Goal: Transaction & Acquisition: Purchase product/service

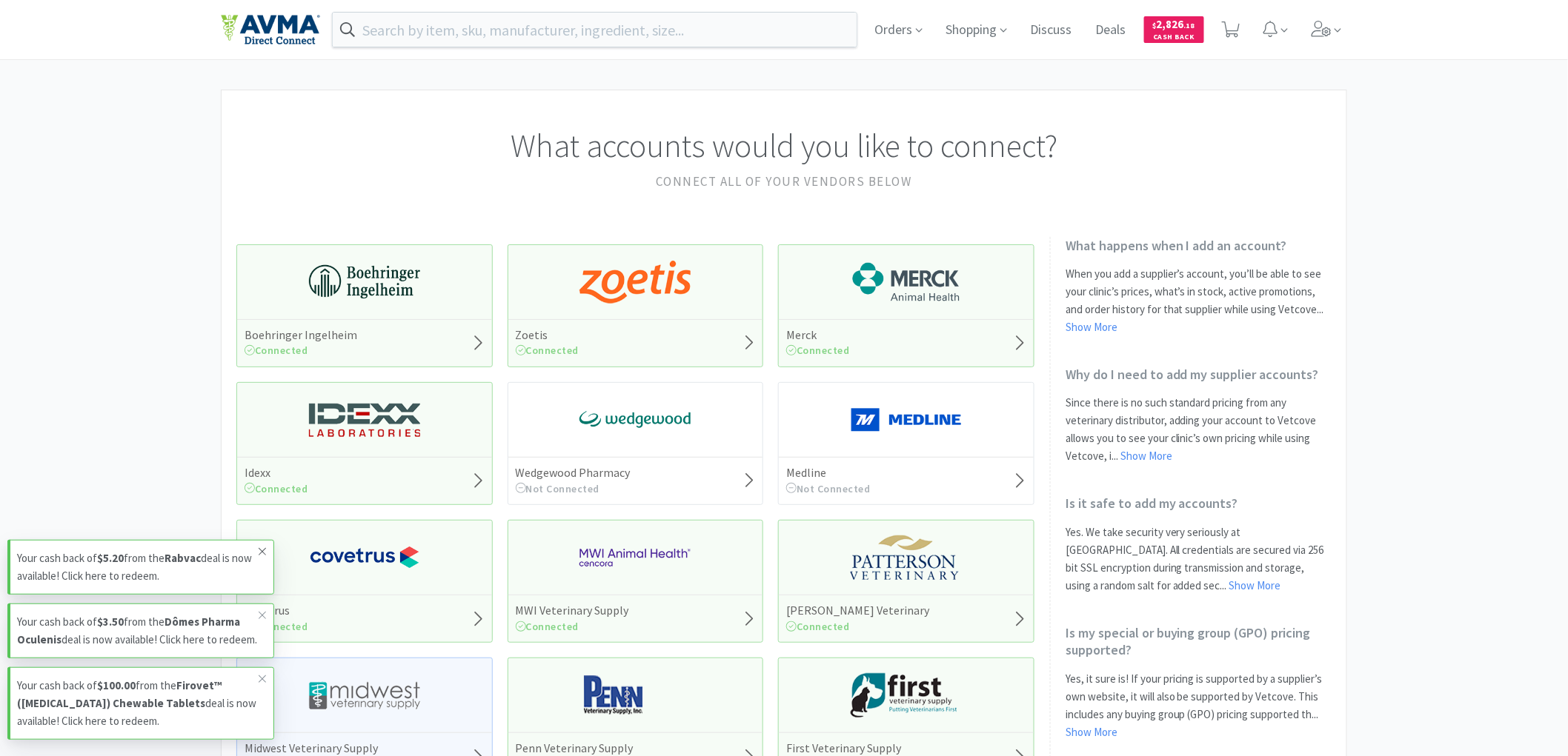
click at [261, 546] on icon at bounding box center [262, 552] width 9 height 12
click at [265, 609] on icon at bounding box center [262, 615] width 9 height 12
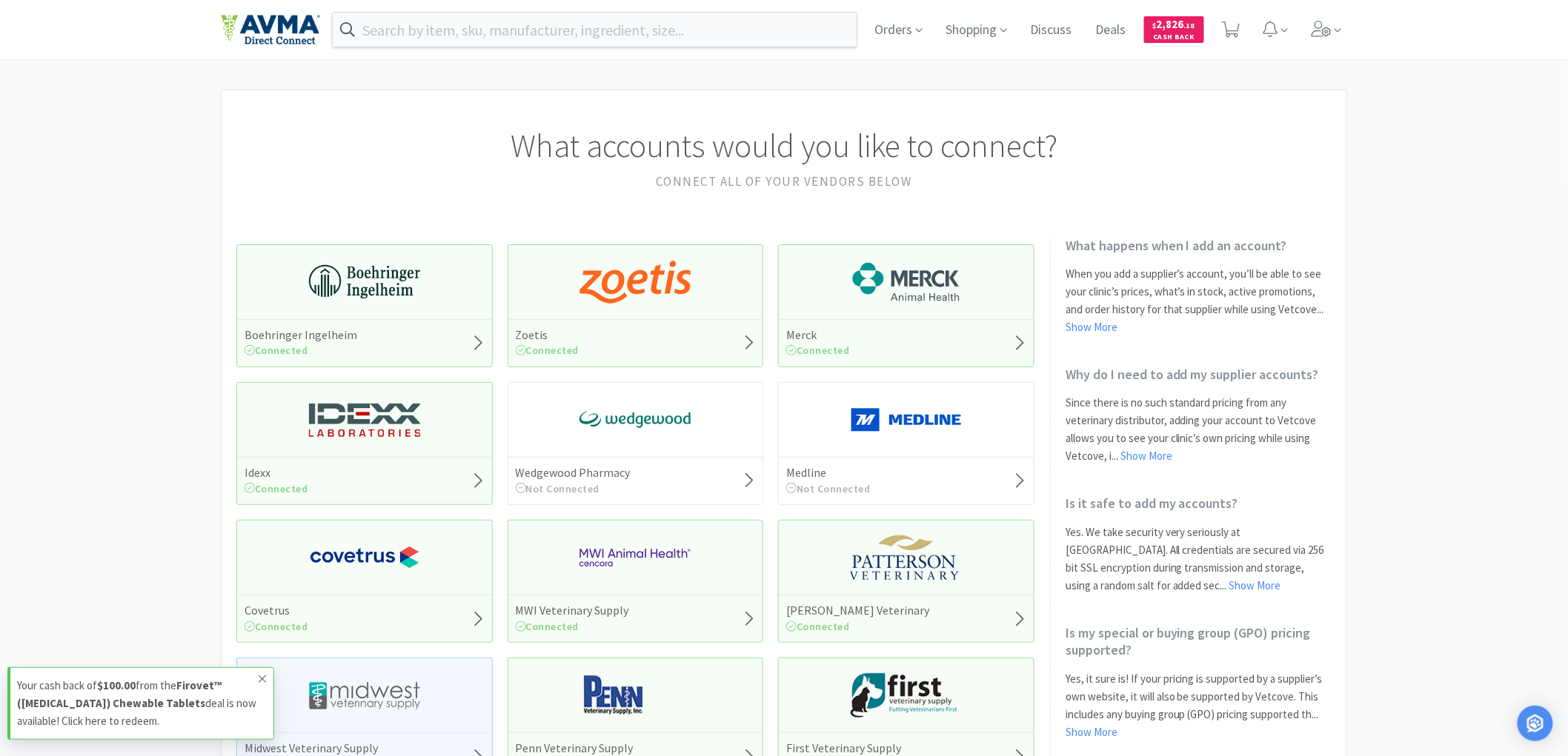
click at [262, 678] on icon at bounding box center [262, 680] width 8 height 8
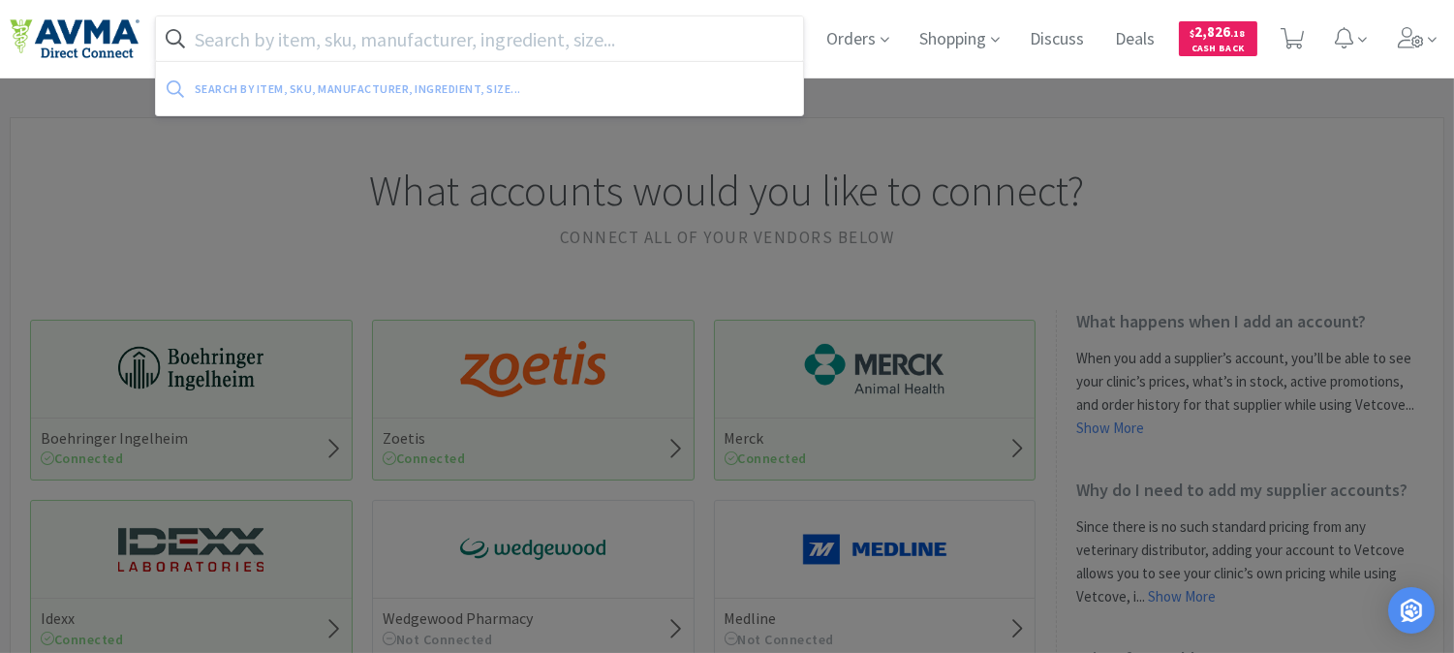
click at [471, 44] on input "text" at bounding box center [479, 38] width 647 height 45
paste input "035022"
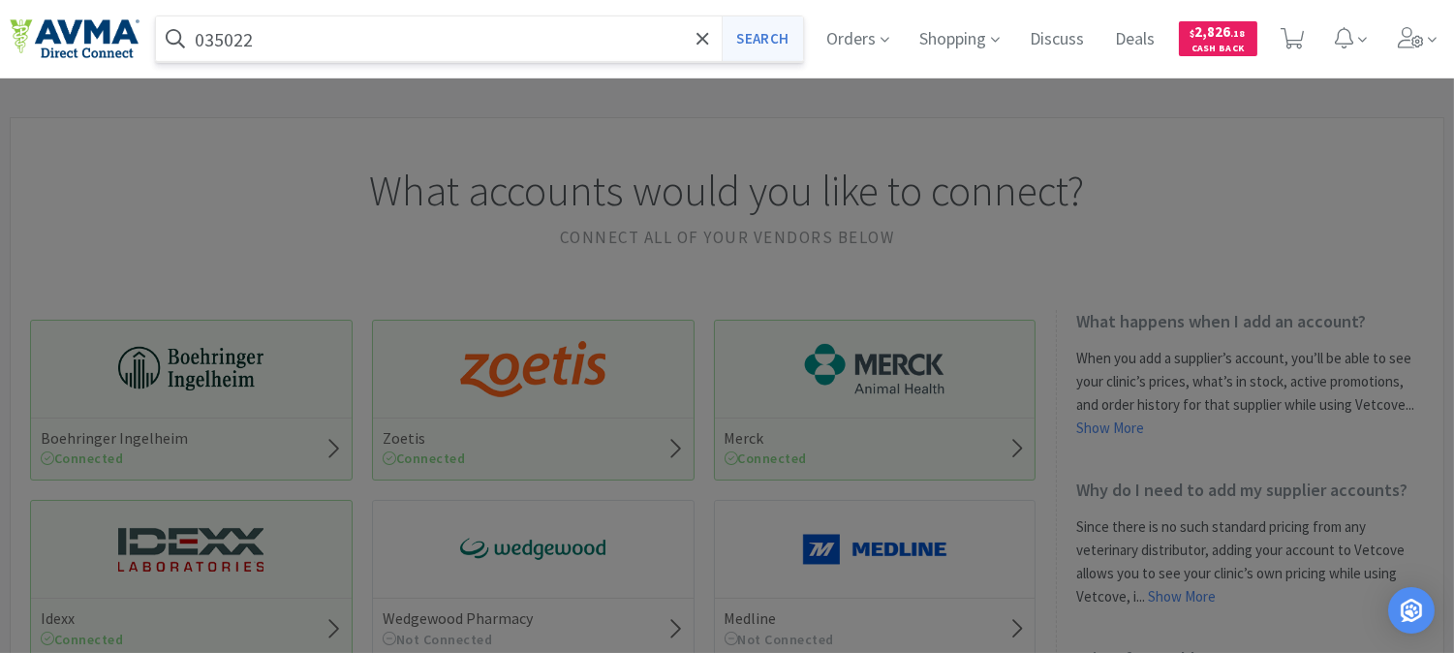
type input "035022"
click at [737, 39] on button "Search" at bounding box center [762, 38] width 80 height 45
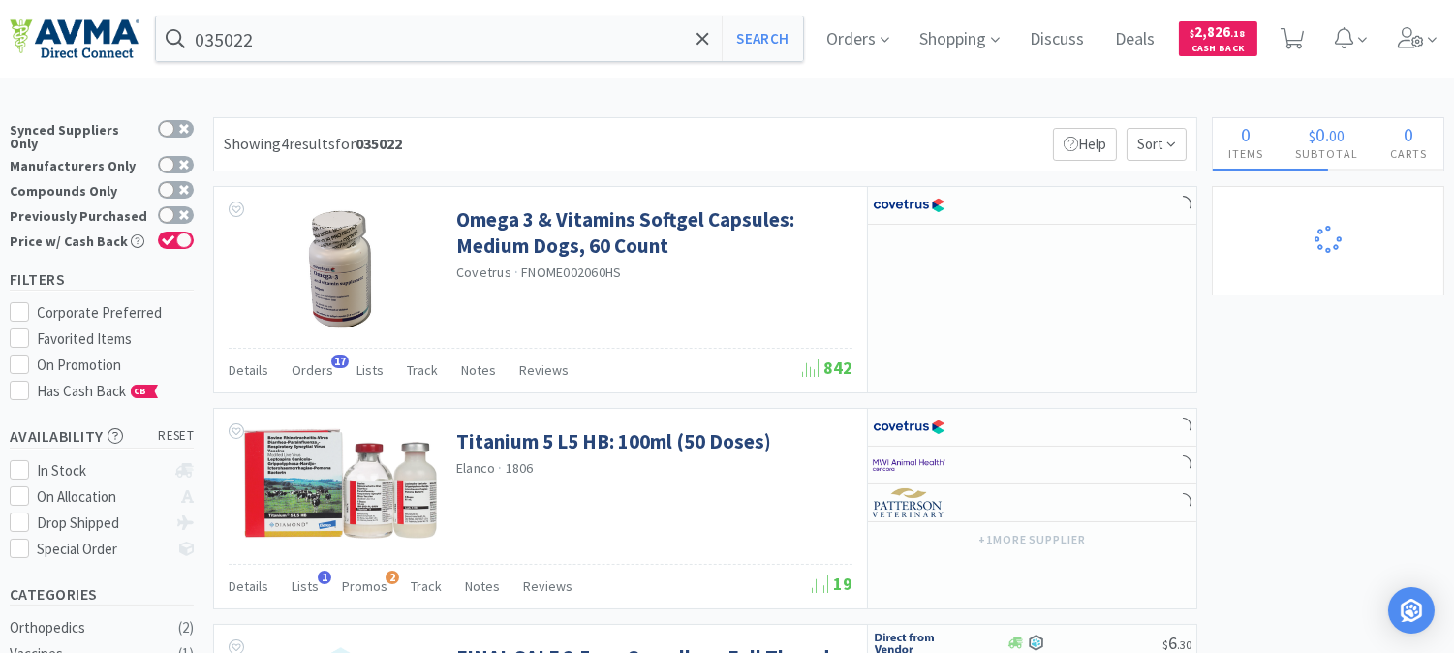
select select "1"
select select "6"
select select "2"
select select "1"
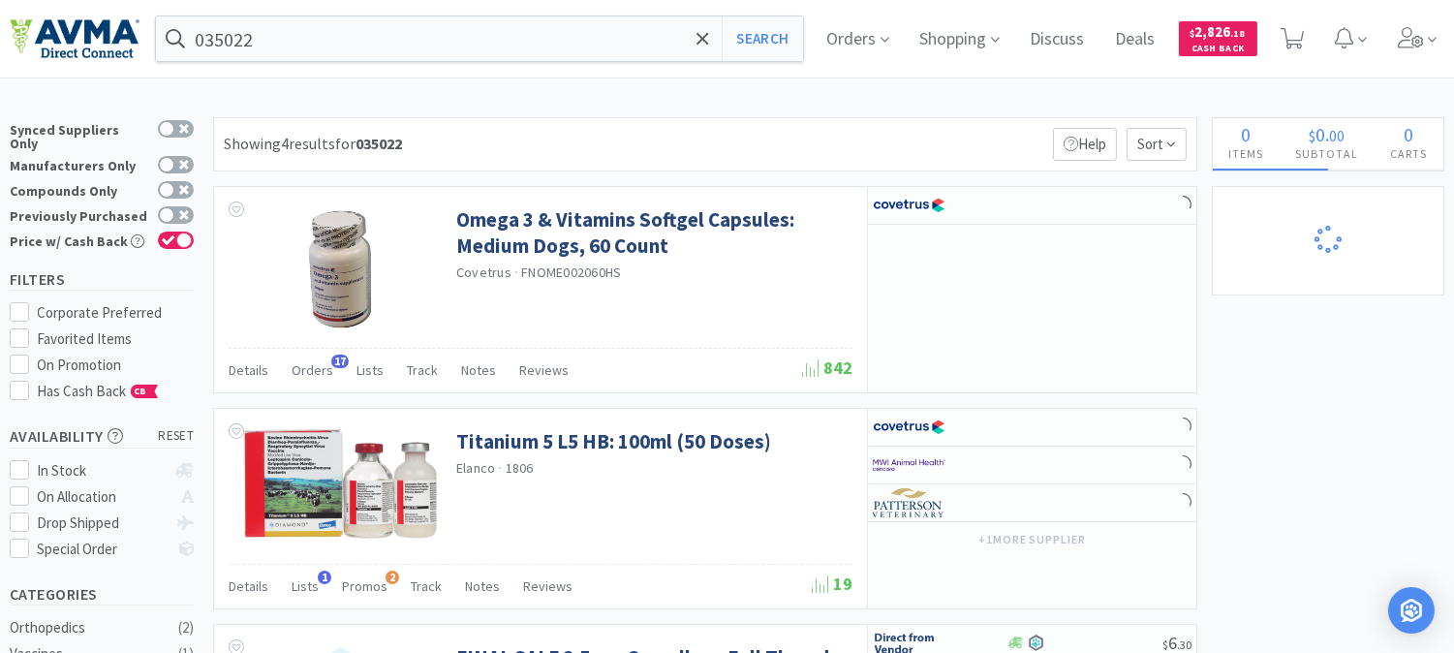
select select "1"
select select "3"
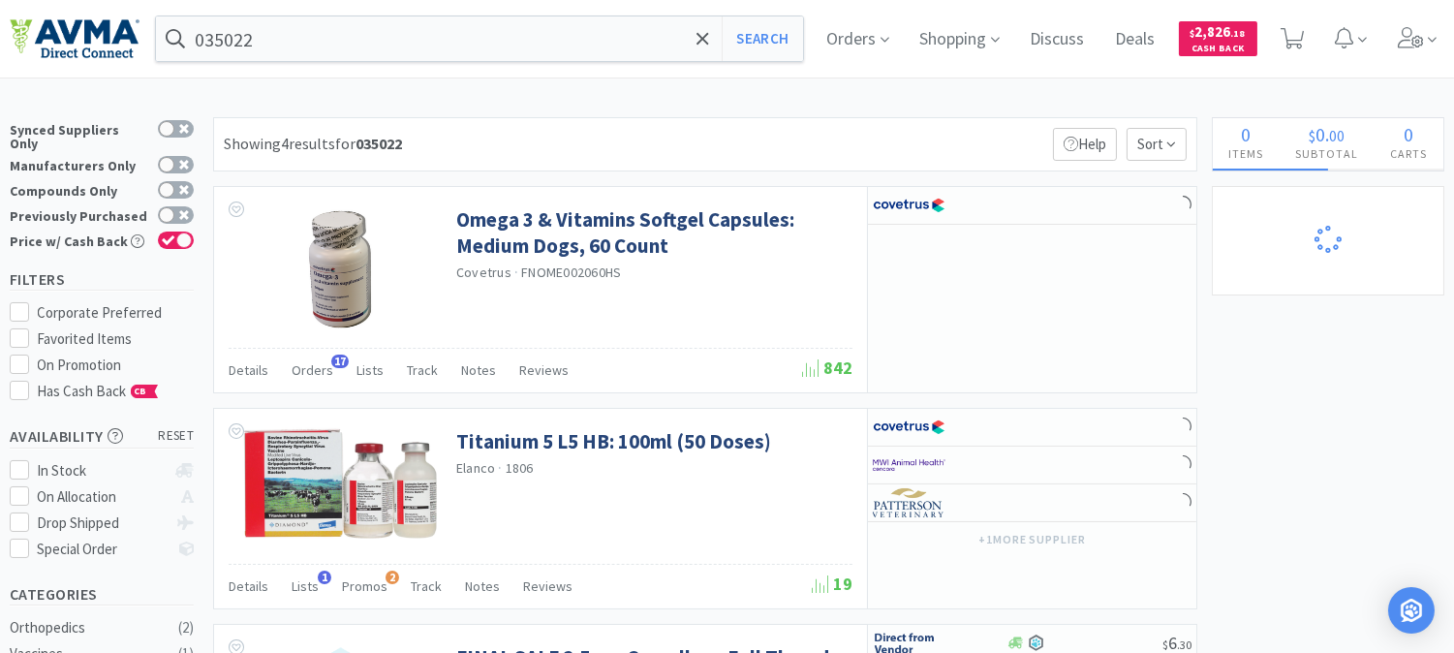
select select "1"
select select "2"
select select "1"
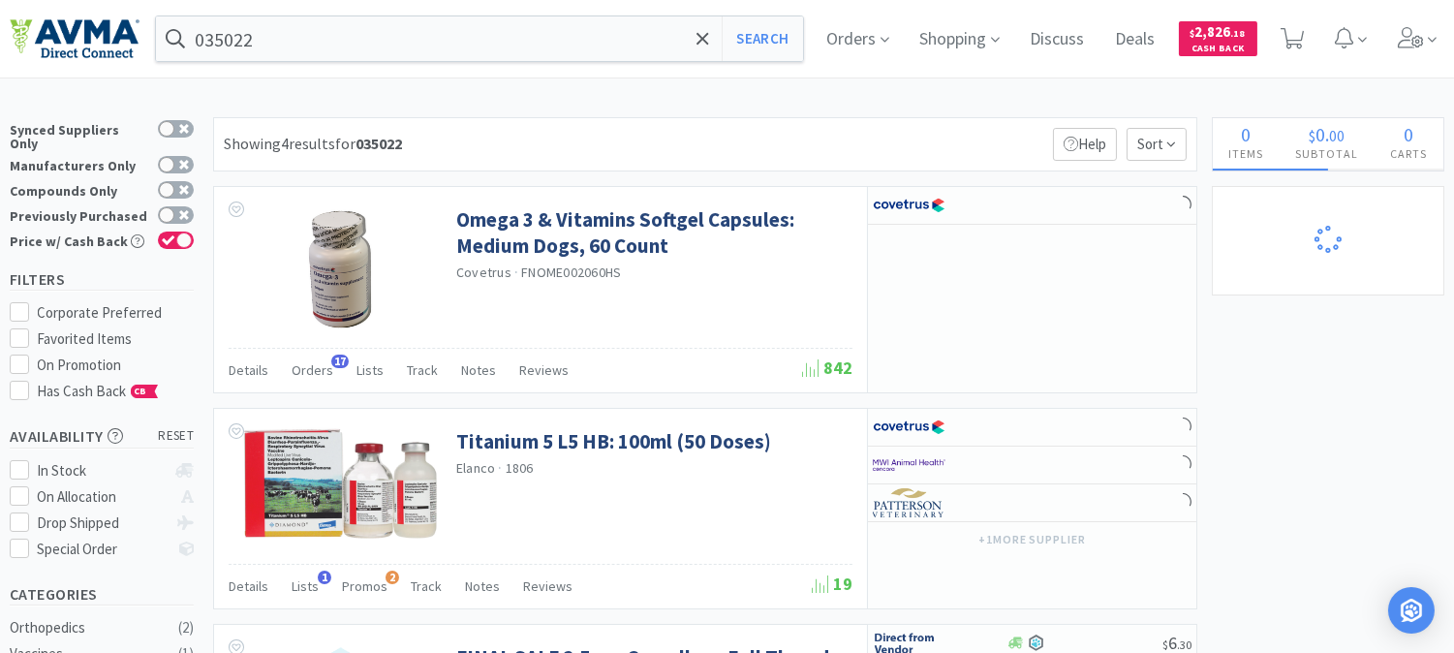
select select "1"
select select "5"
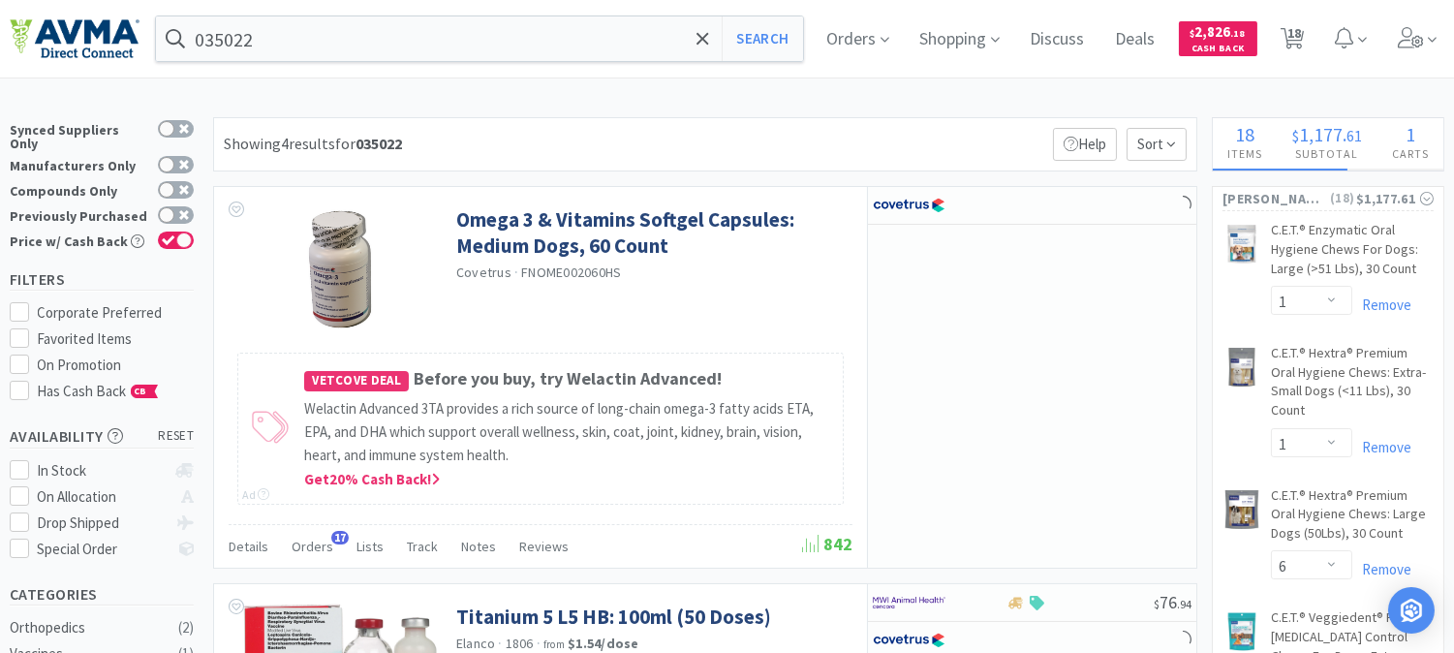
select select "1"
select select "2"
select select "1"
select select "2"
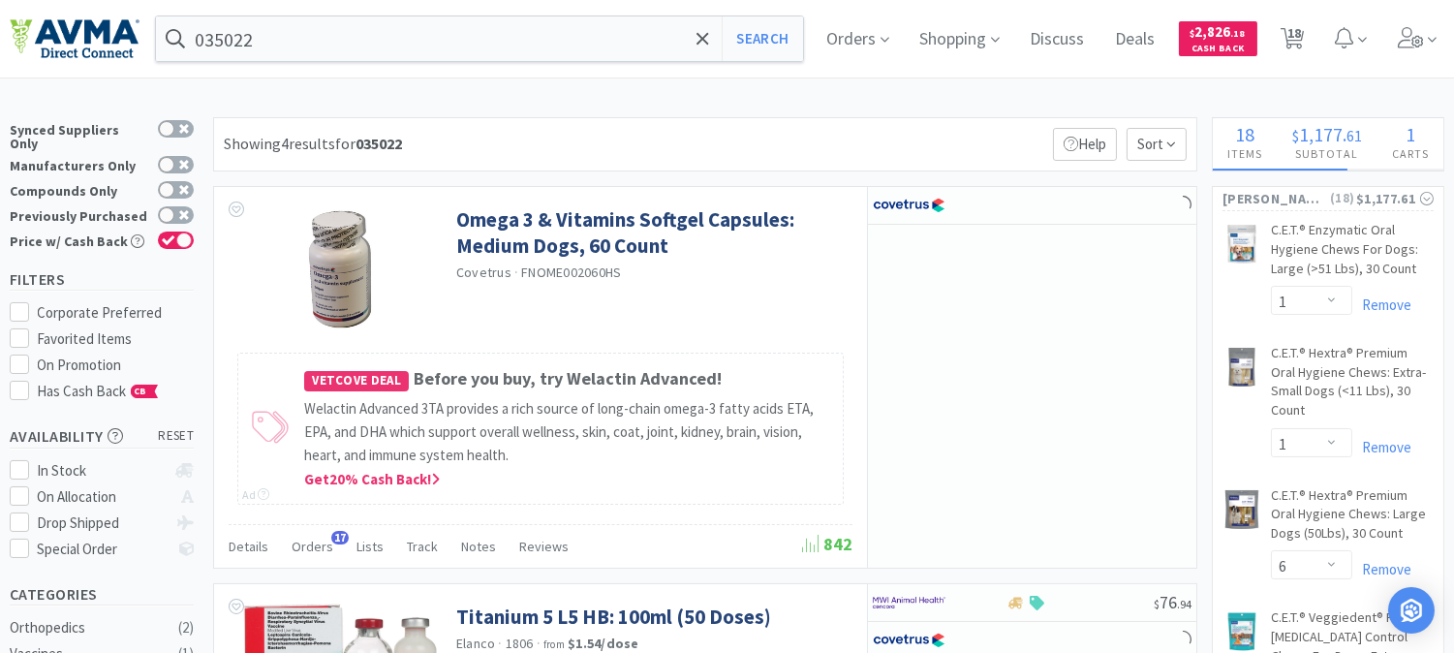
select select "1"
select select "4"
select select "1"
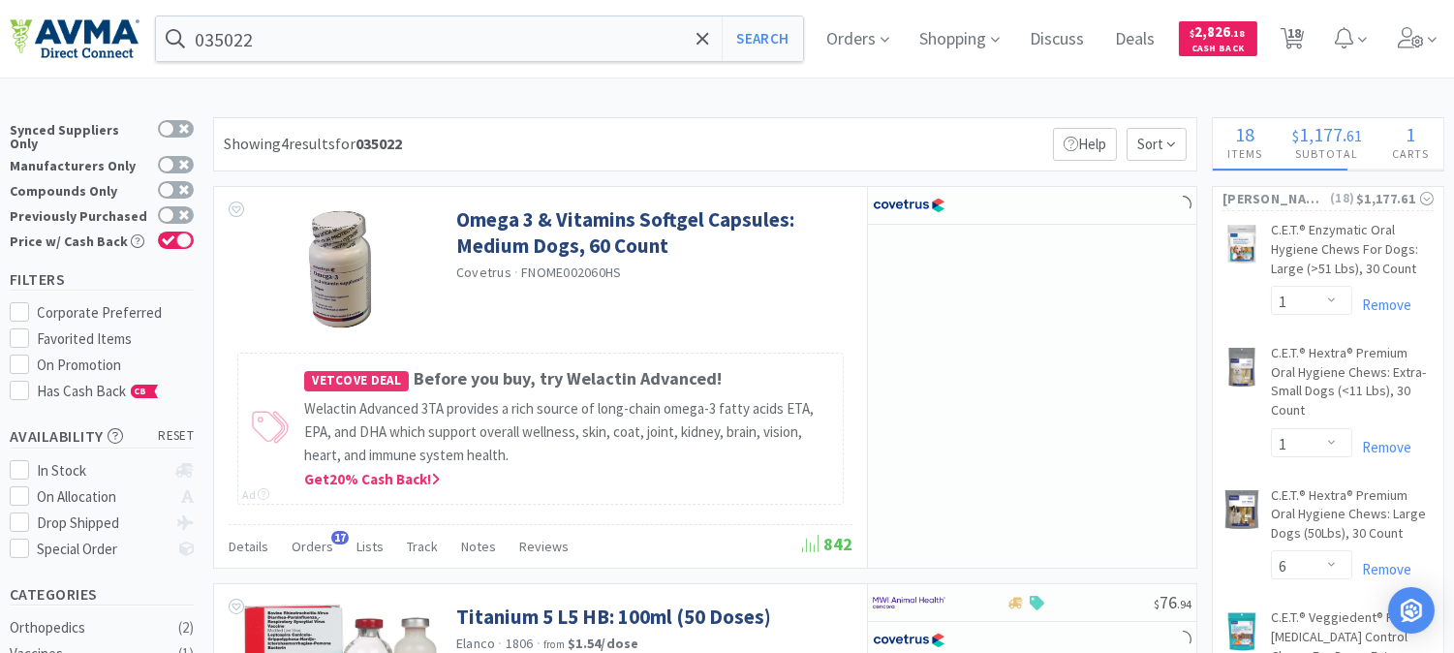
select select "15"
select select "1"
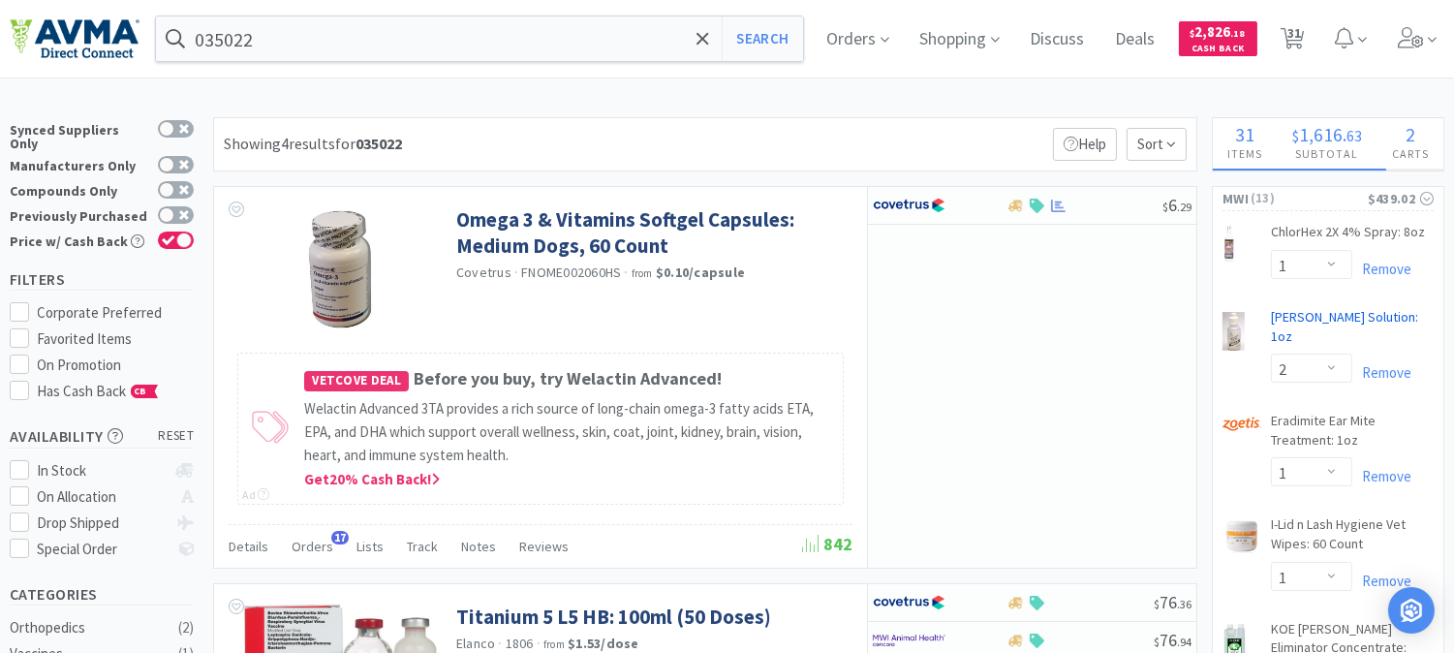
select select "1"
select select "2"
select select "1"
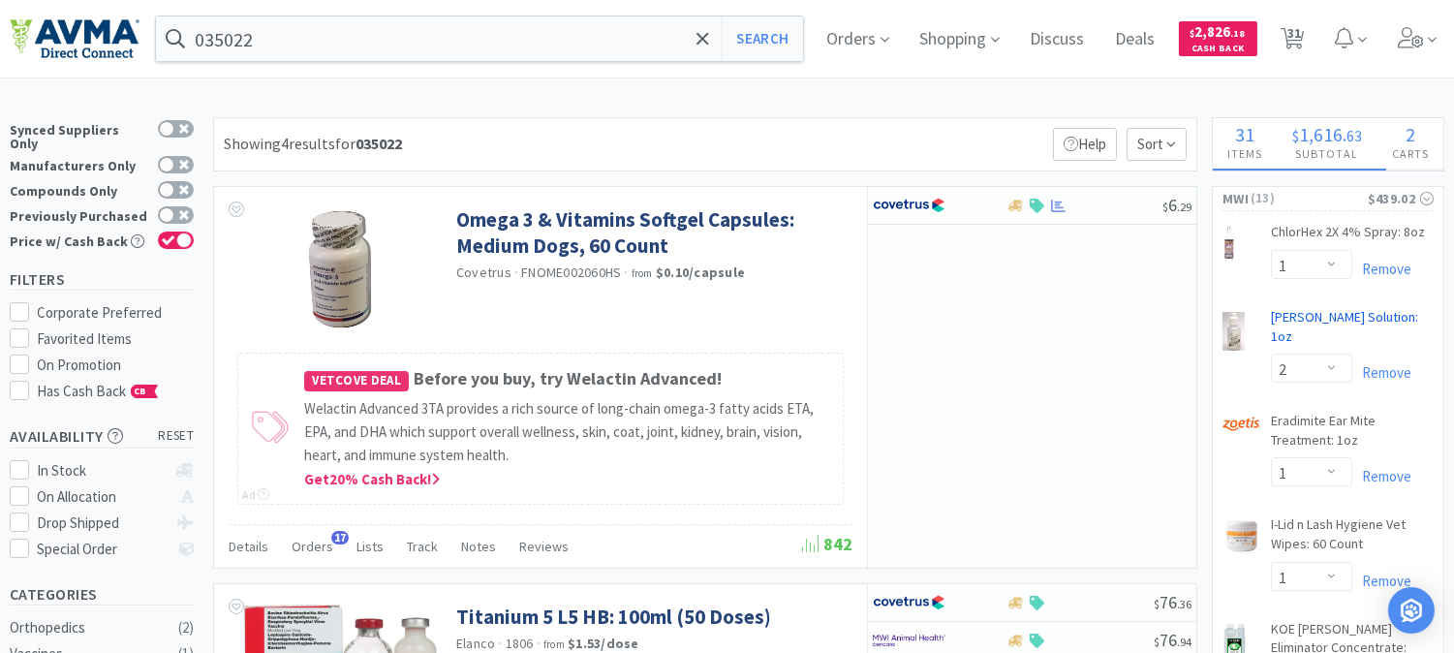
select select "2"
select select "5"
select select "1"
select select "8"
select select "5"
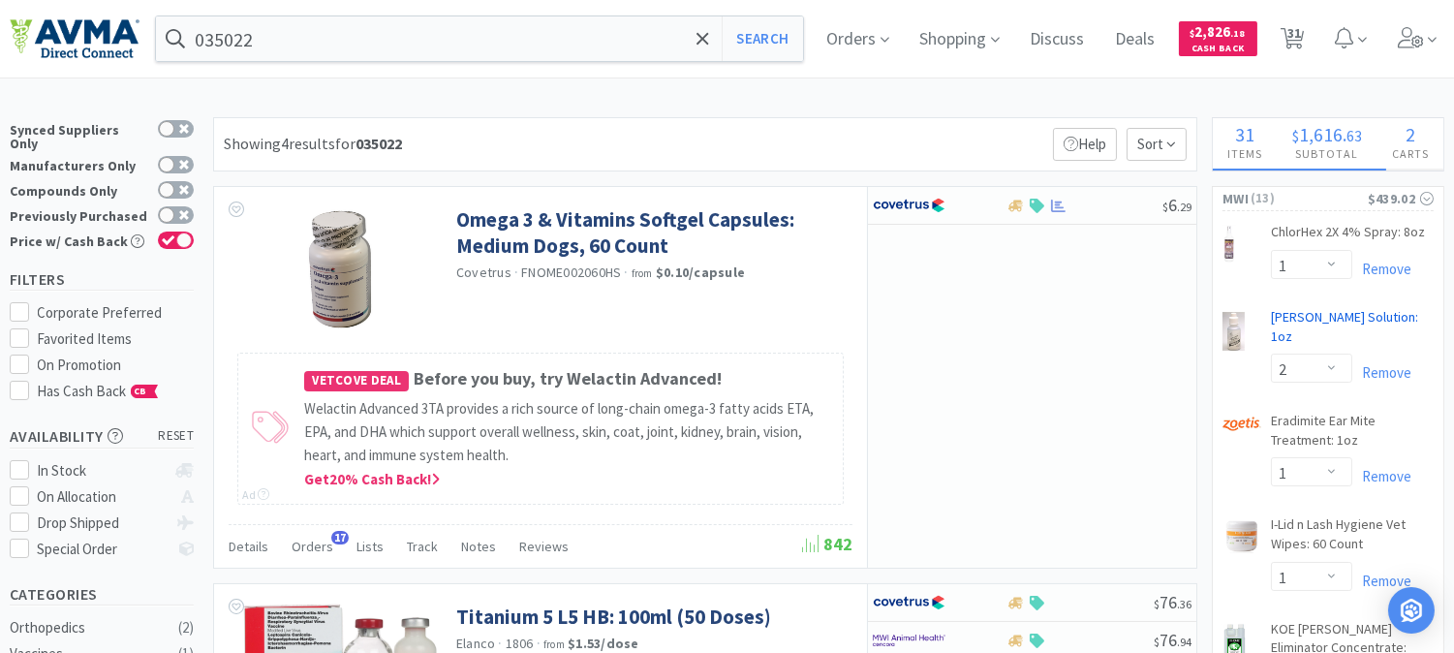
select select "2"
select select "1"
select select "12"
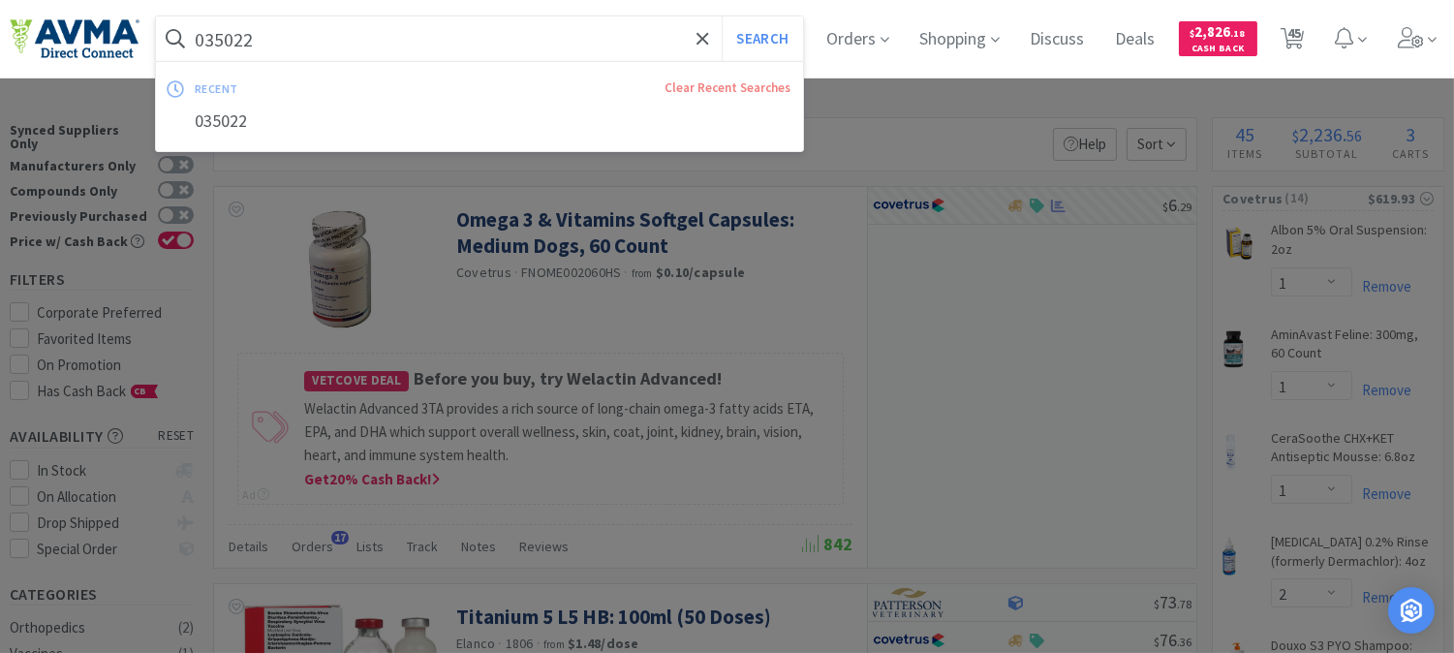
click at [523, 41] on input "035022" at bounding box center [479, 38] width 647 height 45
paste input "119966"
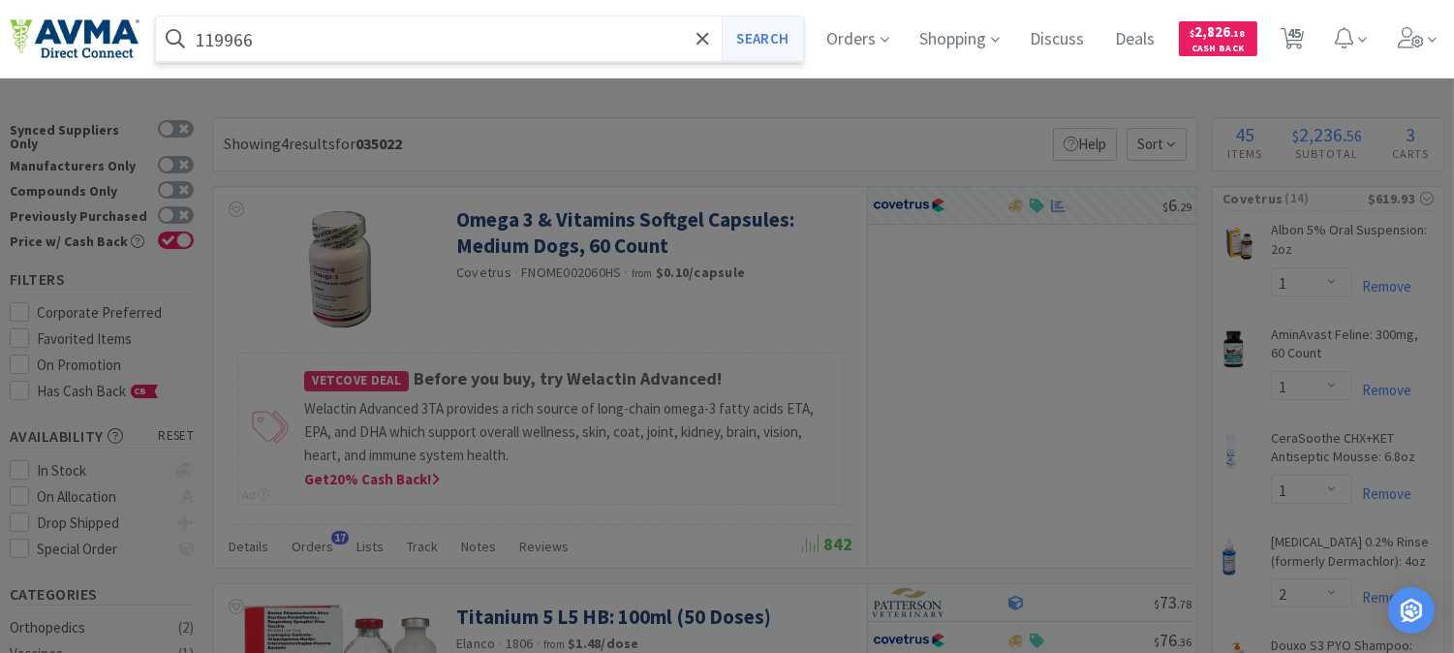
type input "119966"
click at [782, 33] on button "Search" at bounding box center [762, 38] width 80 height 45
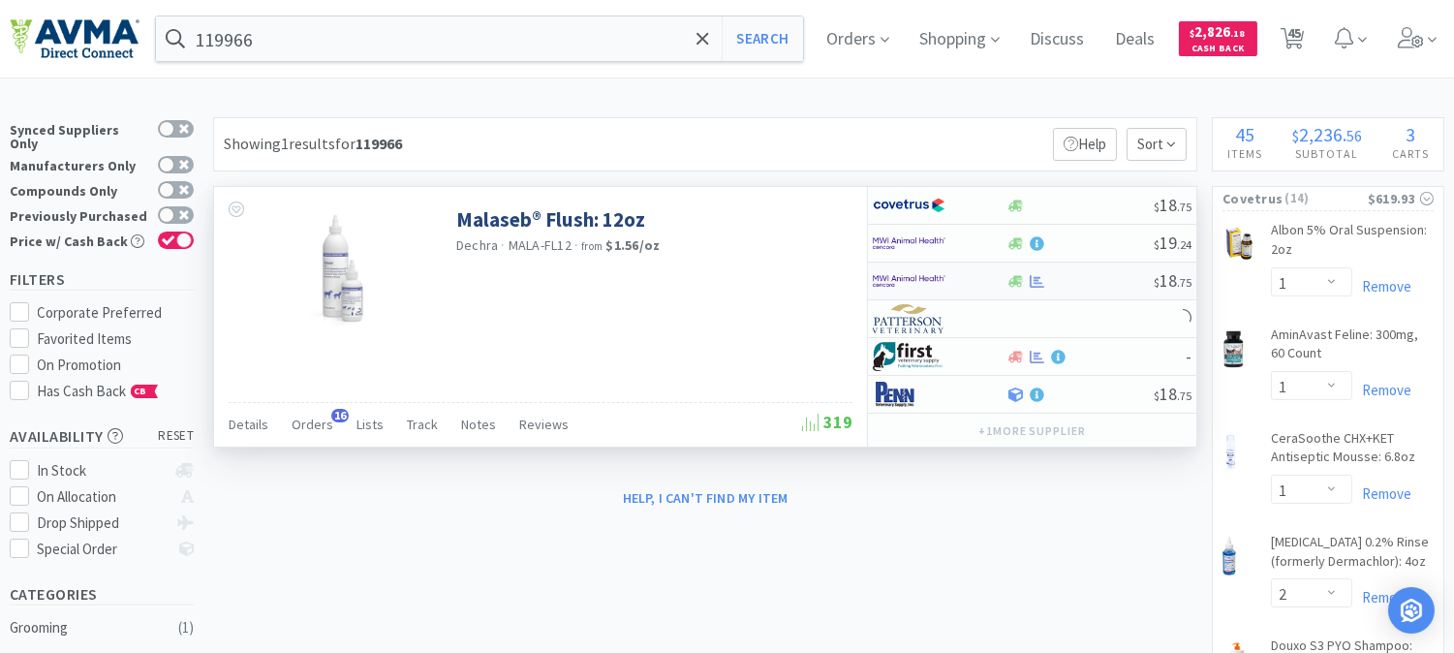
click at [912, 282] on img at bounding box center [909, 280] width 73 height 29
select select "1"
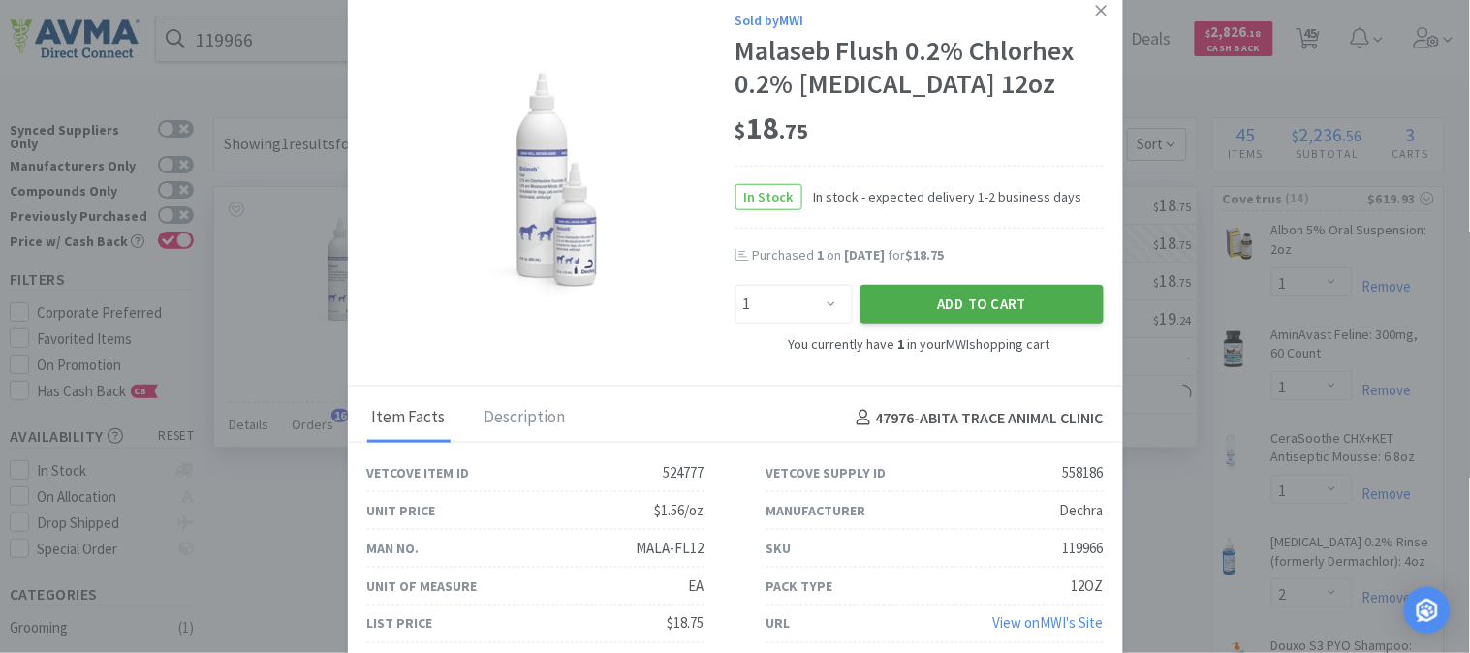
click at [998, 300] on button "Add to Cart" at bounding box center [981, 304] width 243 height 39
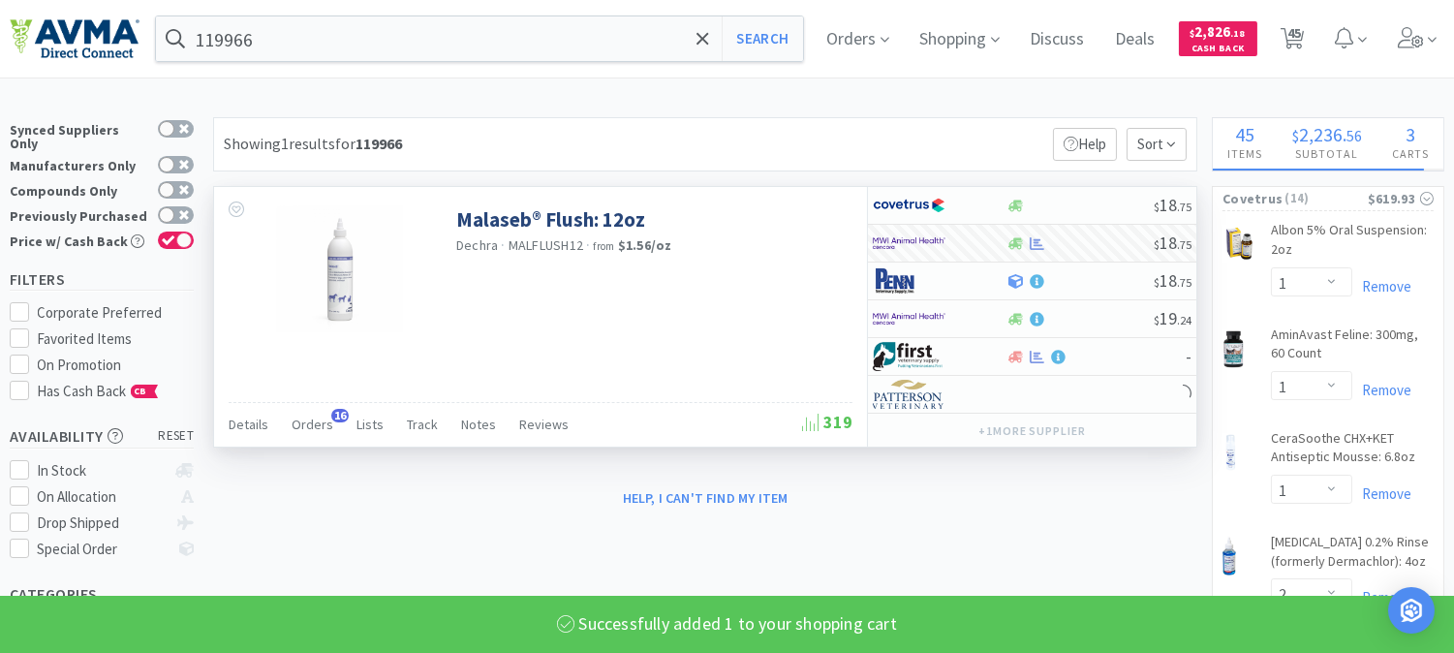
select select "2"
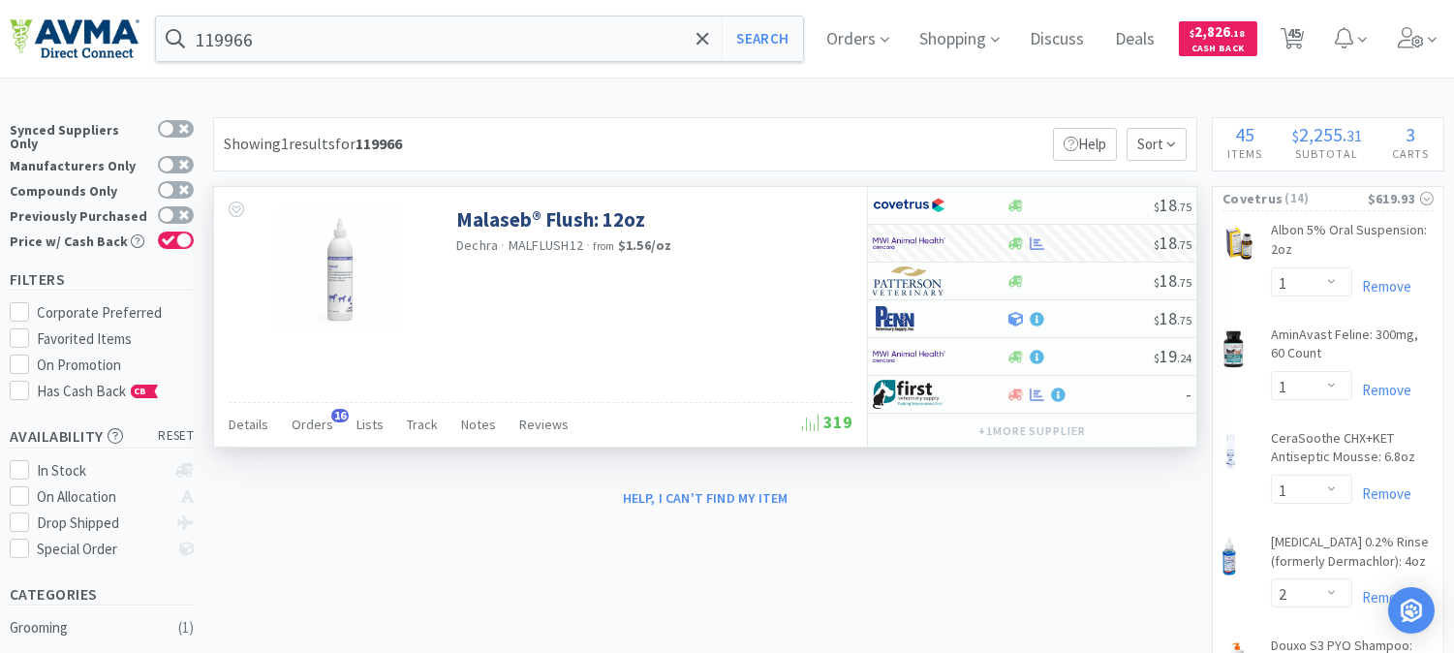
scroll to position [108, 0]
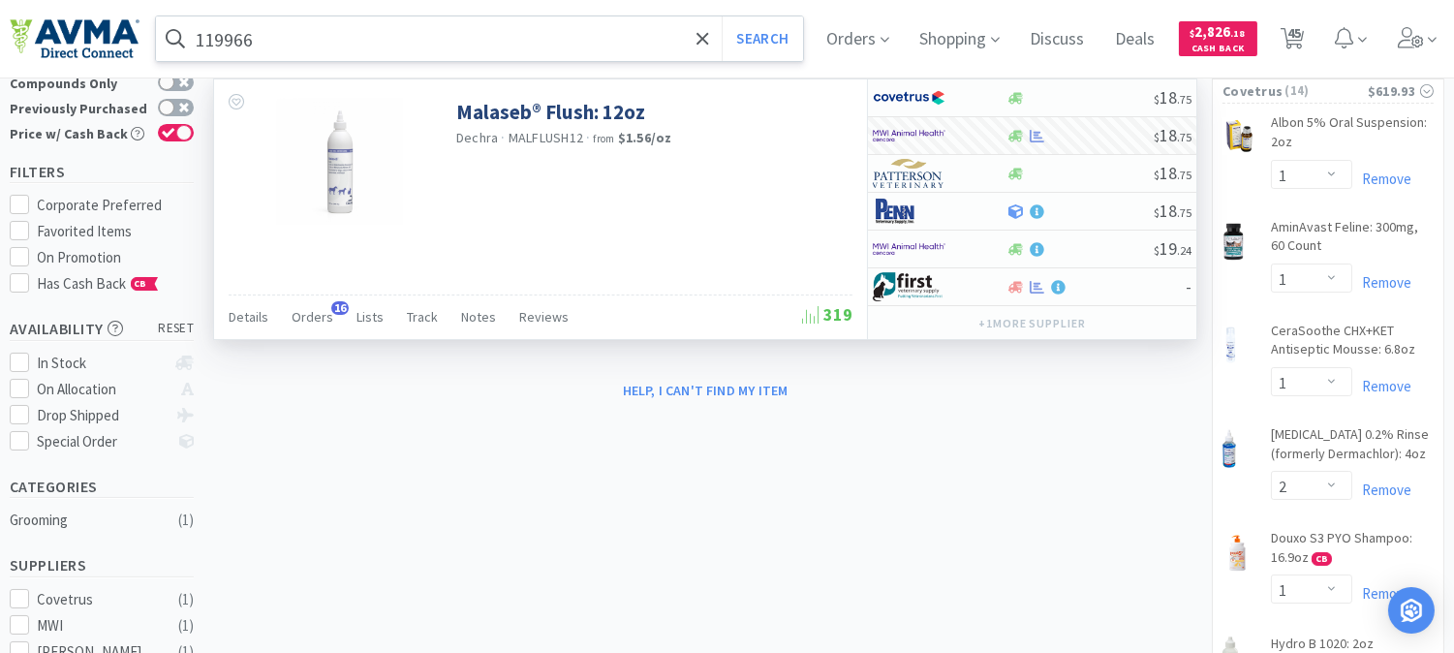
click at [407, 30] on input "119966" at bounding box center [479, 38] width 647 height 45
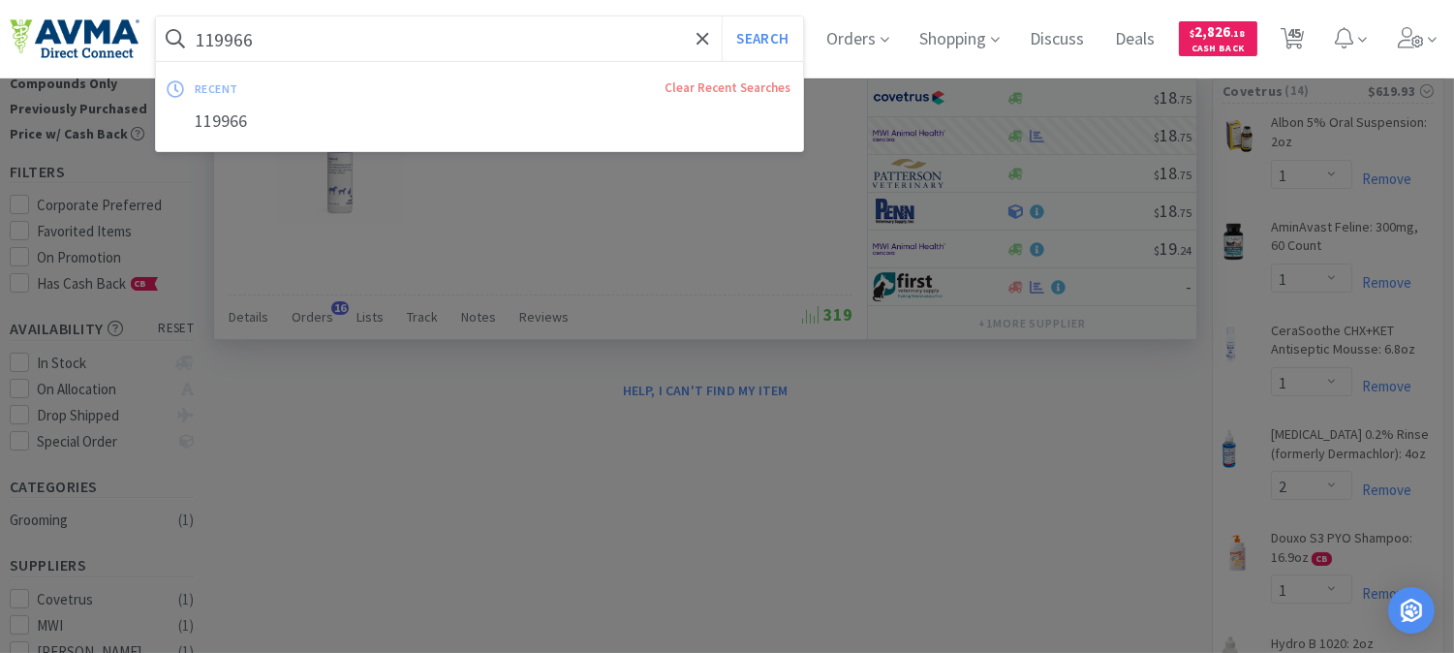
paste input "5817"
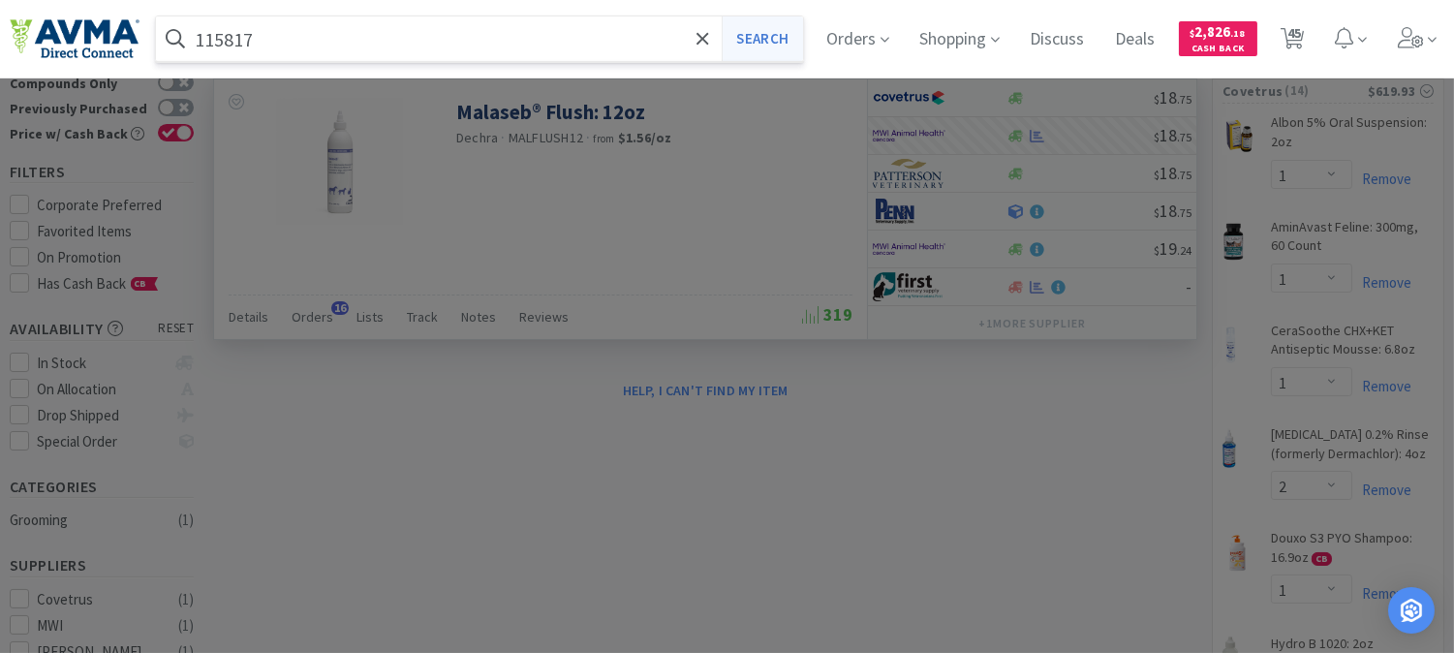
type input "115817"
click at [780, 26] on button "Search" at bounding box center [762, 38] width 80 height 45
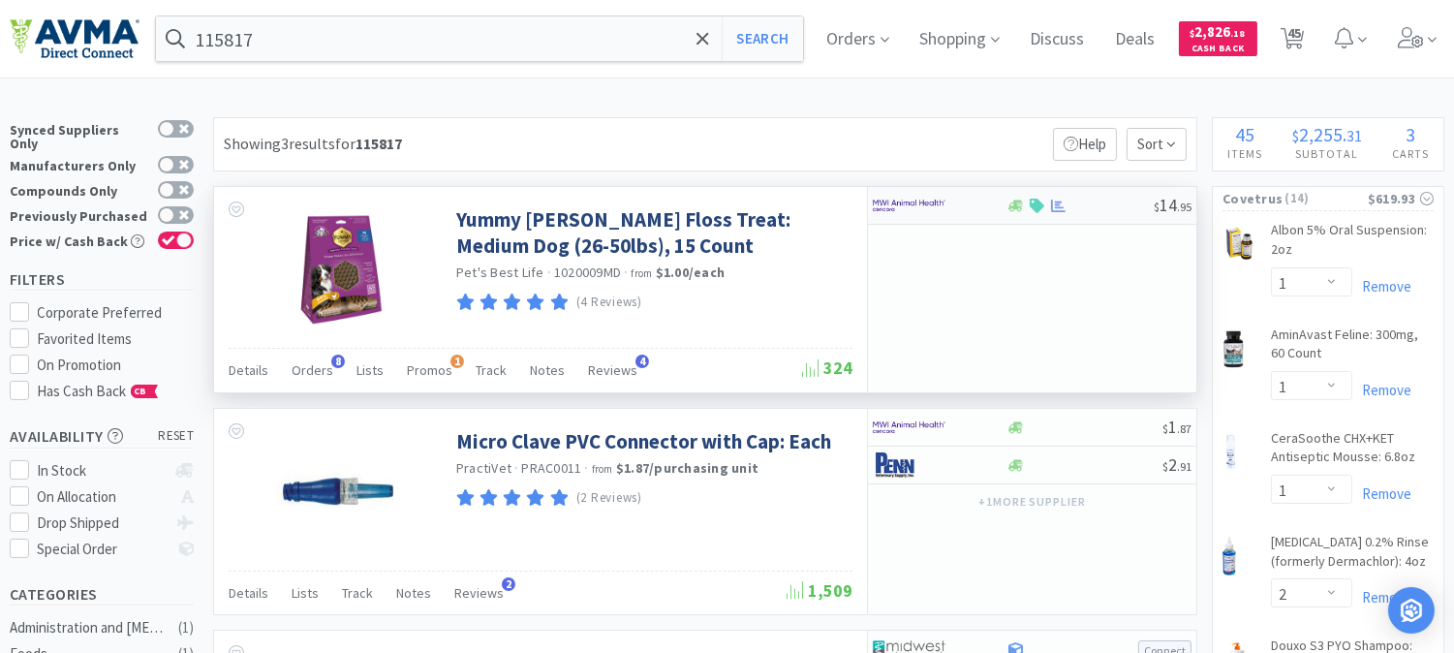
click at [905, 208] on img at bounding box center [909, 205] width 73 height 29
select select "1"
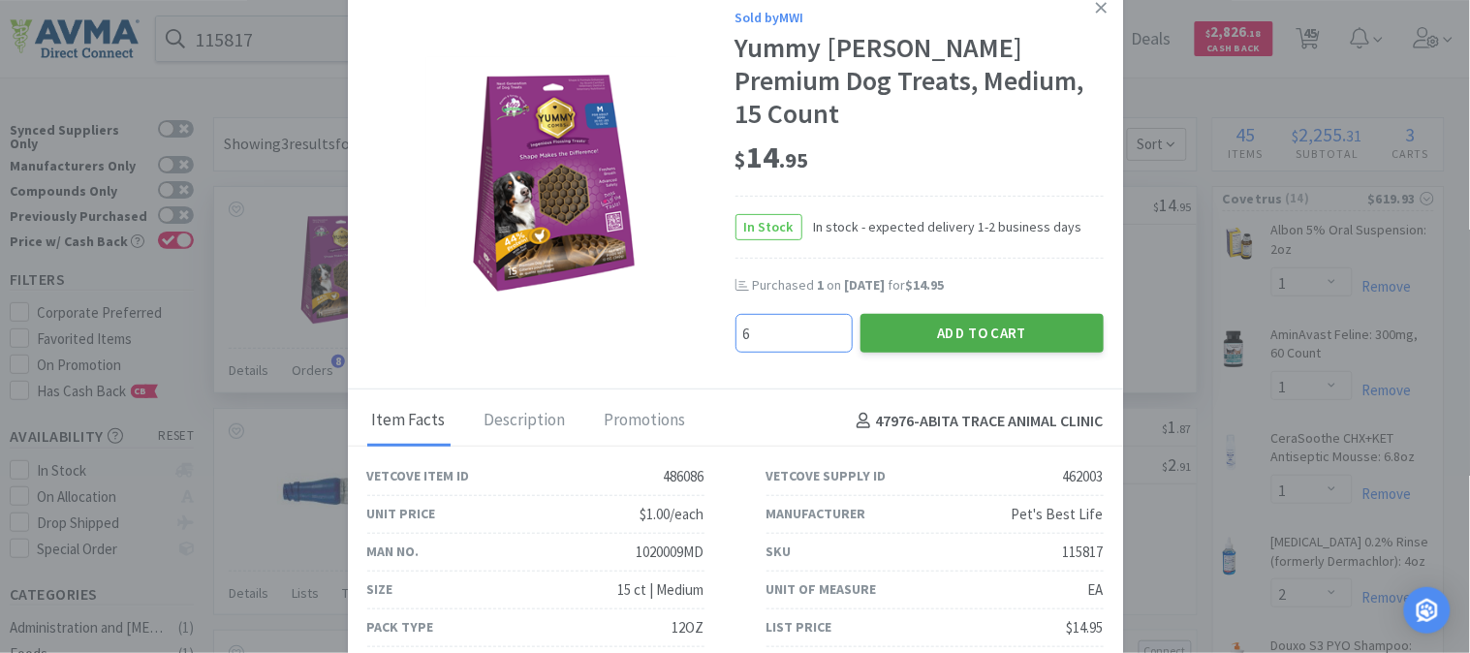
type input "6"
click at [980, 314] on button "Add to Cart" at bounding box center [981, 333] width 243 height 39
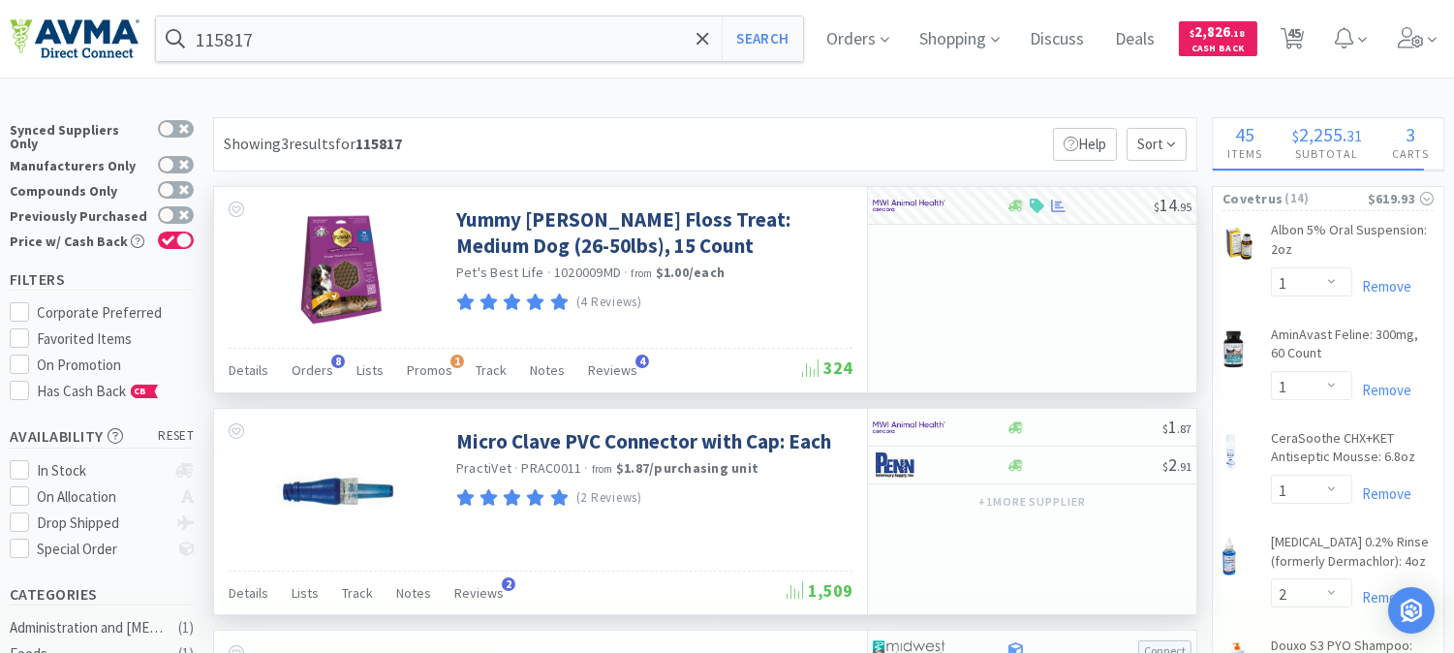
select select "6"
select select "1"
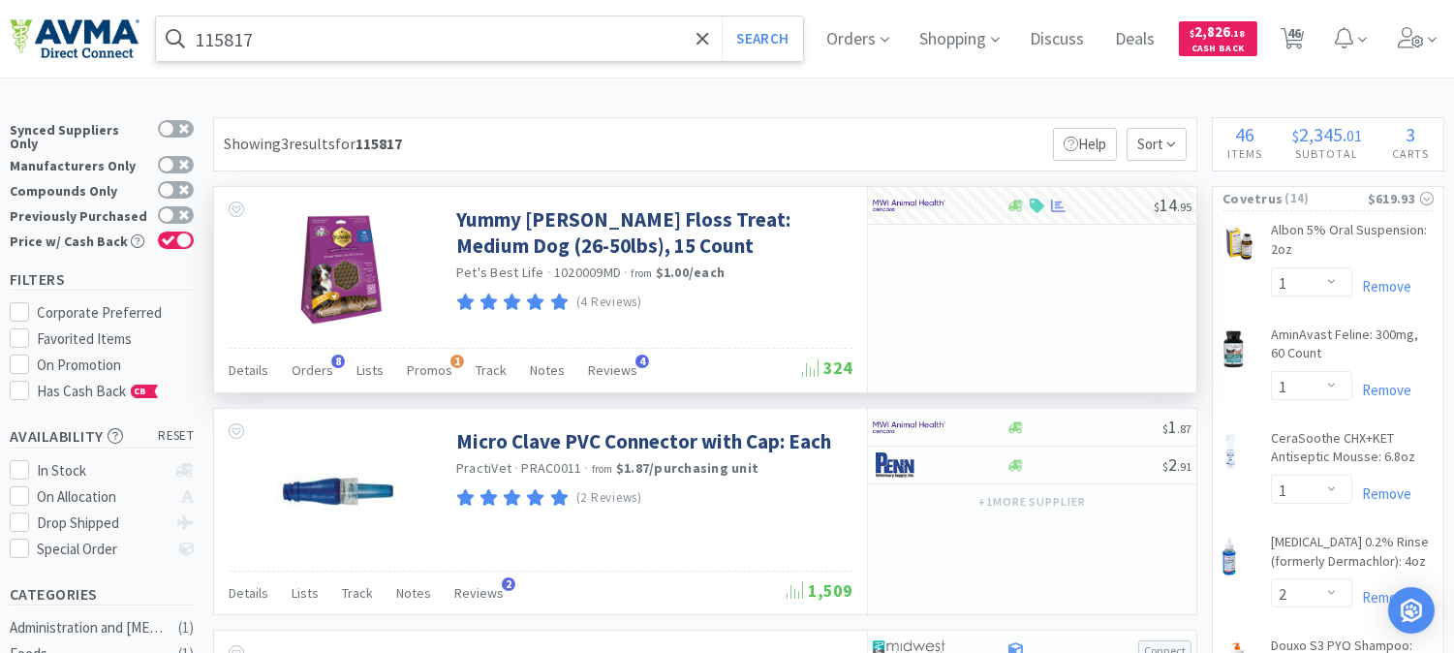
click at [509, 41] on input "115817" at bounding box center [479, 38] width 647 height 45
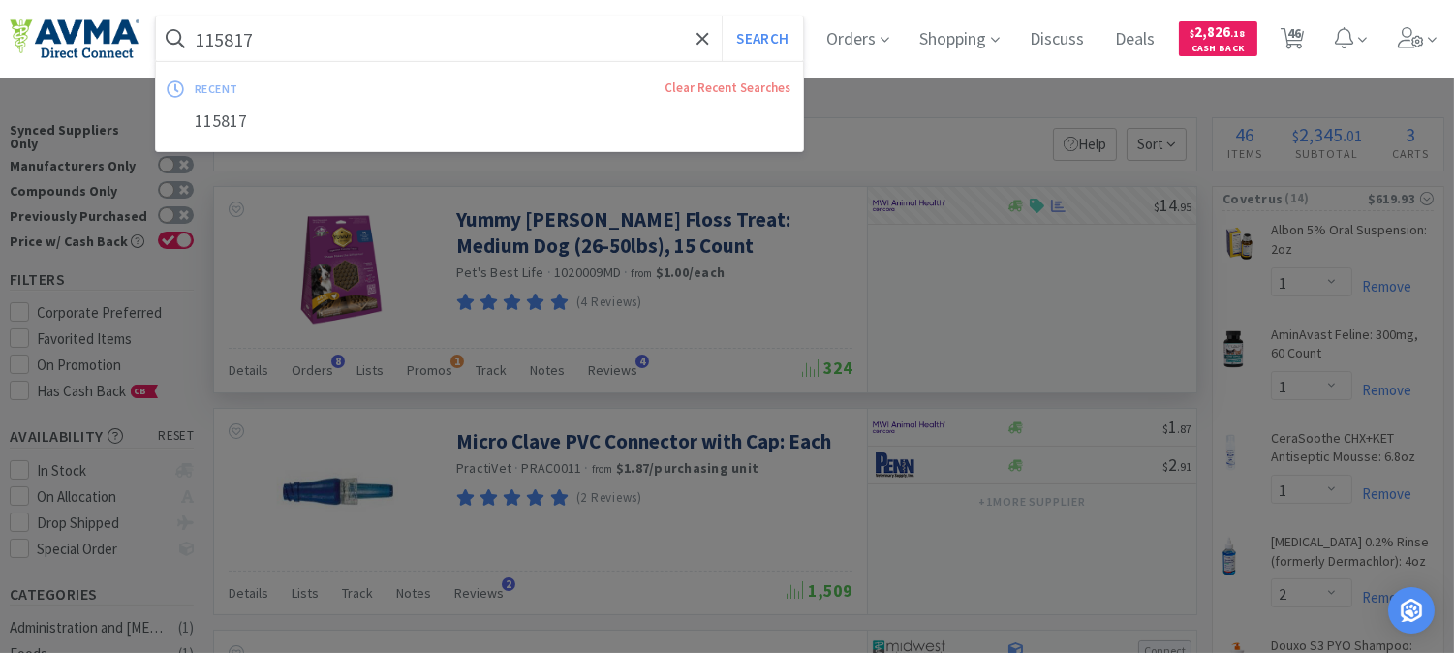
paste input "010134"
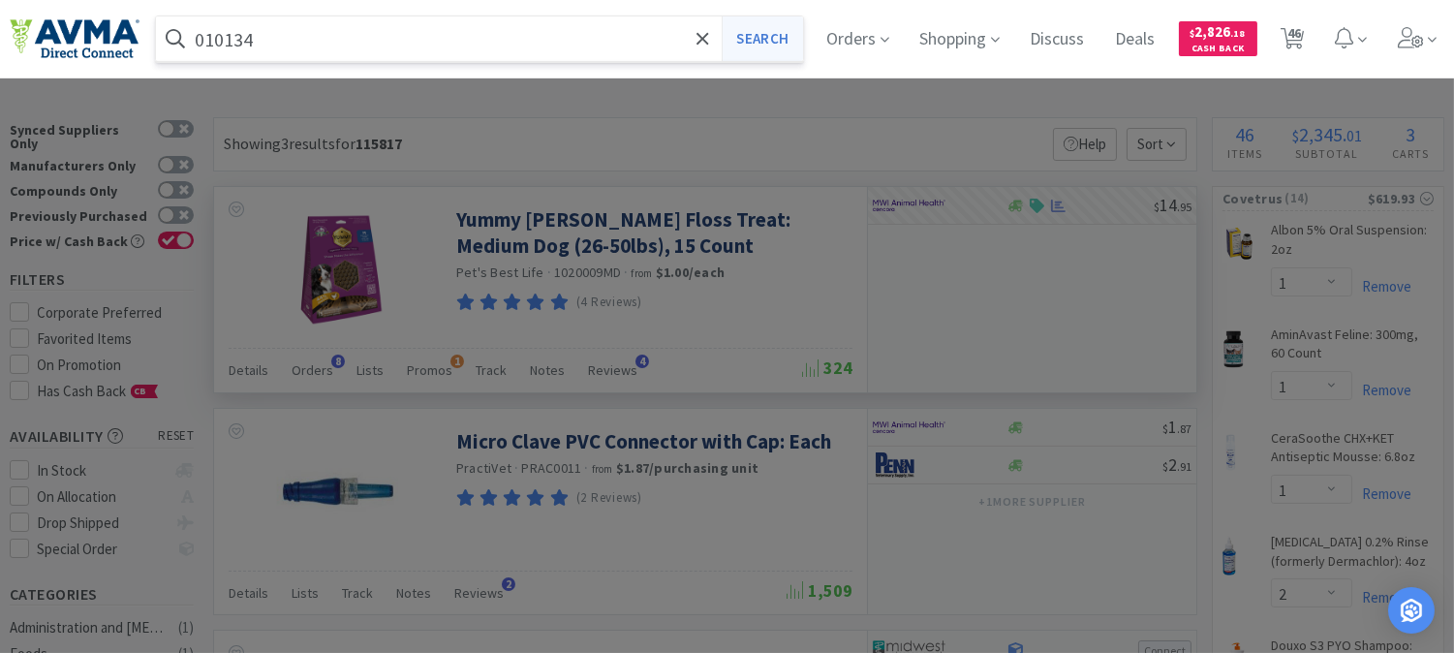
type input "010134"
click at [765, 39] on button "Search" at bounding box center [762, 38] width 80 height 45
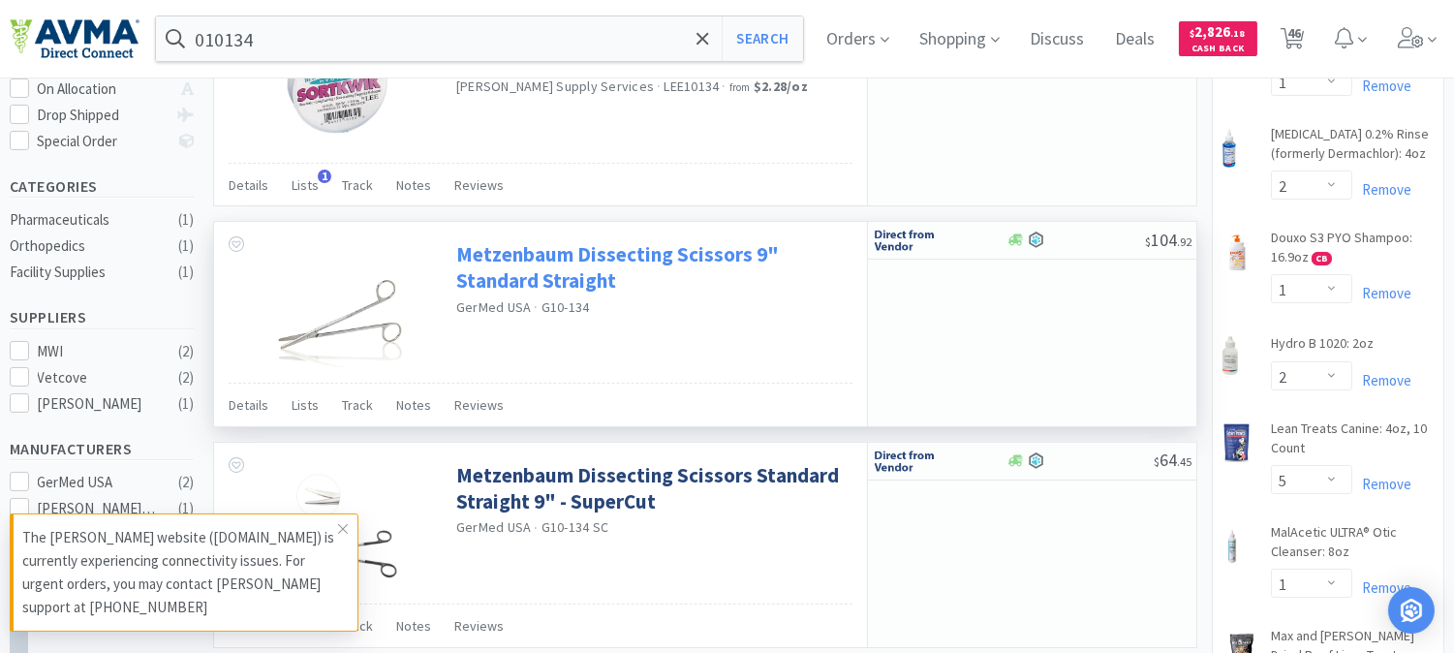
scroll to position [430, 0]
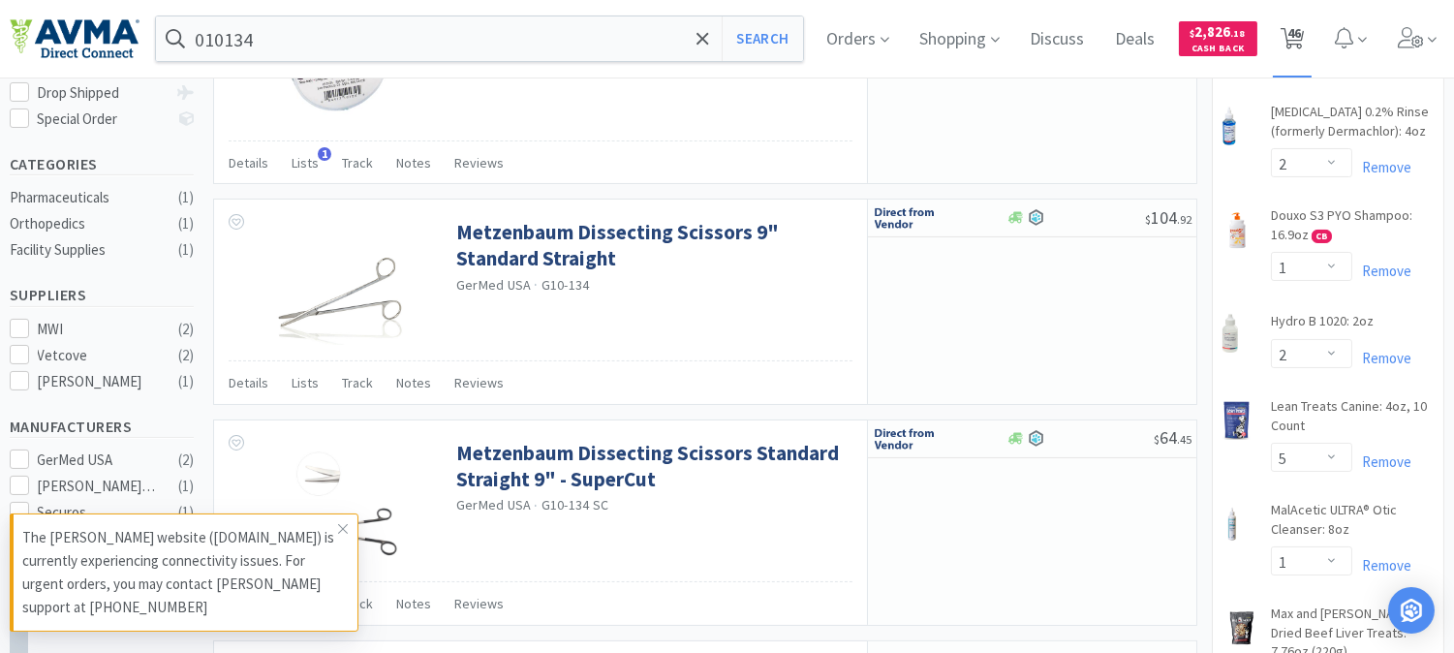
click at [1301, 27] on span "46" at bounding box center [1295, 33] width 14 height 78
select select "1"
select select "2"
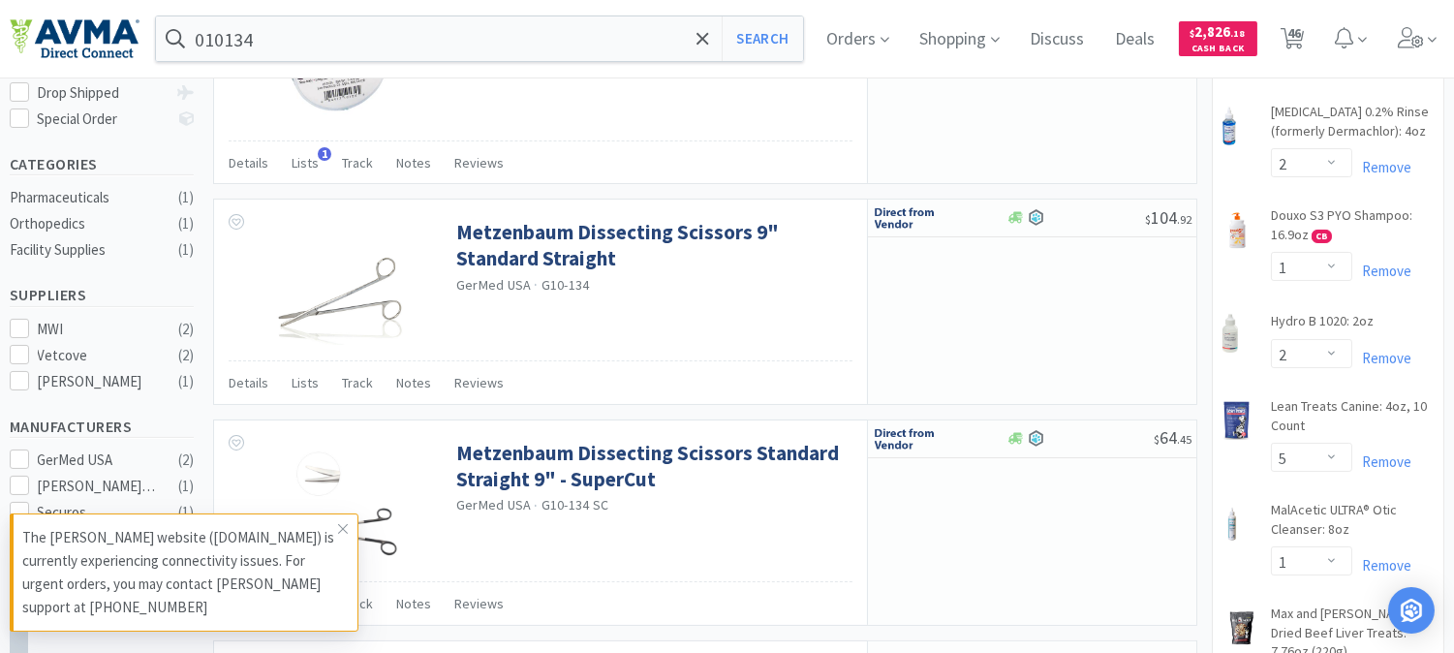
select select "1"
select select "2"
select select "5"
select select "1"
select select "8"
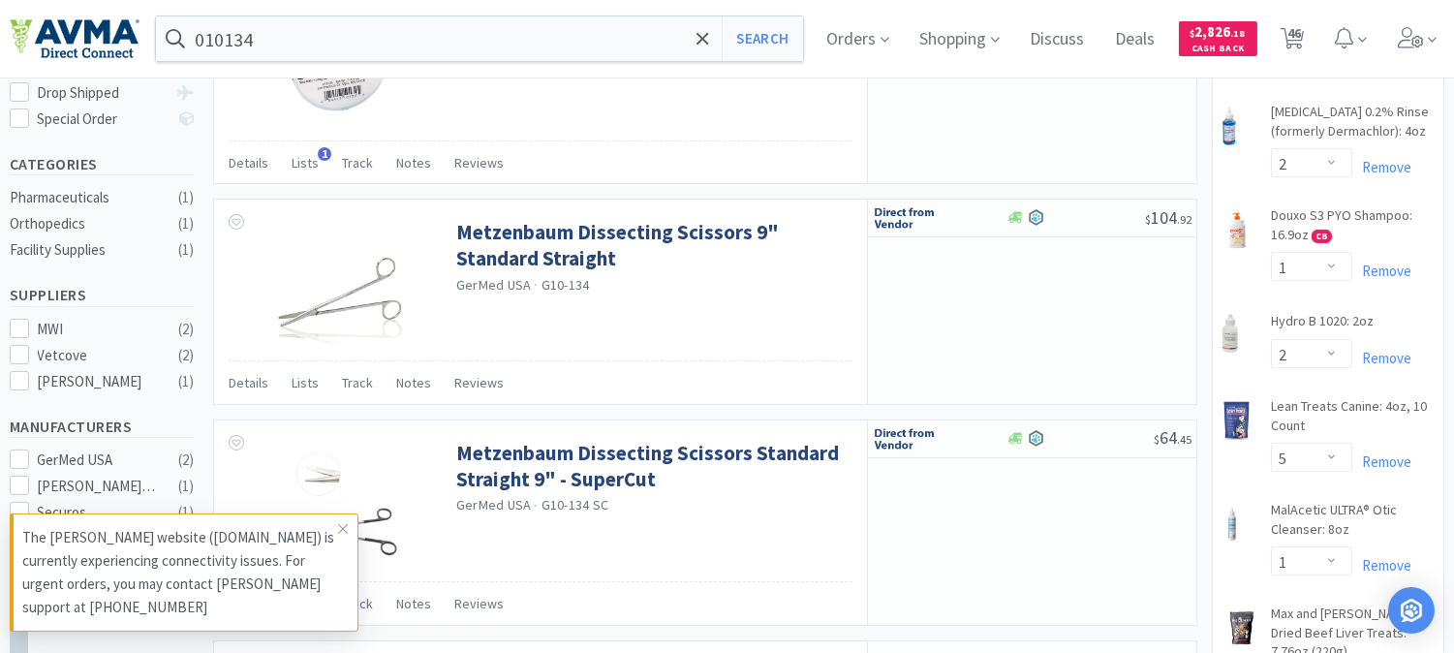
select select "5"
select select "2"
select select "1"
select select "12"
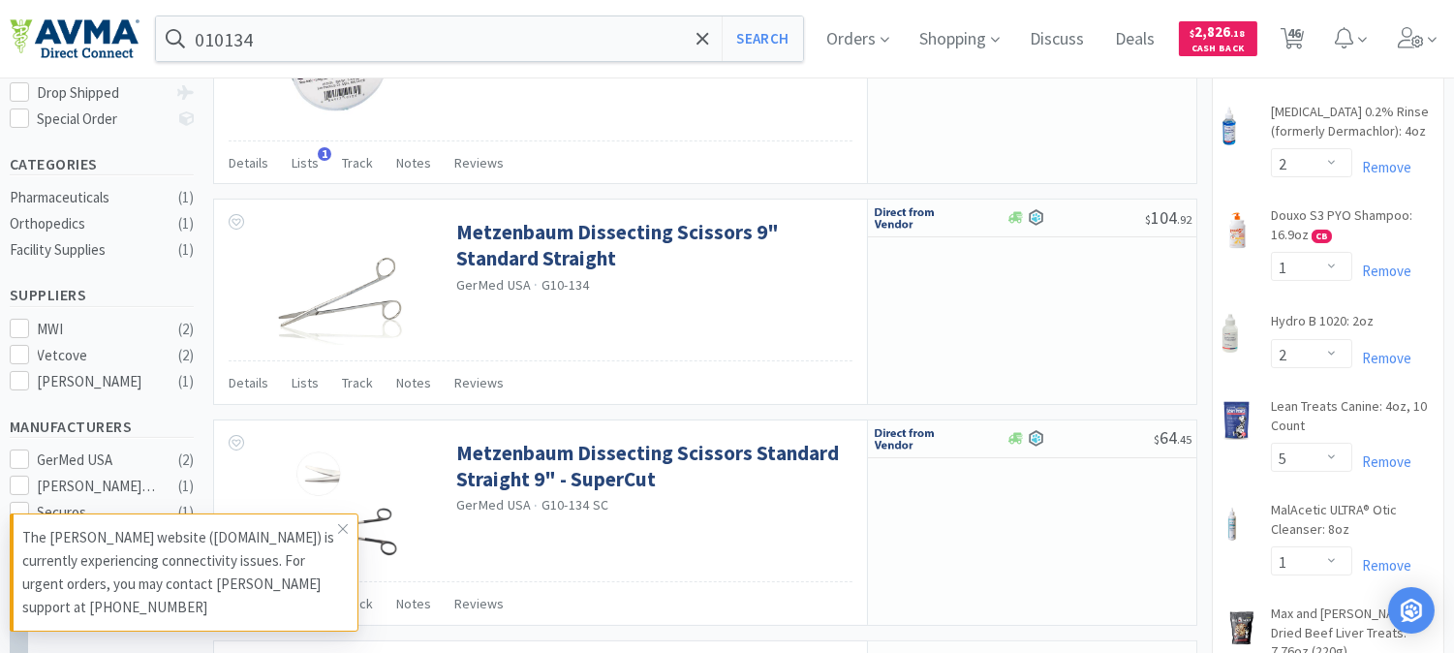
select select "1"
select select "2"
select select "1"
select select "2"
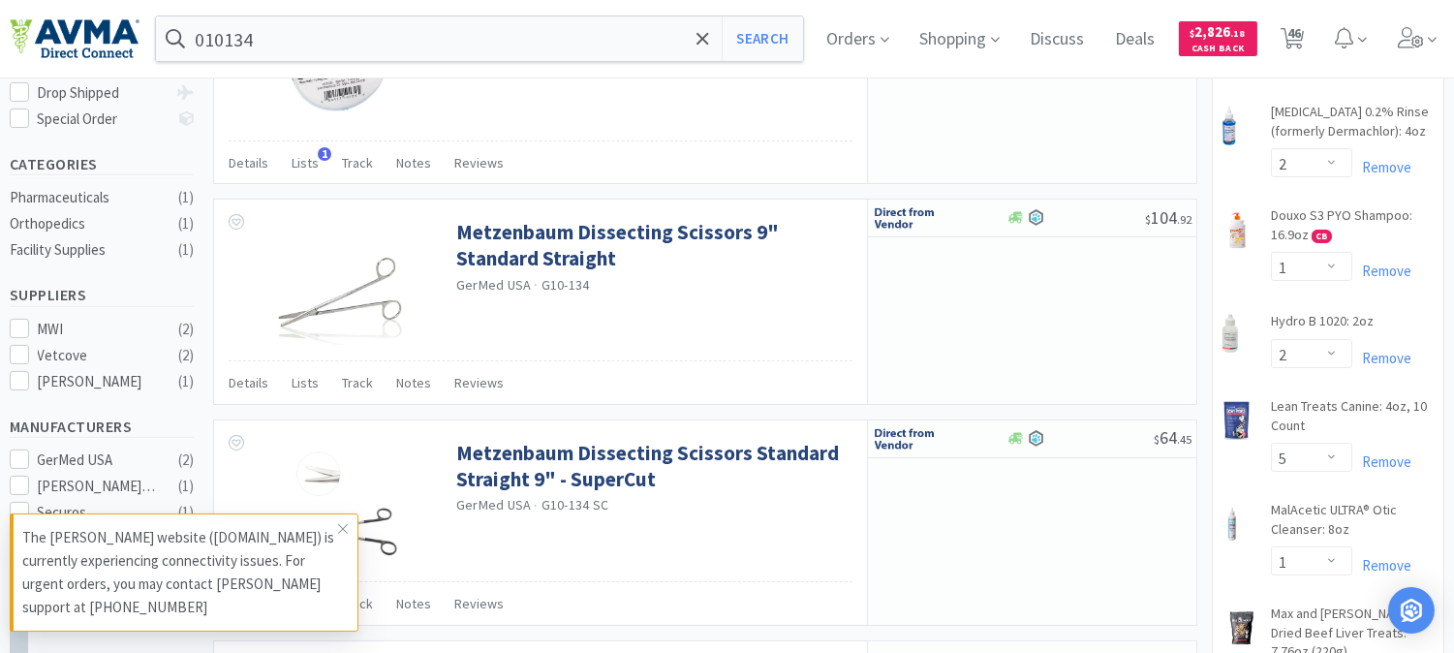
select select "1"
select select "2"
select select "1"
select select "4"
select select "1"
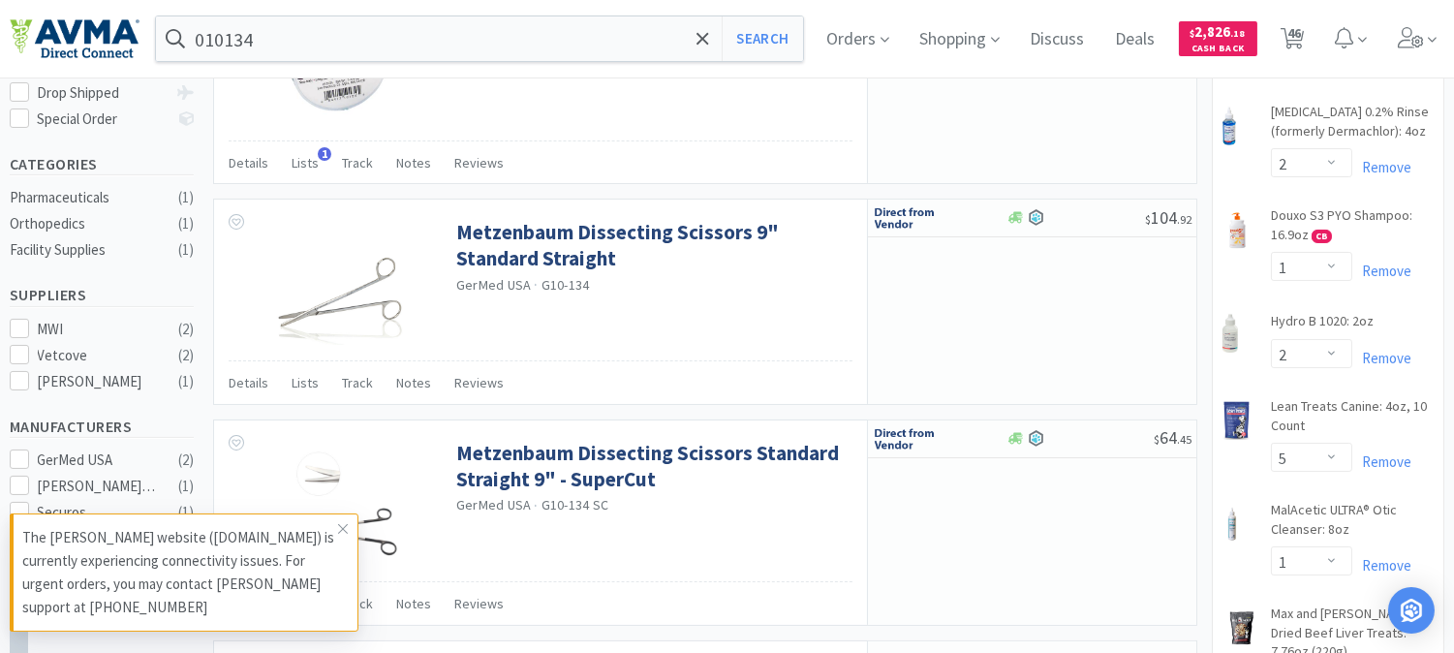
select select "15"
select select "1"
select select "6"
select select "1"
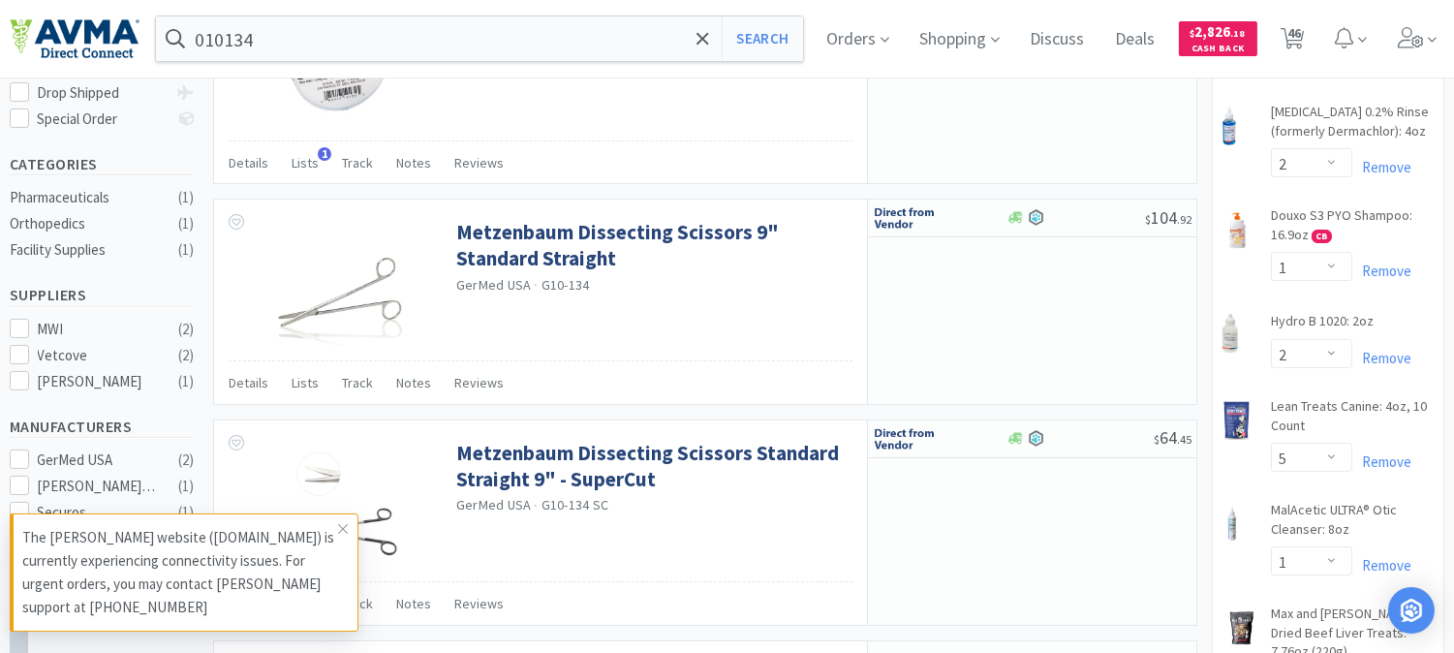
select select "1"
select select "6"
select select "2"
select select "1"
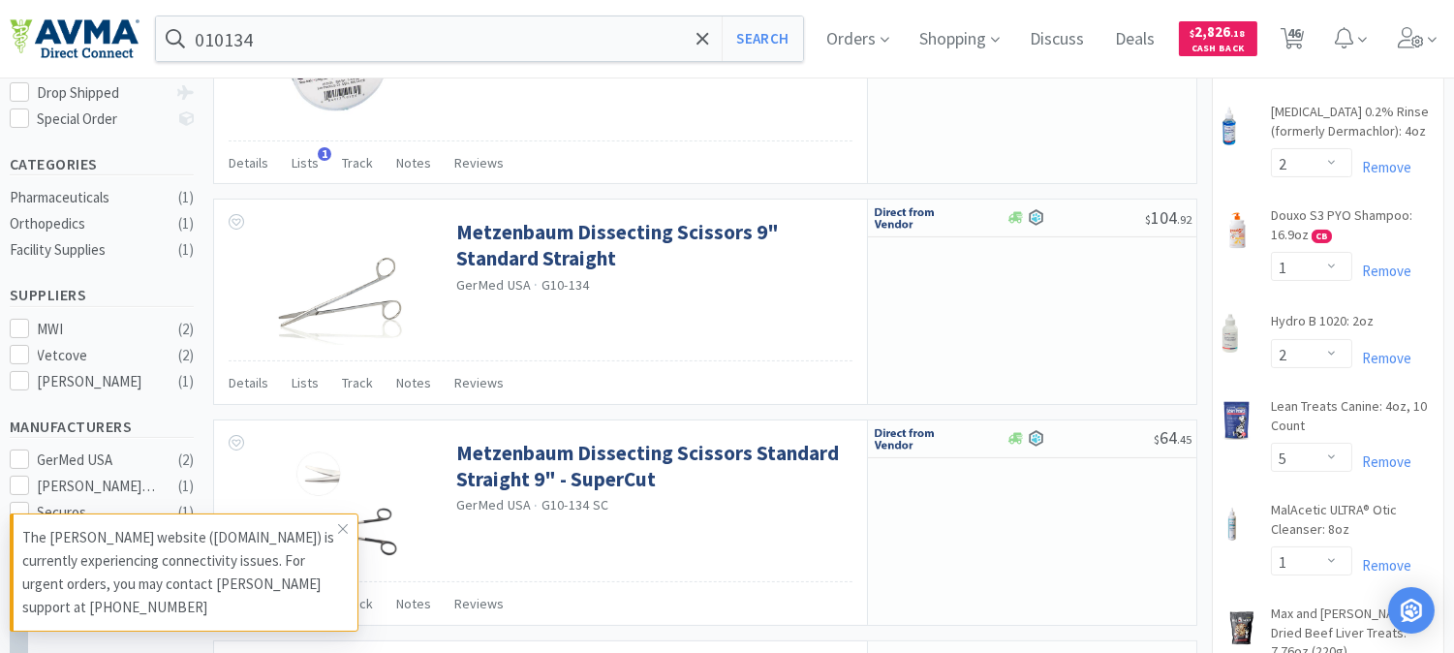
select select "1"
select select "3"
select select "1"
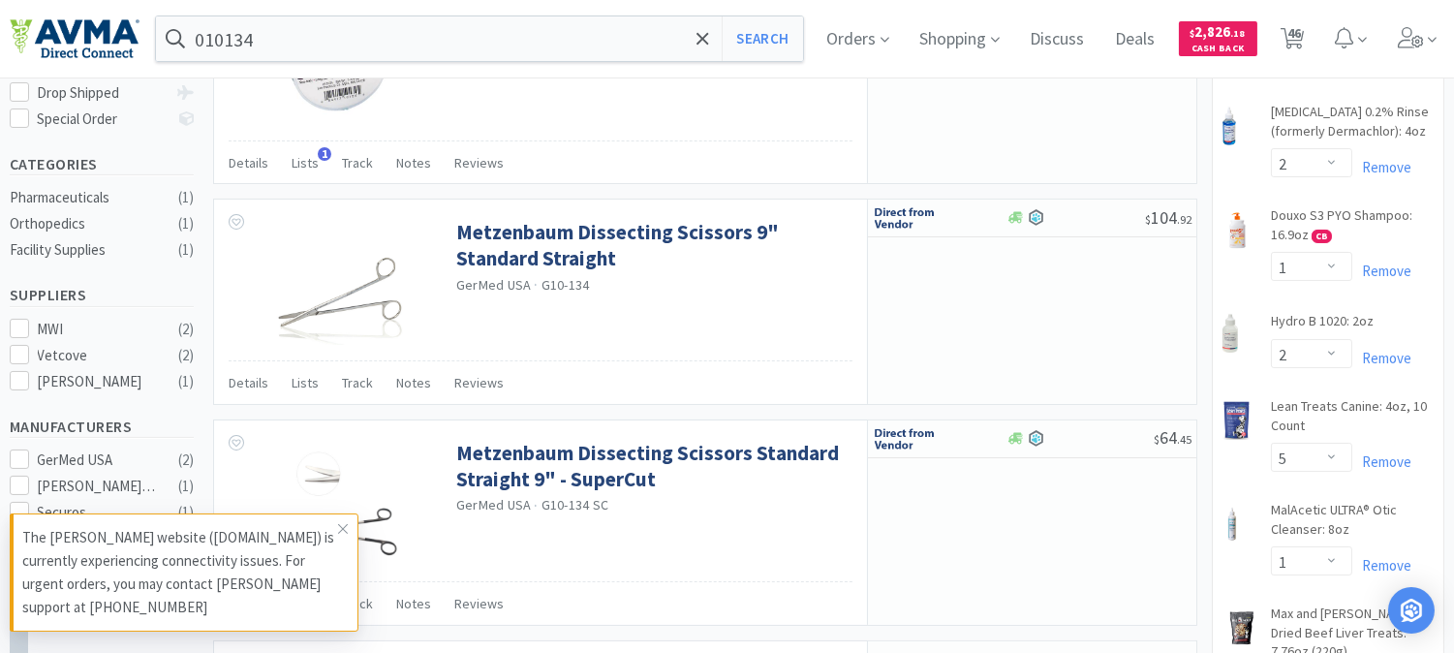
select select "2"
select select "1"
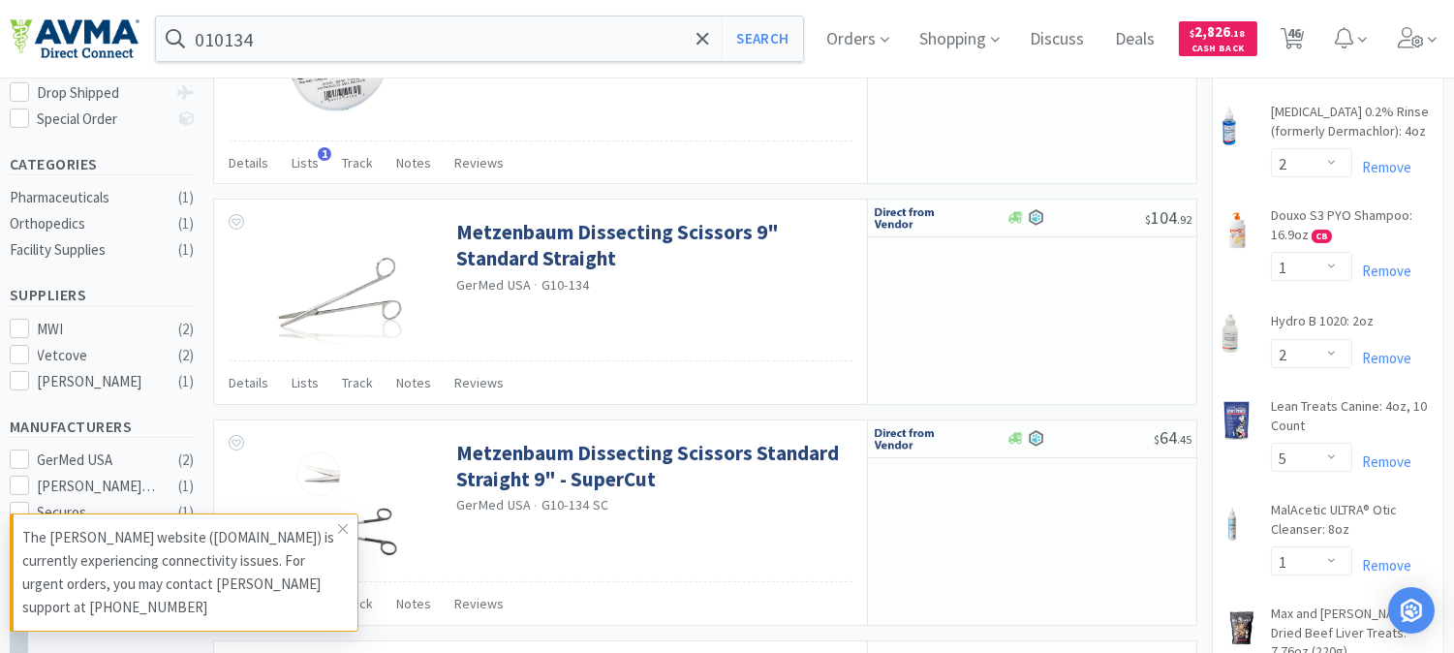
select select "1"
select select "5"
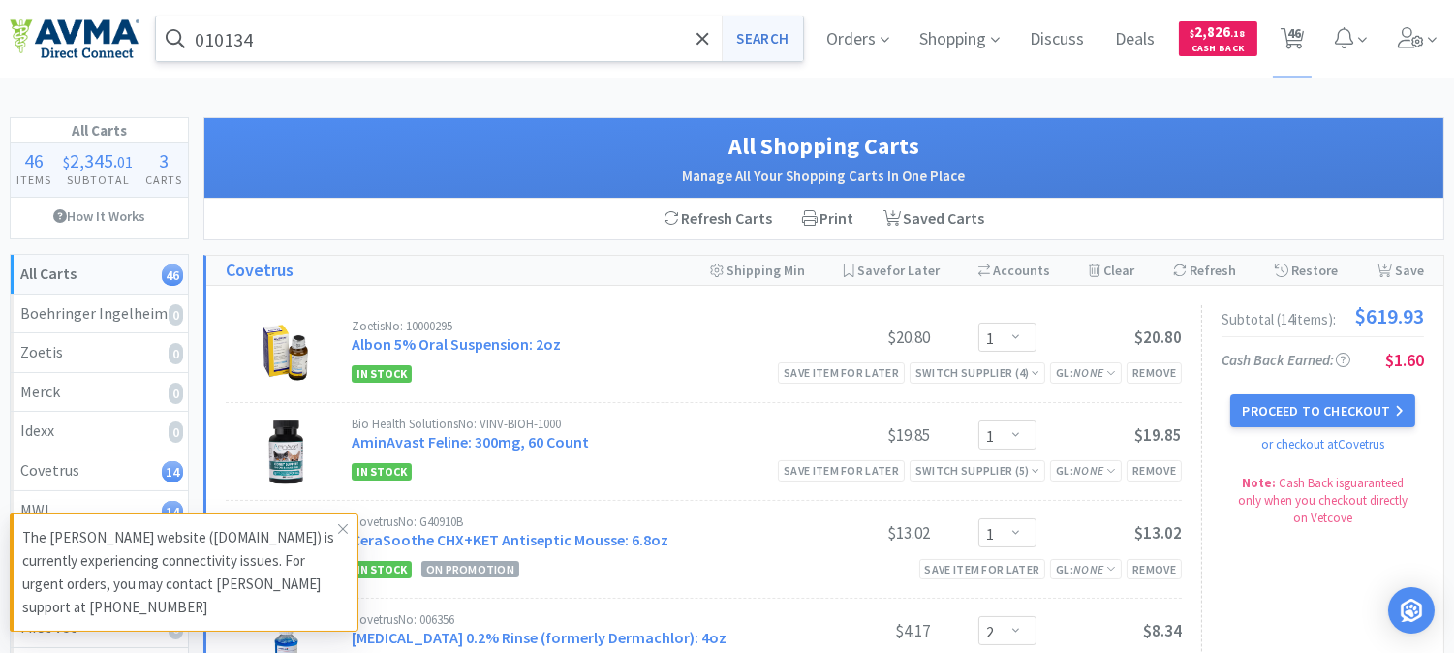
click at [761, 26] on button "Search" at bounding box center [762, 38] width 80 height 45
select select "1"
select select "2"
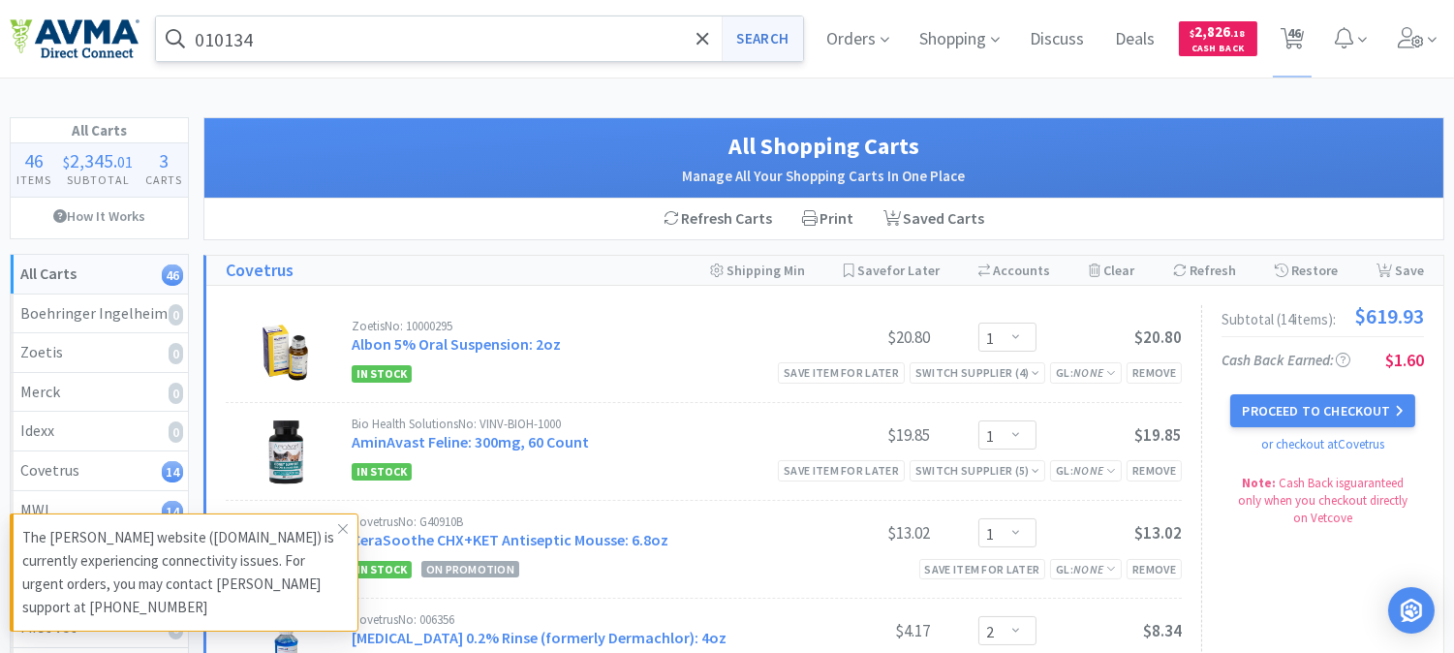
select select "1"
select select "2"
select select "5"
select select "1"
select select "8"
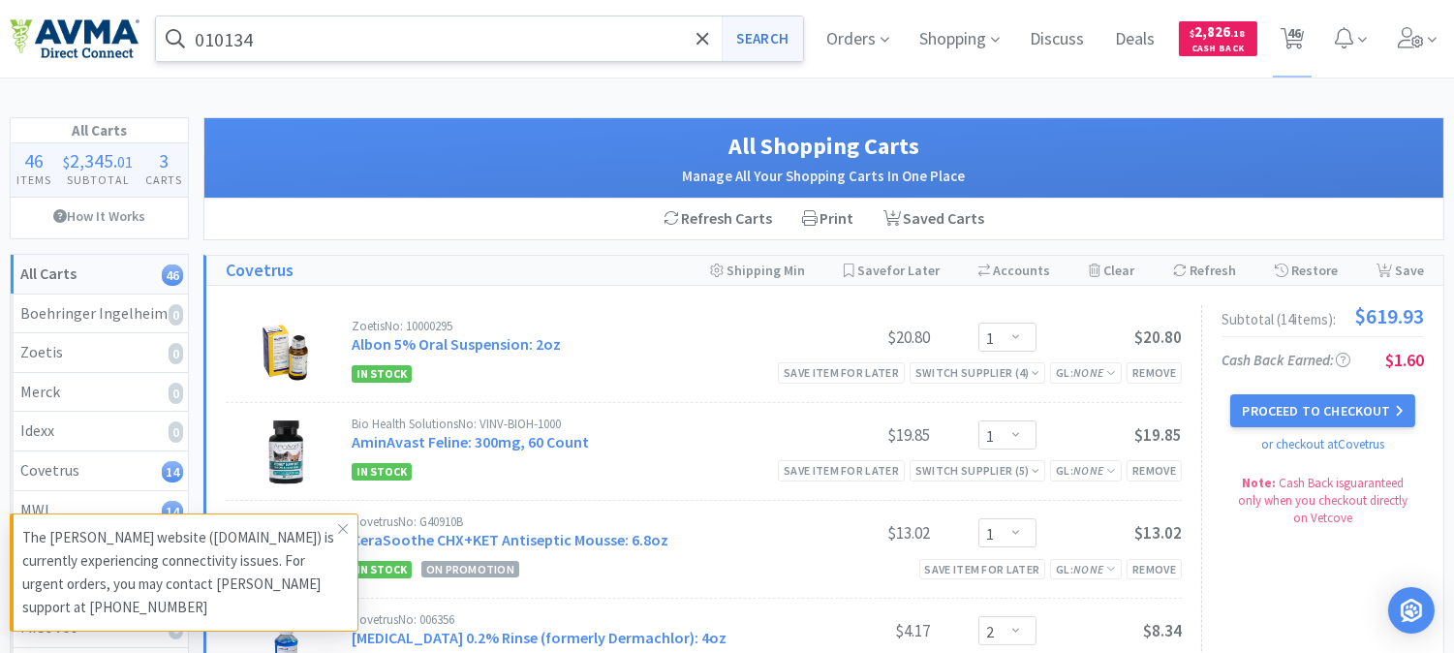
select select "5"
select select "2"
select select "1"
select select "12"
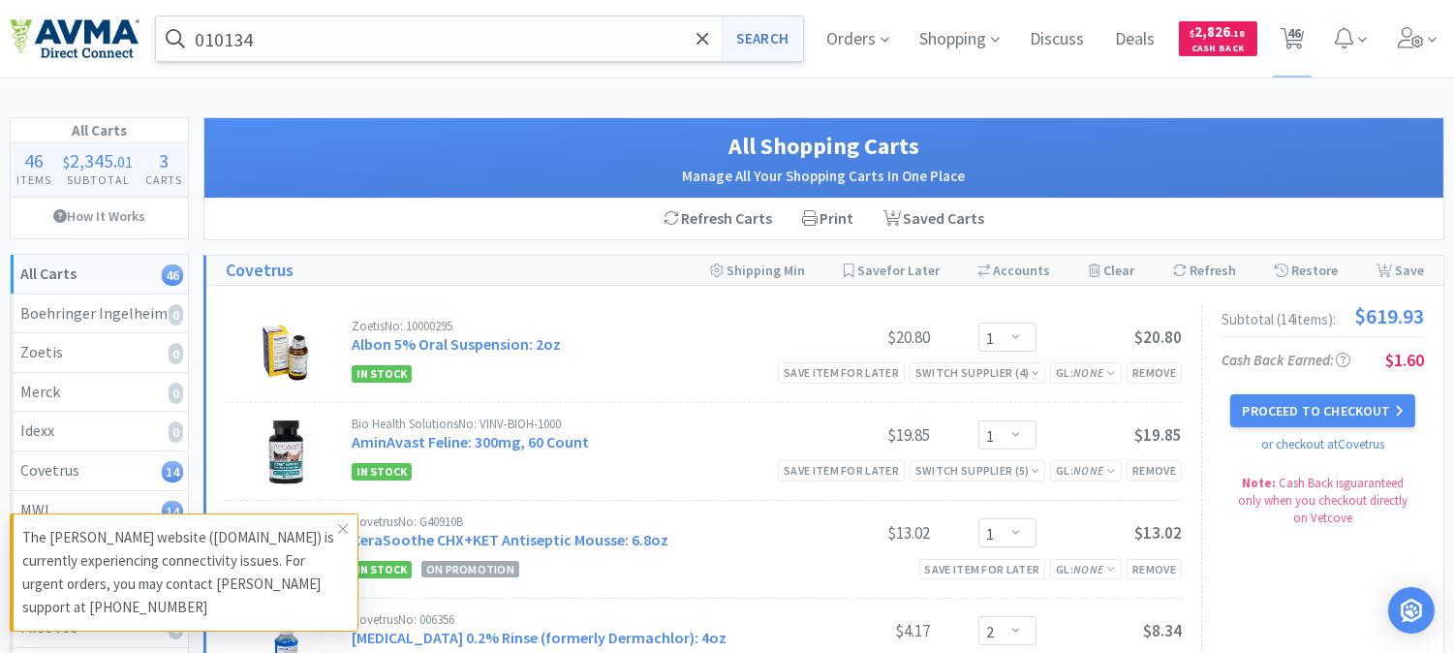
select select "1"
select select "2"
select select "1"
select select "2"
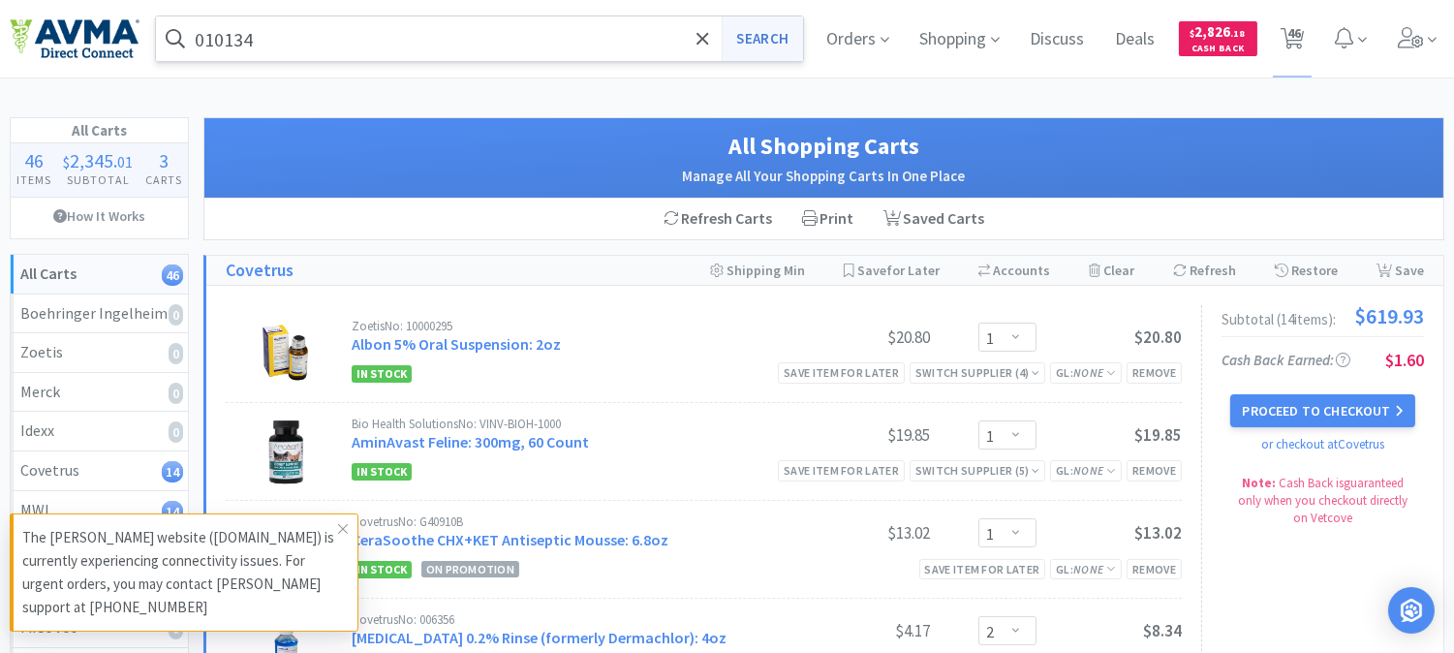
select select "1"
select select "2"
select select "1"
select select "4"
select select "1"
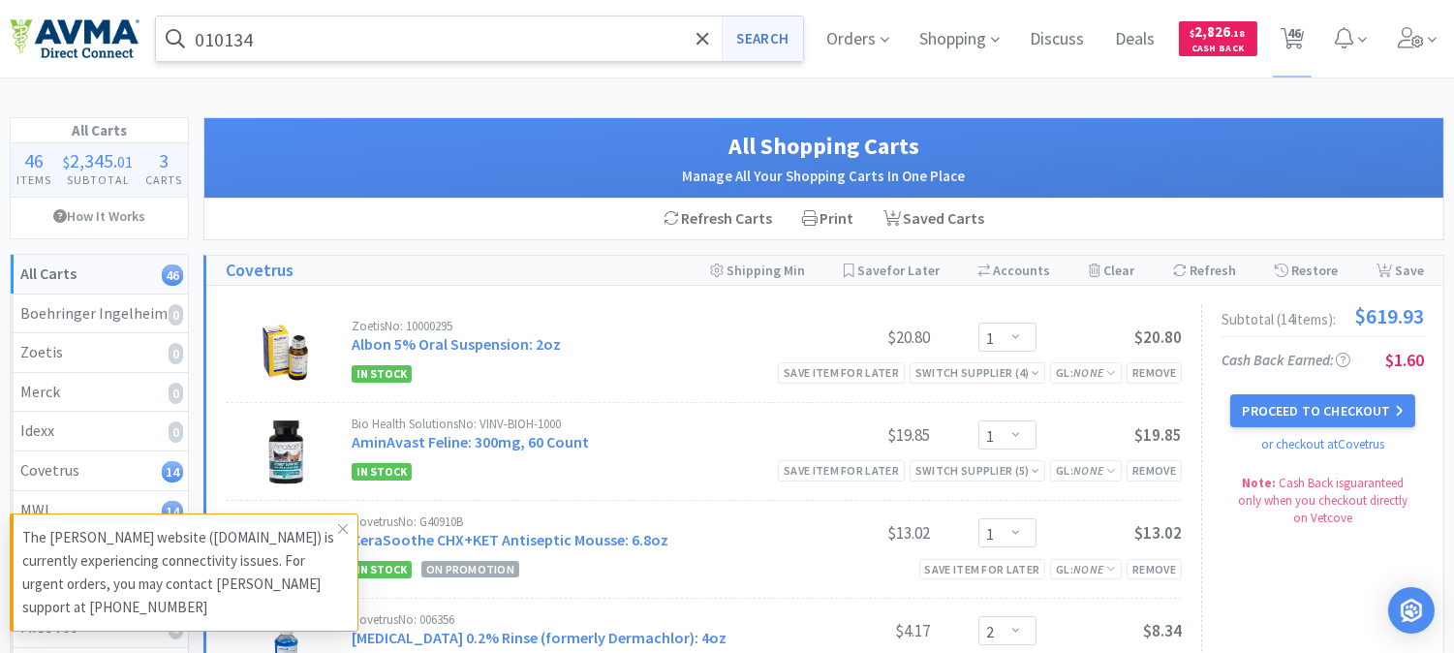
select select "15"
select select "1"
select select "6"
select select "1"
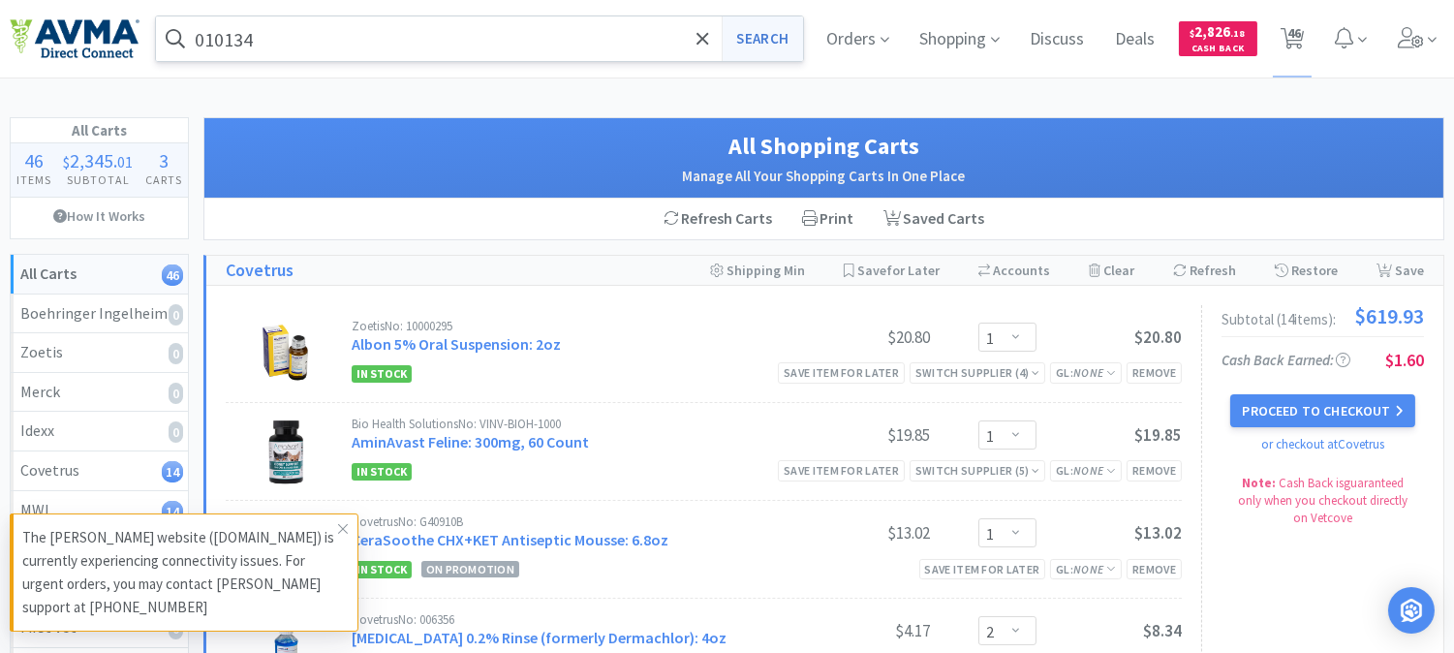
select select "1"
select select "6"
select select "2"
select select "1"
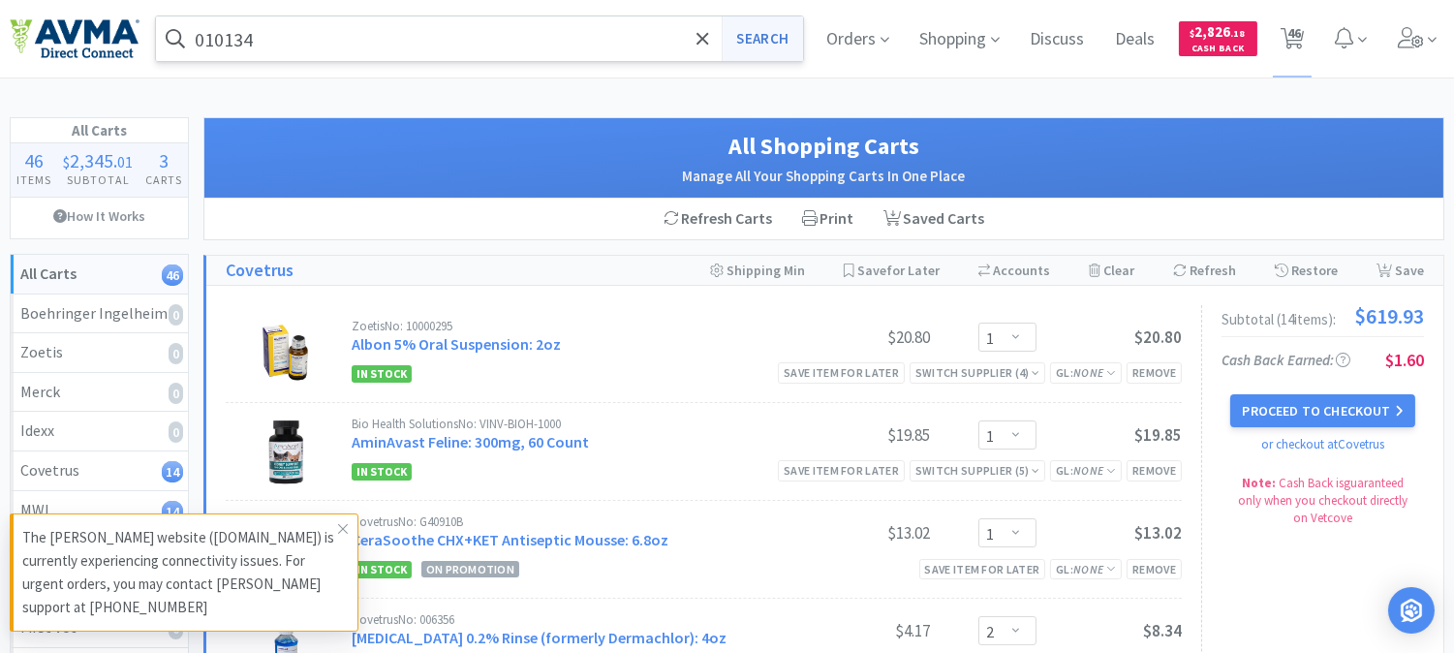
select select "1"
select select "3"
select select "1"
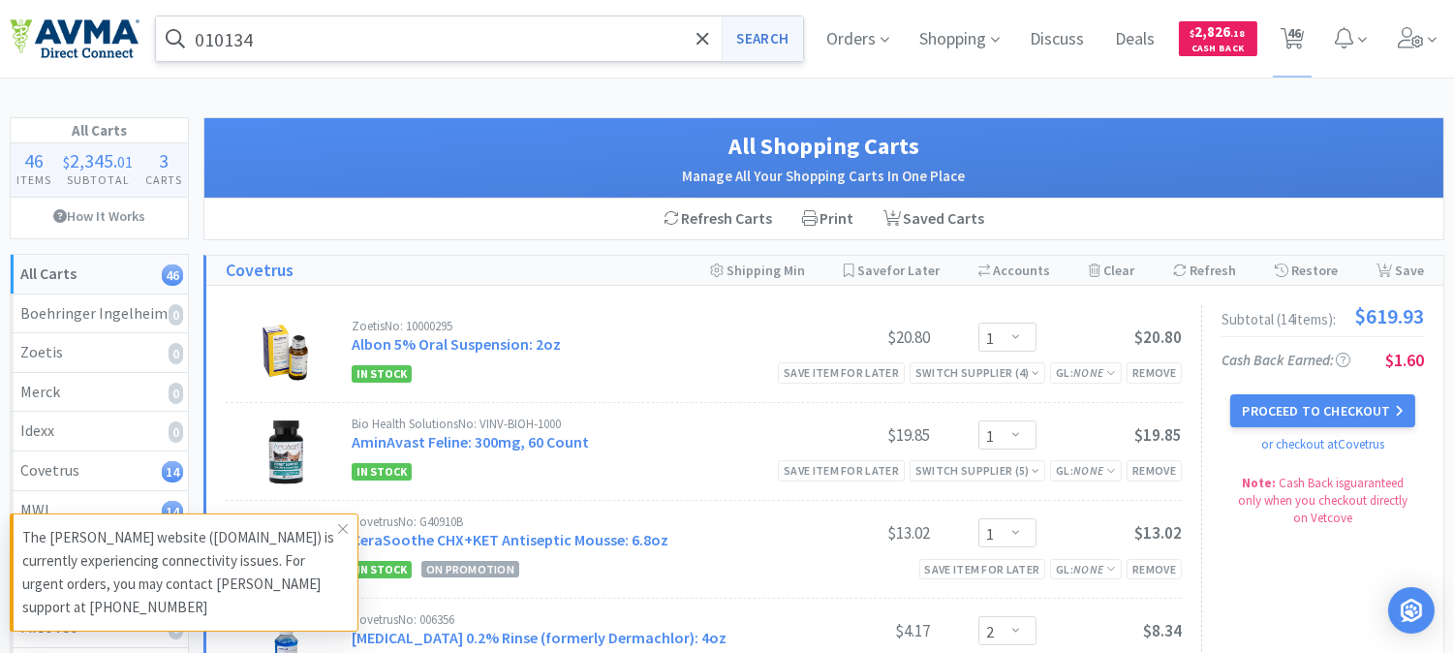
select select "2"
select select "1"
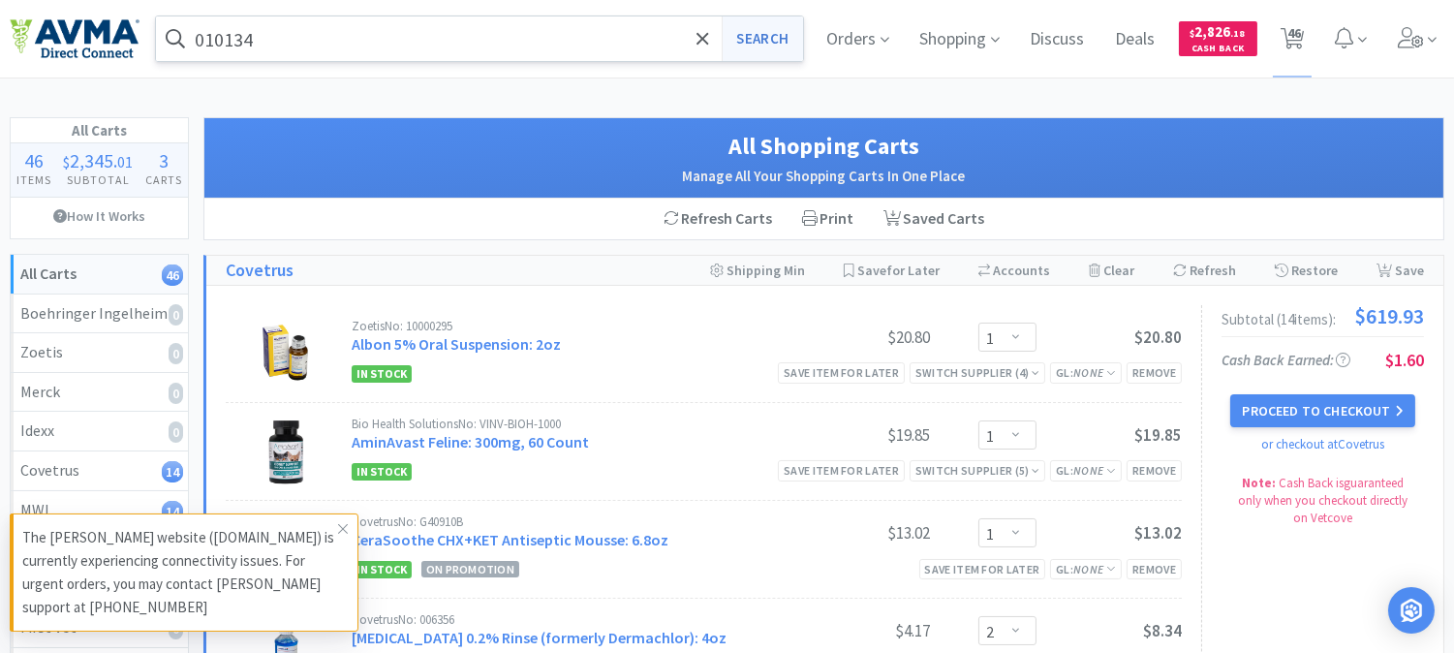
select select "1"
select select "5"
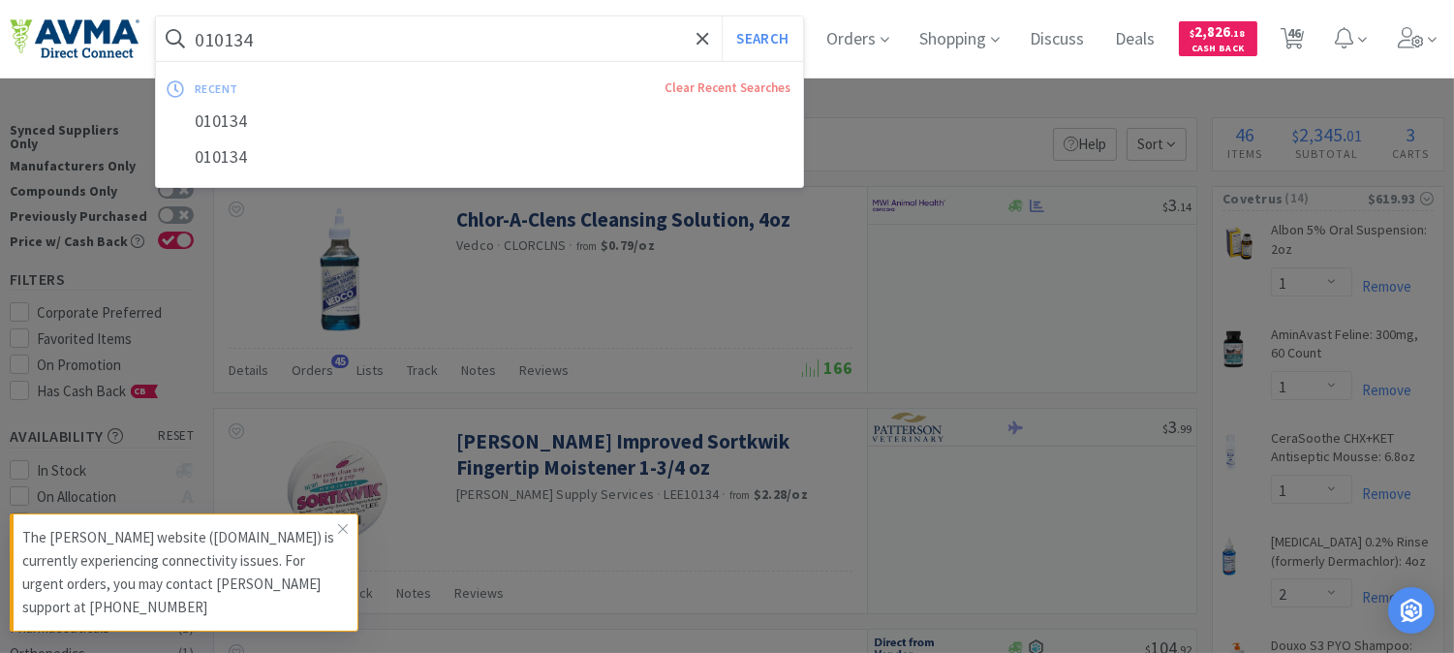
click at [333, 31] on input "010134" at bounding box center [479, 38] width 647 height 45
paste input "115817"
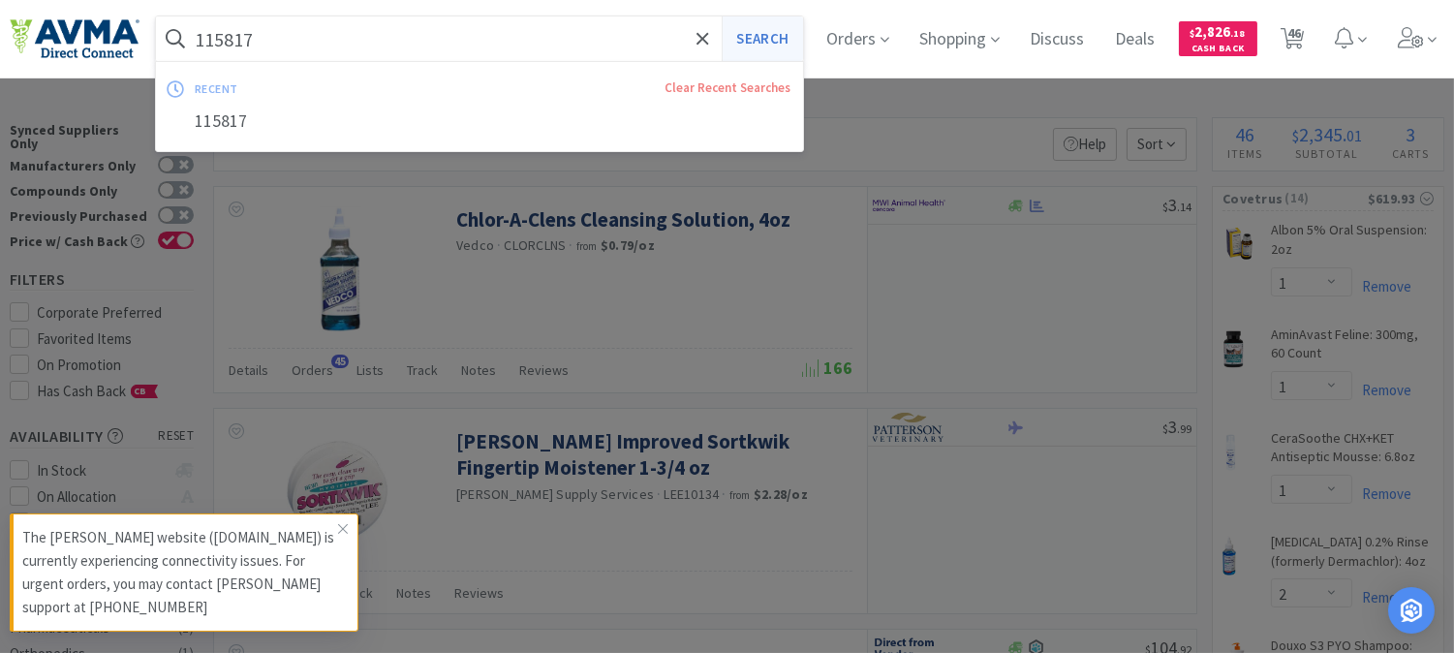
type input "115817"
click at [778, 40] on button "Search" at bounding box center [762, 38] width 80 height 45
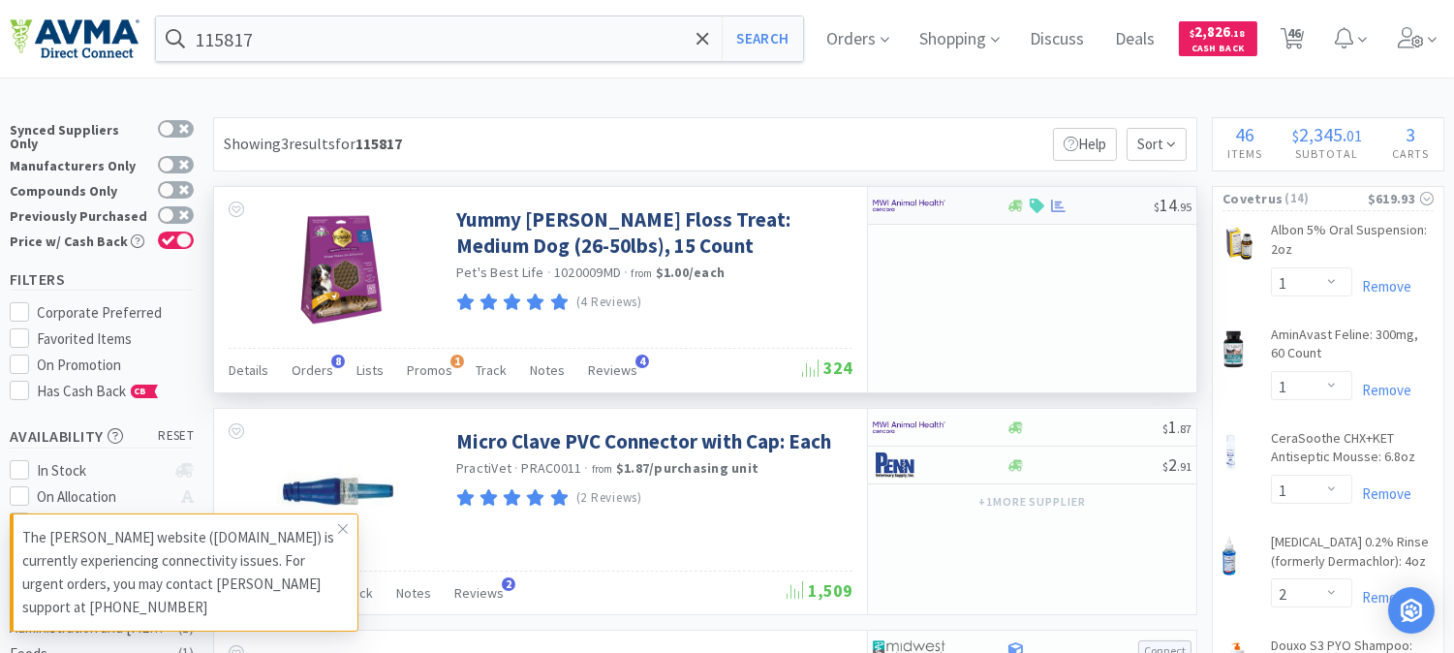
click at [904, 202] on img at bounding box center [909, 205] width 73 height 29
select select "1"
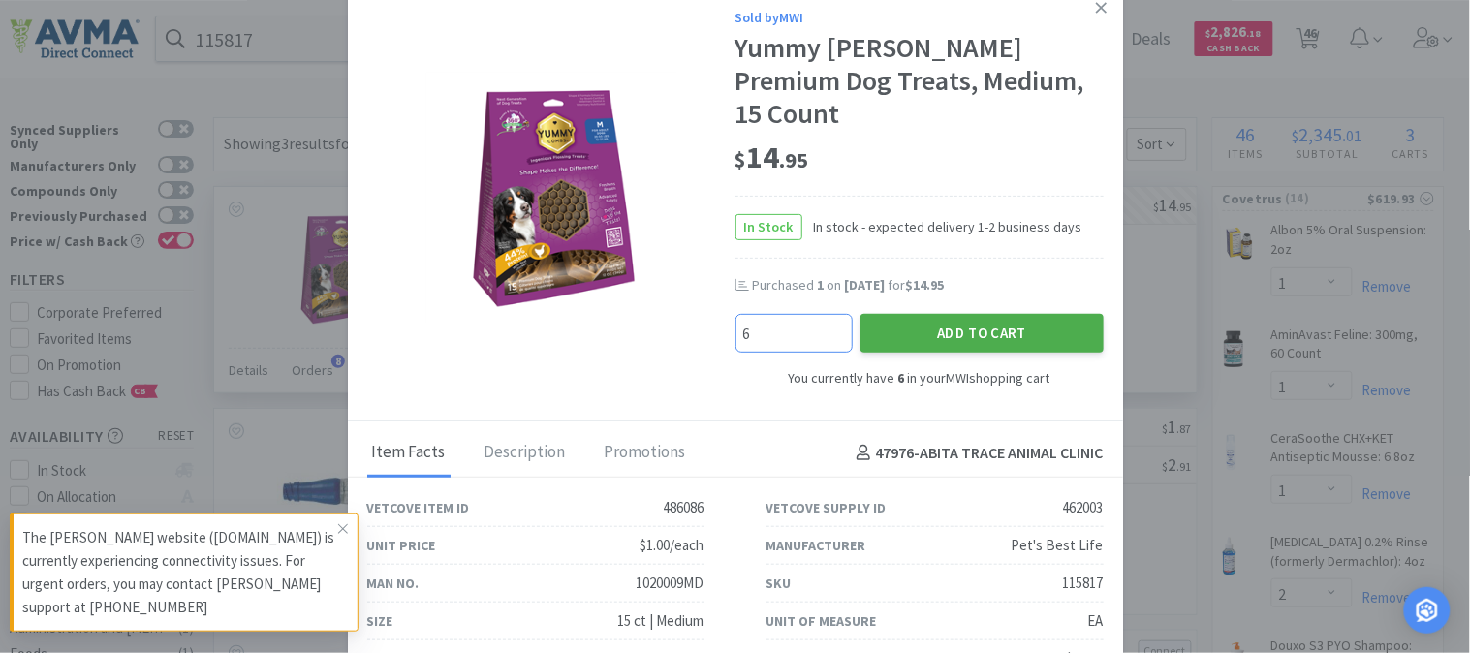
type input "6"
click at [993, 314] on button "Add to Cart" at bounding box center [981, 333] width 243 height 39
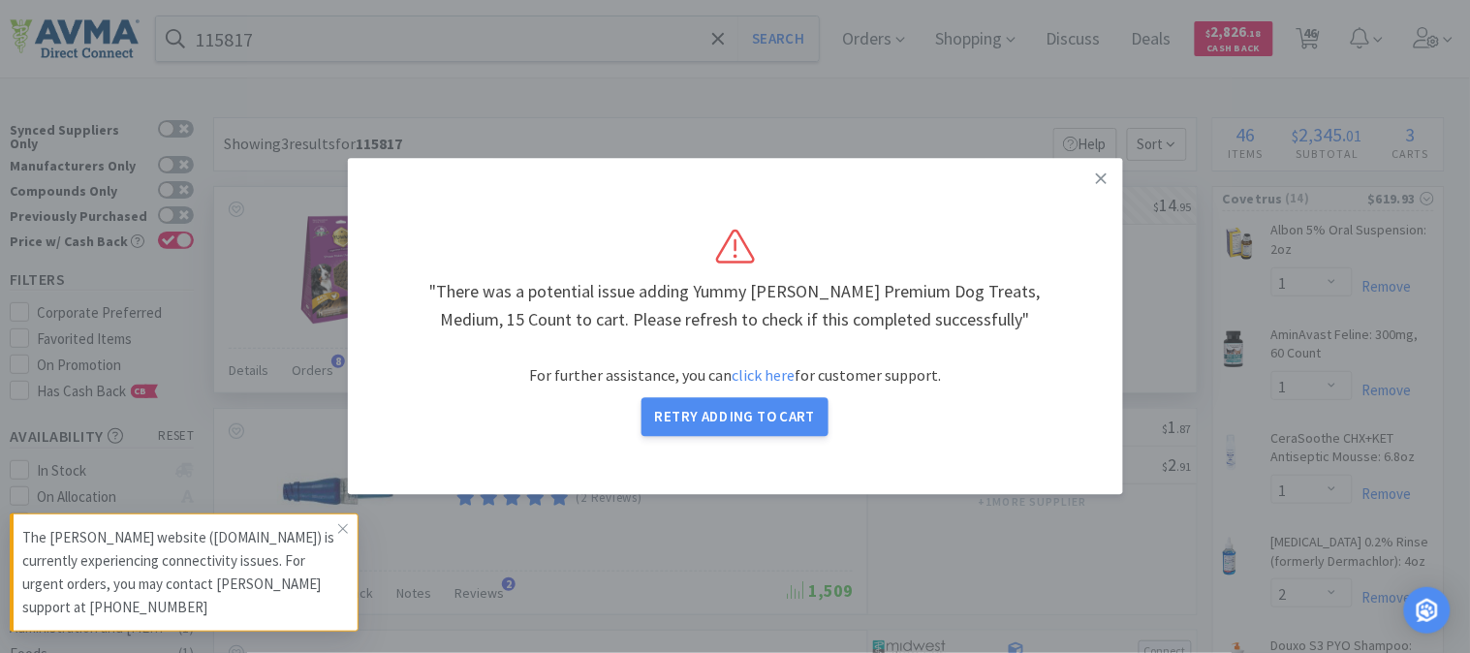
select select "1"
select select "2"
select select "1"
select select "2"
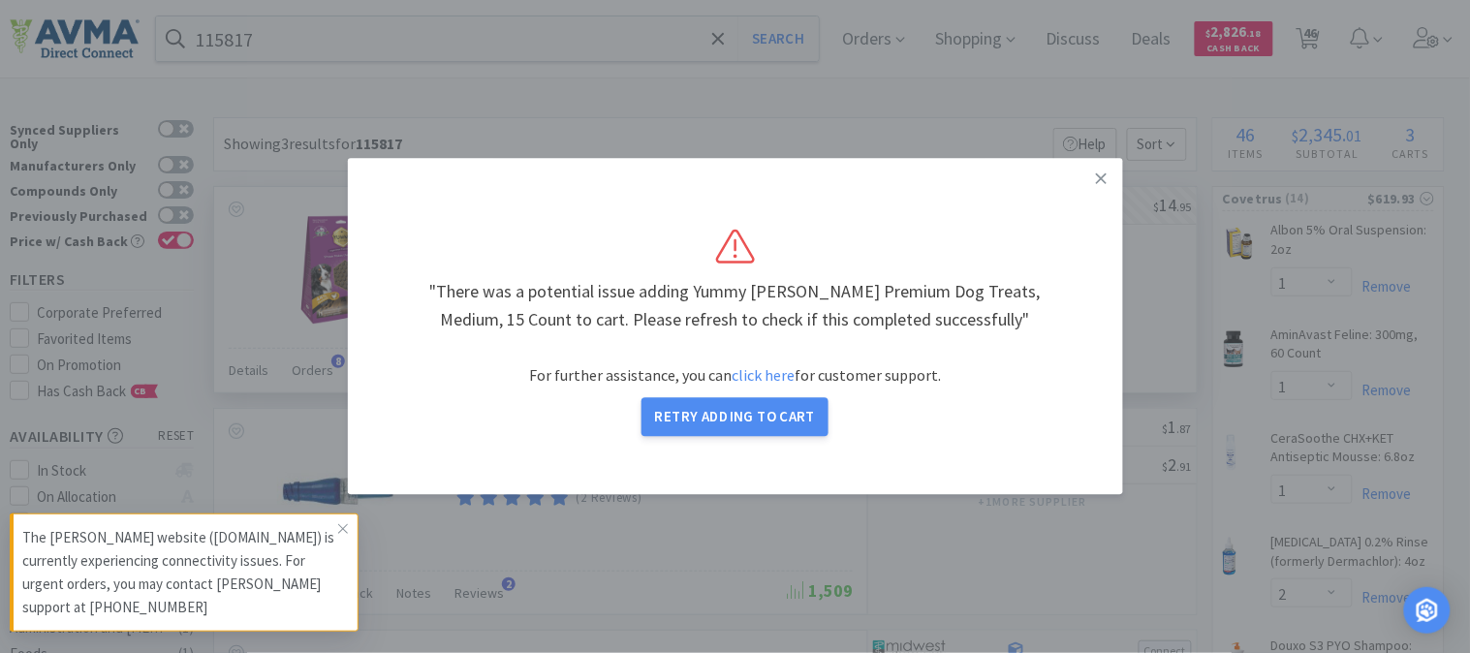
select select "1"
select select "2"
select select "1"
select select "4"
select select "1"
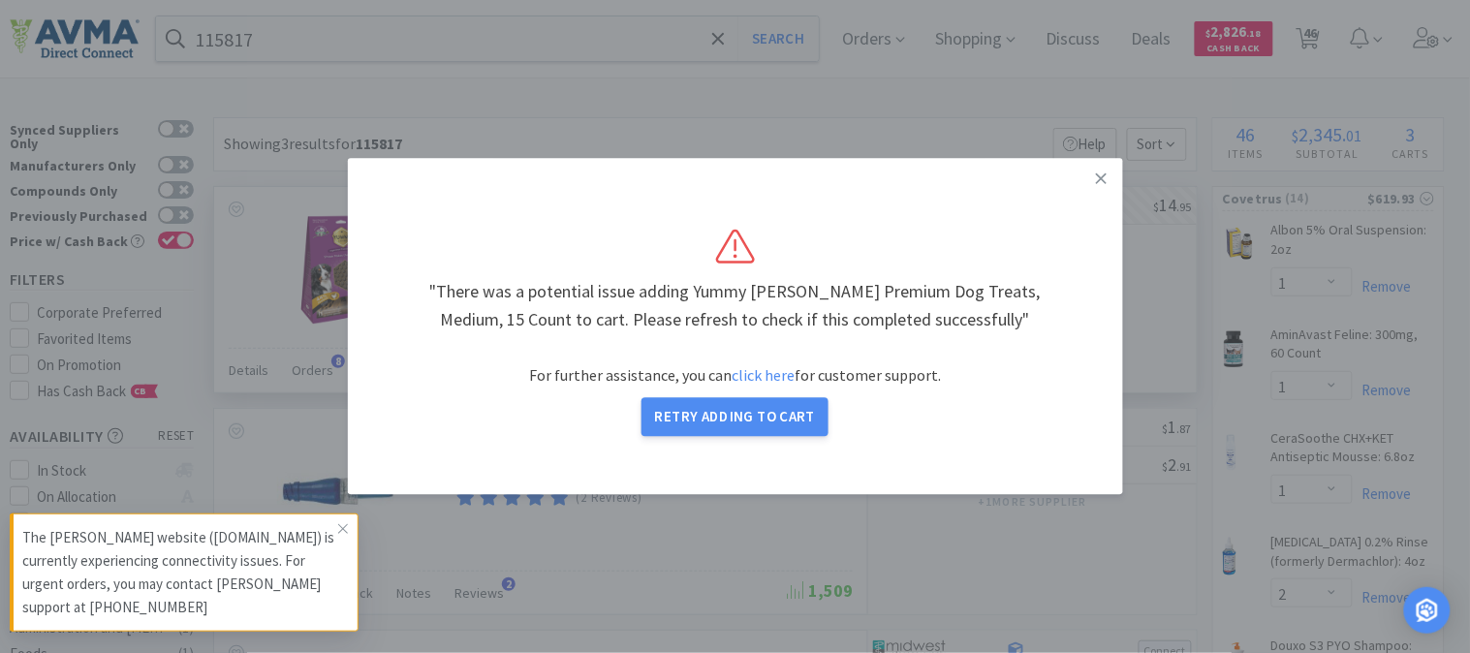
select select "15"
select select "1"
select select "6"
select select "1"
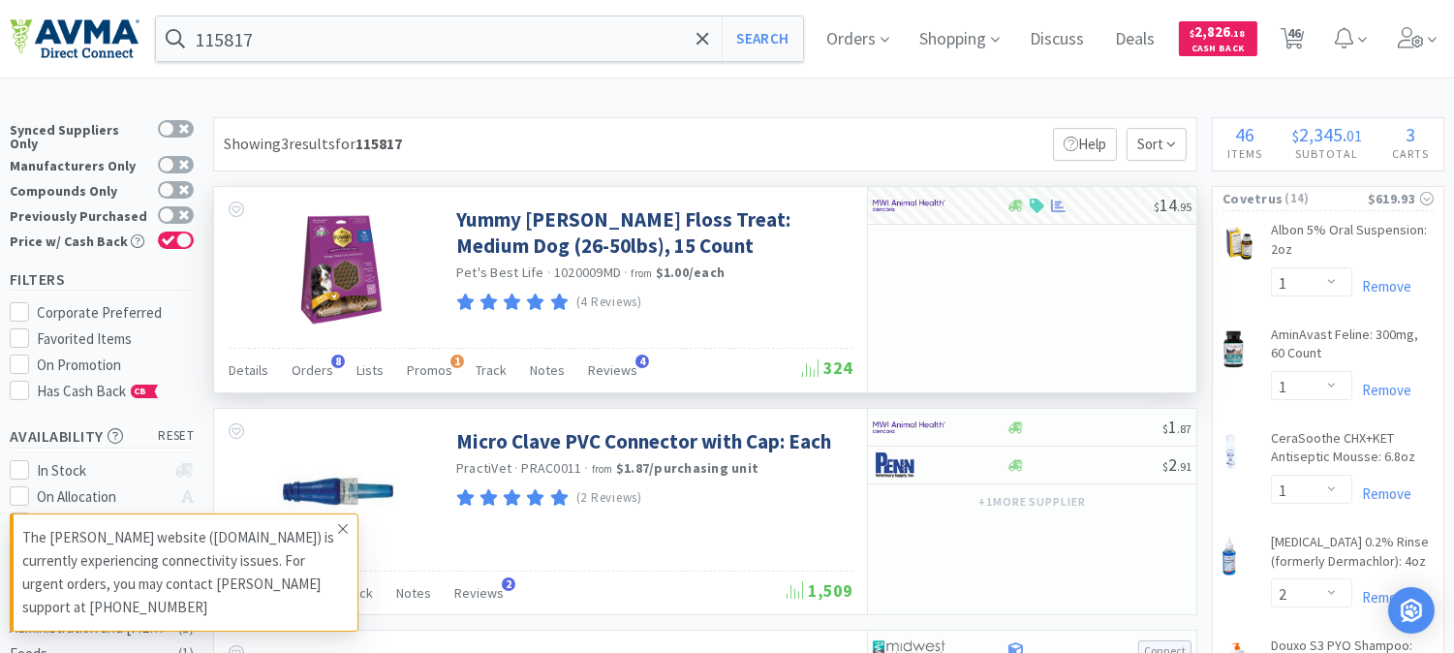
click at [339, 523] on icon at bounding box center [343, 529] width 12 height 16
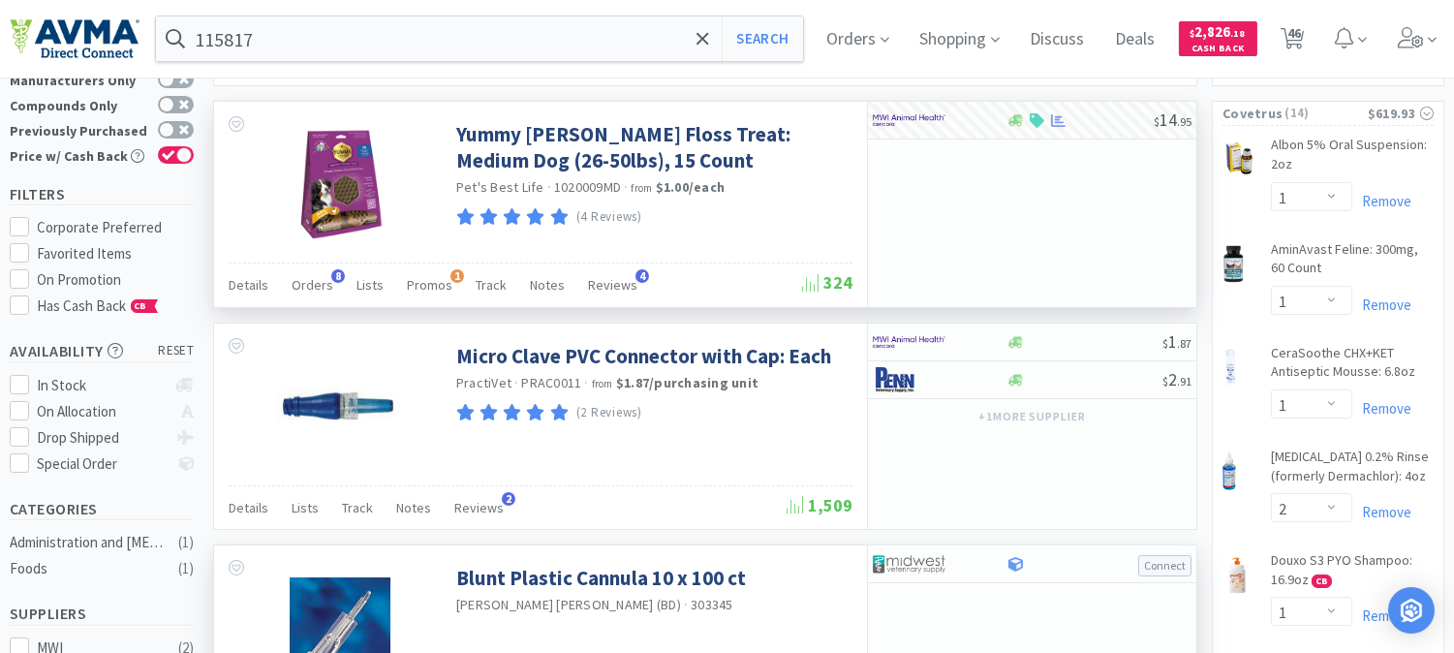
scroll to position [215, 0]
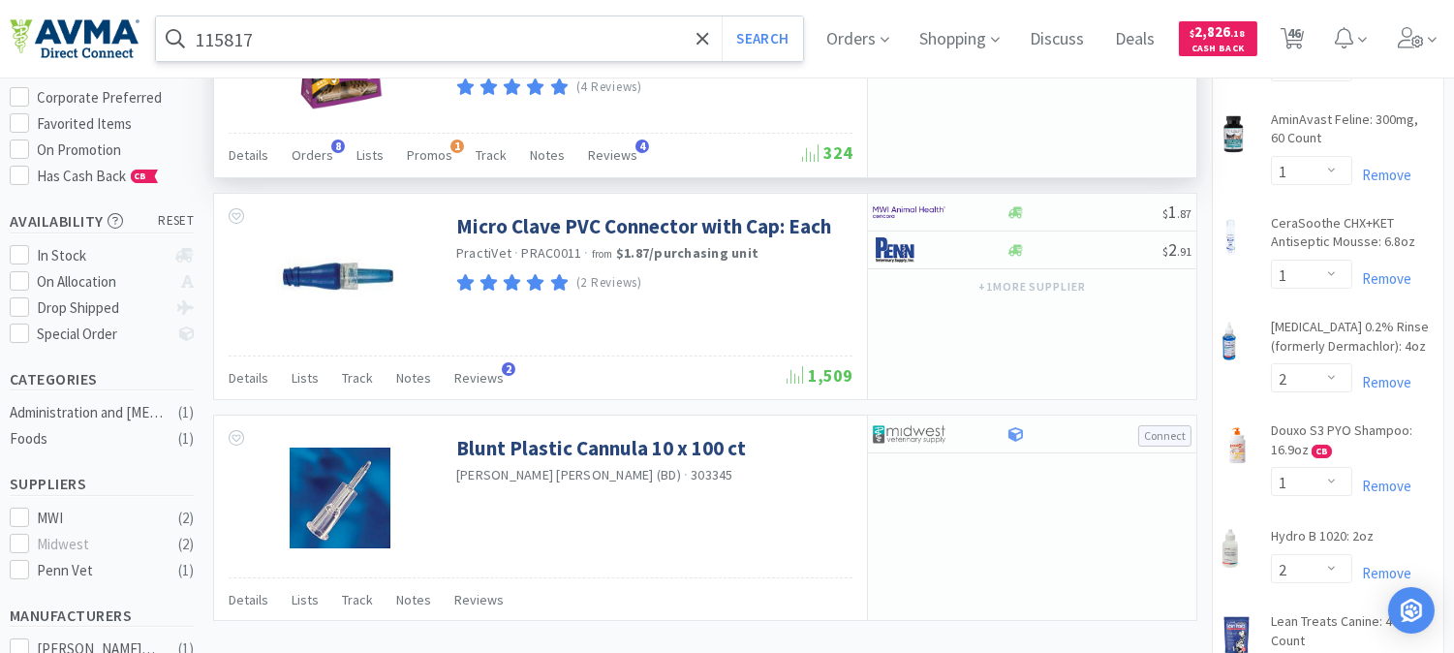
click at [372, 36] on input "115817" at bounding box center [479, 38] width 647 height 45
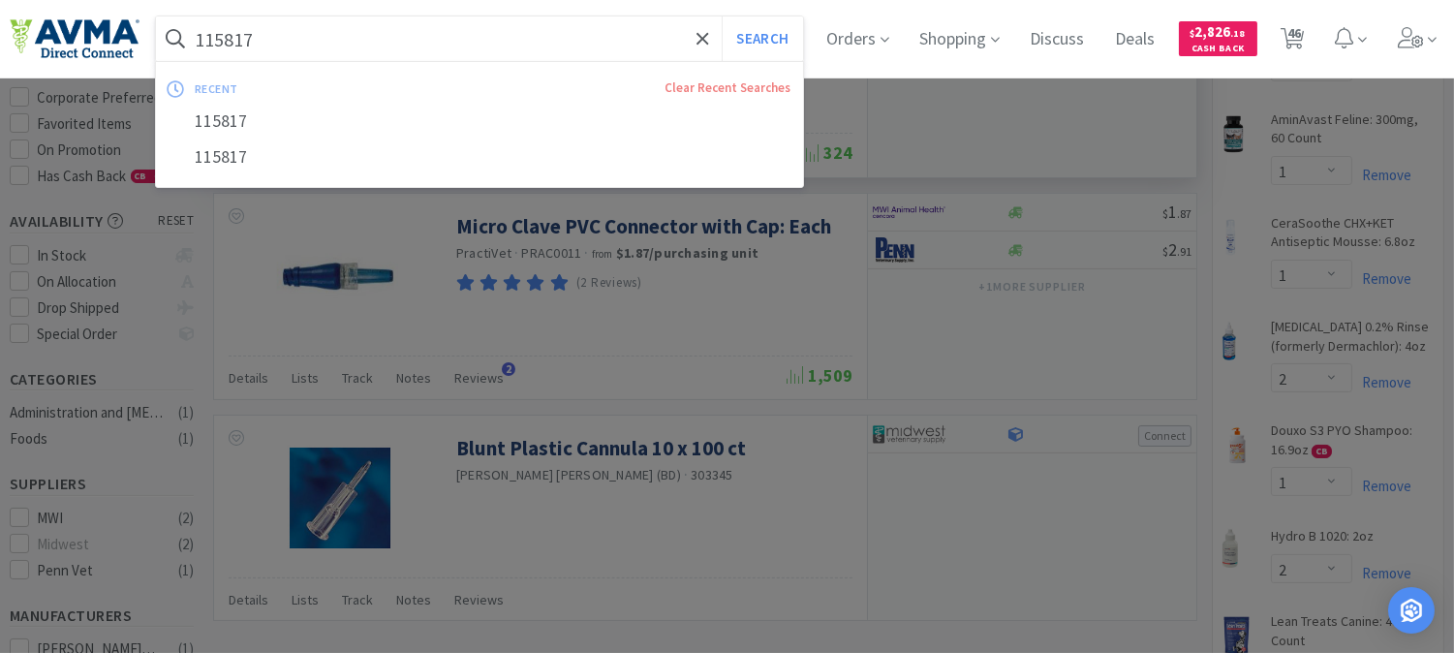
paste input "034285"
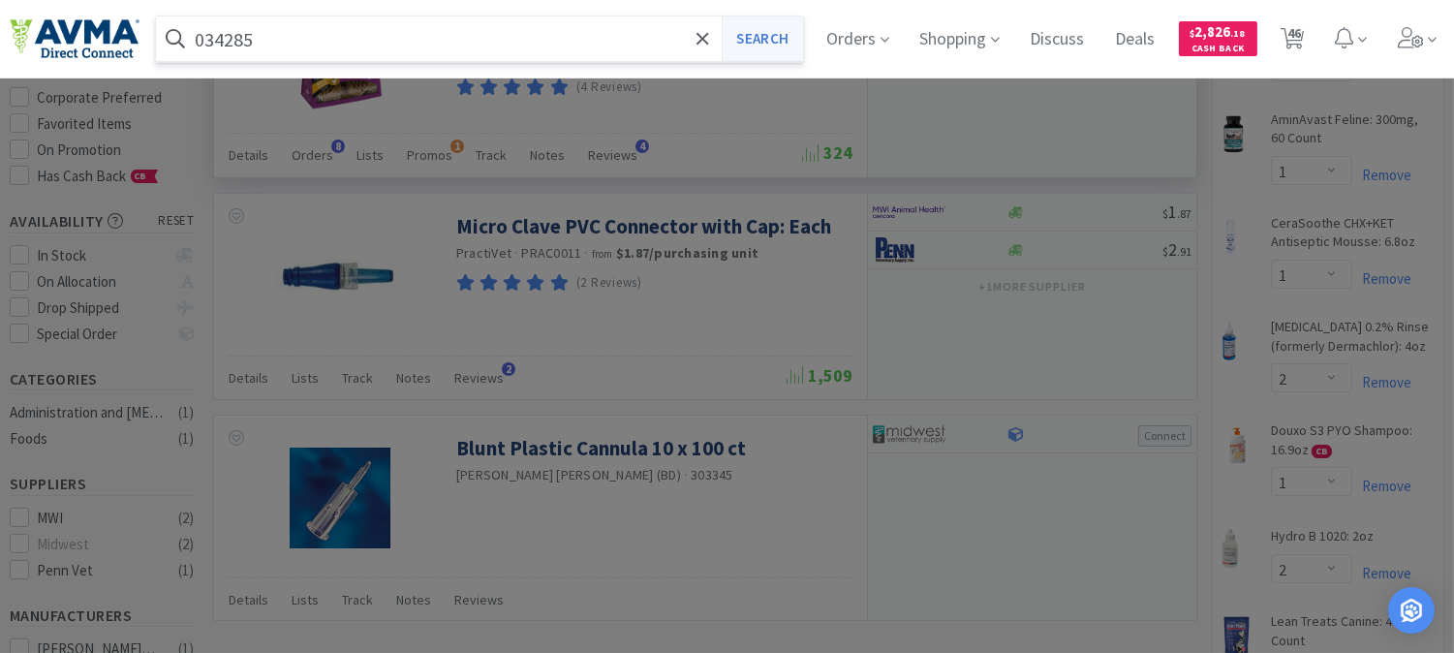
type input "034285"
click at [777, 43] on button "Search" at bounding box center [762, 38] width 80 height 45
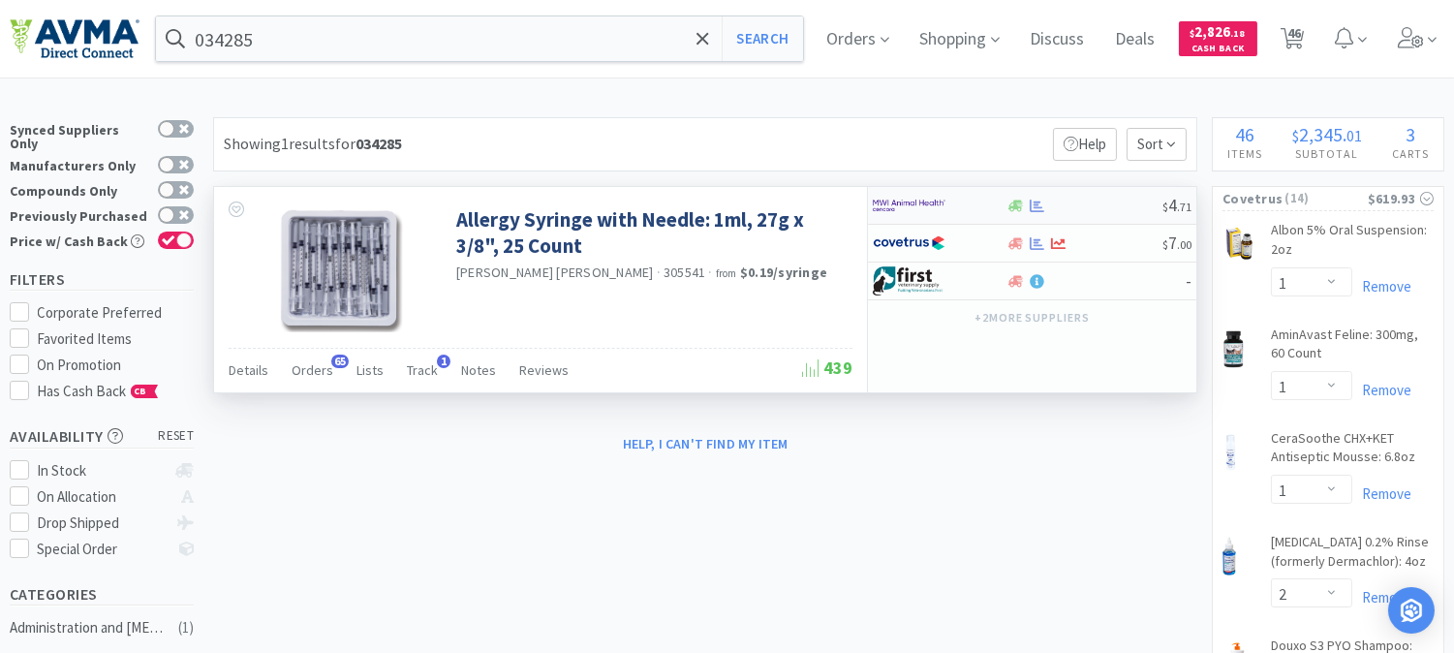
click at [888, 203] on img at bounding box center [909, 205] width 73 height 29
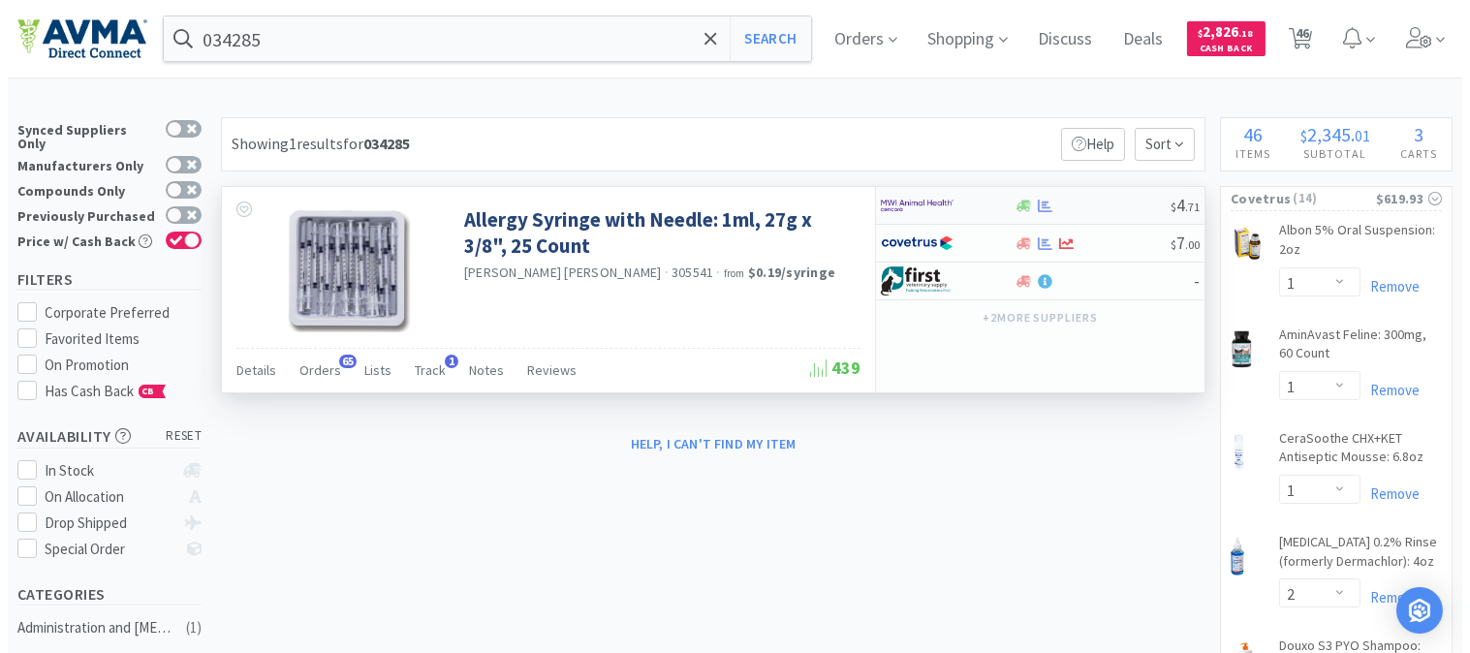
select select "1"
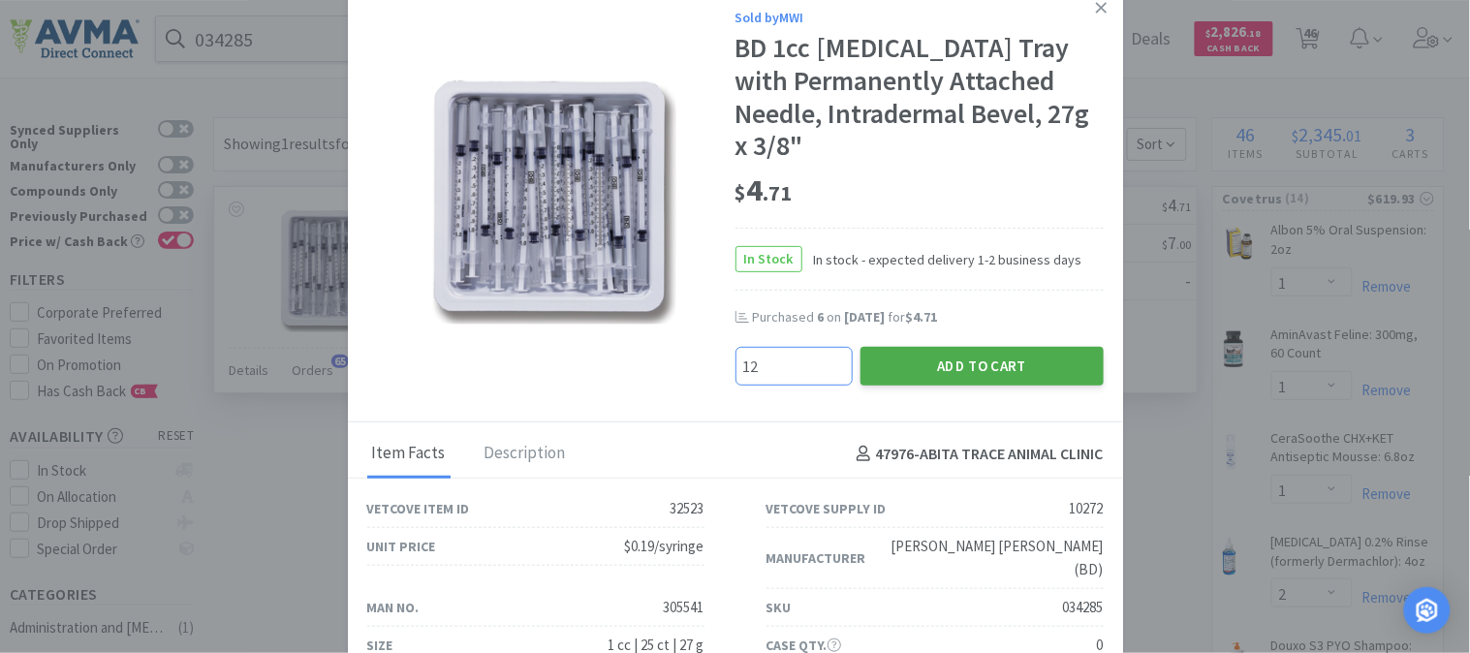
type input "12"
click at [947, 347] on button "Add to Cart" at bounding box center [981, 366] width 243 height 39
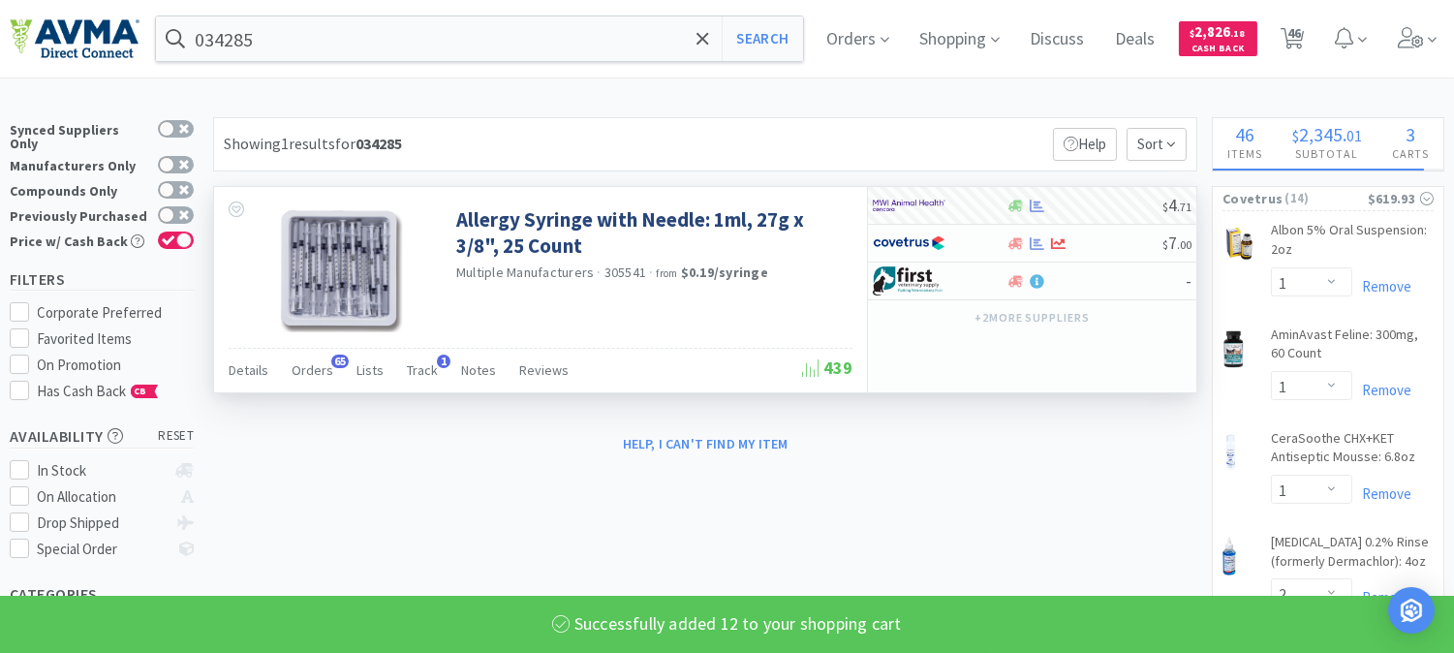
select select "12"
select select "1"
select select "2"
select select "1"
select select "2"
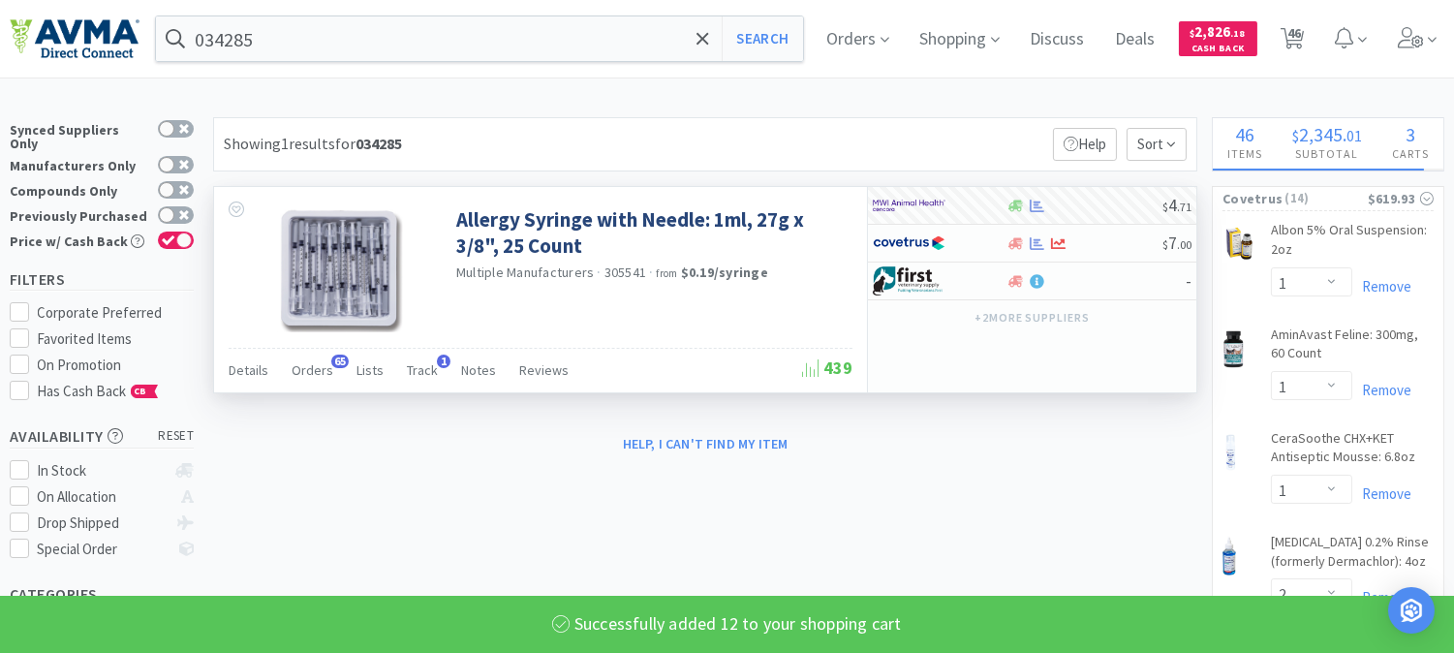
select select "1"
select select "2"
select select "1"
select select "4"
select select "1"
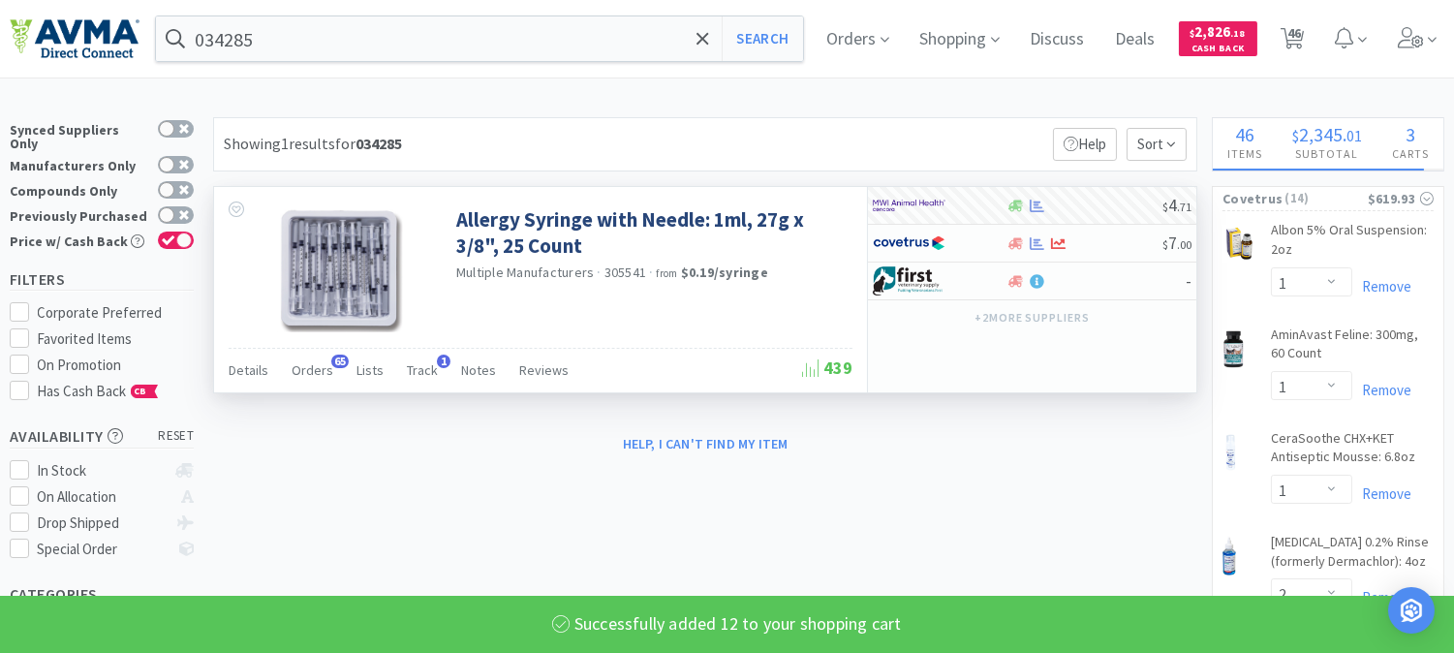
select select "15"
select select "1"
select select "12"
select select "1"
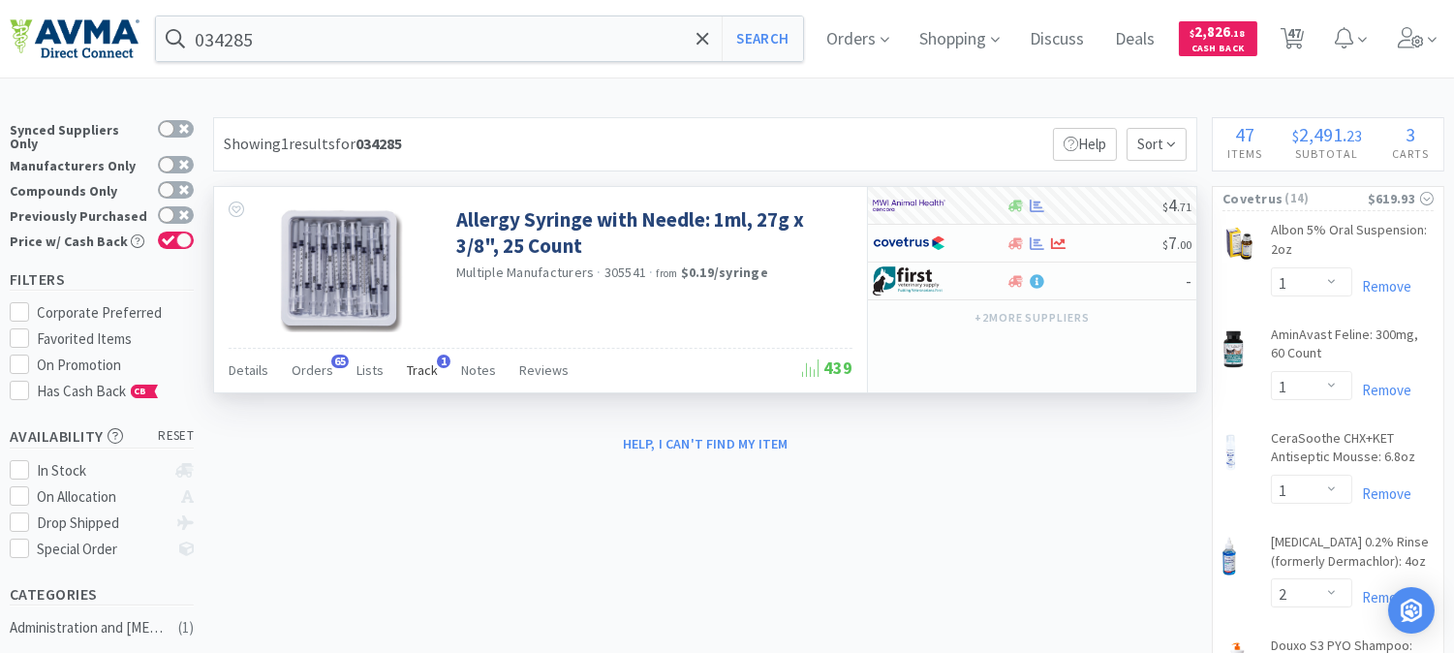
click at [427, 368] on span "Track" at bounding box center [422, 369] width 31 height 17
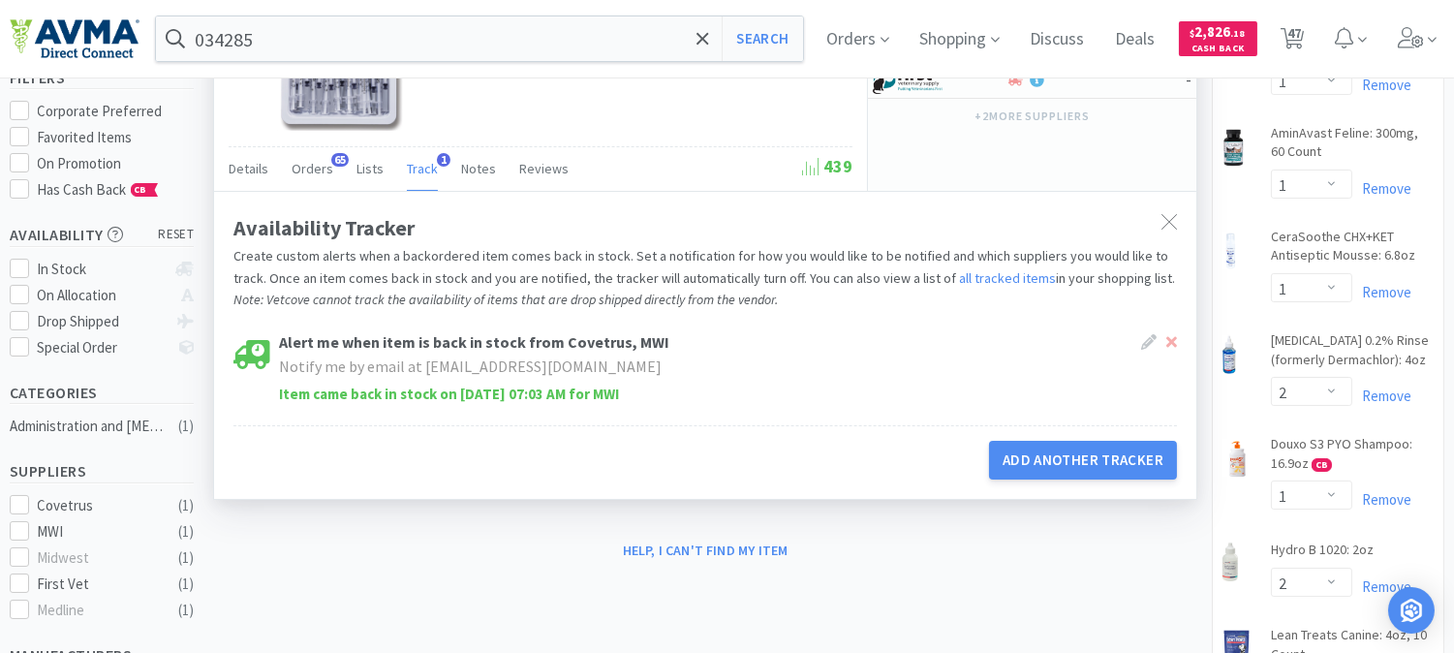
scroll to position [215, 0]
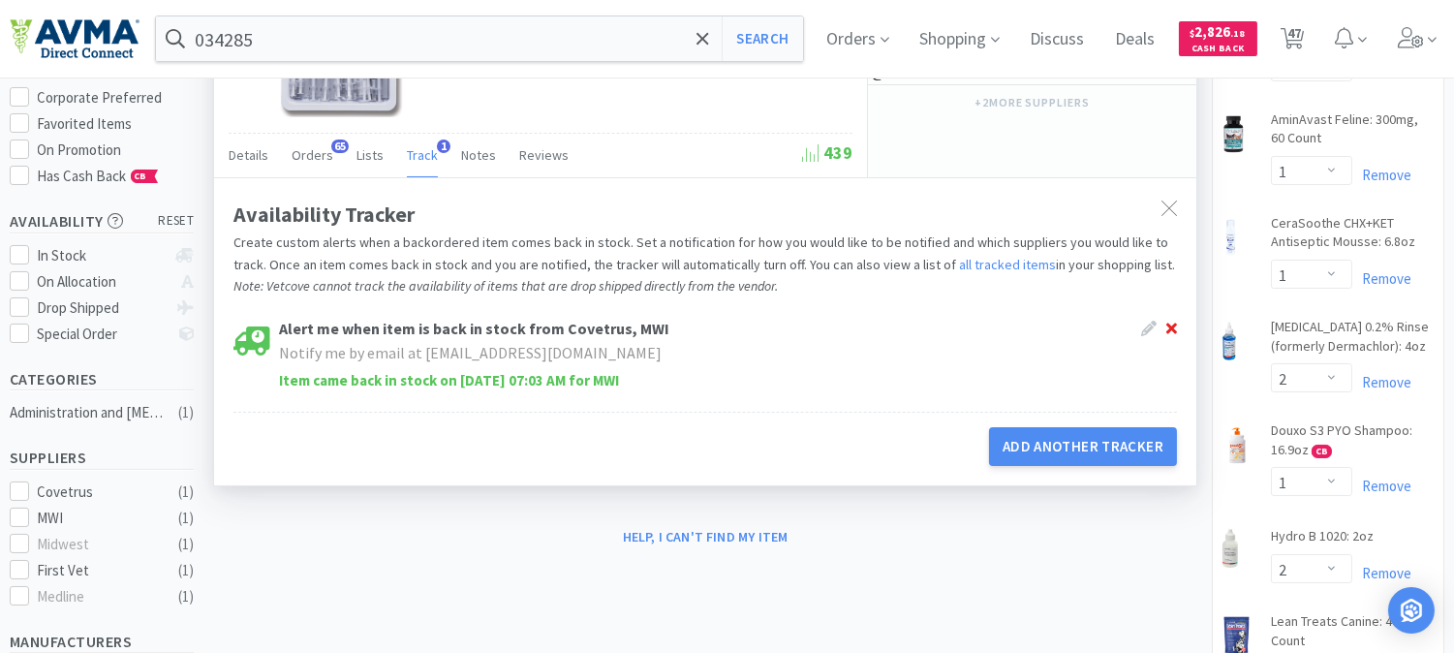
click at [1173, 326] on icon at bounding box center [1171, 328] width 11 height 11
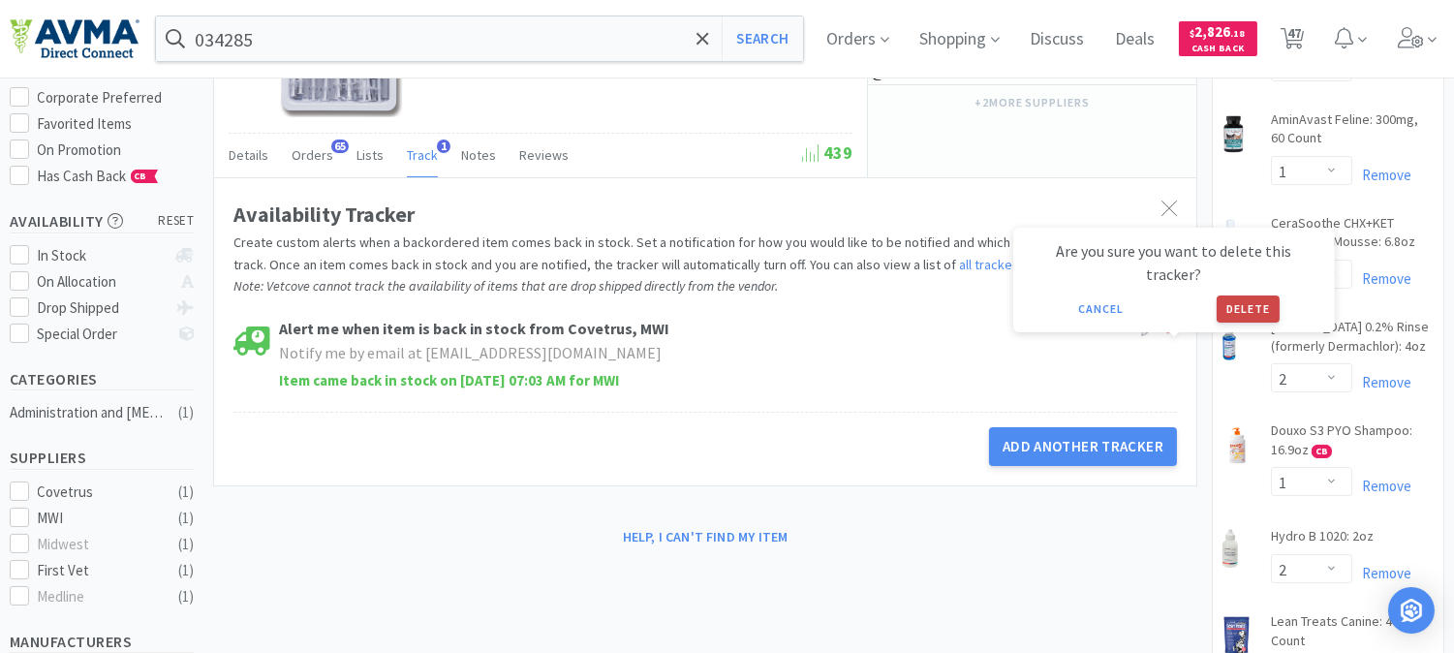
click at [1248, 295] on button "Delete" at bounding box center [1248, 308] width 63 height 27
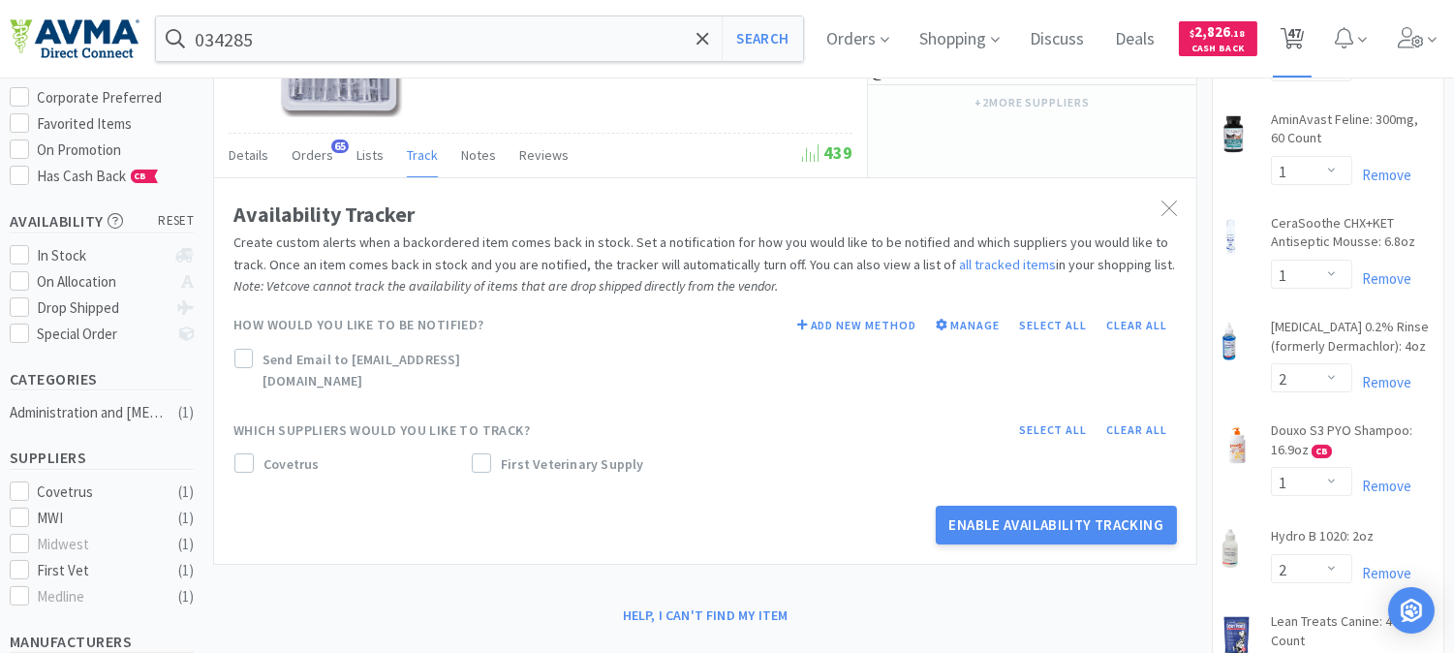
click at [1301, 29] on span "47" at bounding box center [1295, 33] width 14 height 78
select select "1"
select select "2"
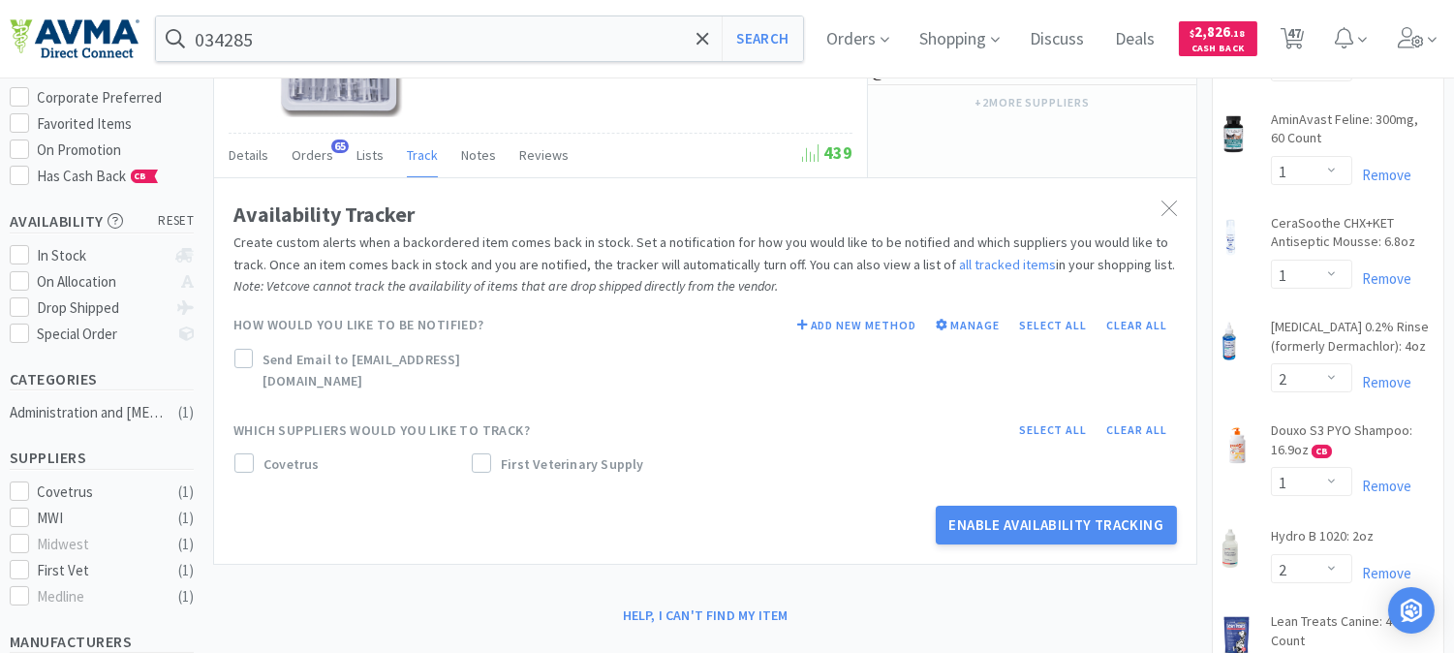
select select "1"
select select "2"
select select "5"
select select "1"
select select "8"
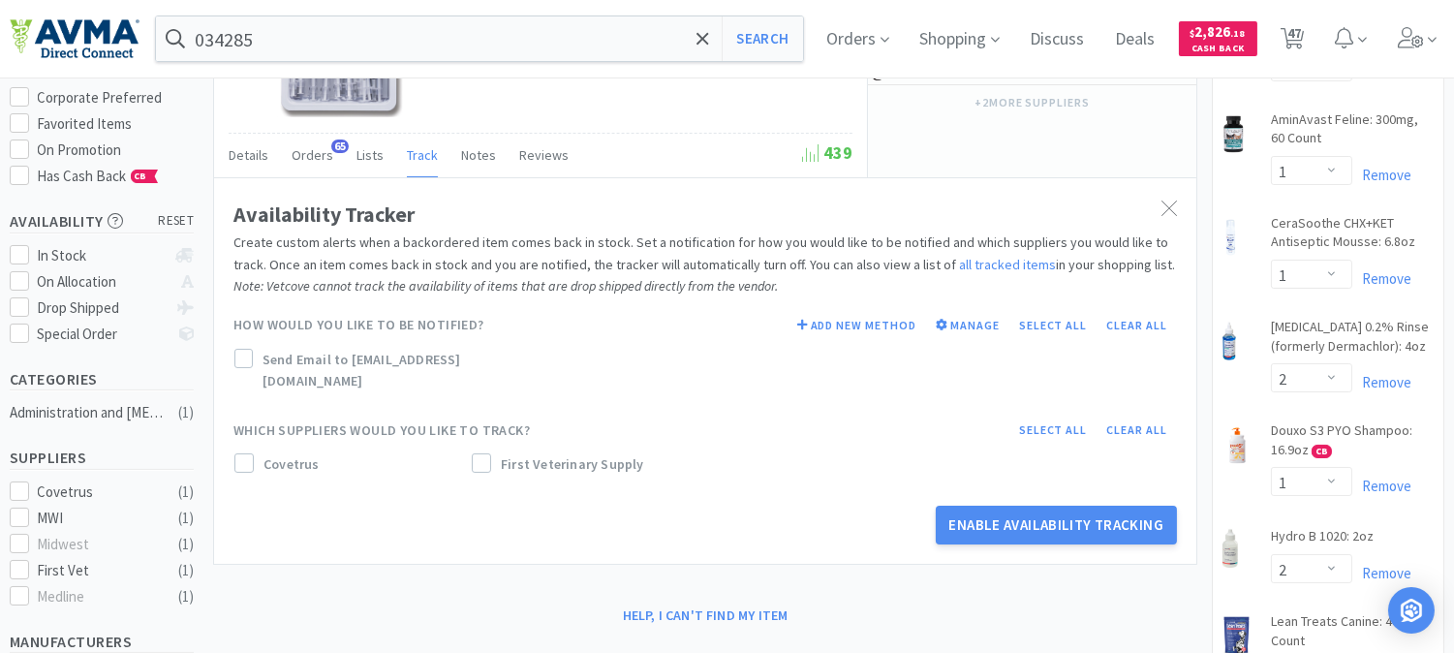
select select "5"
select select "2"
select select "1"
select select "12"
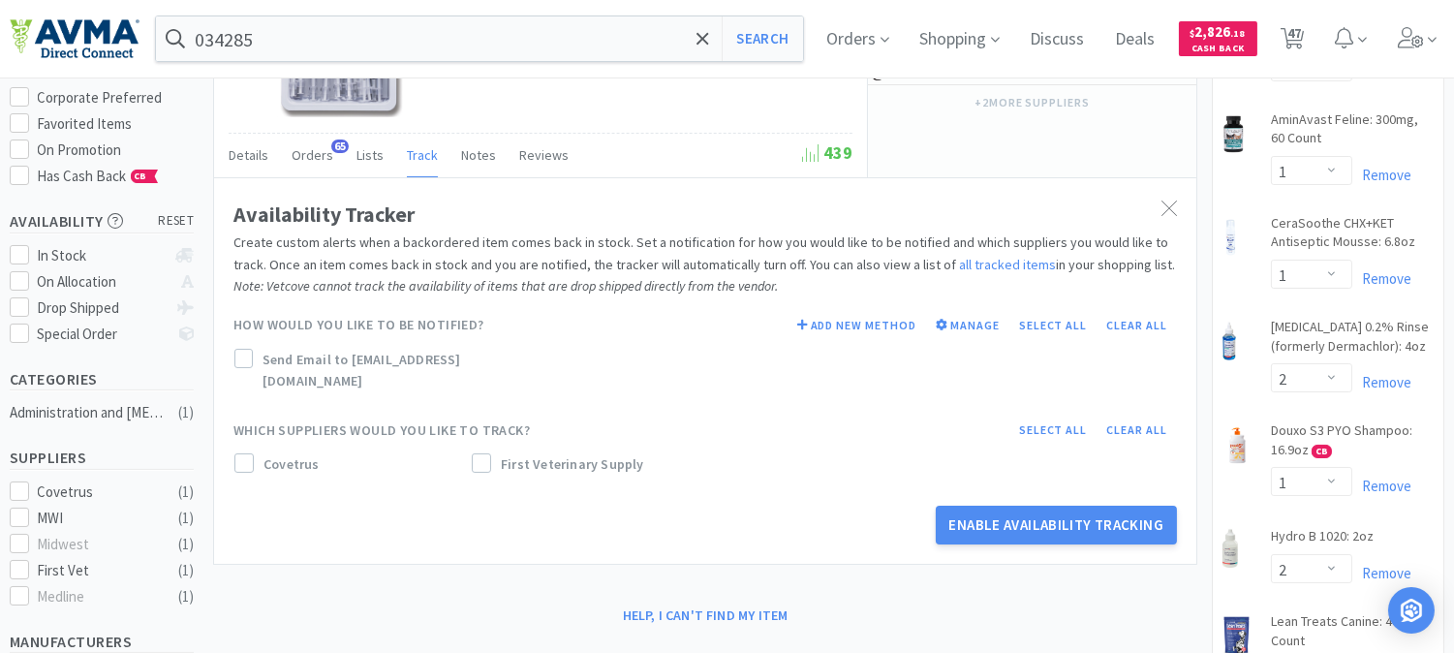
select select "12"
select select "1"
select select "2"
select select "1"
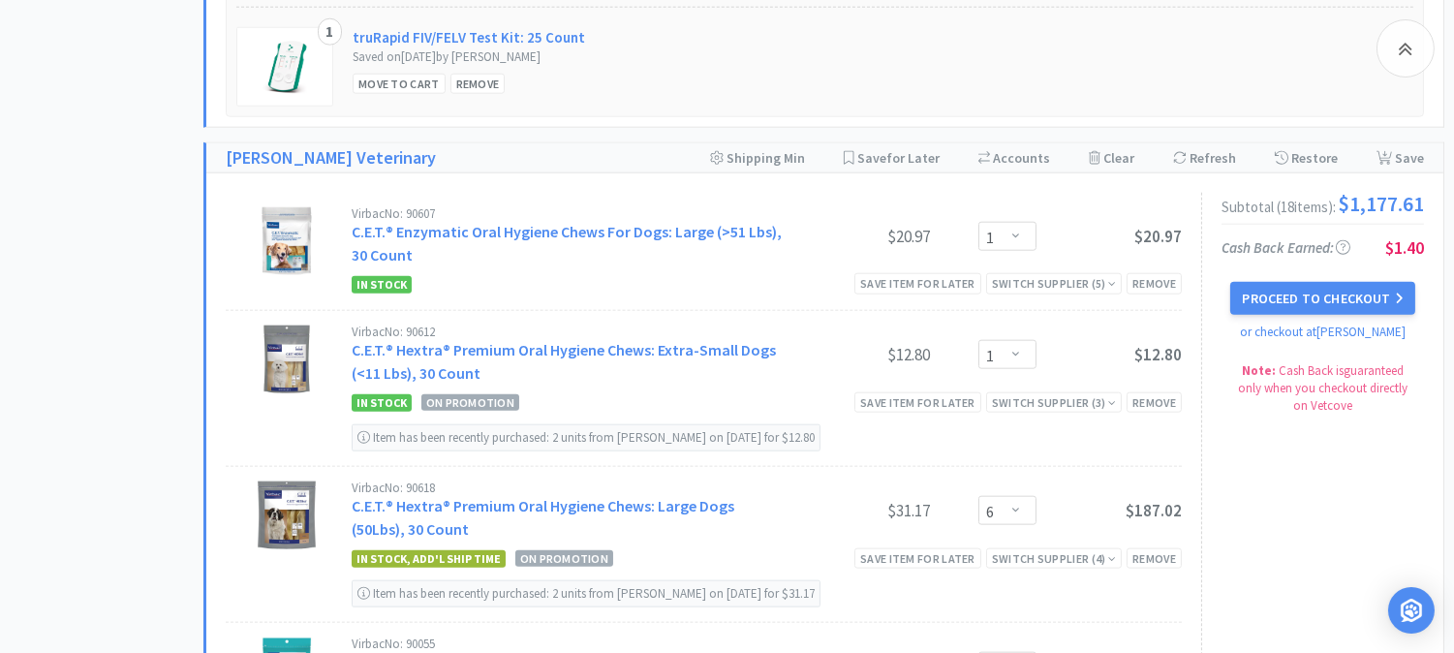
scroll to position [3983, 0]
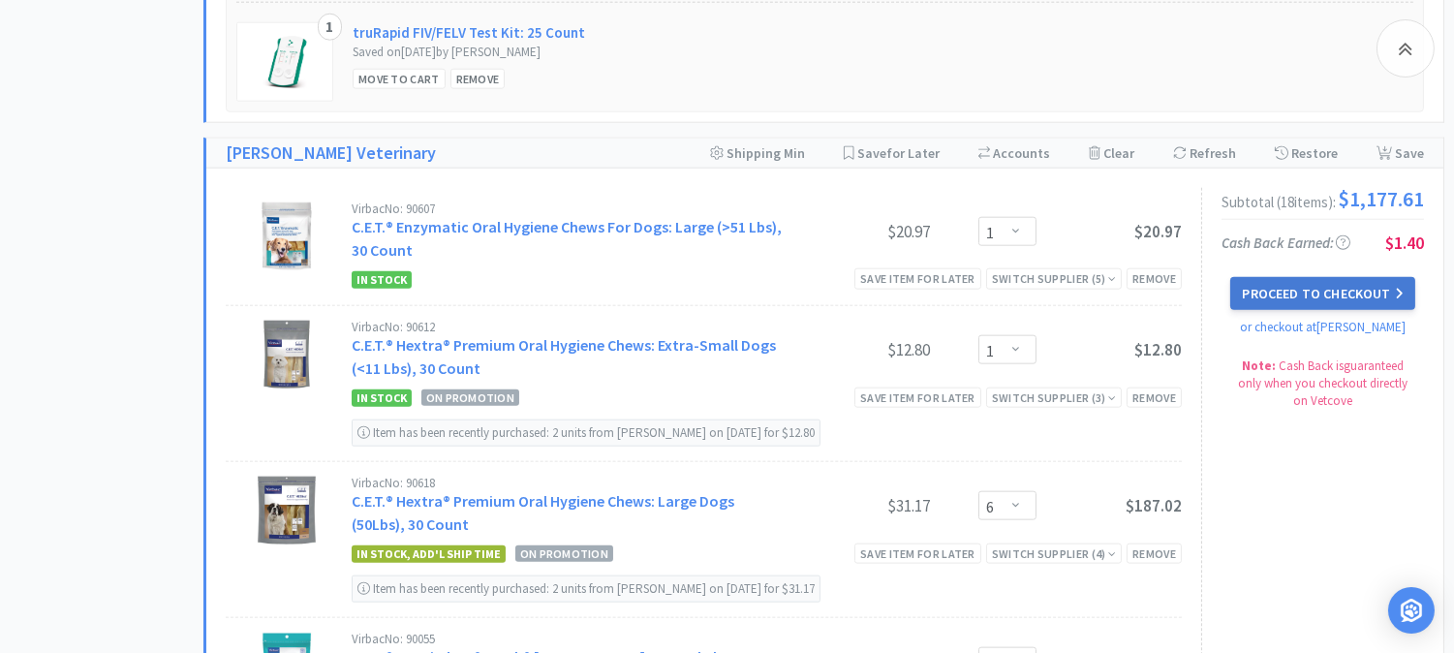
click at [1318, 282] on button "Proceed to Checkout" at bounding box center [1322, 293] width 184 height 33
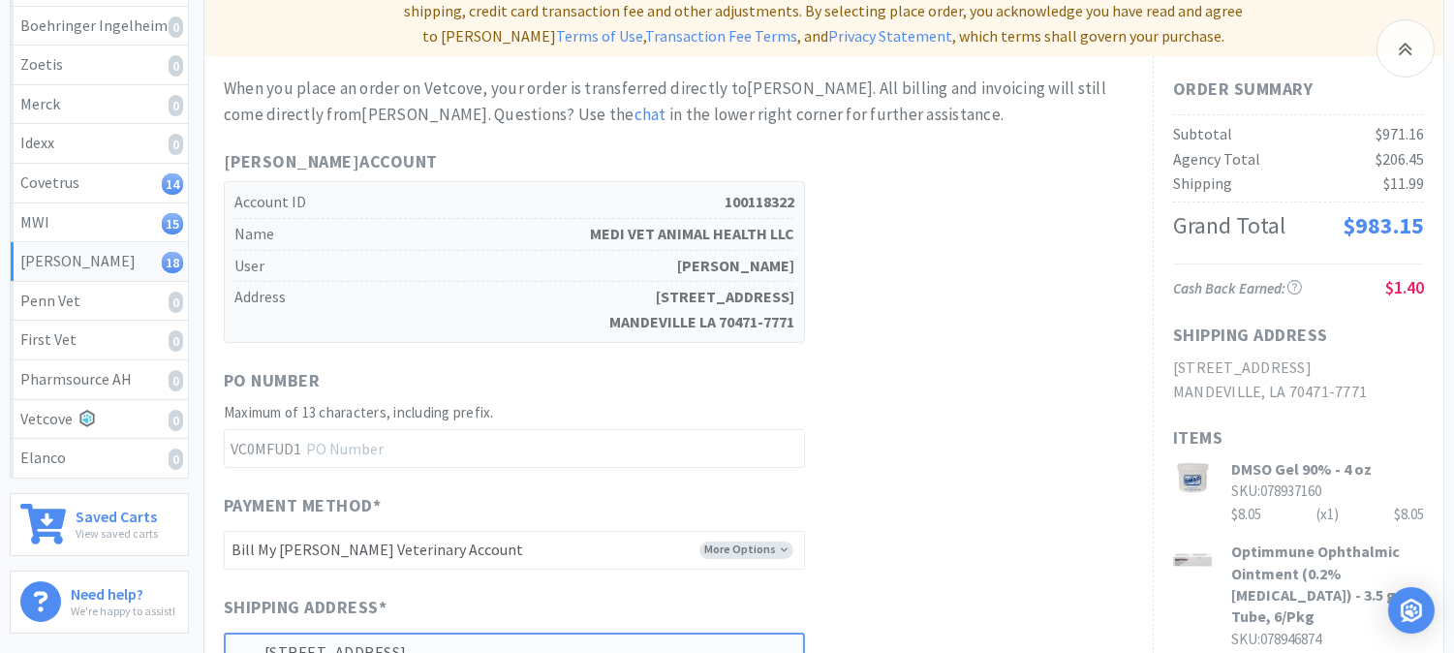
scroll to position [430, 0]
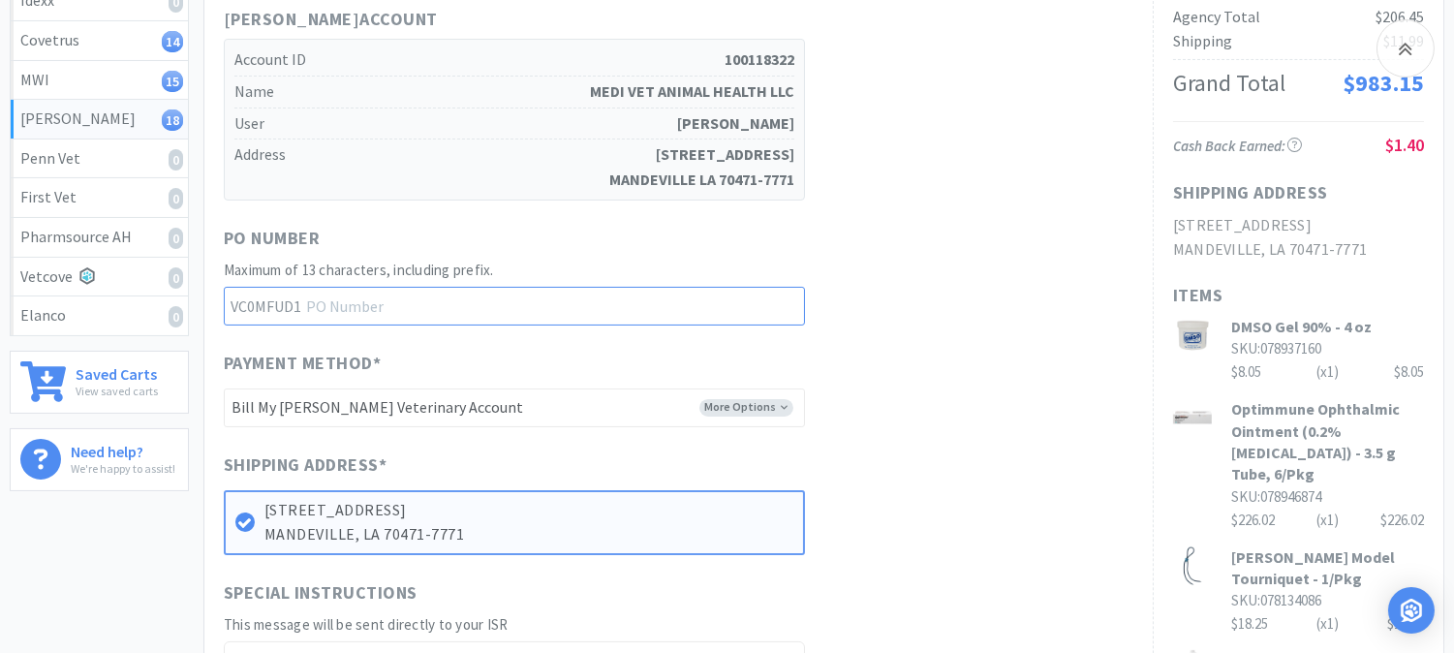
click at [527, 287] on input "text" at bounding box center [514, 306] width 581 height 39
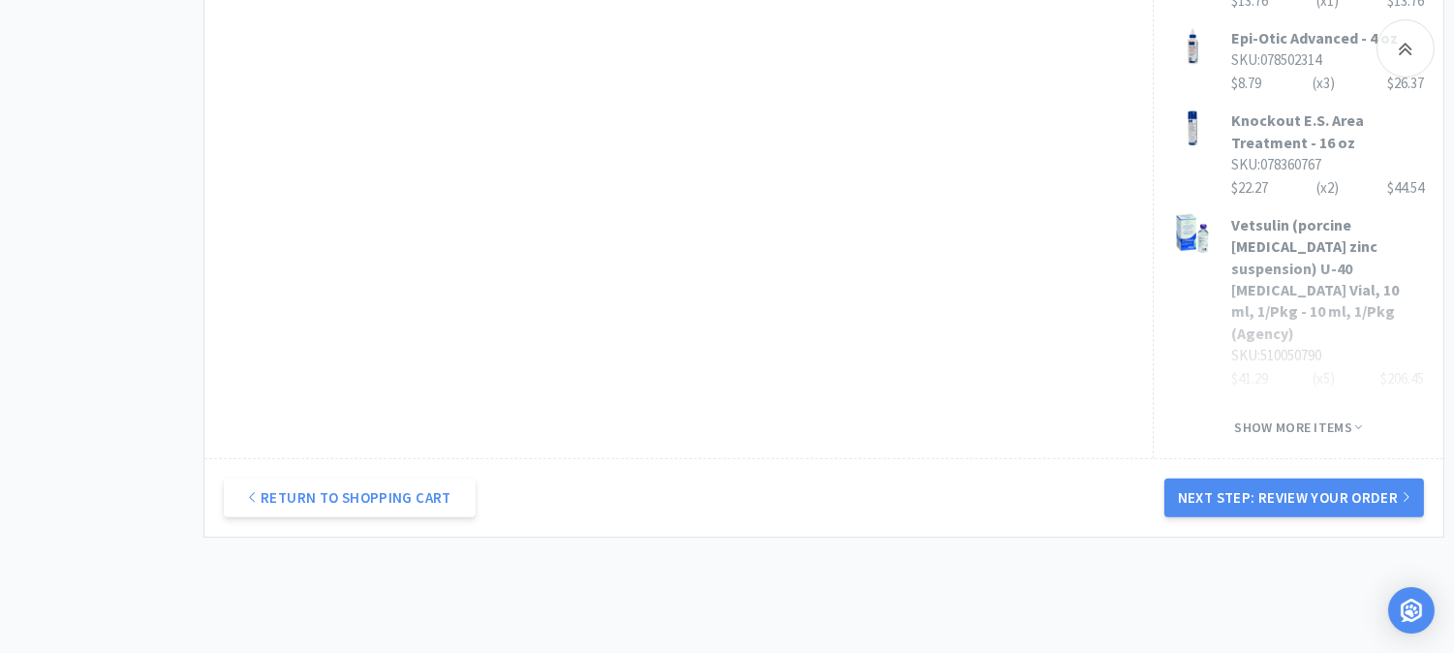
scroll to position [1552, 0]
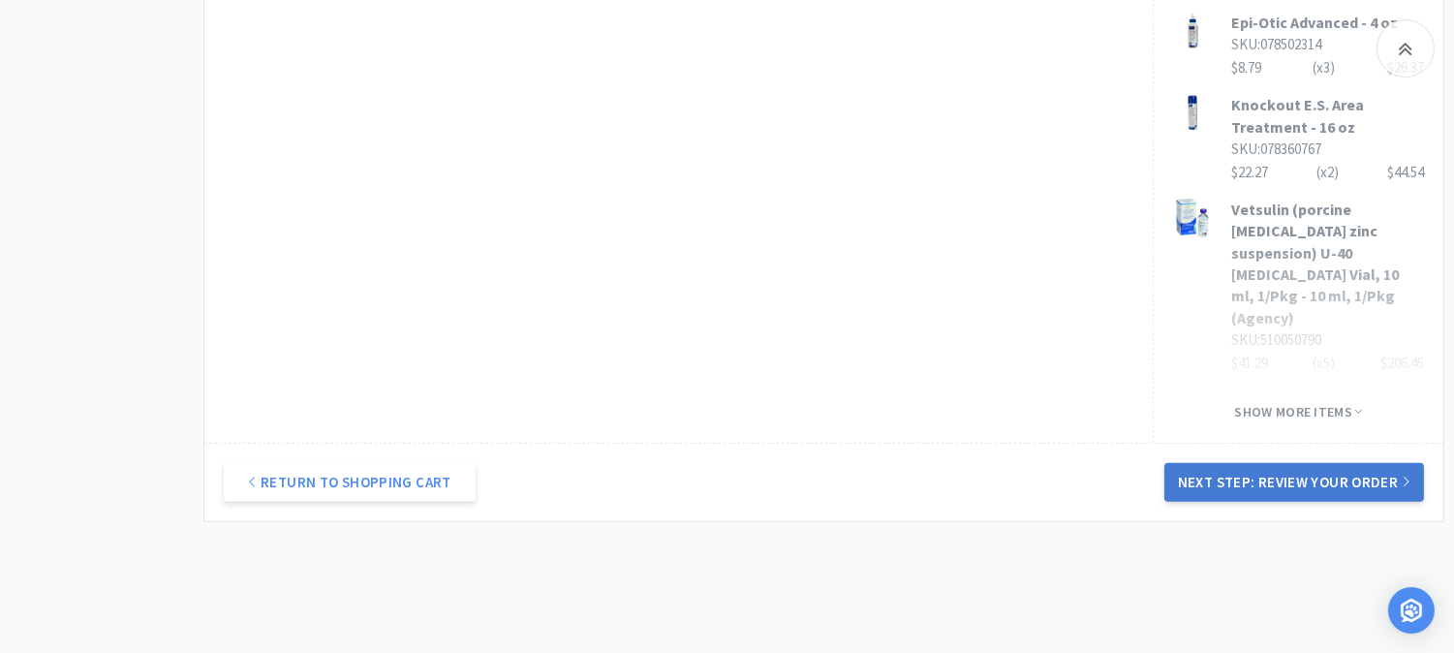
click at [1281, 463] on button "Next Step: Review Your Order" at bounding box center [1295, 482] width 260 height 39
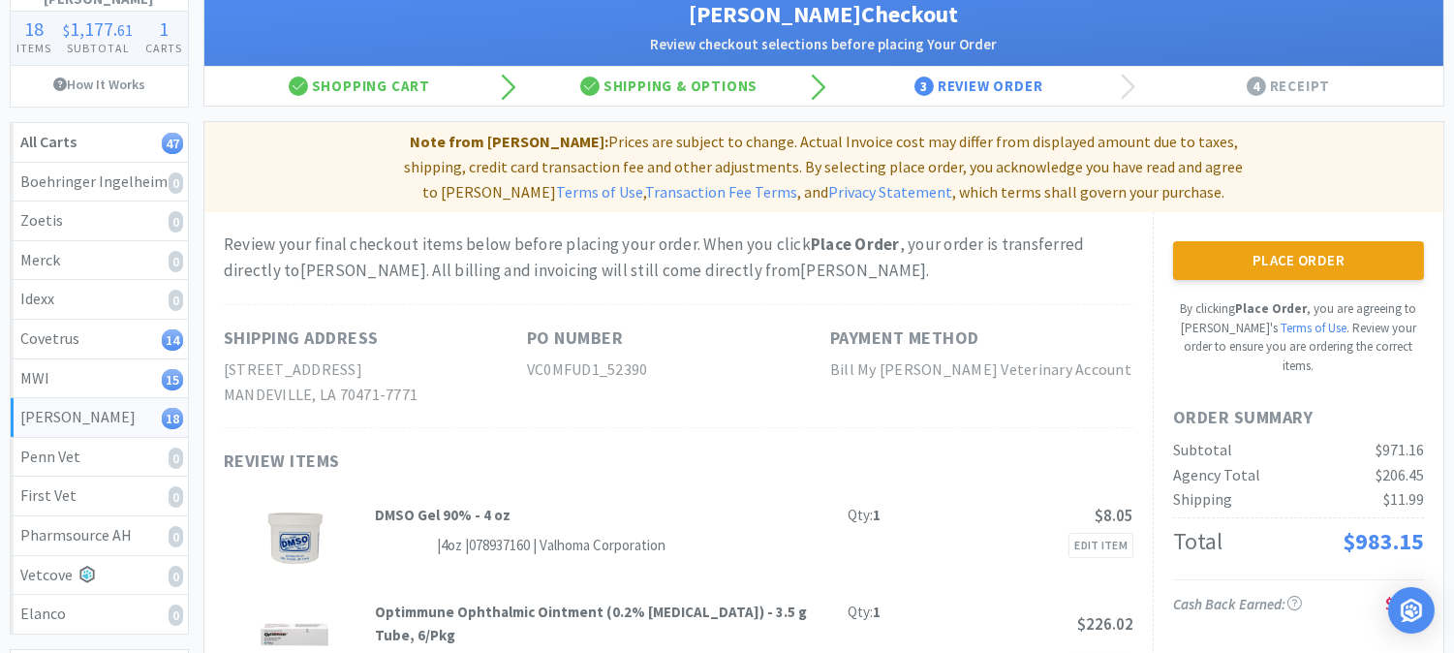
scroll to position [0, 0]
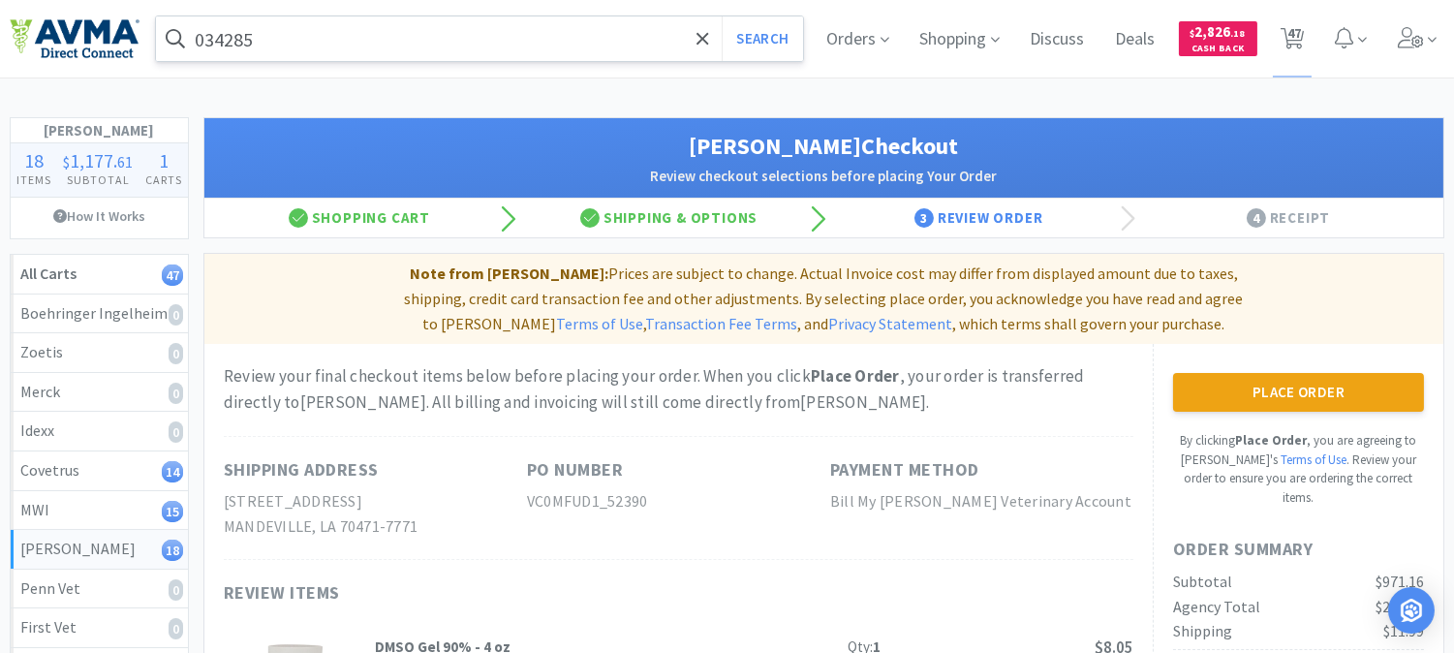
click at [449, 39] on input "034285" at bounding box center [479, 38] width 647 height 45
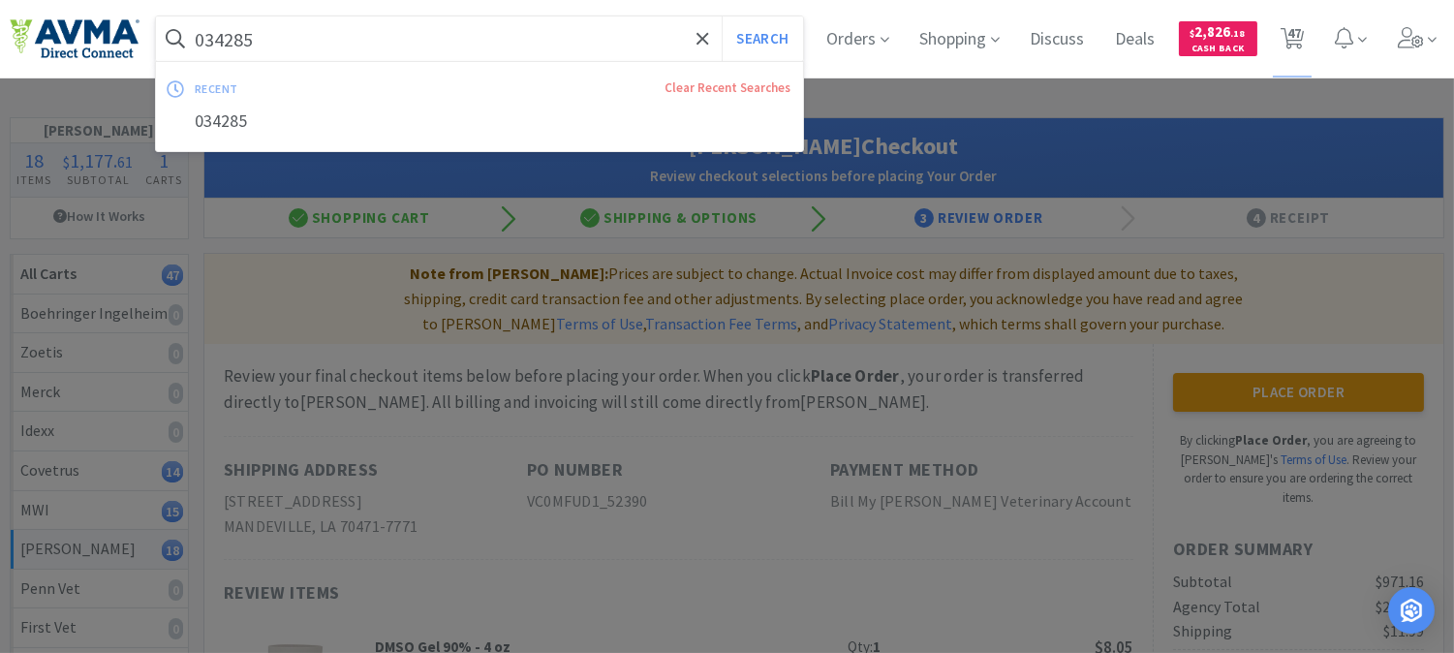
paste input "78907093"
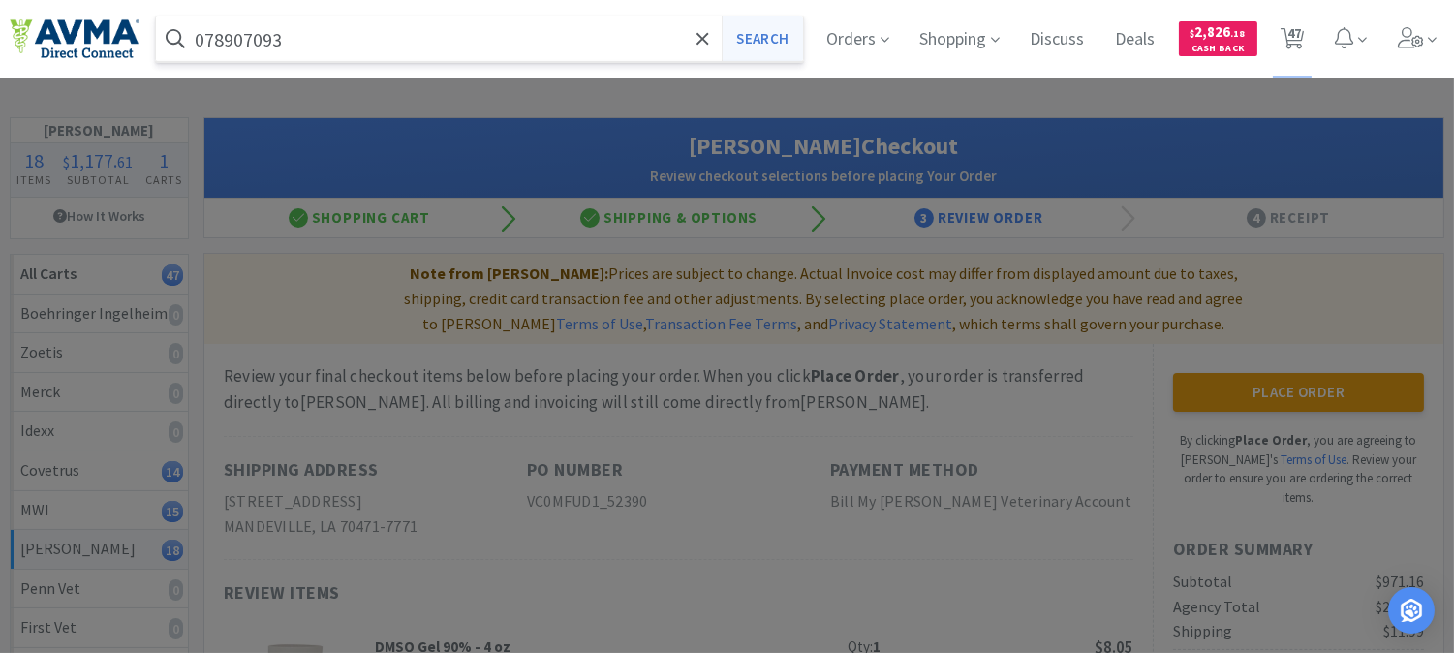
click at [778, 35] on button "Search" at bounding box center [762, 38] width 80 height 45
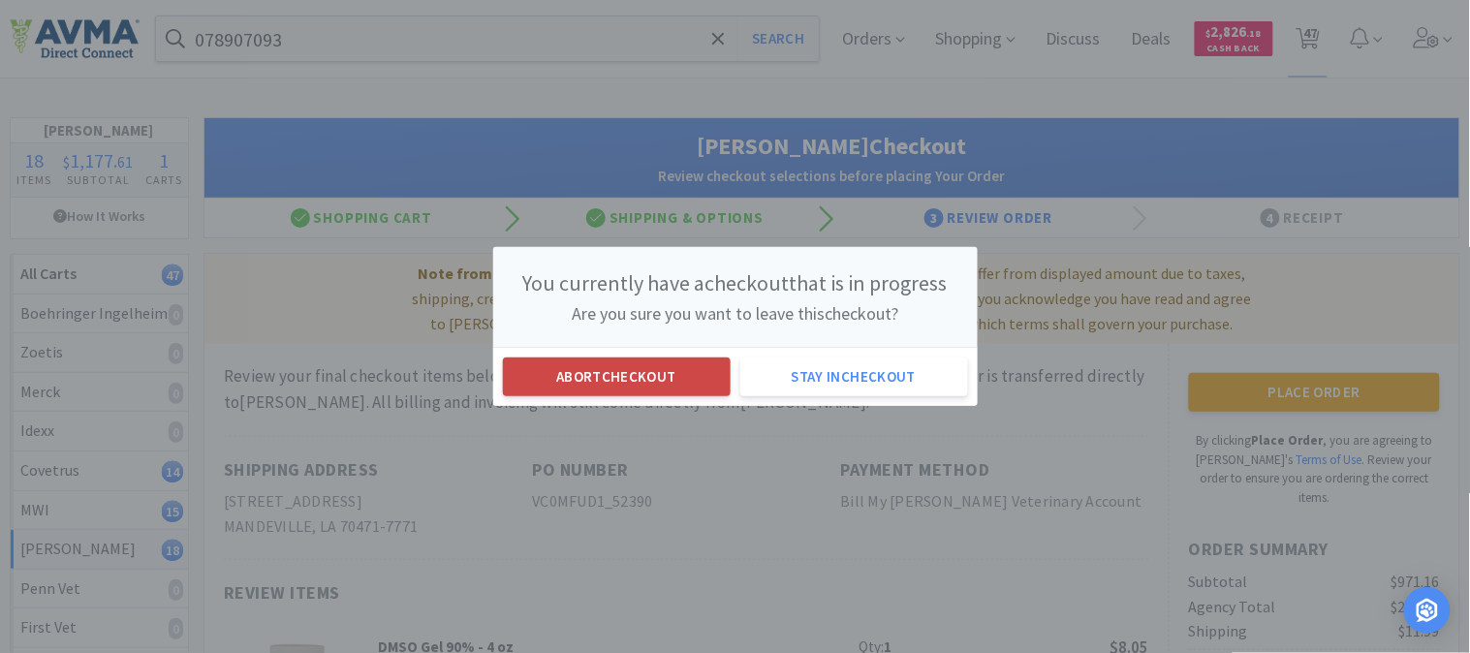
click at [603, 381] on button "Abort checkout" at bounding box center [617, 376] width 228 height 39
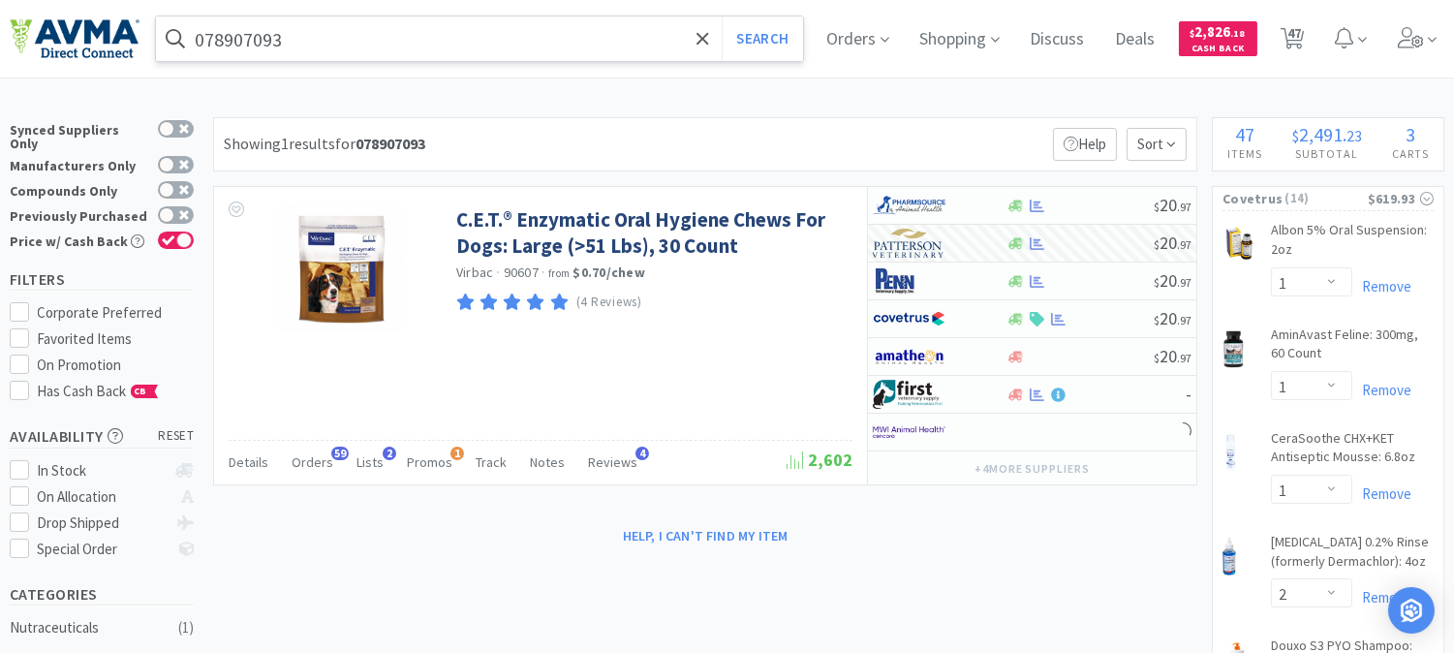
click at [384, 50] on input "078907093" at bounding box center [479, 38] width 647 height 45
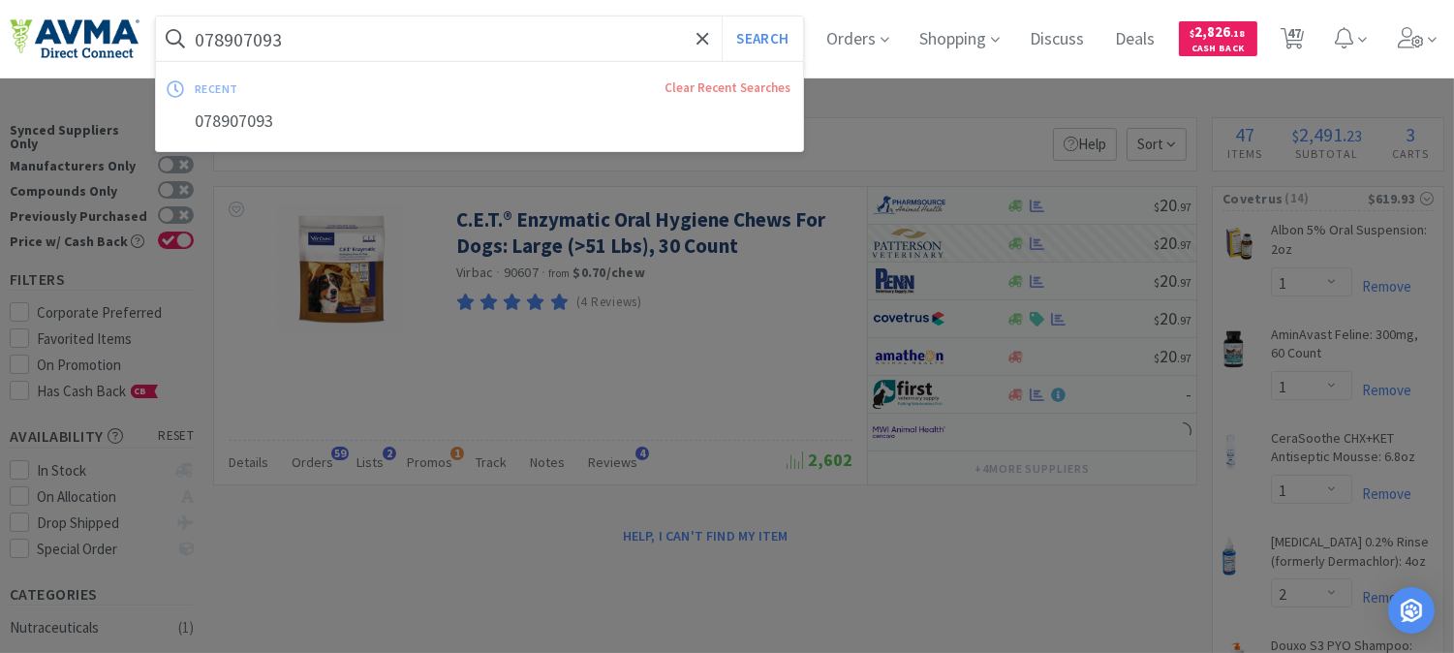
paste input "34717"
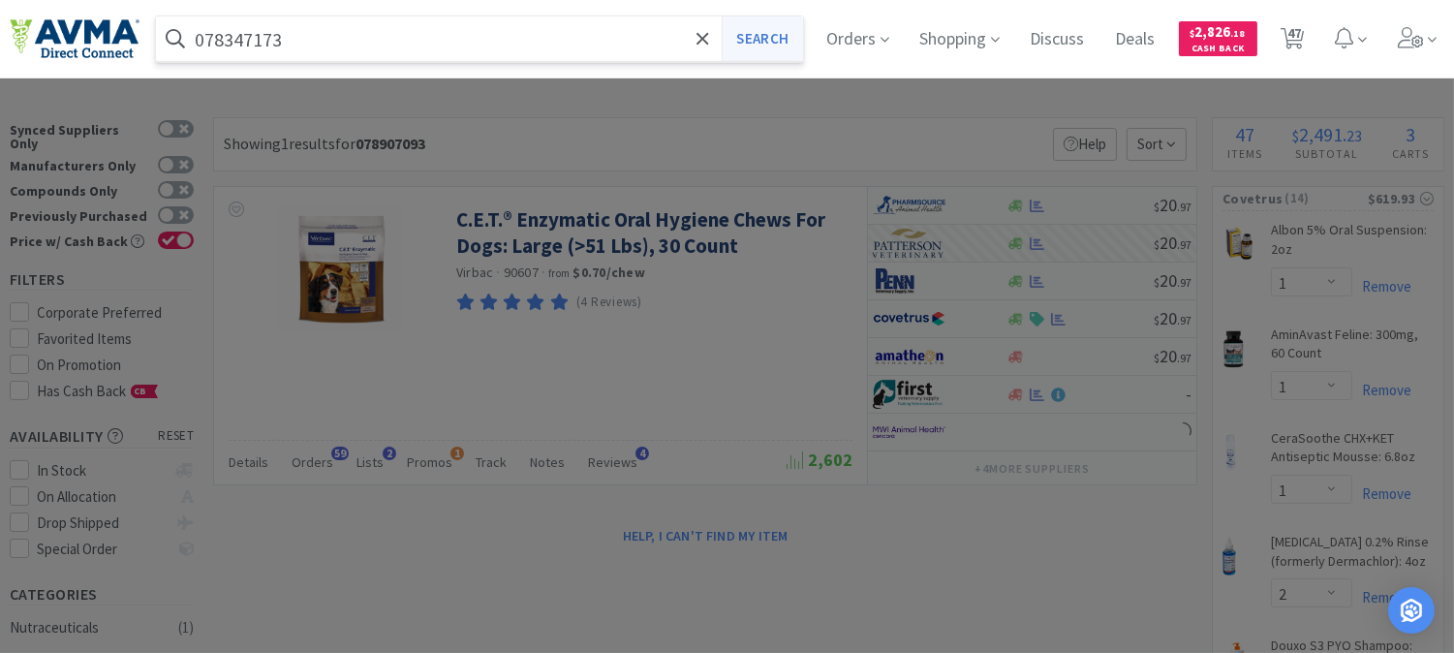
click at [771, 37] on button "Search" at bounding box center [762, 38] width 80 height 45
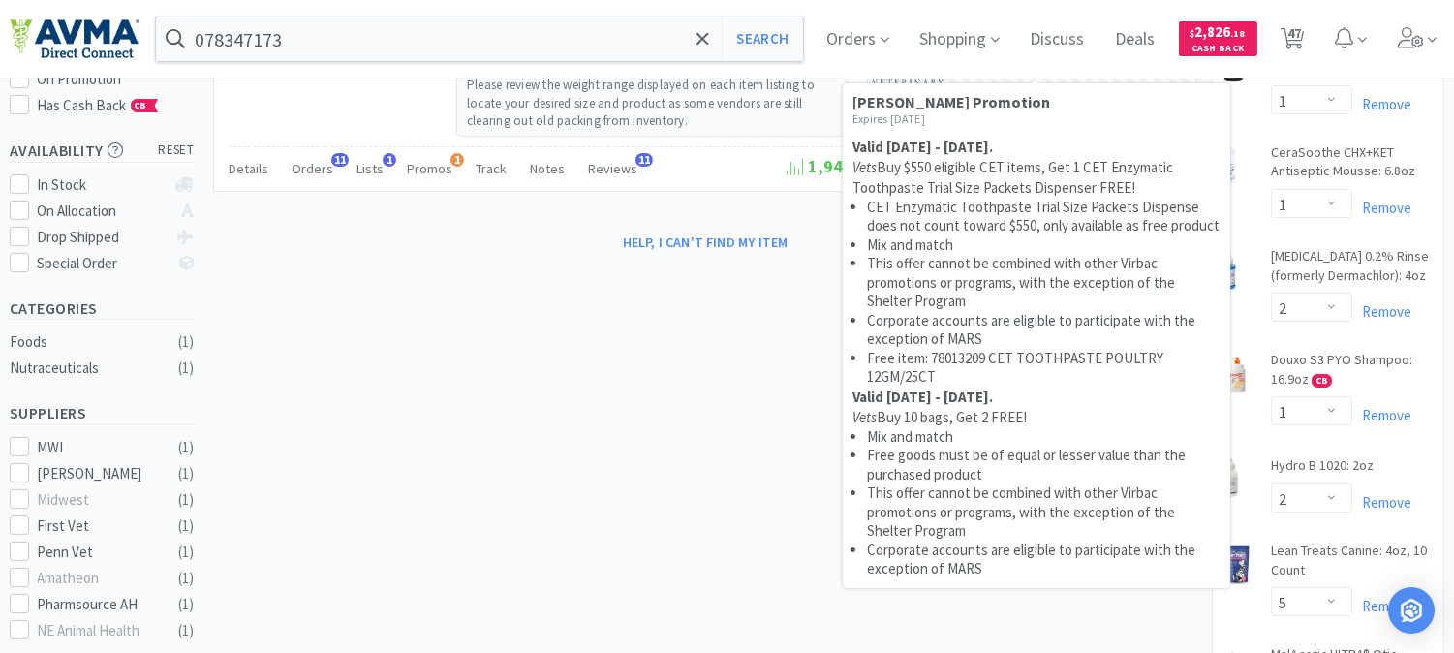
scroll to position [323, 0]
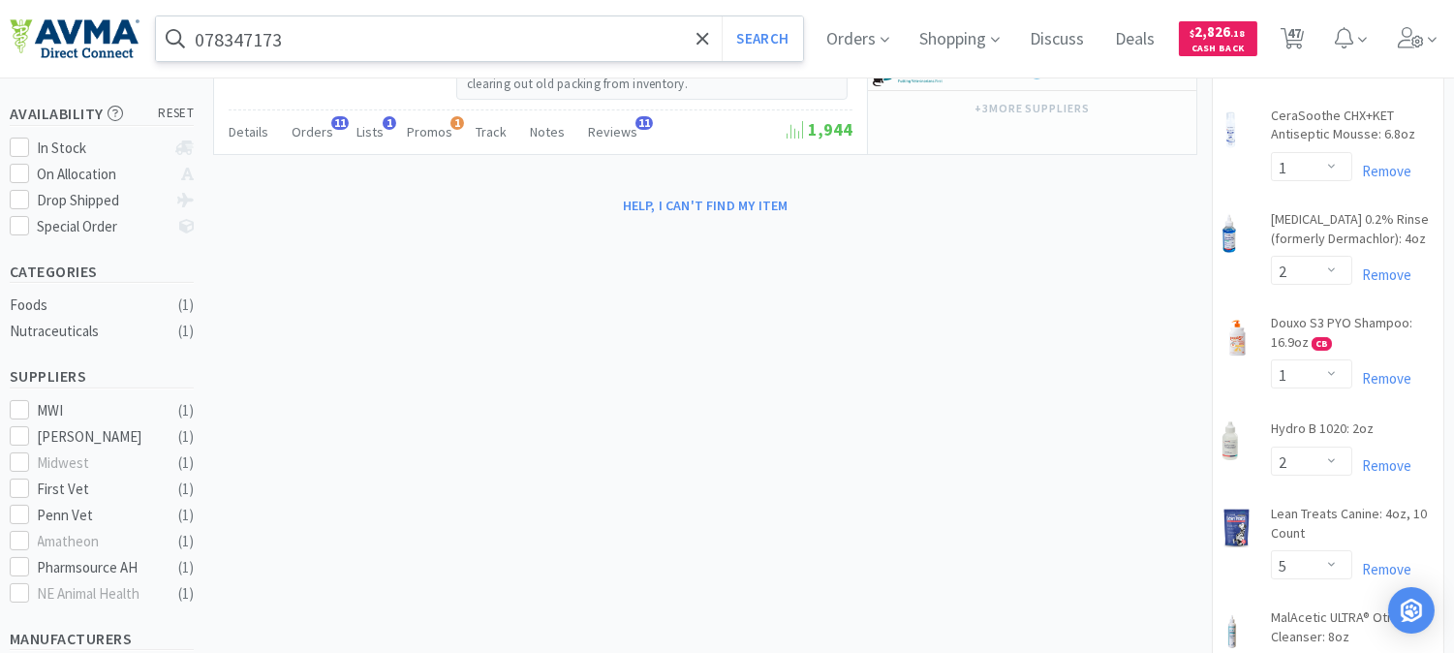
click at [439, 45] on input "078347173" at bounding box center [479, 38] width 647 height 45
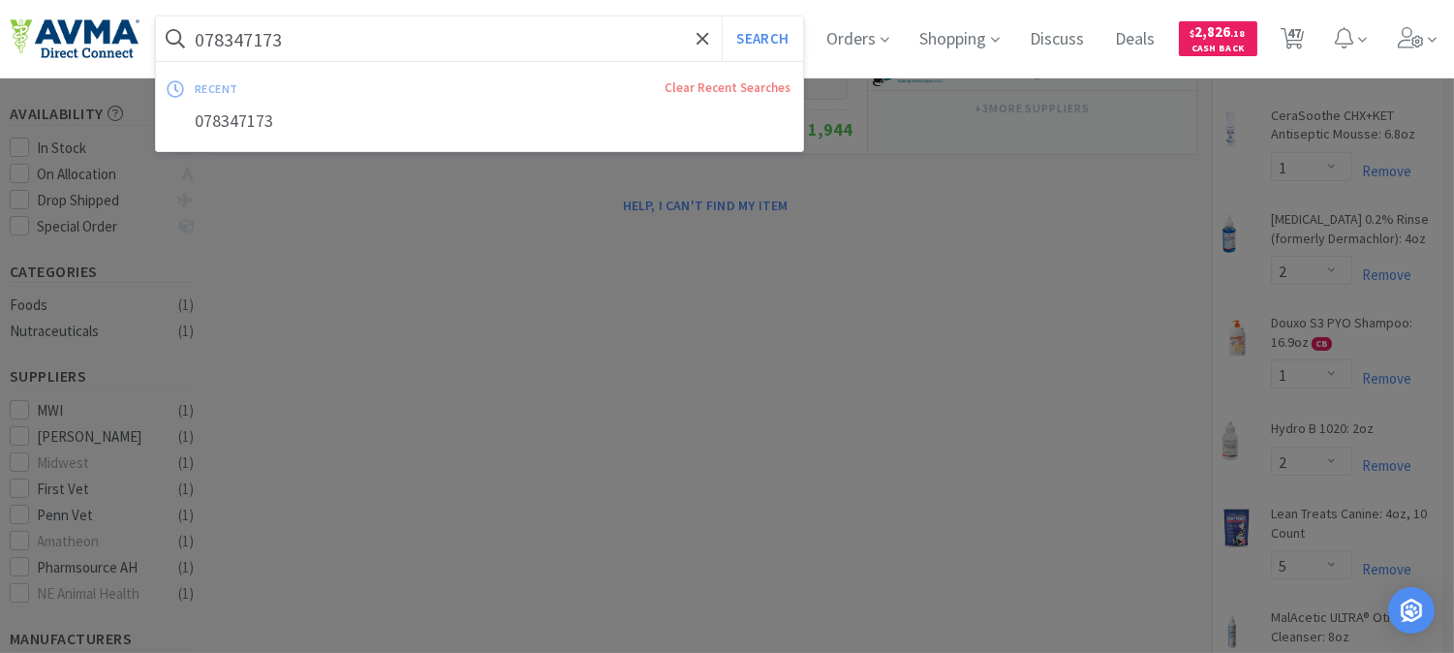
paste input "934204"
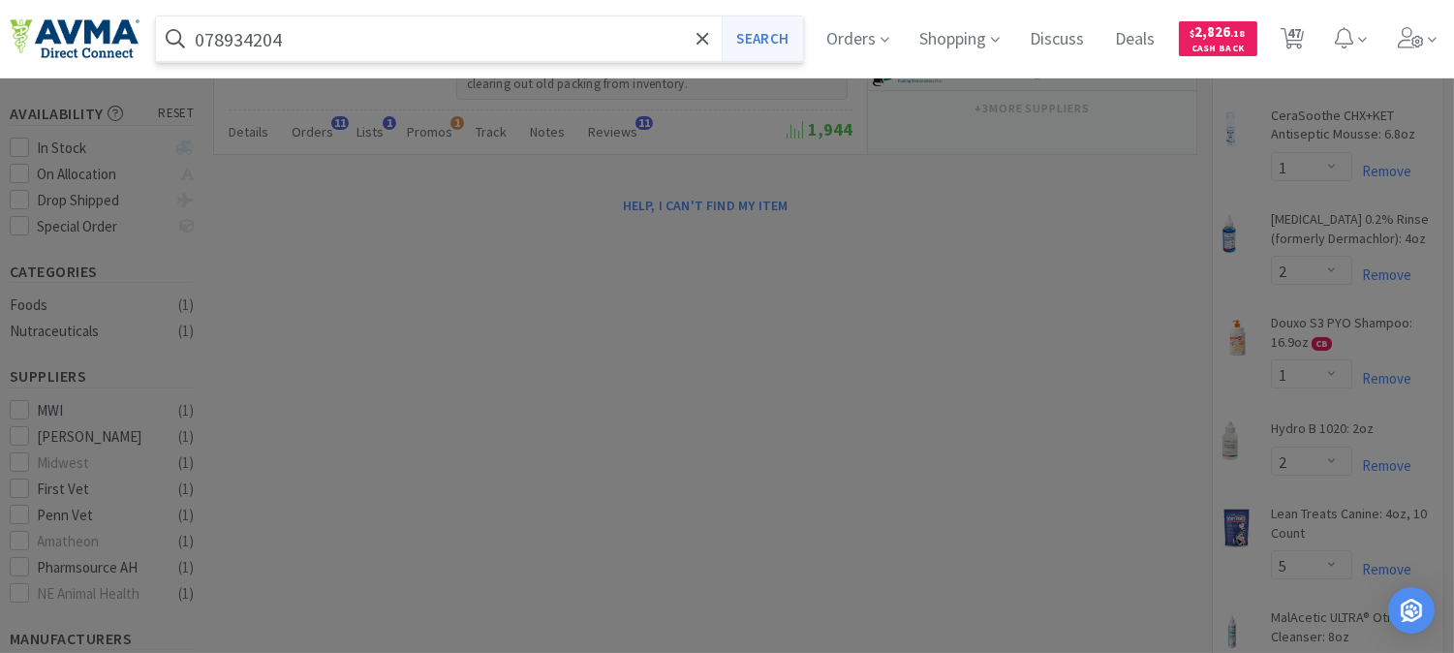
click at [763, 42] on button "Search" at bounding box center [762, 38] width 80 height 45
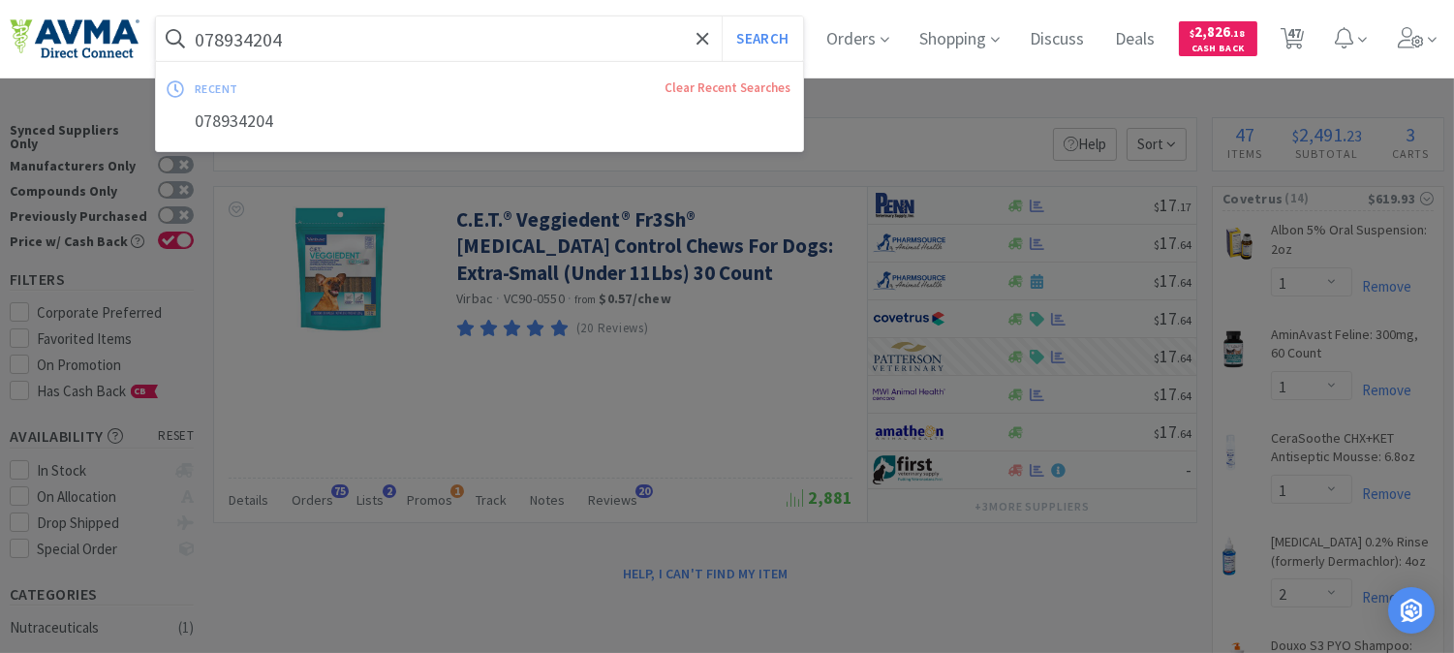
click at [326, 42] on input "078934204" at bounding box center [479, 38] width 647 height 45
paste input "347140"
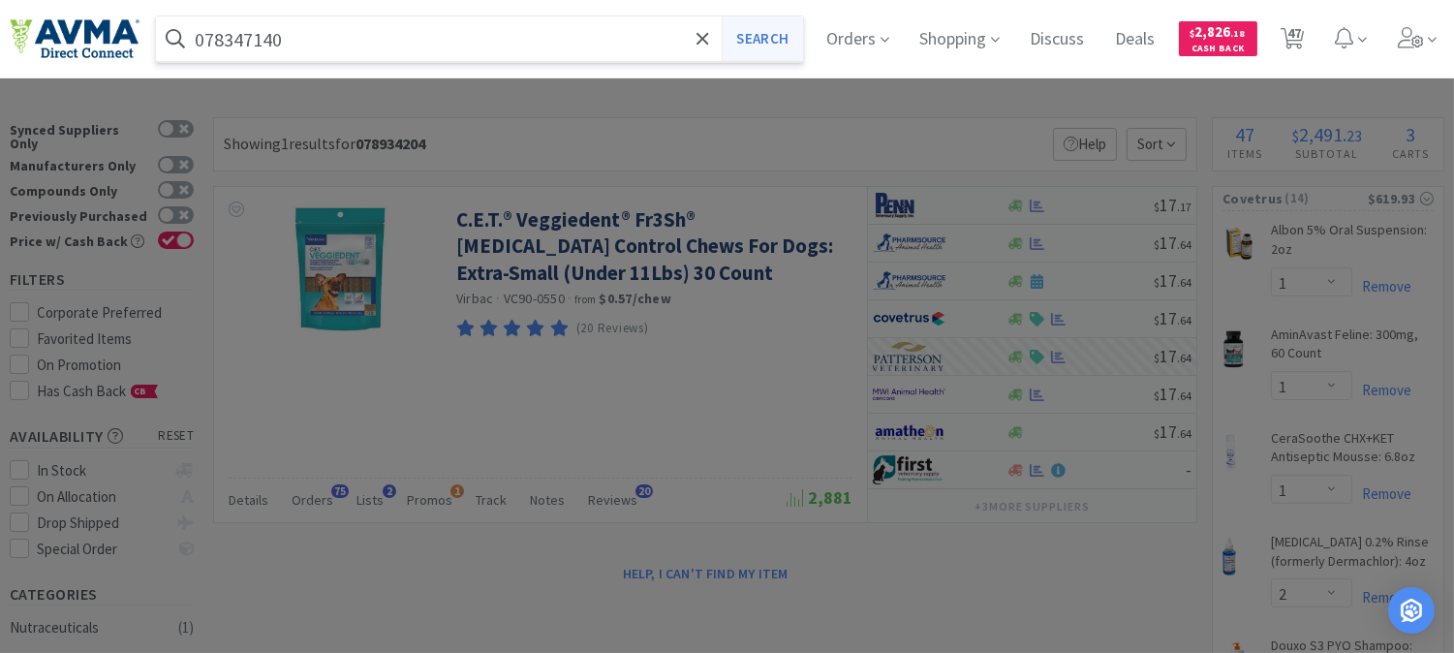
click at [761, 48] on button "Search" at bounding box center [762, 38] width 80 height 45
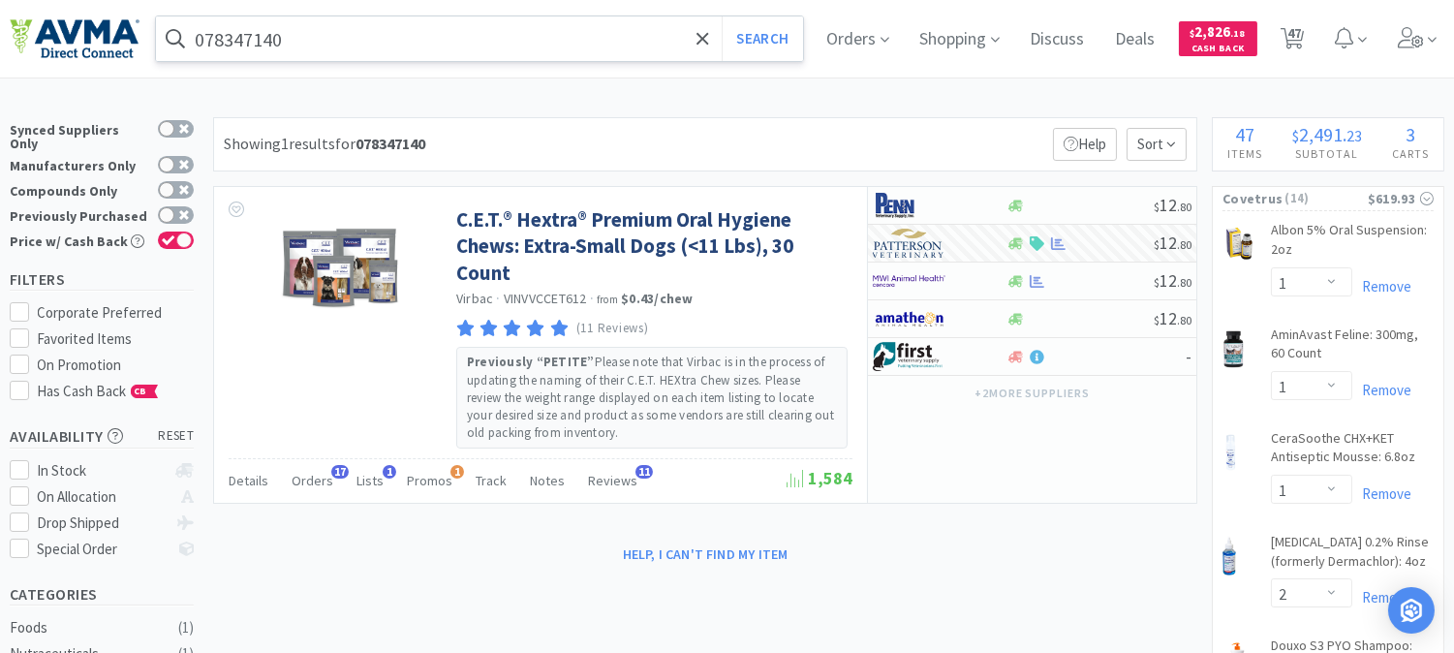
click at [374, 60] on div "078347140 Search" at bounding box center [479, 38] width 647 height 45
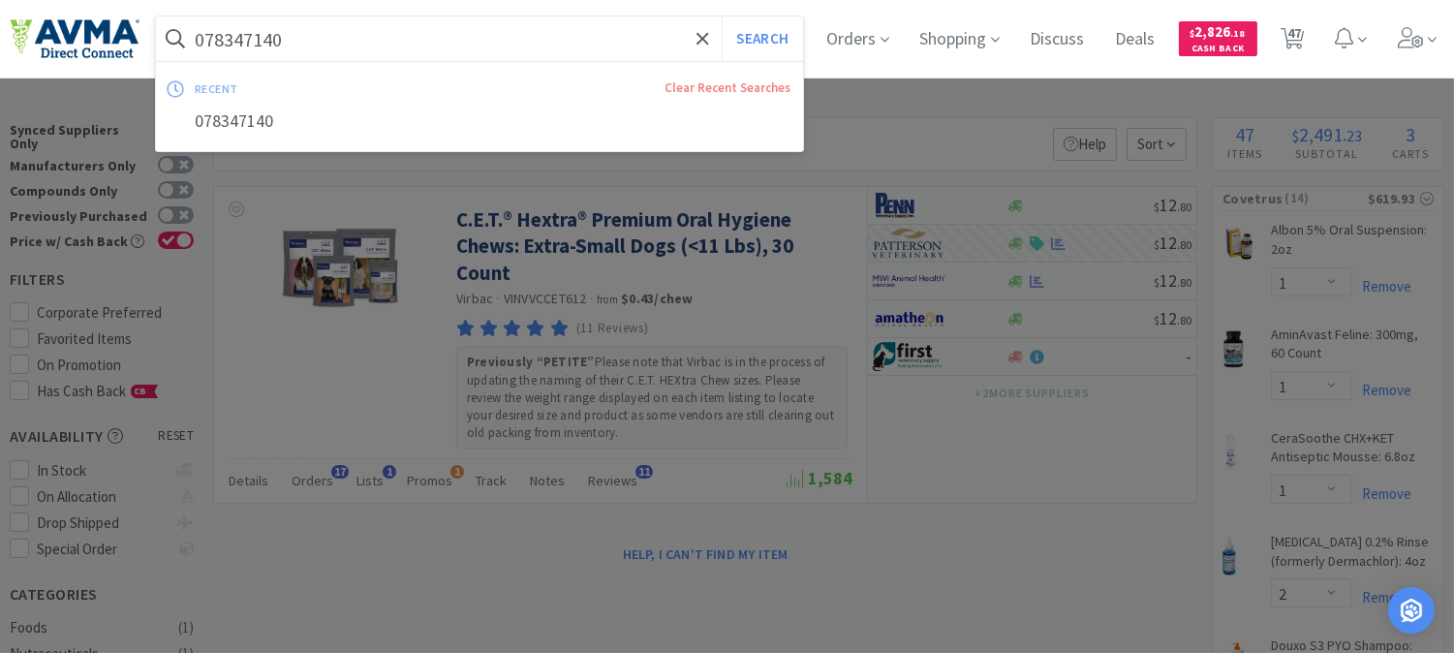
paste input "934204"
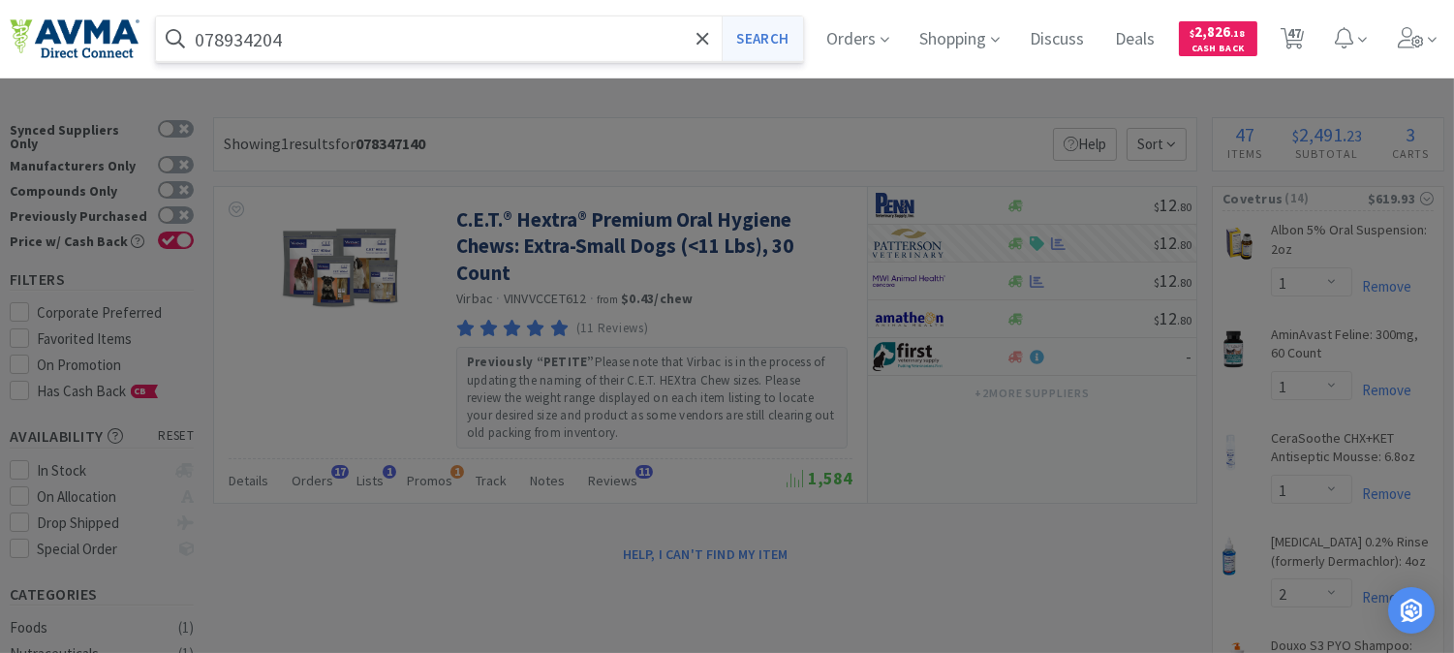
click at [775, 39] on button "Search" at bounding box center [762, 38] width 80 height 45
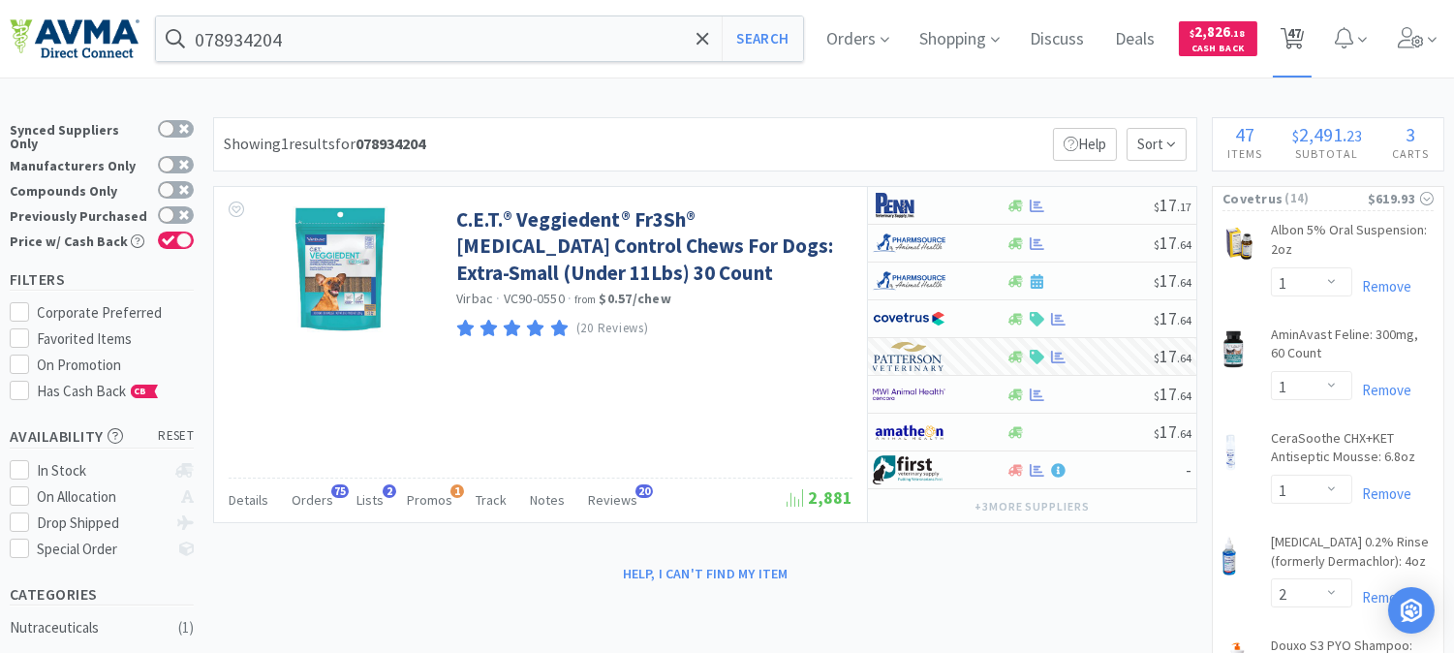
click at [1301, 32] on span "47" at bounding box center [1295, 33] width 14 height 78
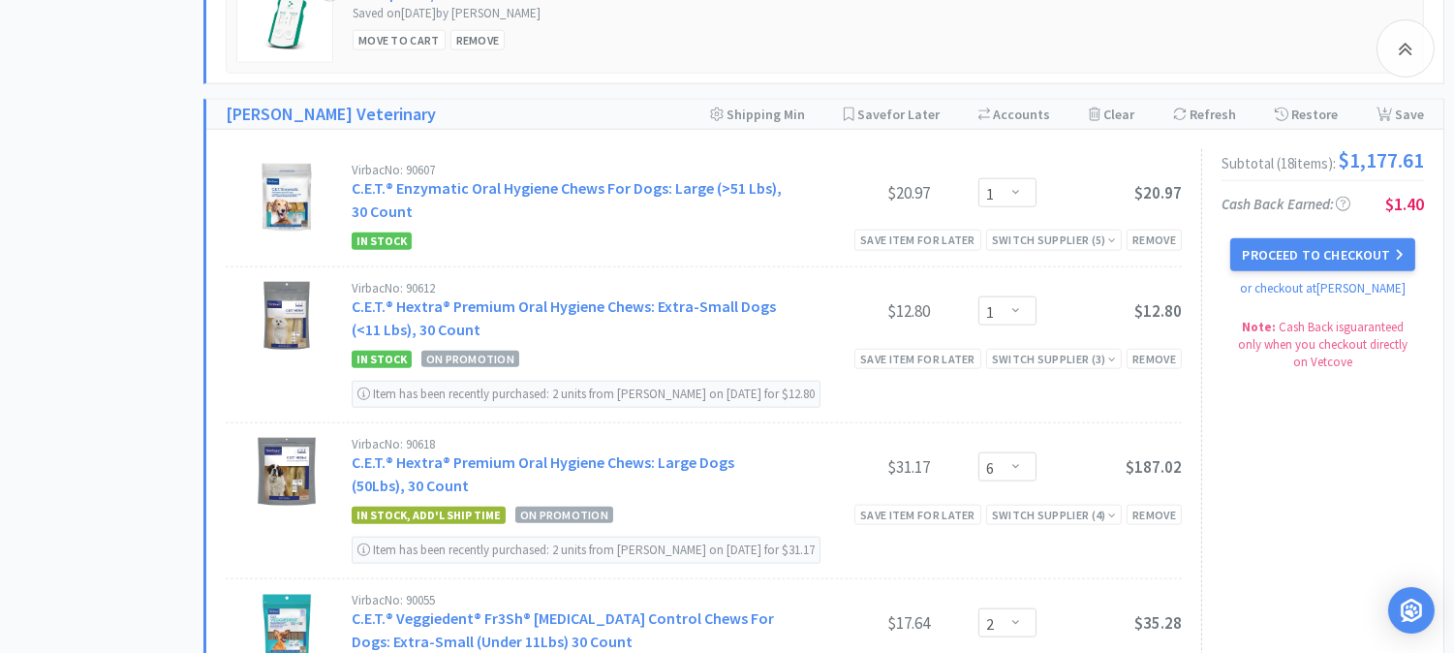
scroll to position [3983, 0]
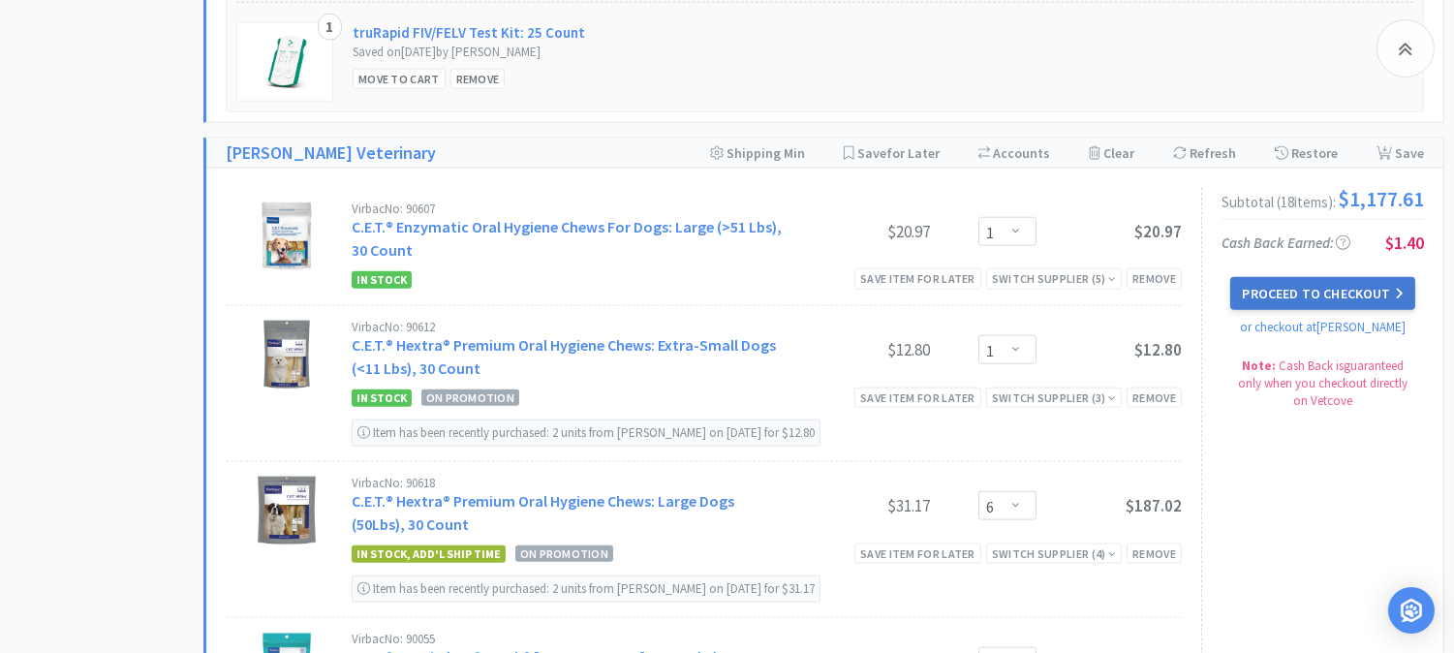
click at [1344, 282] on button "Proceed to Checkout" at bounding box center [1322, 293] width 184 height 33
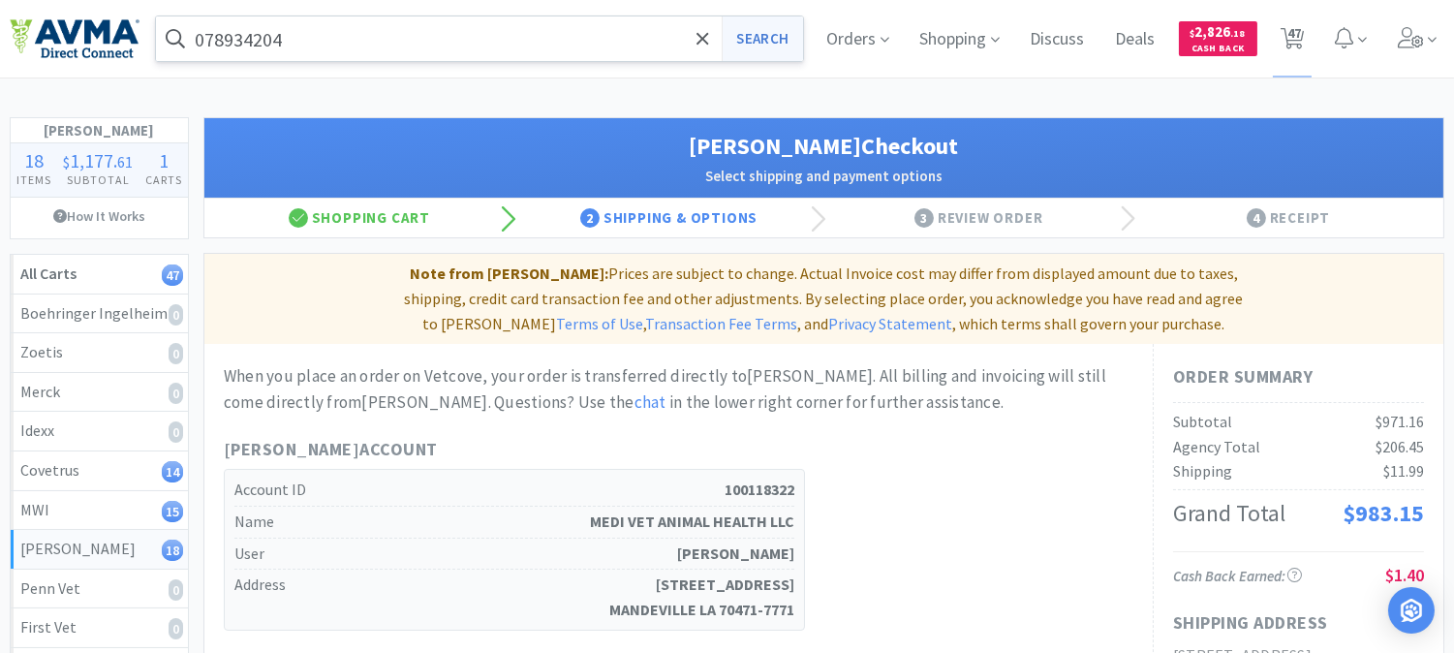
click at [758, 32] on button "Search" at bounding box center [762, 38] width 80 height 45
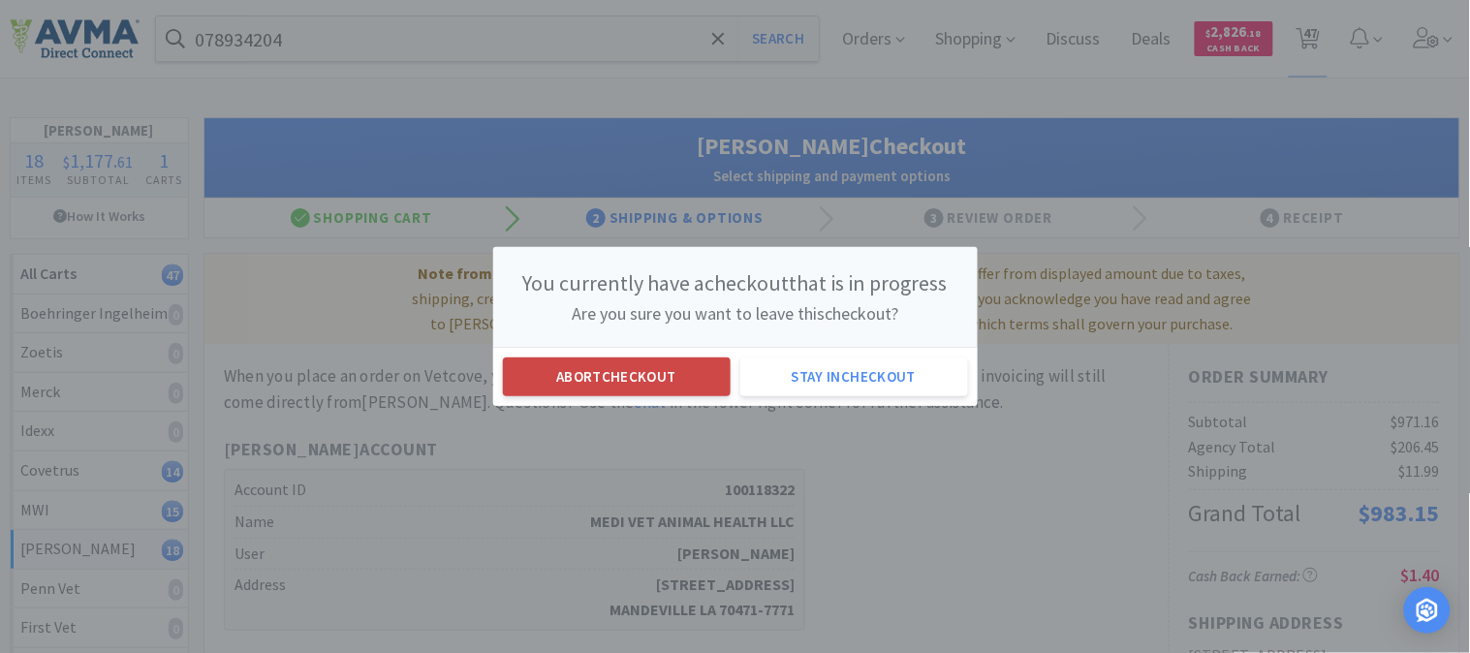
click at [636, 371] on button "Abort checkout" at bounding box center [617, 376] width 228 height 39
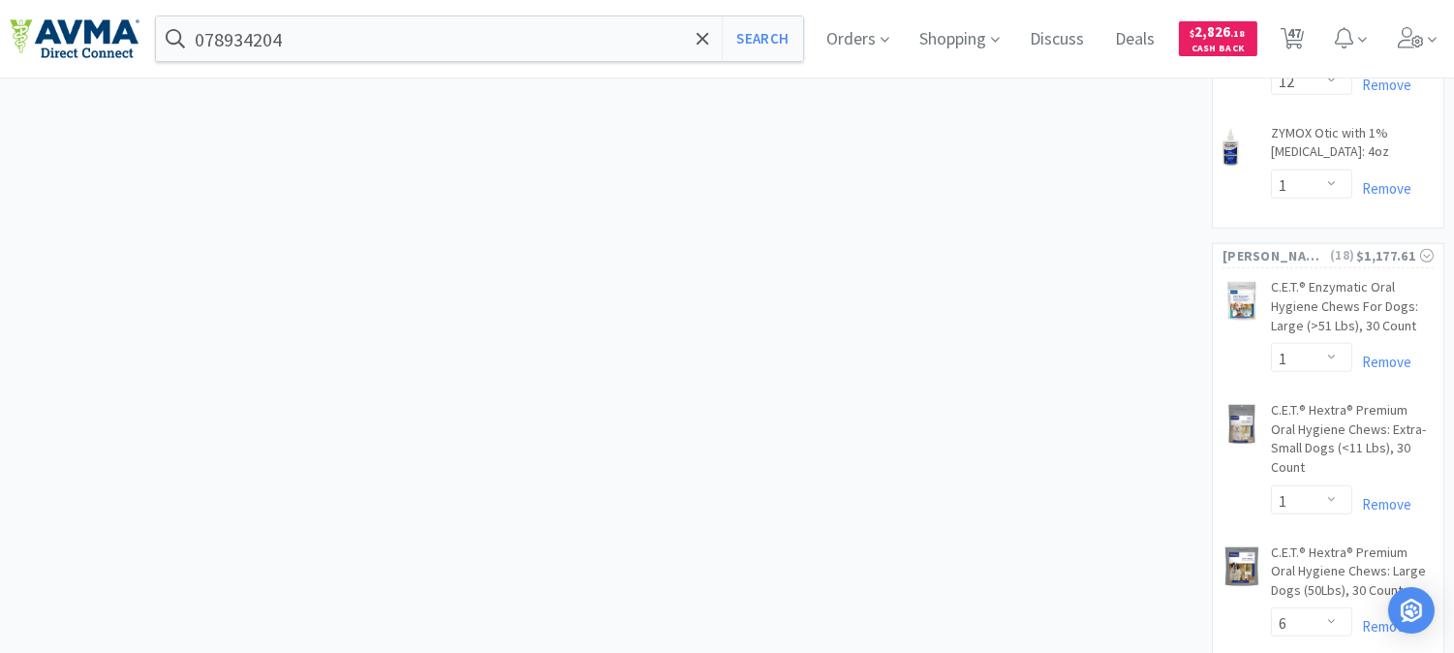
scroll to position [3122, 0]
drag, startPoint x: 1318, startPoint y: 31, endPoint x: 1290, endPoint y: 7, distance: 36.4
click at [1301, 31] on span "47" at bounding box center [1295, 33] width 14 height 78
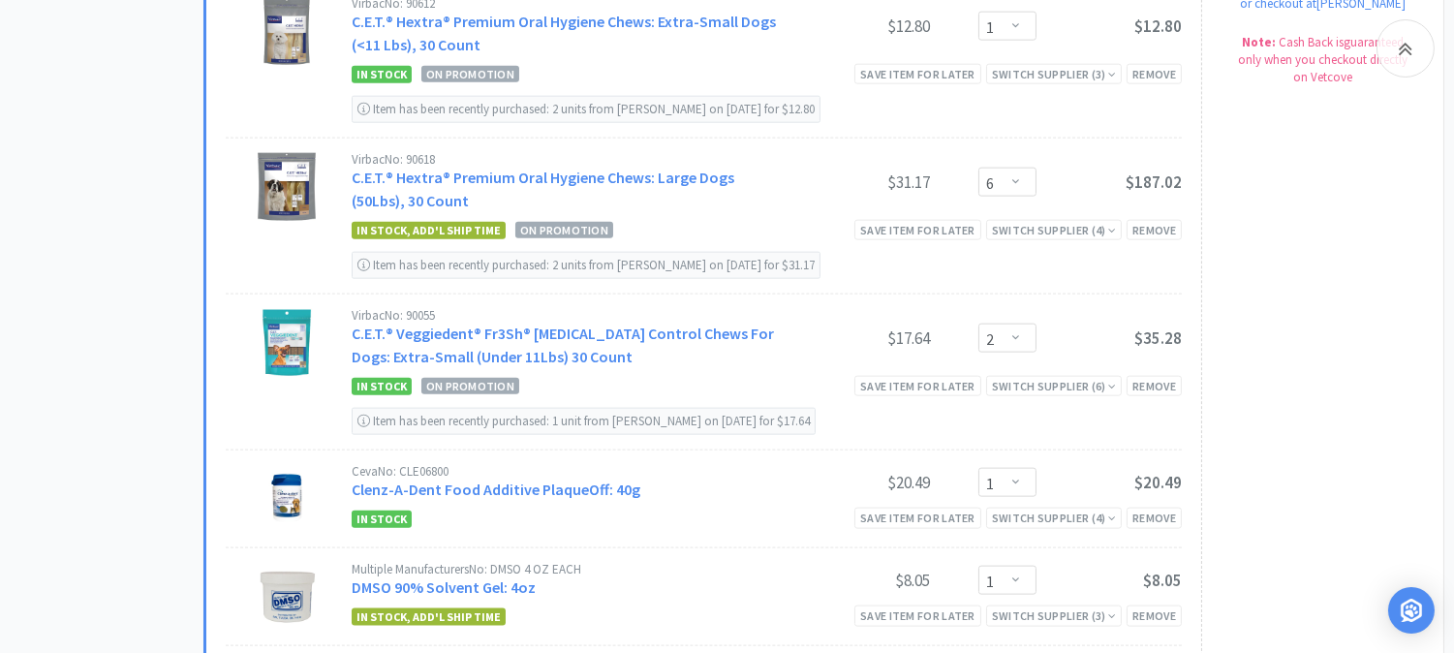
scroll to position [4277, 0]
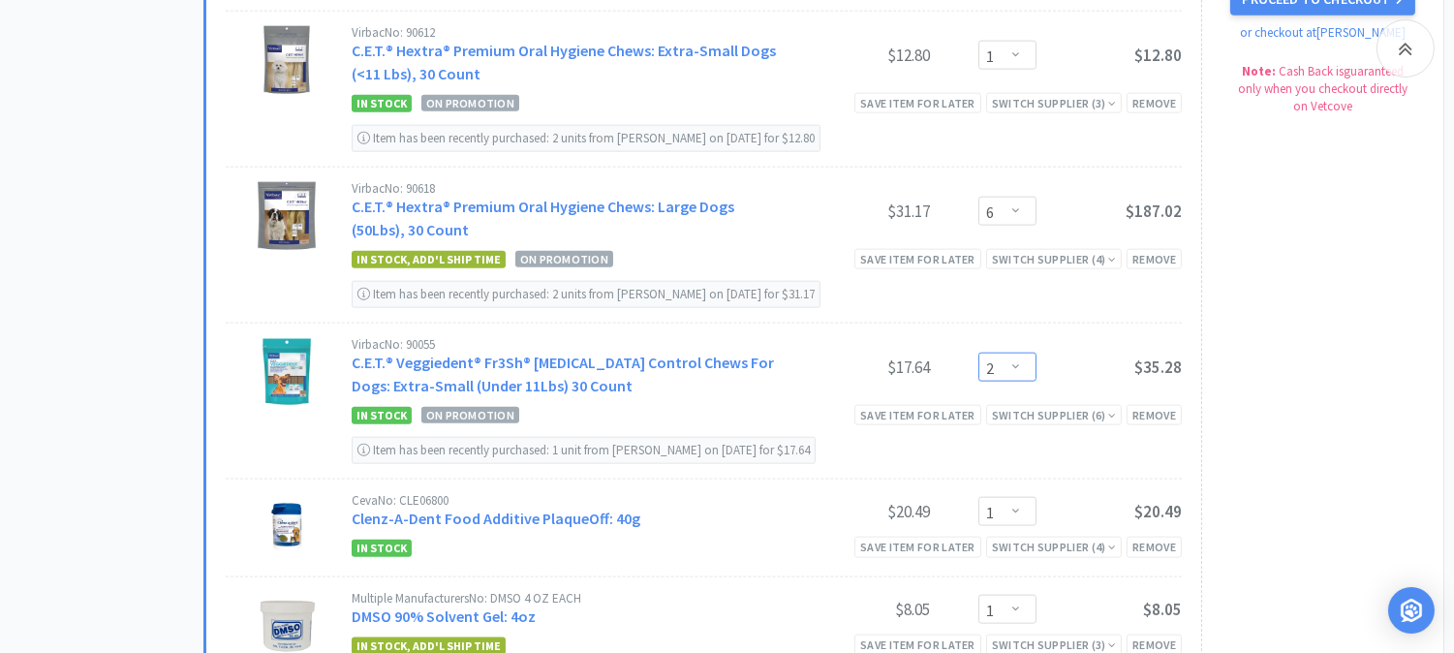
click at [1020, 361] on select "Enter Quantity 1 2 3 4 5 6 7 8 9 10 11 12 13 14 15 16 17 18 19 20 Enter Quantity" at bounding box center [1008, 367] width 58 height 29
click at [979, 353] on select "Enter Quantity 1 2 3 4 5 6 7 8 9 10 11 12 13 14 15 16 17 18 19 20 Enter Quantity" at bounding box center [1008, 367] width 58 height 29
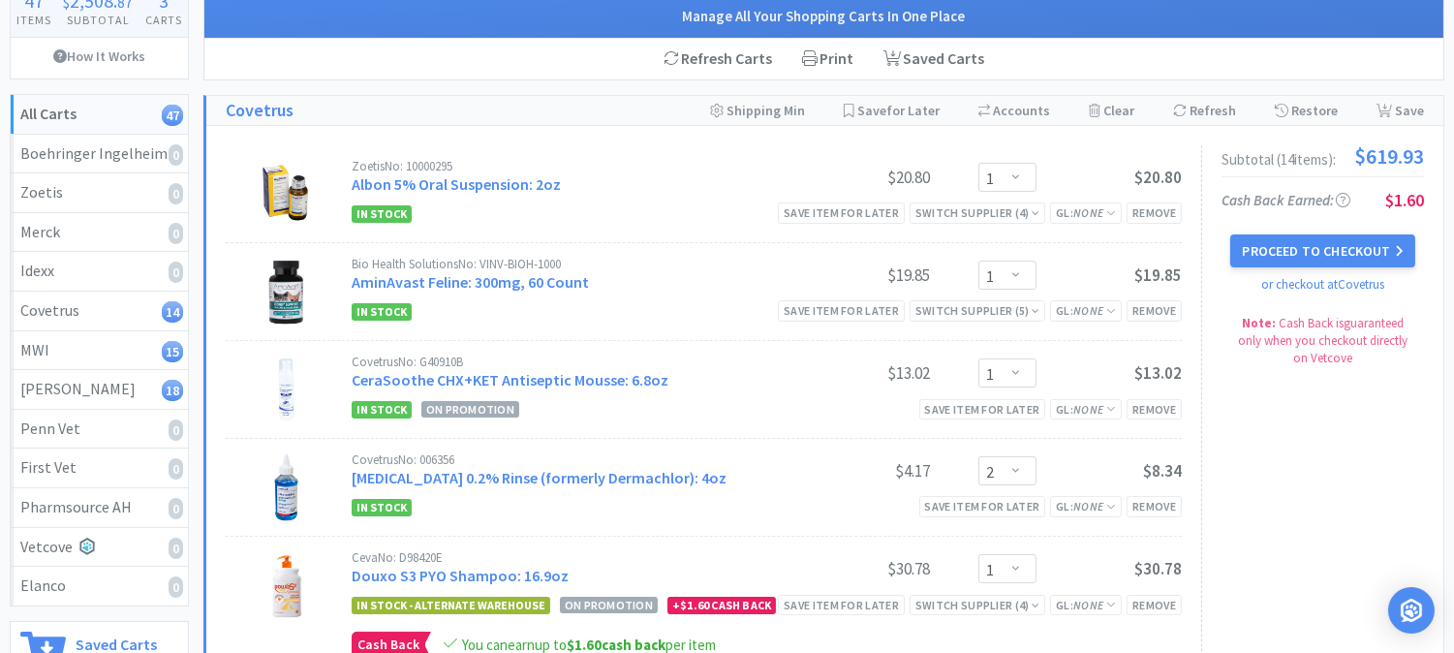
scroll to position [0, 0]
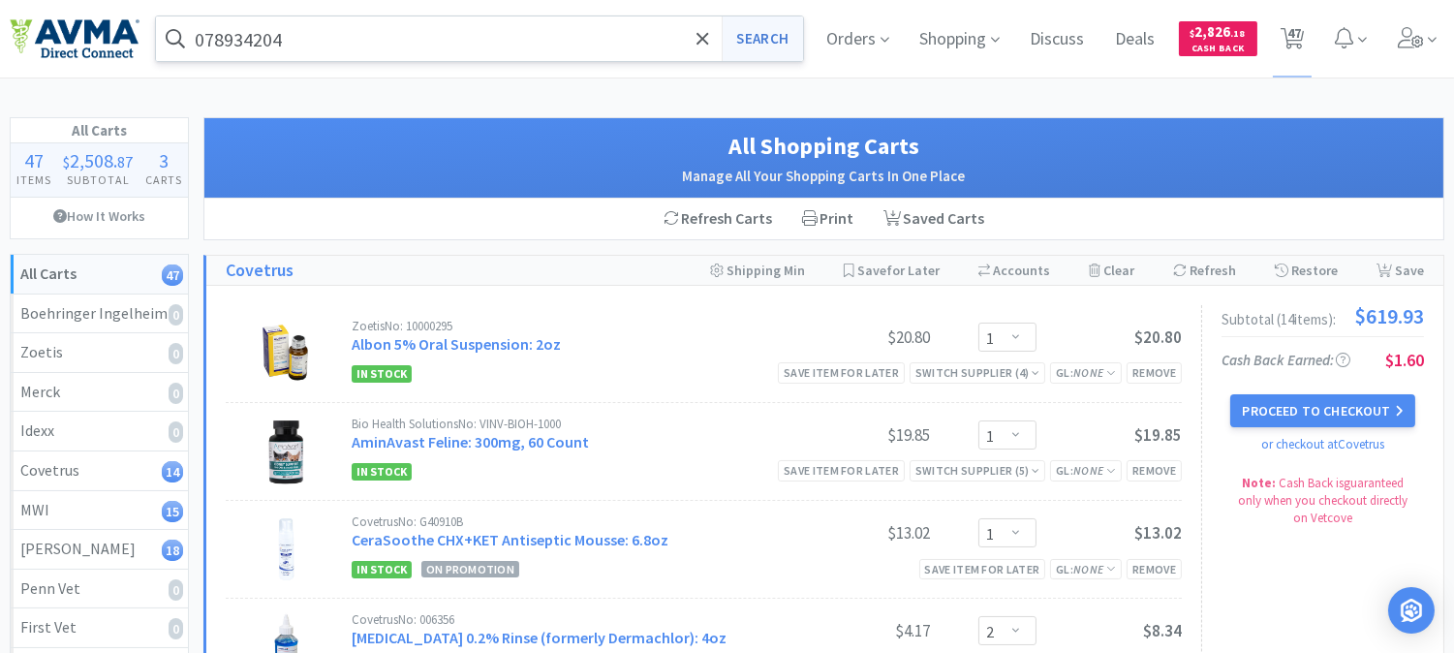
click at [759, 33] on button "Search" at bounding box center [762, 38] width 80 height 45
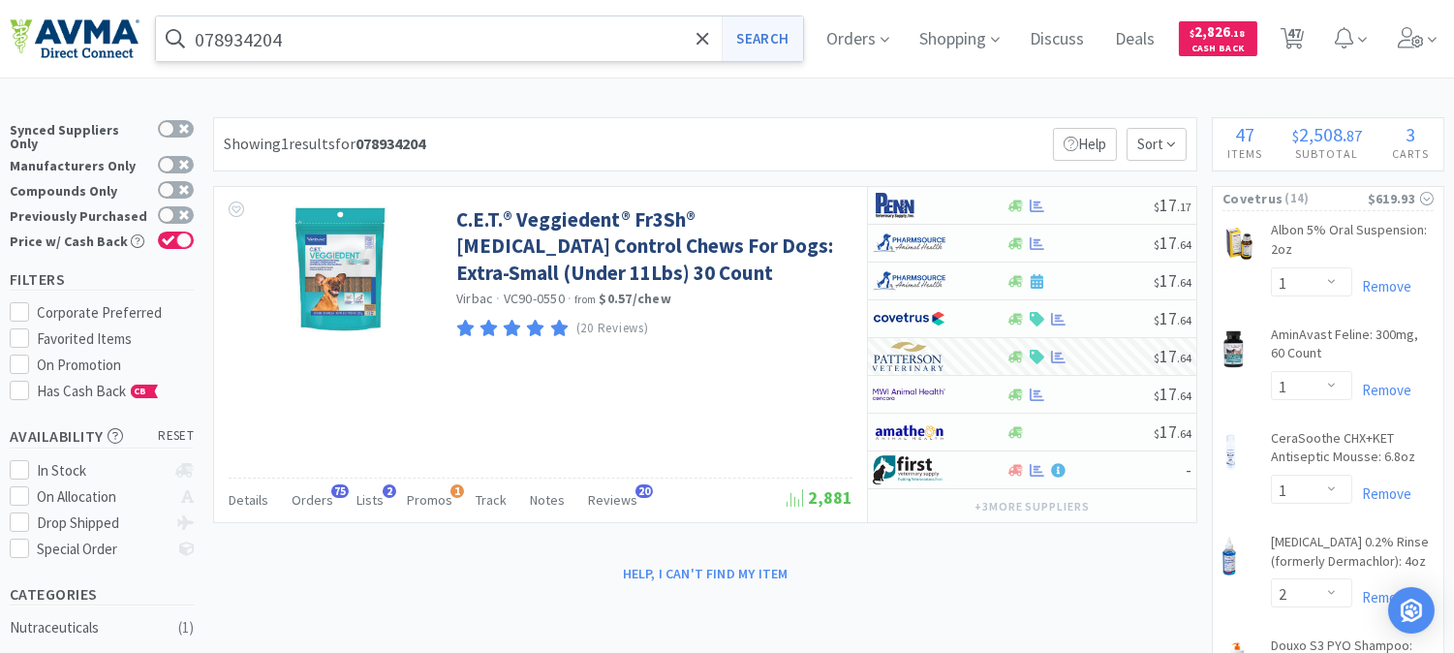
click at [766, 32] on button "Search" at bounding box center [762, 38] width 80 height 45
click at [709, 44] on icon at bounding box center [703, 38] width 13 height 19
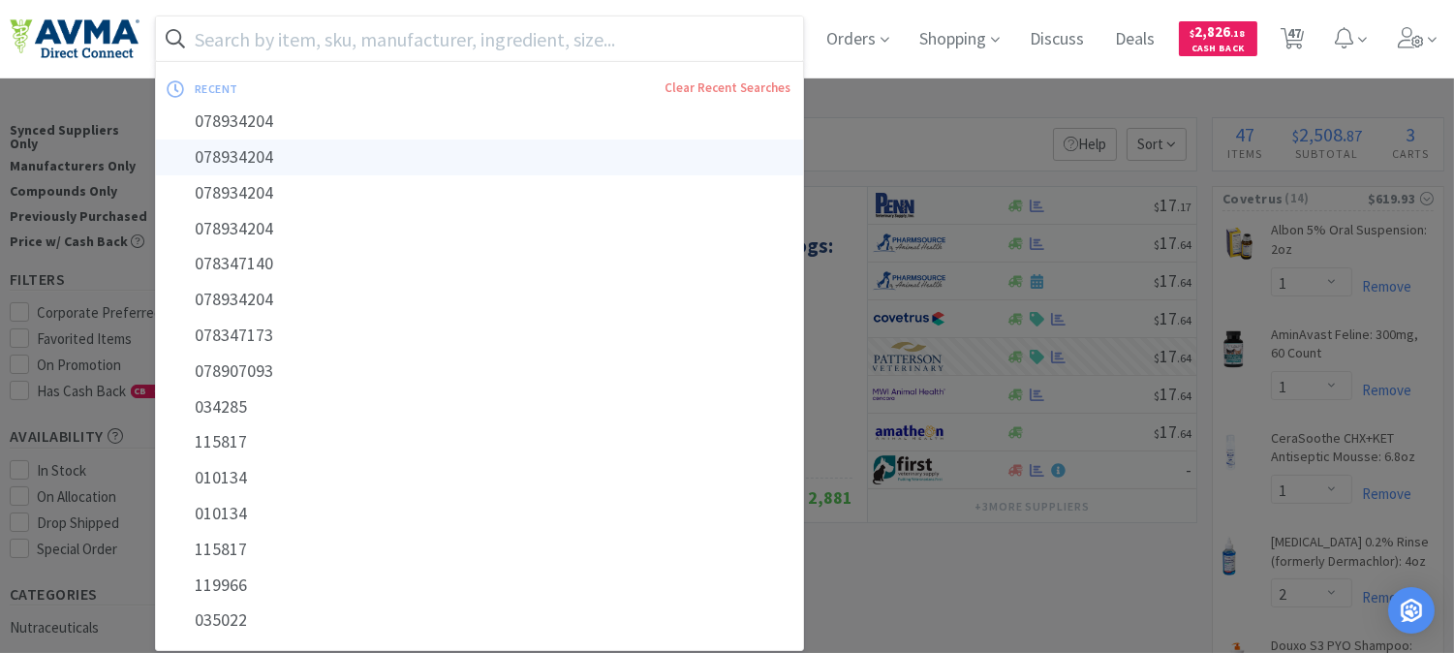
click at [790, 140] on div "078934204" at bounding box center [479, 158] width 647 height 36
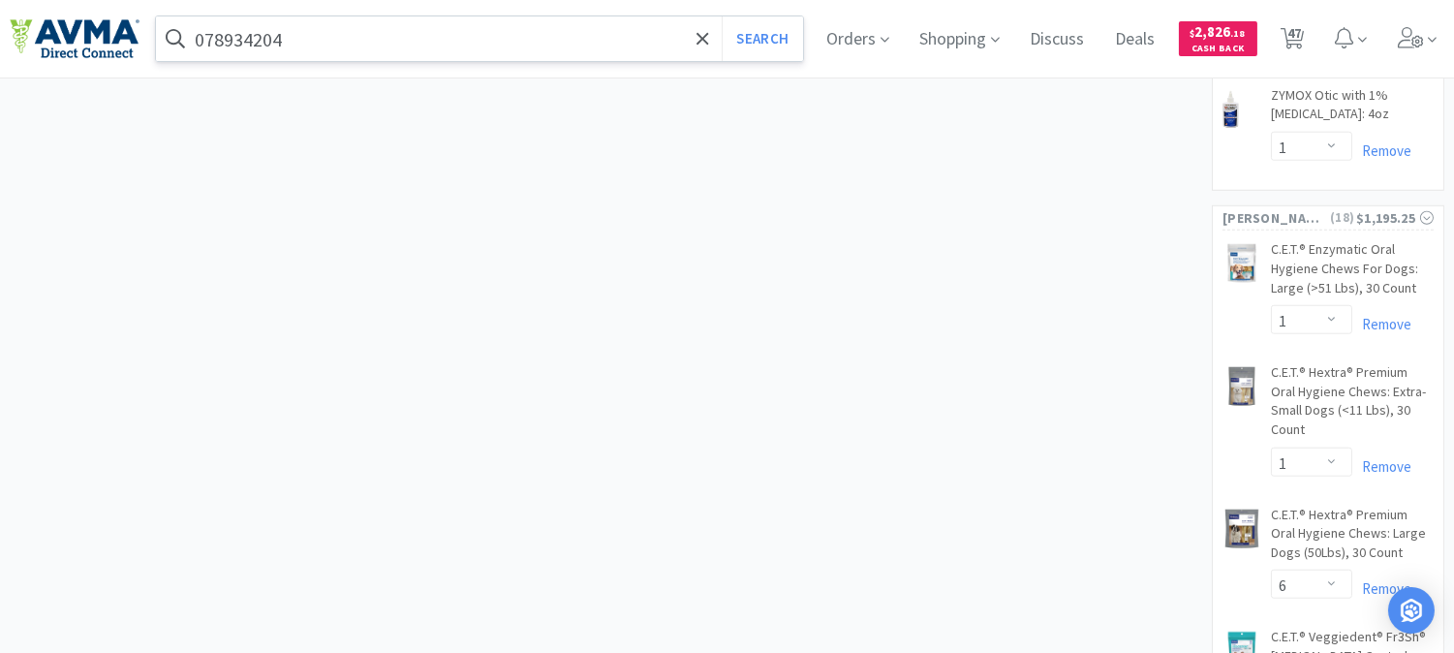
scroll to position [3122, 0]
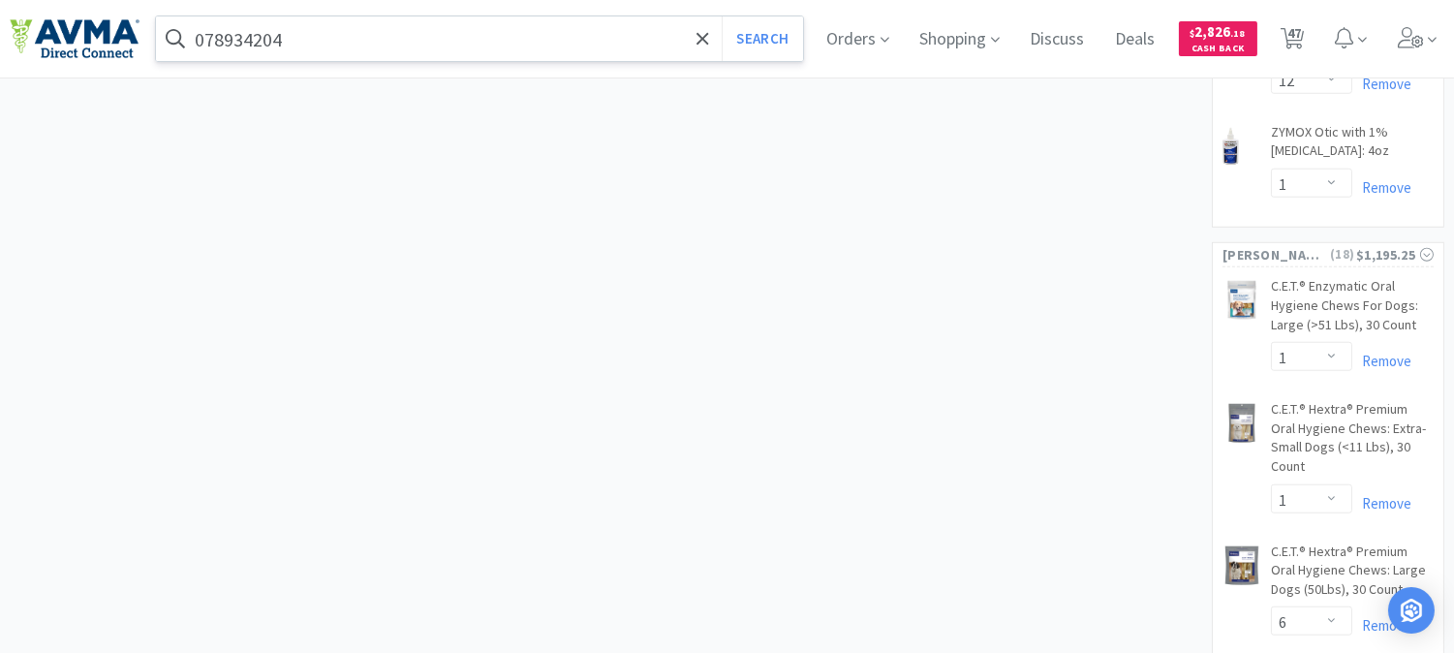
click at [1301, 37] on span "47" at bounding box center [1295, 33] width 14 height 78
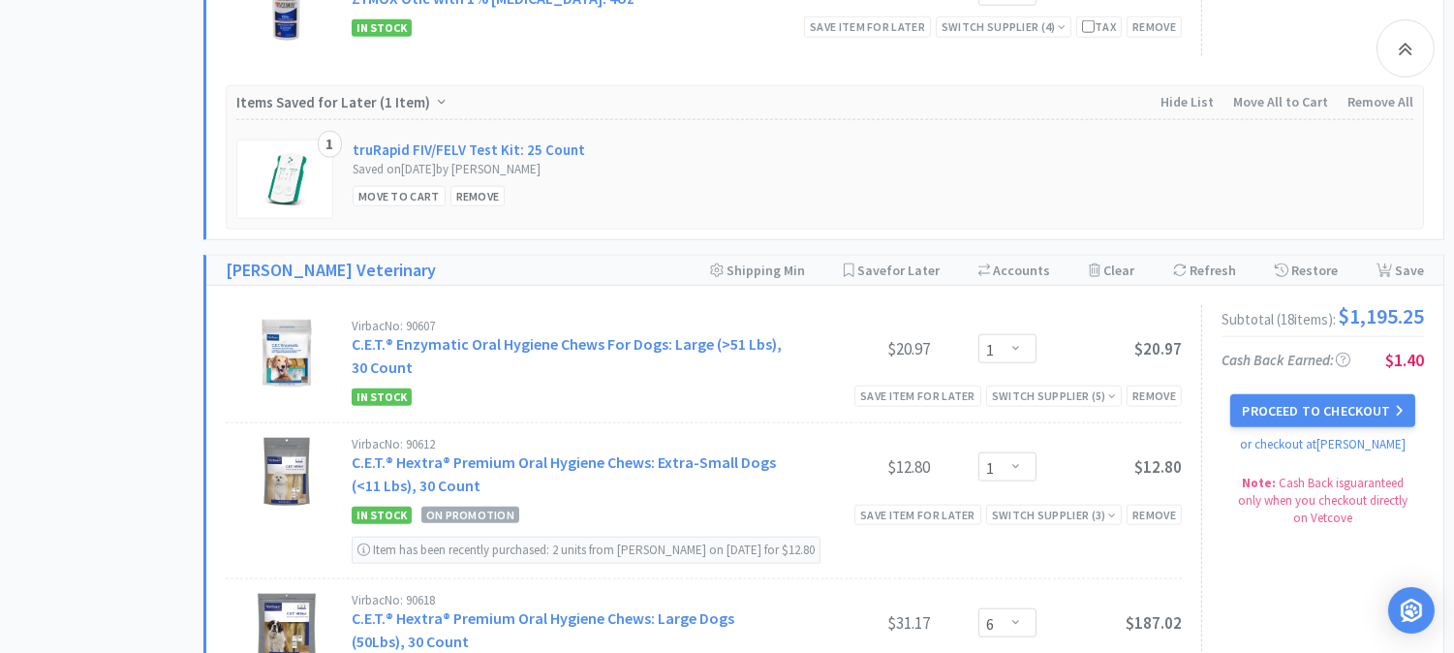
scroll to position [3875, 0]
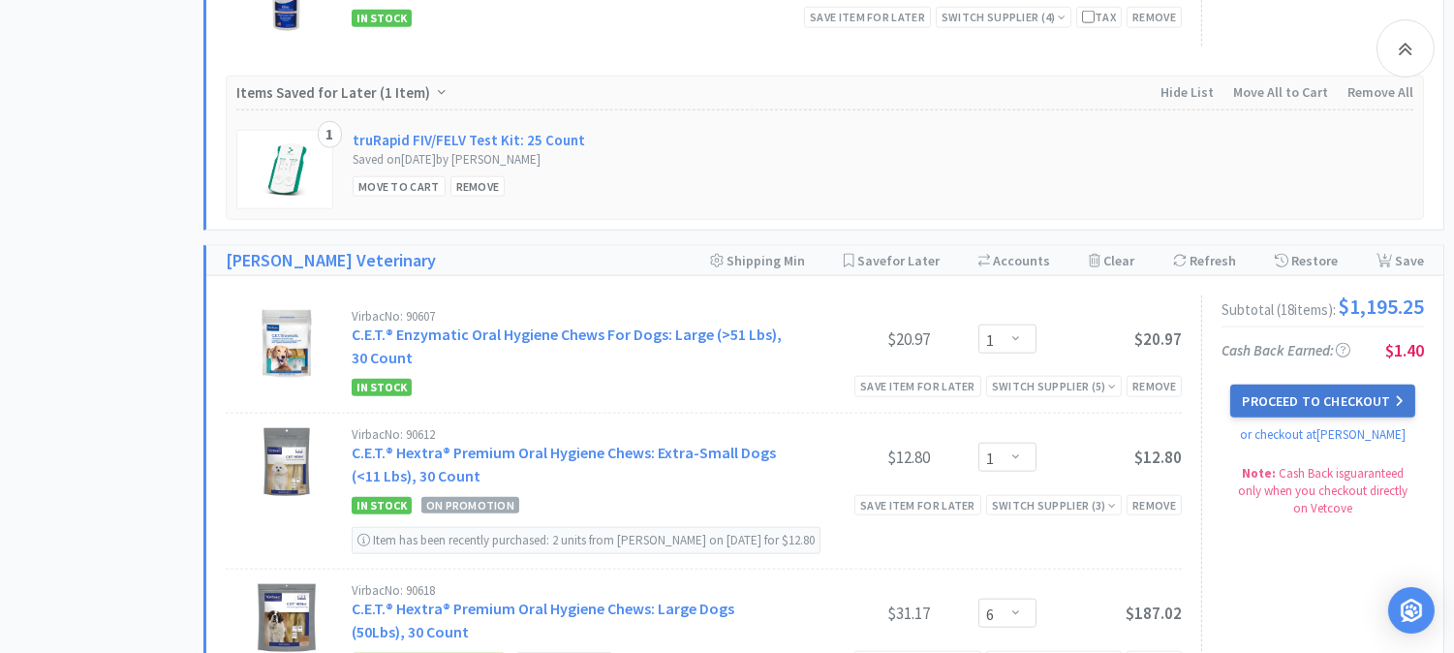
click at [1319, 392] on button "Proceed to Checkout" at bounding box center [1322, 401] width 184 height 33
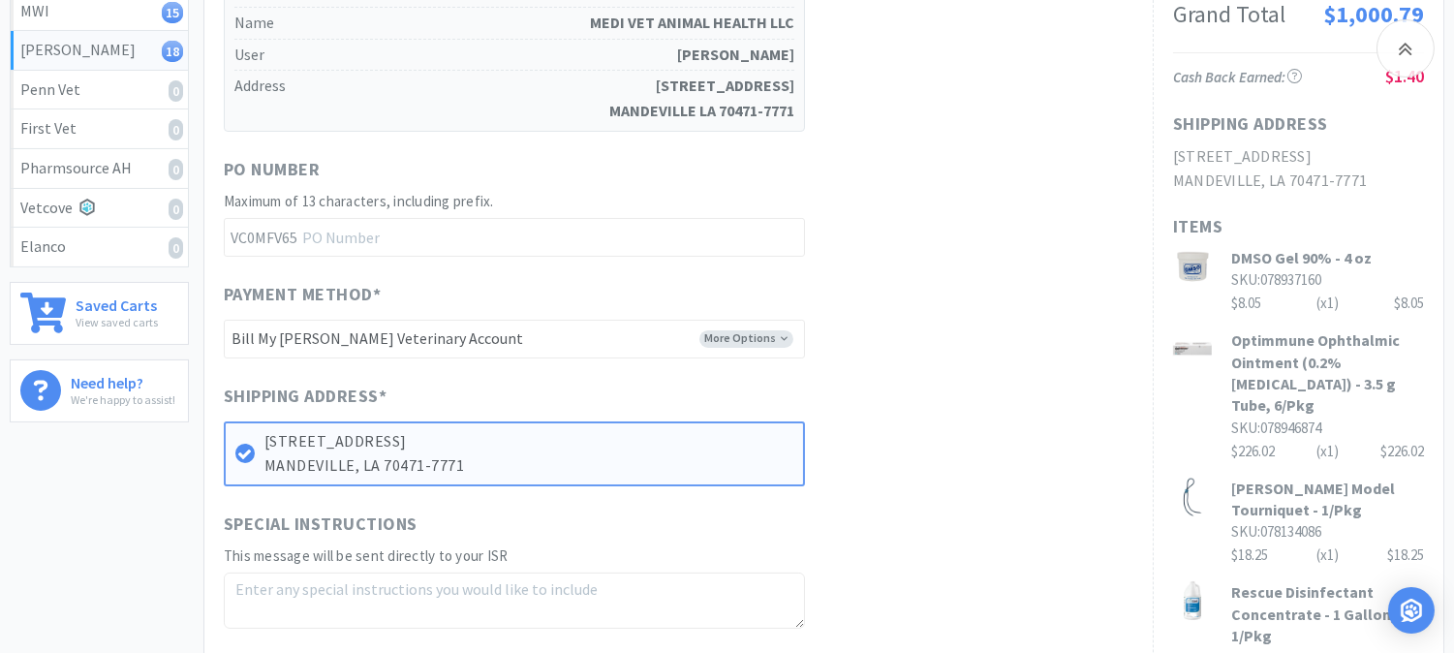
scroll to position [538, 0]
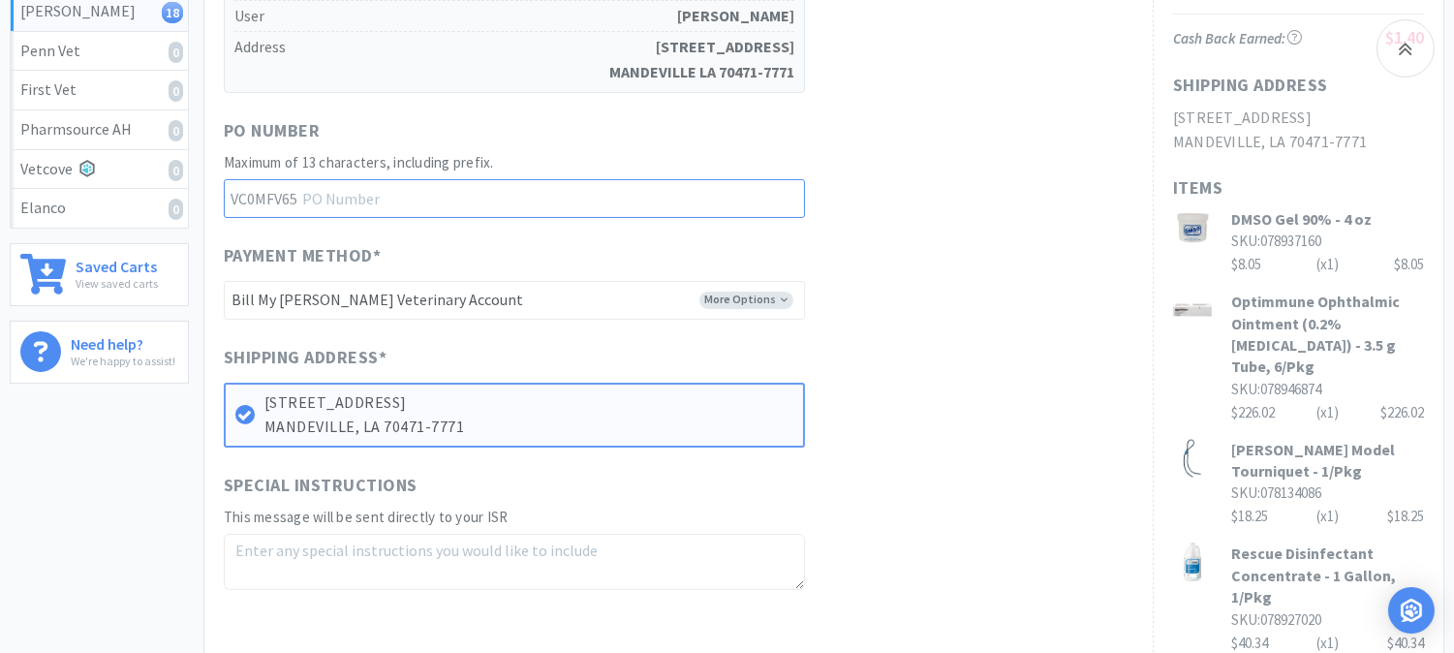
click at [485, 179] on input "text" at bounding box center [514, 198] width 581 height 39
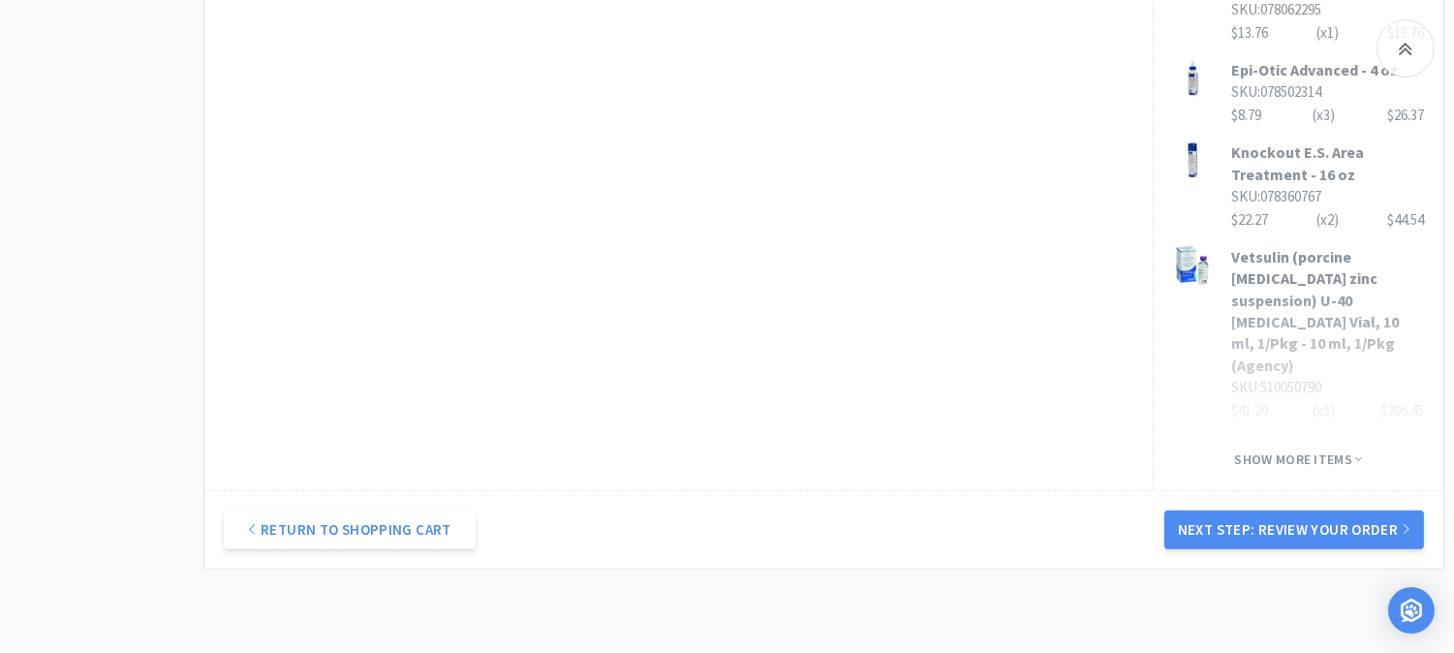
scroll to position [1507, 0]
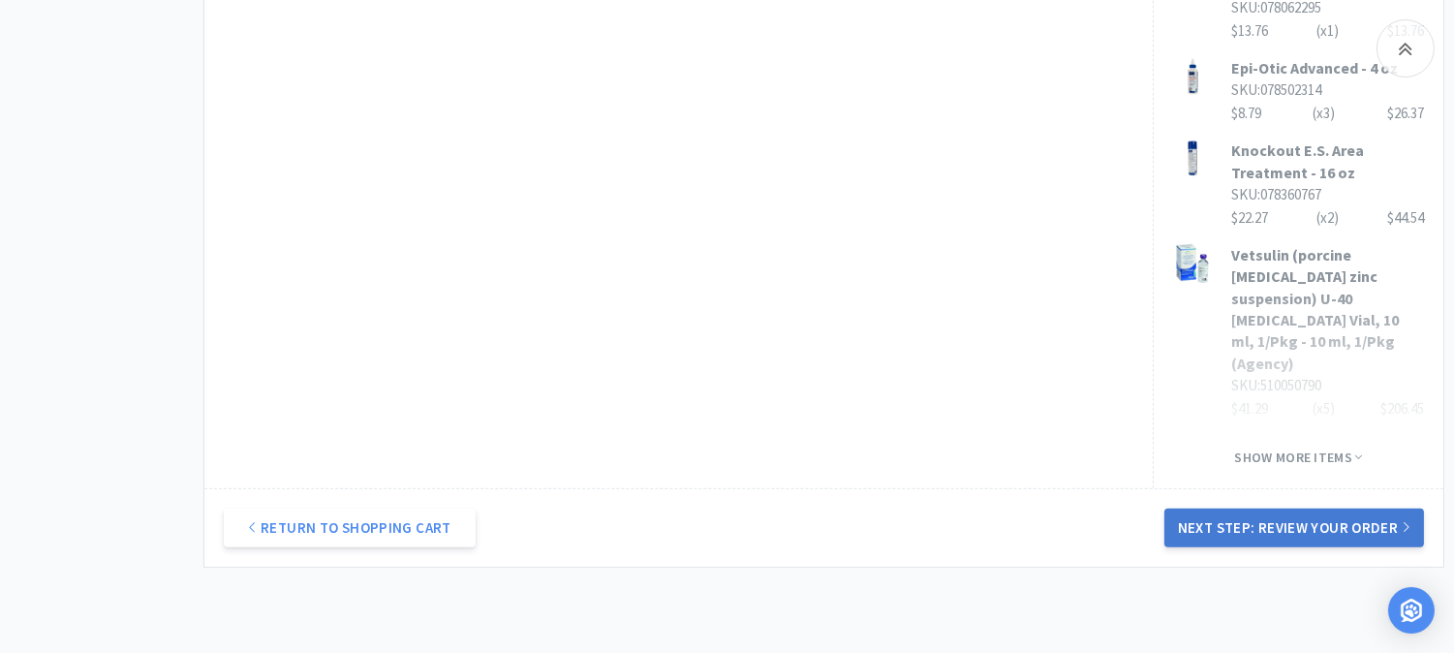
click at [1306, 509] on button "Next Step: Review Your Order" at bounding box center [1295, 528] width 260 height 39
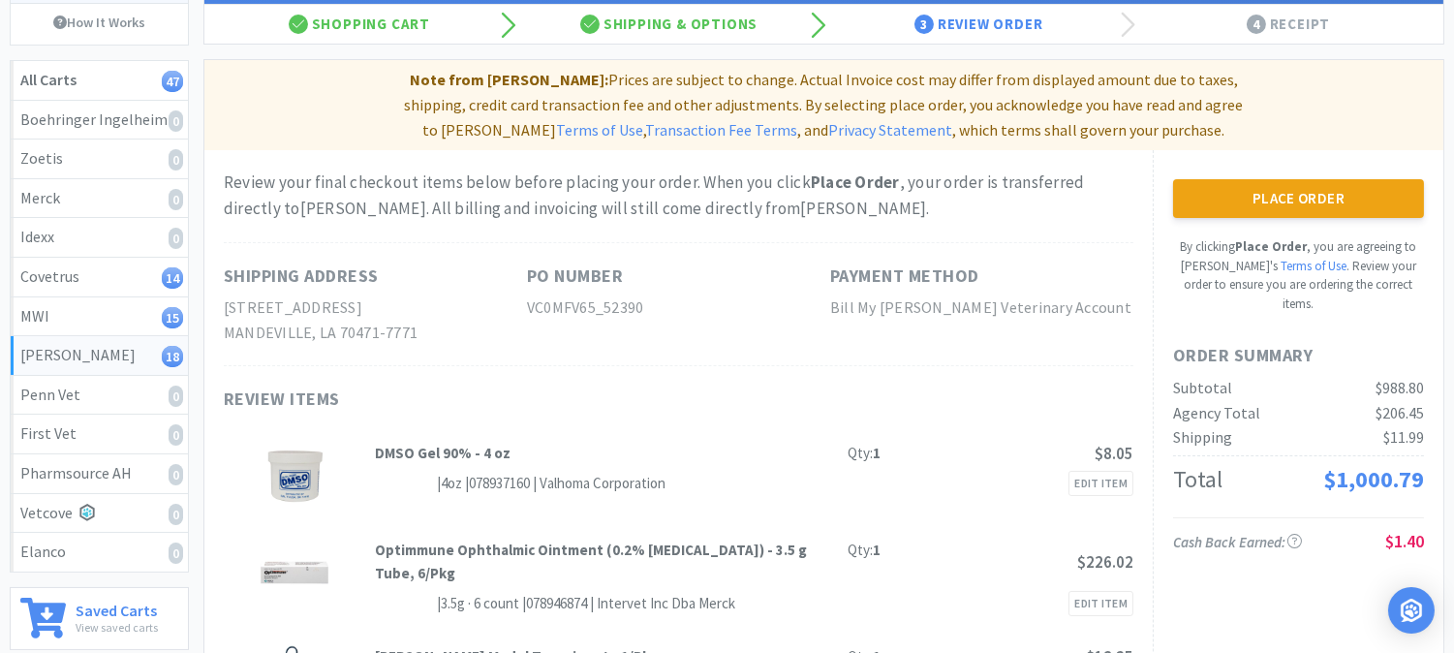
scroll to position [215, 0]
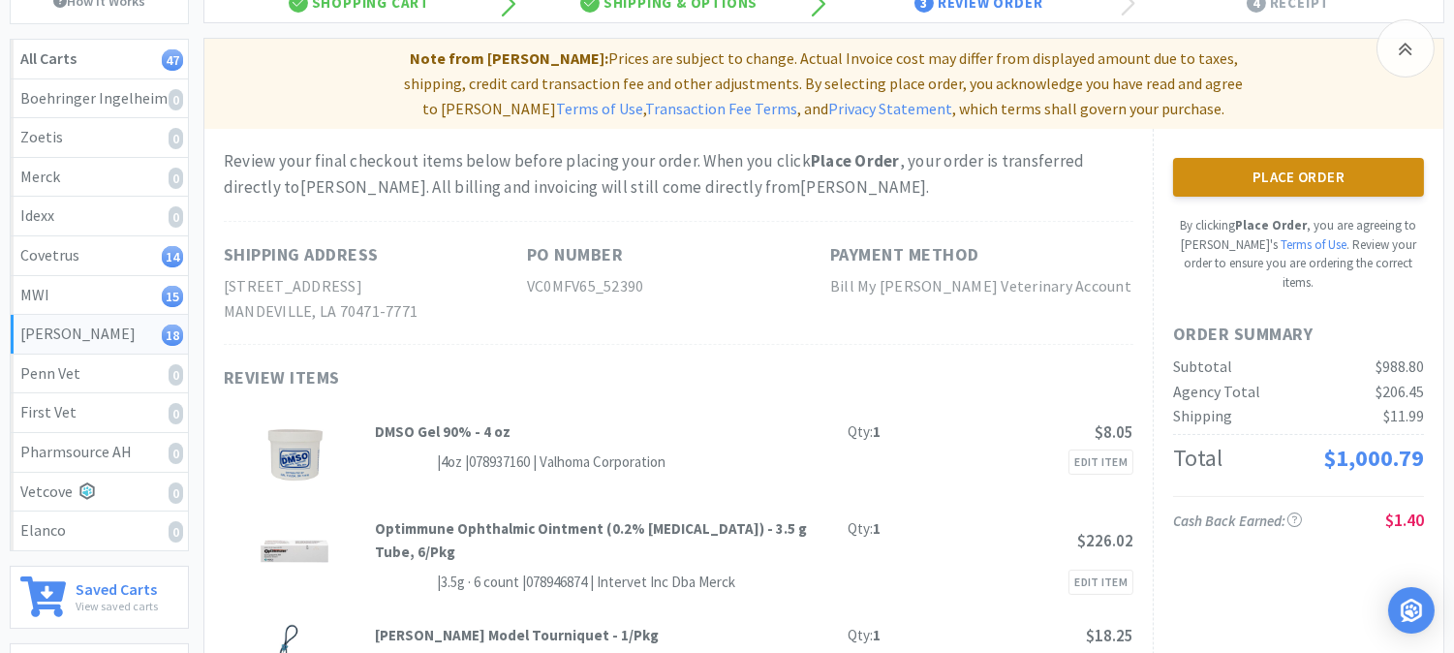
click at [1299, 160] on button "Place Order" at bounding box center [1298, 177] width 251 height 39
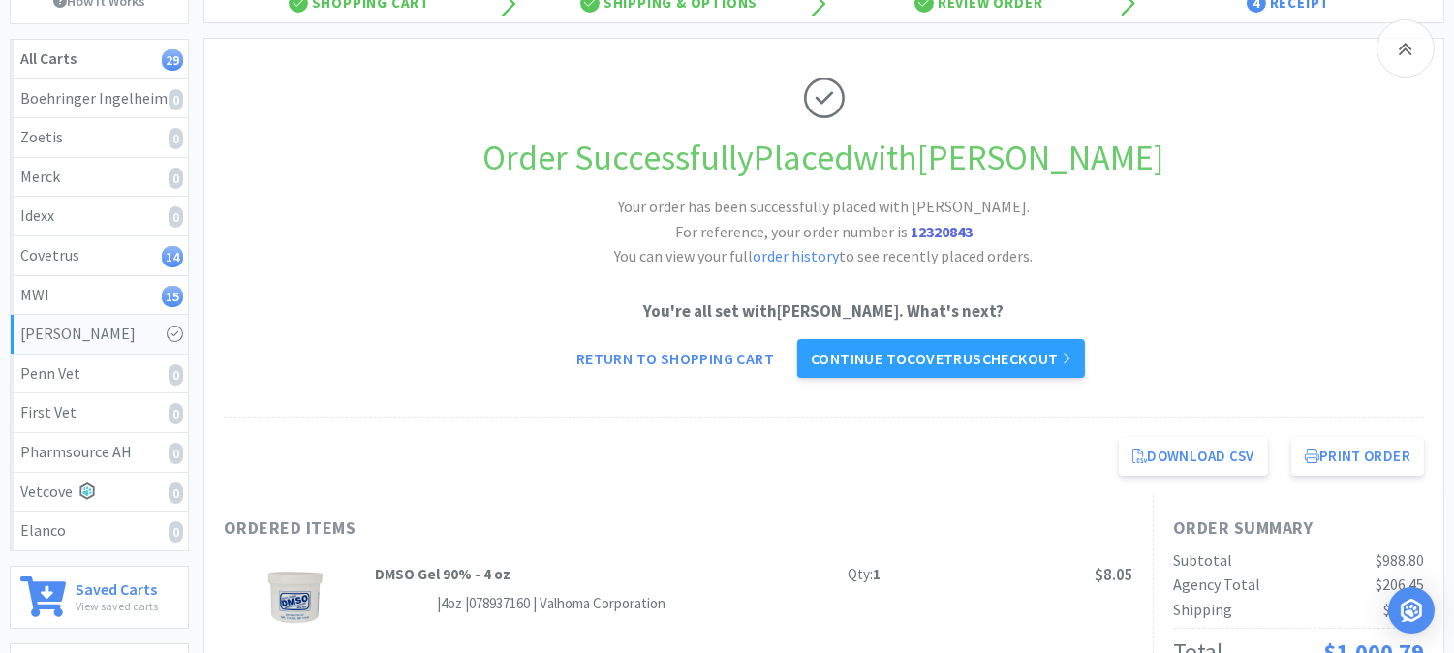
click at [952, 231] on strong "12320843" at bounding box center [942, 231] width 62 height 19
copy strong "12320843"
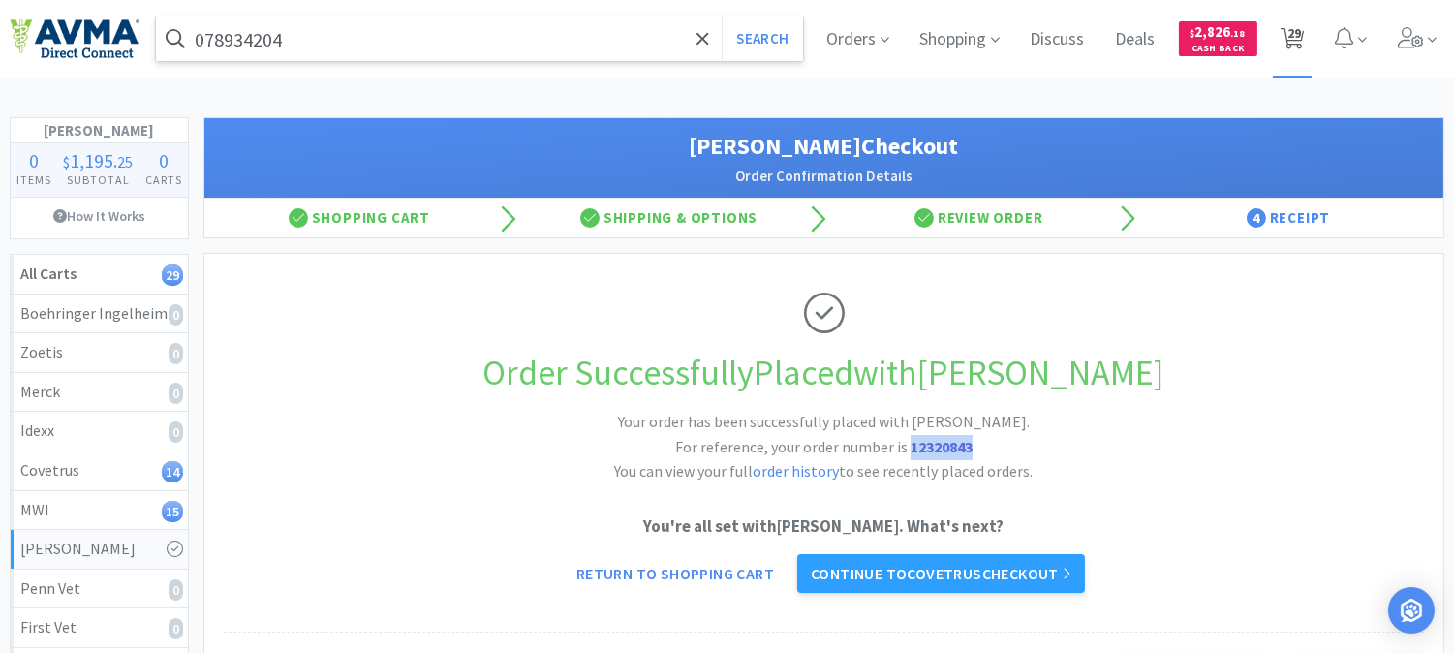
click at [1294, 31] on span "29" at bounding box center [1295, 33] width 14 height 78
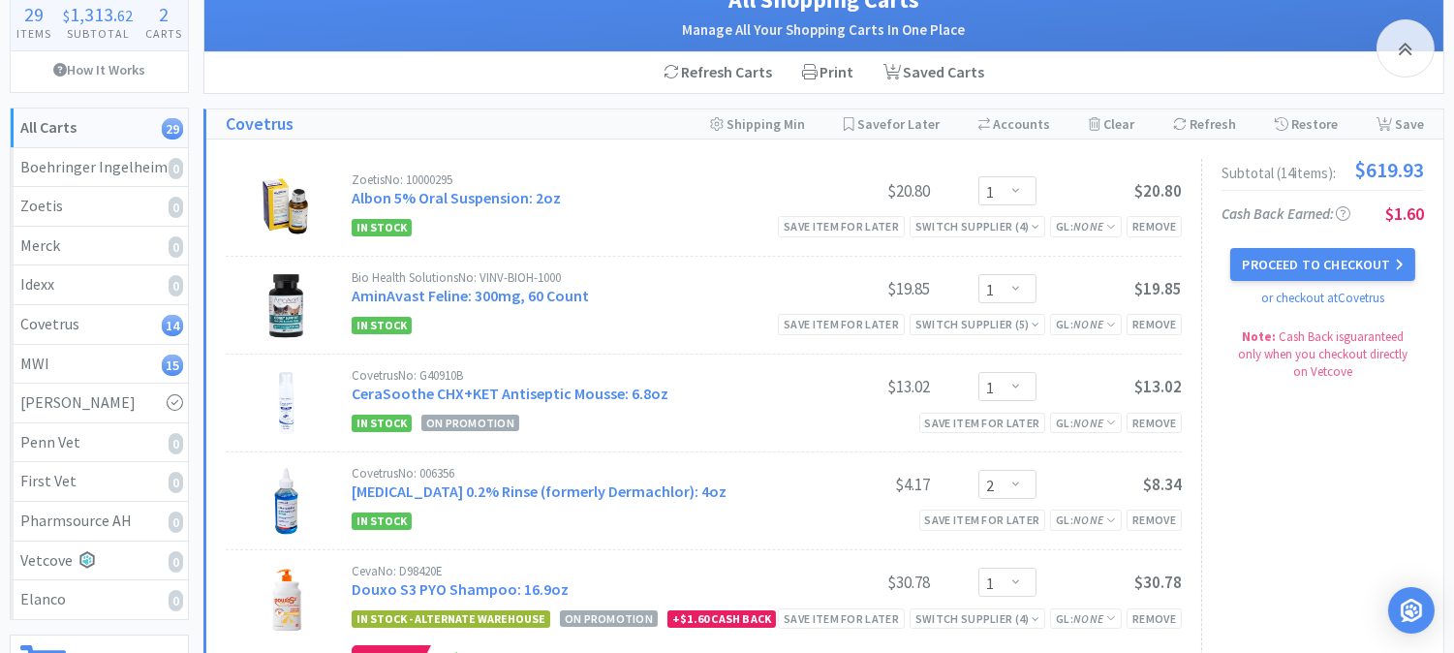
scroll to position [215, 0]
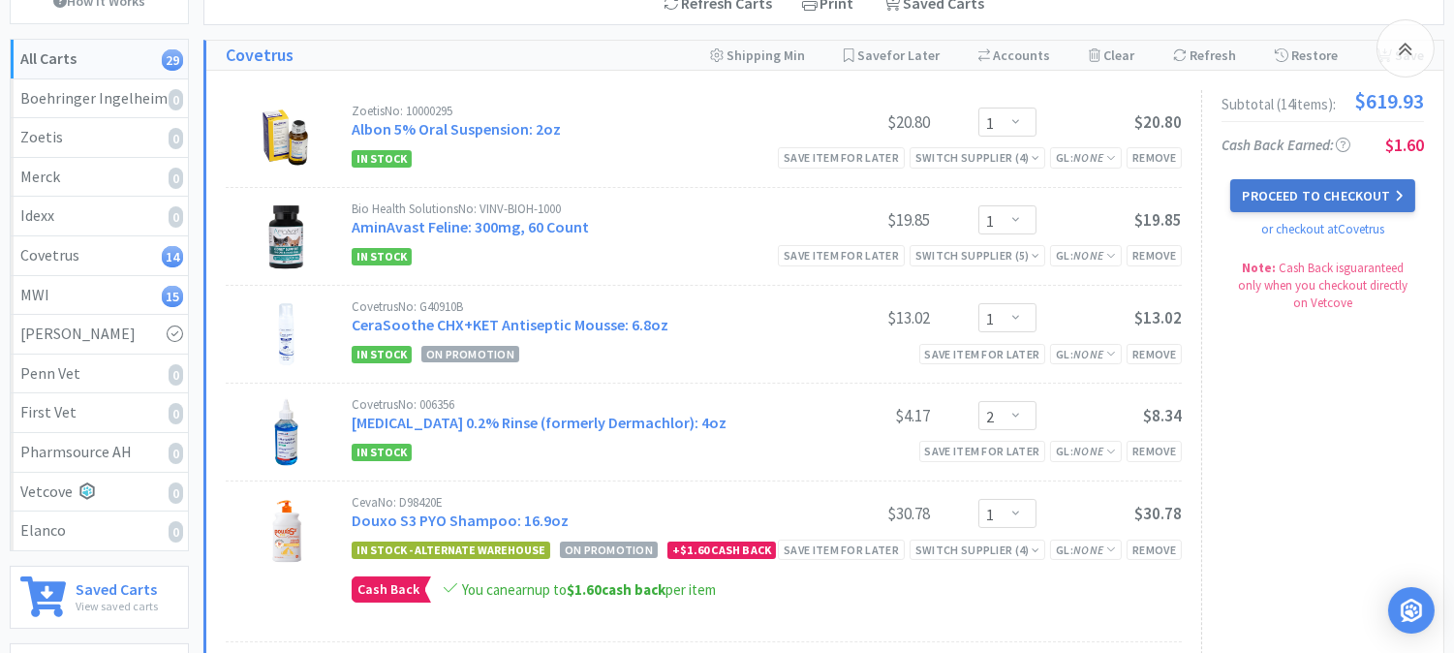
click at [1327, 197] on button "Proceed to Checkout" at bounding box center [1322, 195] width 184 height 33
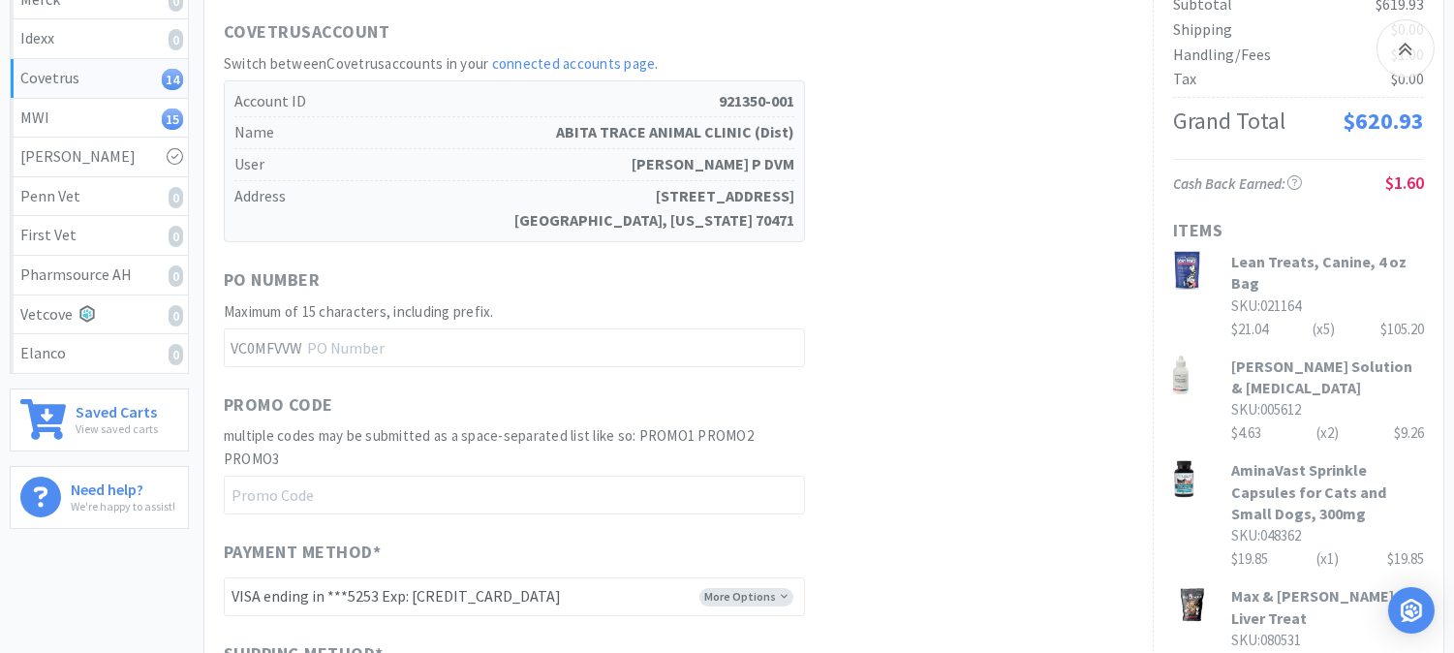
scroll to position [430, 0]
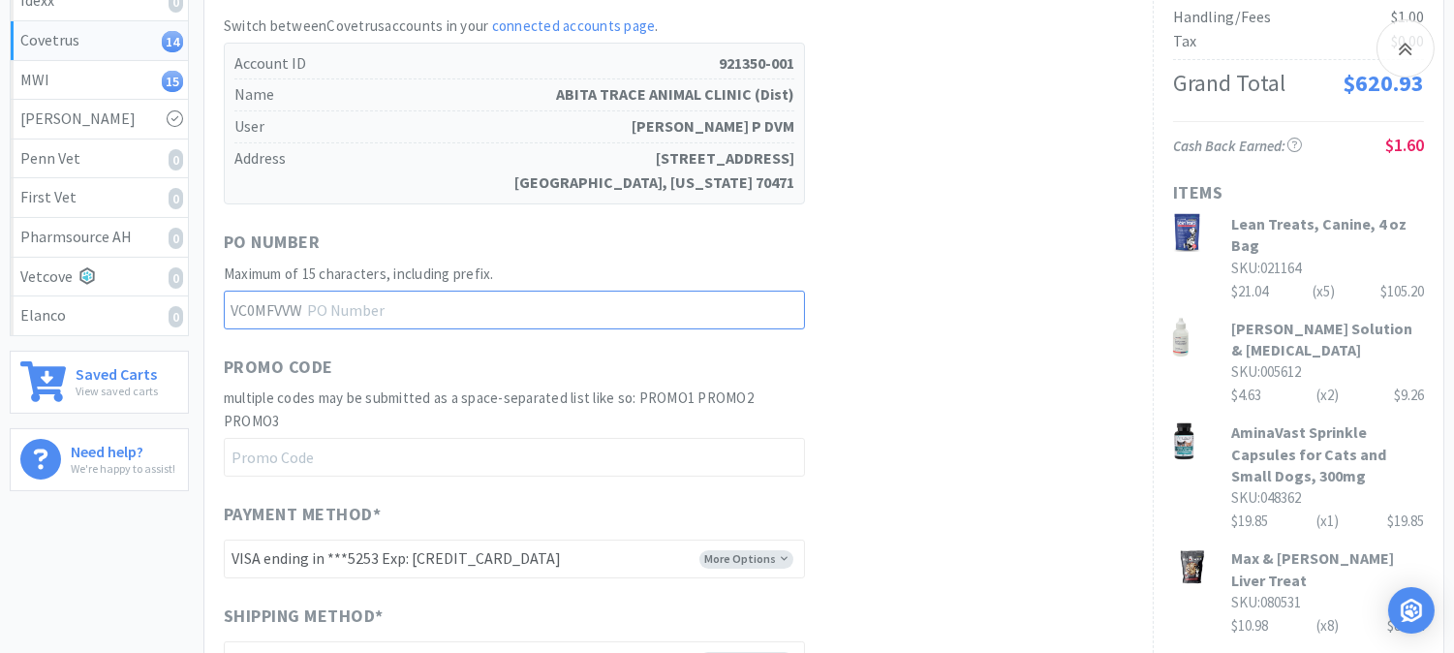
click at [533, 307] on input "text" at bounding box center [514, 310] width 581 height 39
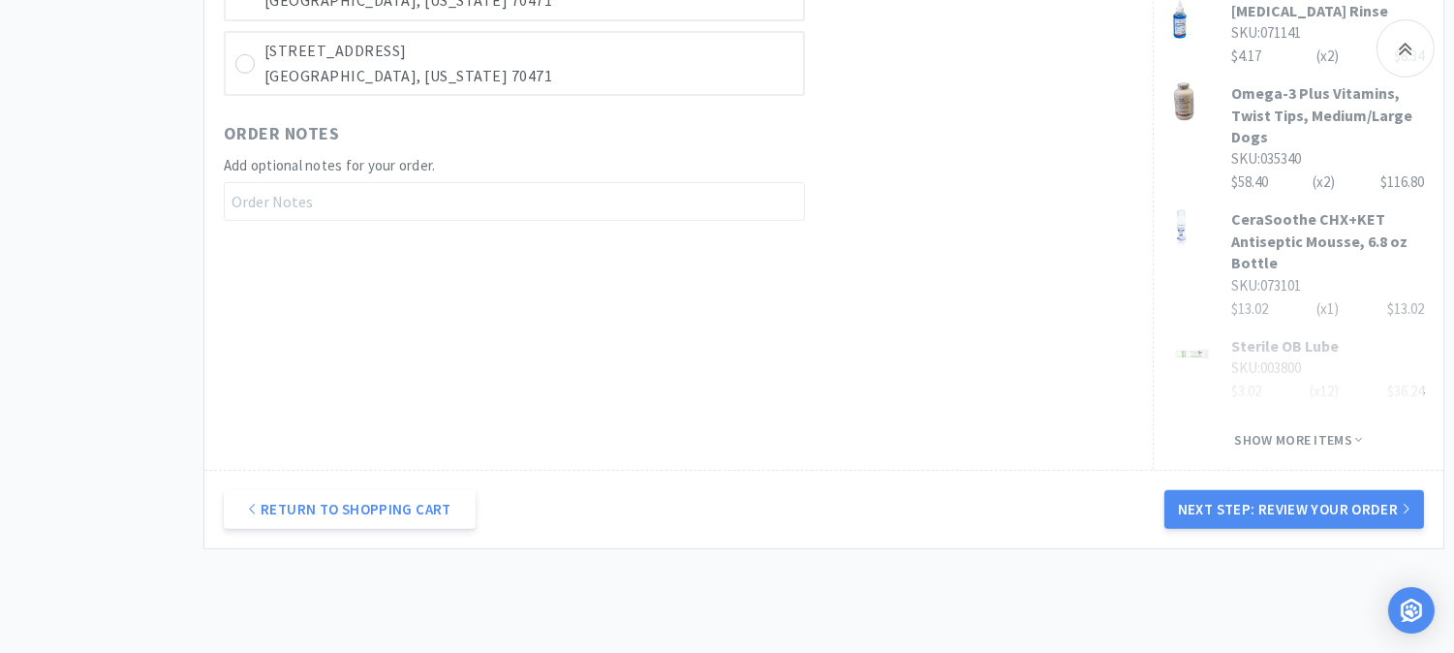
scroll to position [1387, 0]
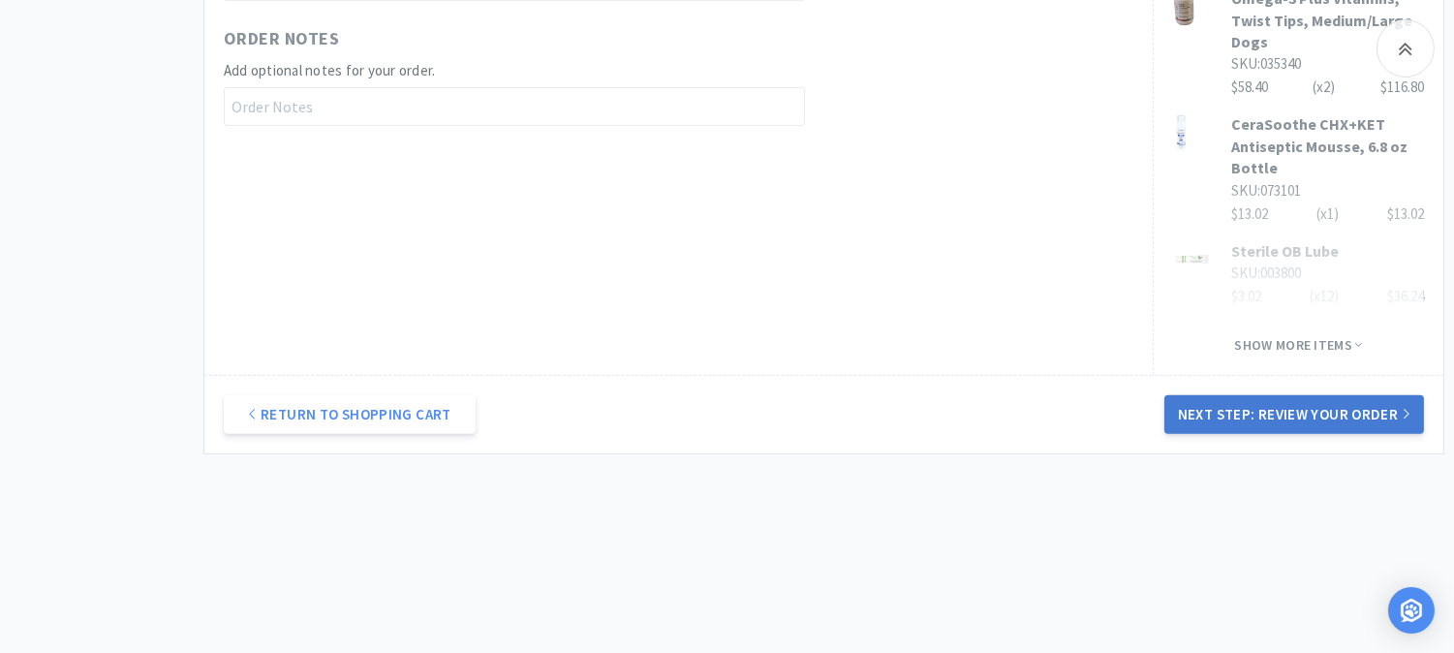
click at [1254, 410] on button "Next Step: Review Your Order" at bounding box center [1295, 414] width 260 height 39
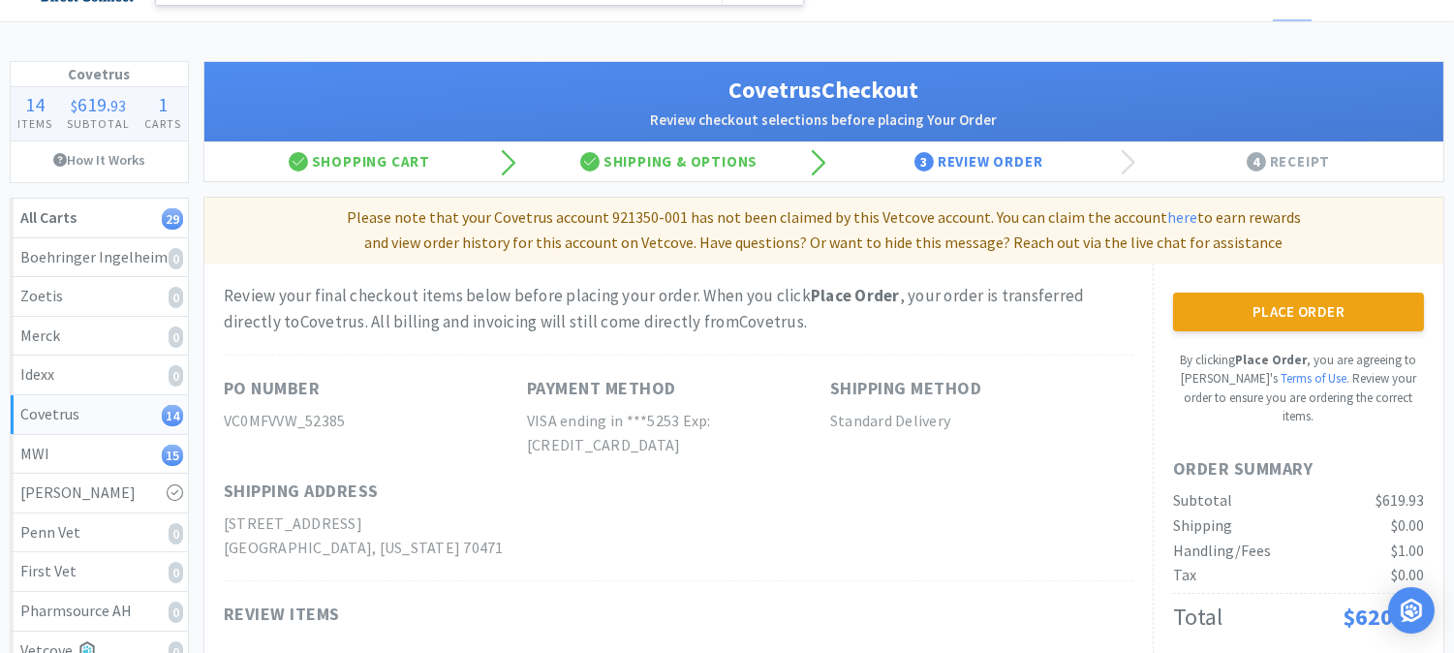
scroll to position [108, 0]
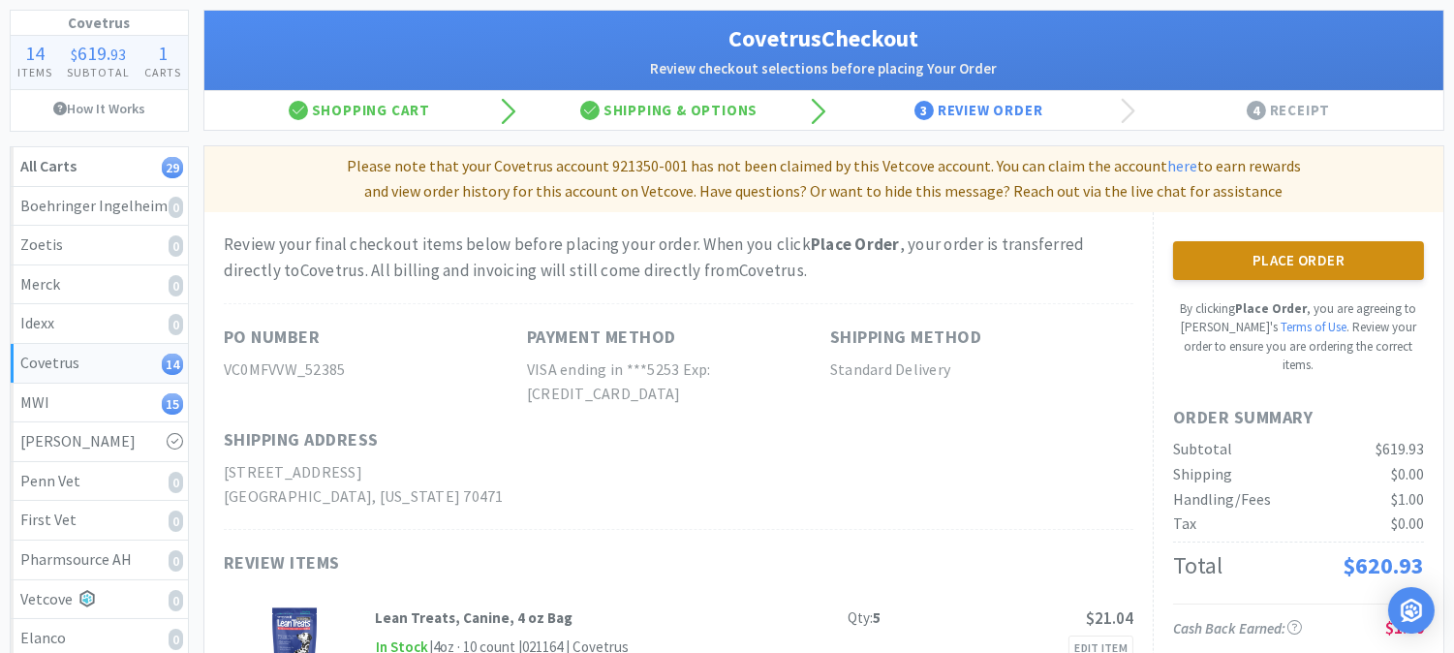
click at [1275, 259] on button "Place Order" at bounding box center [1298, 260] width 251 height 39
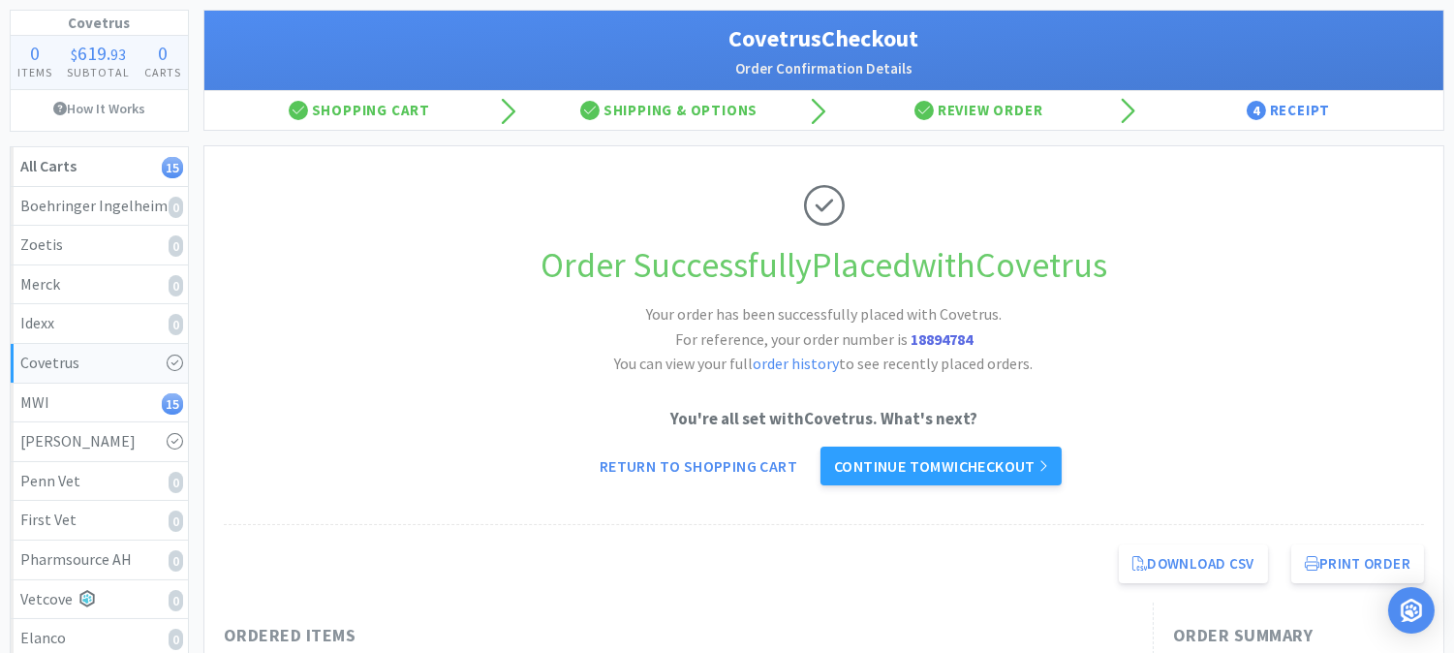
click at [938, 339] on strong "18894784" at bounding box center [942, 338] width 62 height 19
click at [937, 339] on strong "18894784" at bounding box center [942, 338] width 62 height 19
copy strong "18894784"
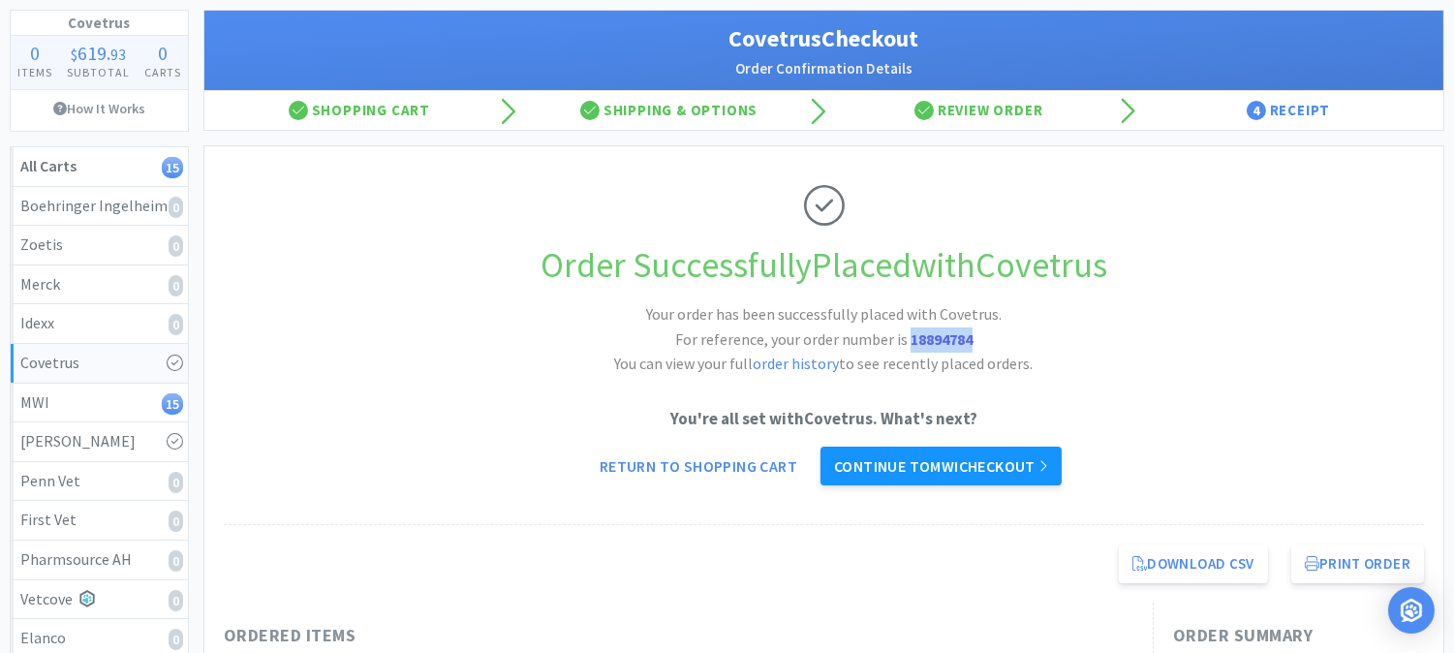
click at [962, 463] on link "Continue to MWI checkout" at bounding box center [941, 466] width 241 height 39
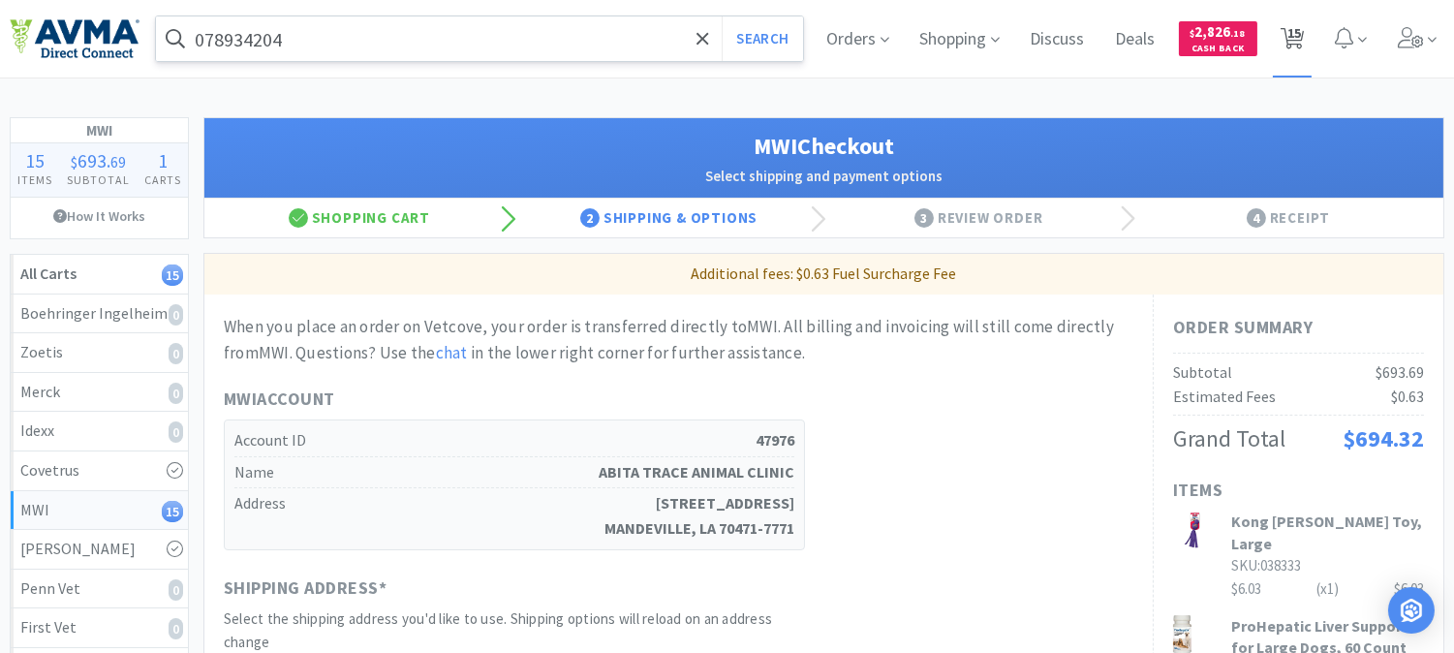
click at [1294, 32] on span "15" at bounding box center [1295, 33] width 14 height 78
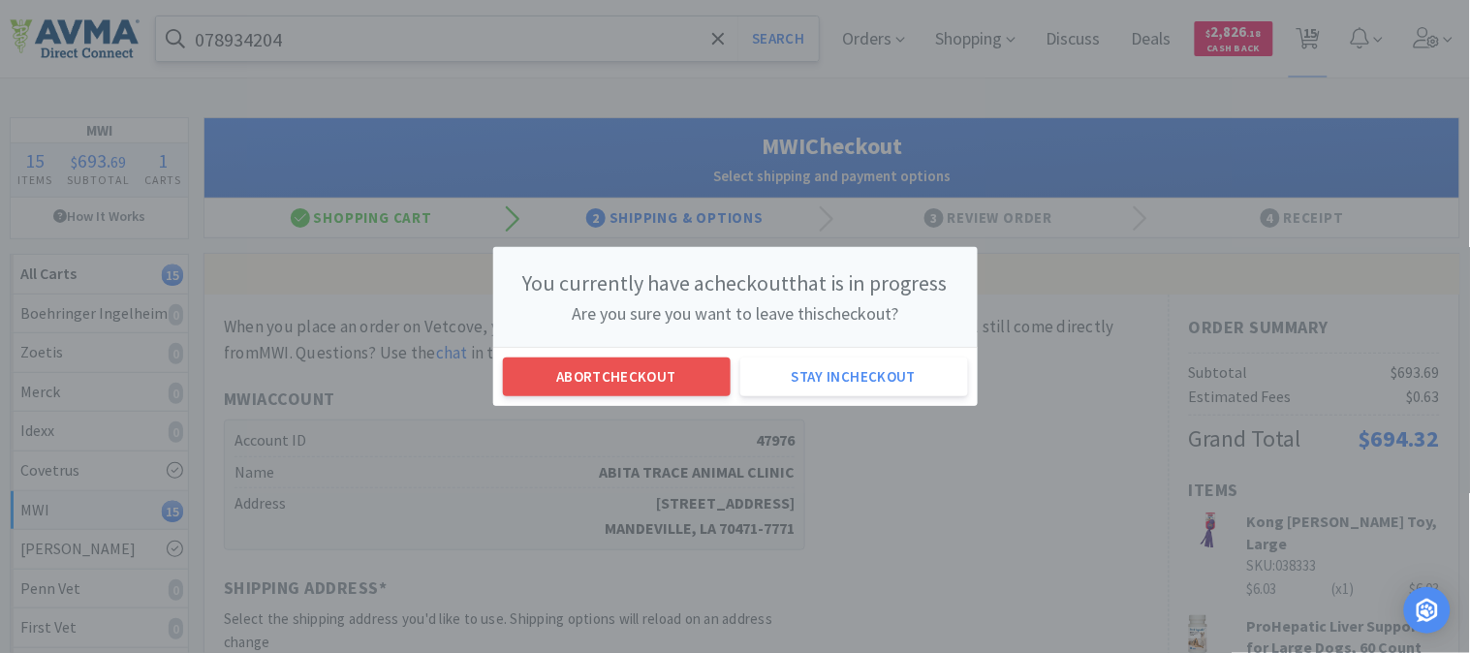
click at [678, 355] on div "Abort checkout Stay in checkout" at bounding box center [735, 376] width 484 height 59
click at [671, 365] on button "Abort checkout" at bounding box center [617, 376] width 228 height 39
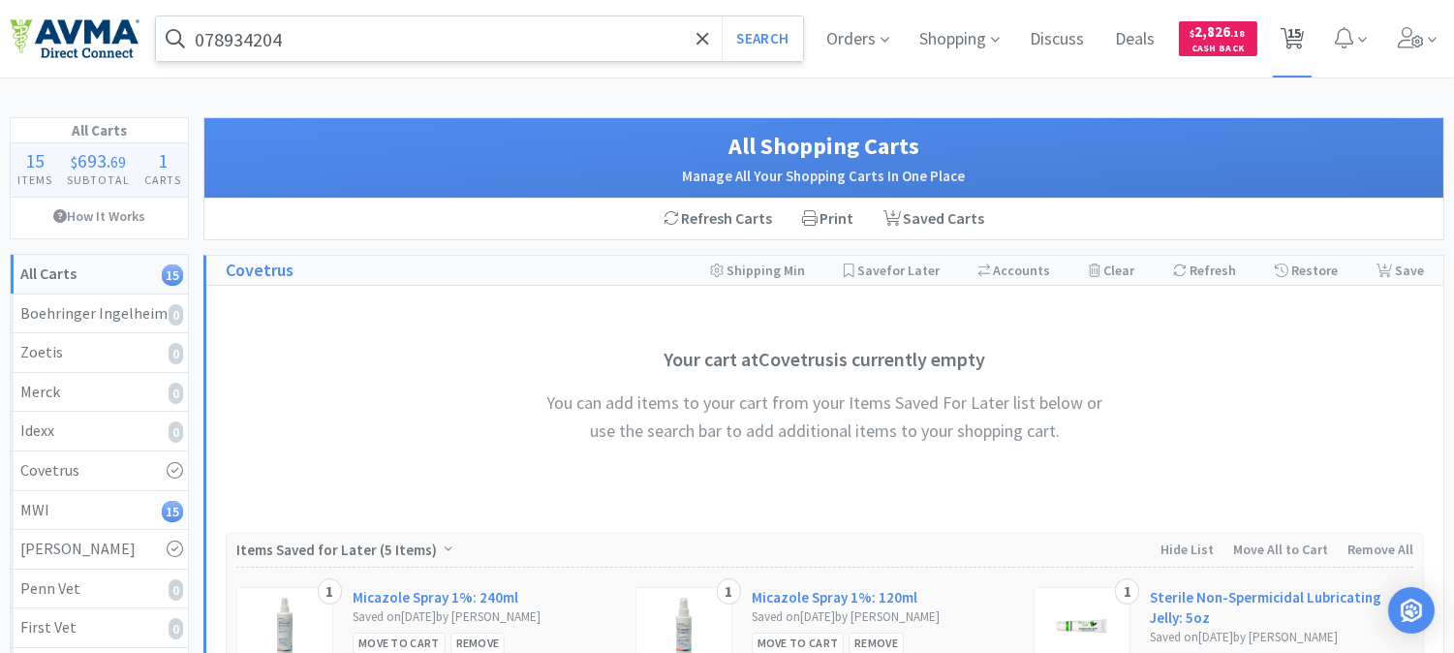
click at [1290, 40] on span "15" at bounding box center [1295, 33] width 14 height 78
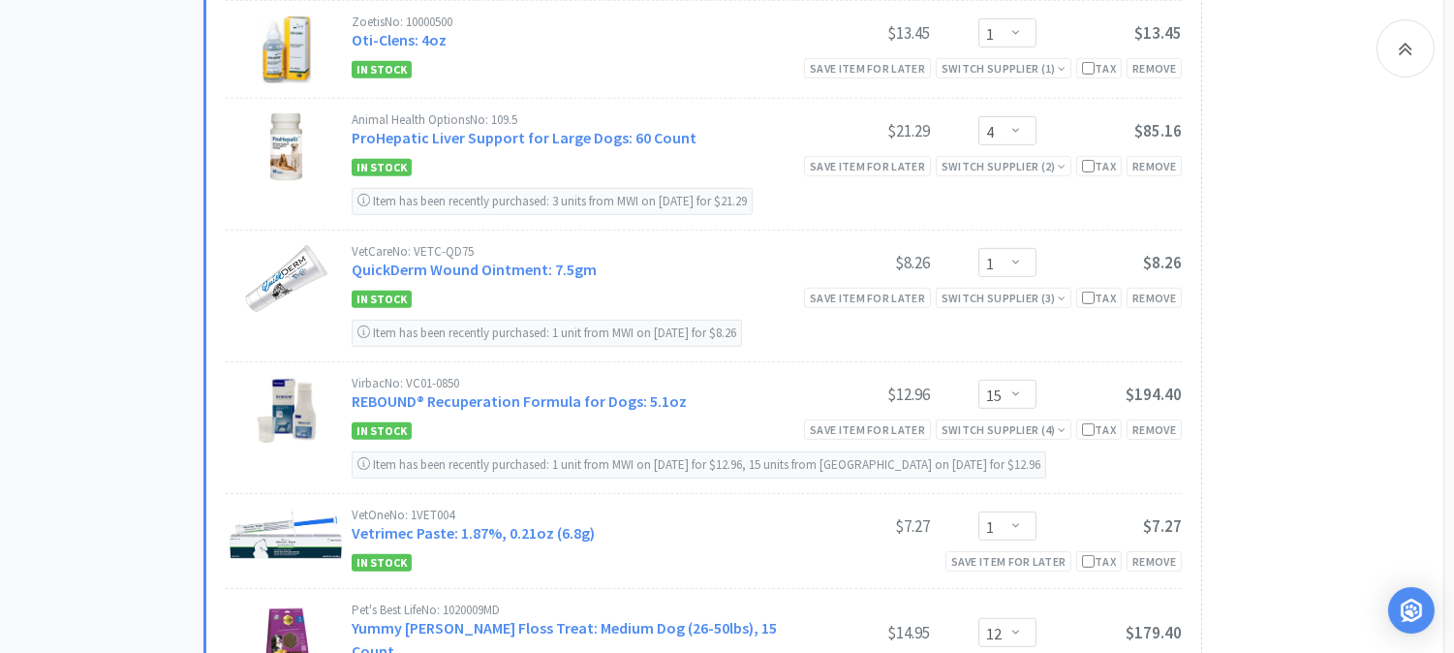
scroll to position [1829, 0]
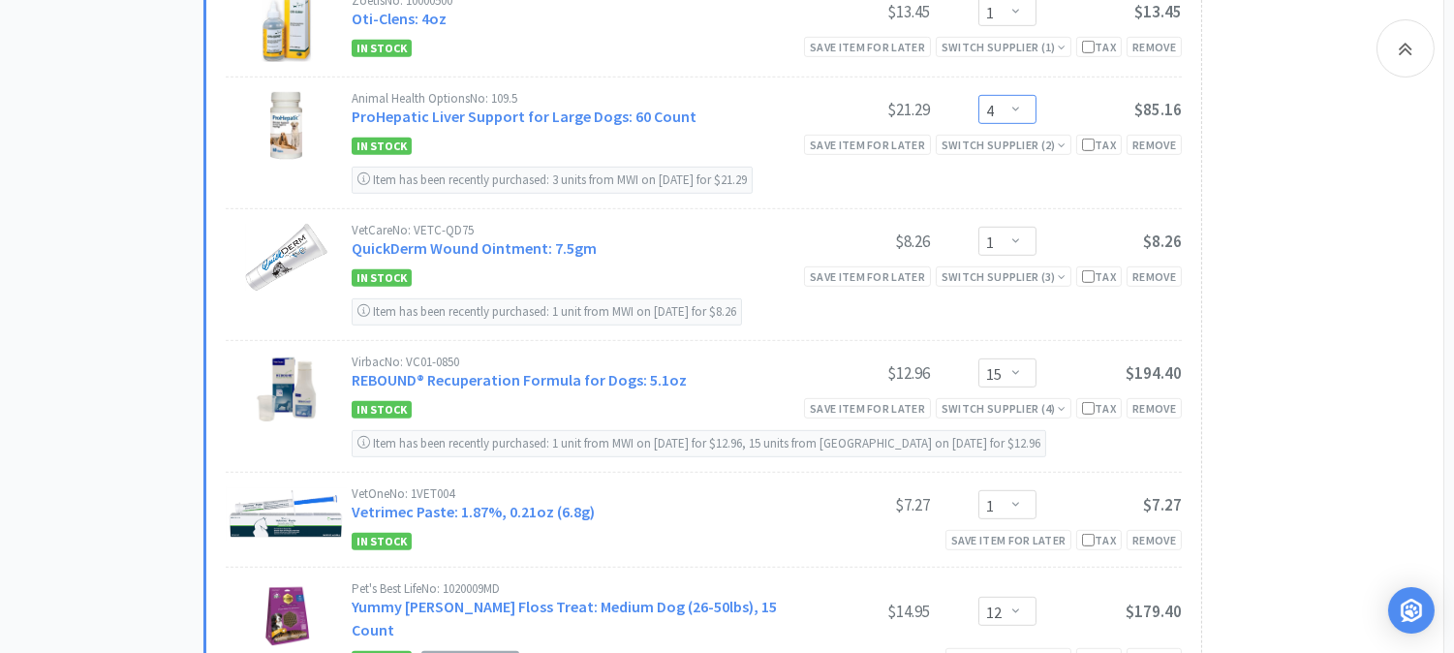
click at [1012, 109] on select "Enter Quantity 1 2 3 4 5 6 7 8 9 10 11 12 13 14 15 16 17 18 19 20 Enter Quantity" at bounding box center [1008, 109] width 58 height 29
click at [979, 97] on select "Enter Quantity 1 2 3 4 5 6 7 8 9 10 11 12 13 14 15 16 17 18 19 20 Enter Quantity" at bounding box center [1008, 109] width 58 height 29
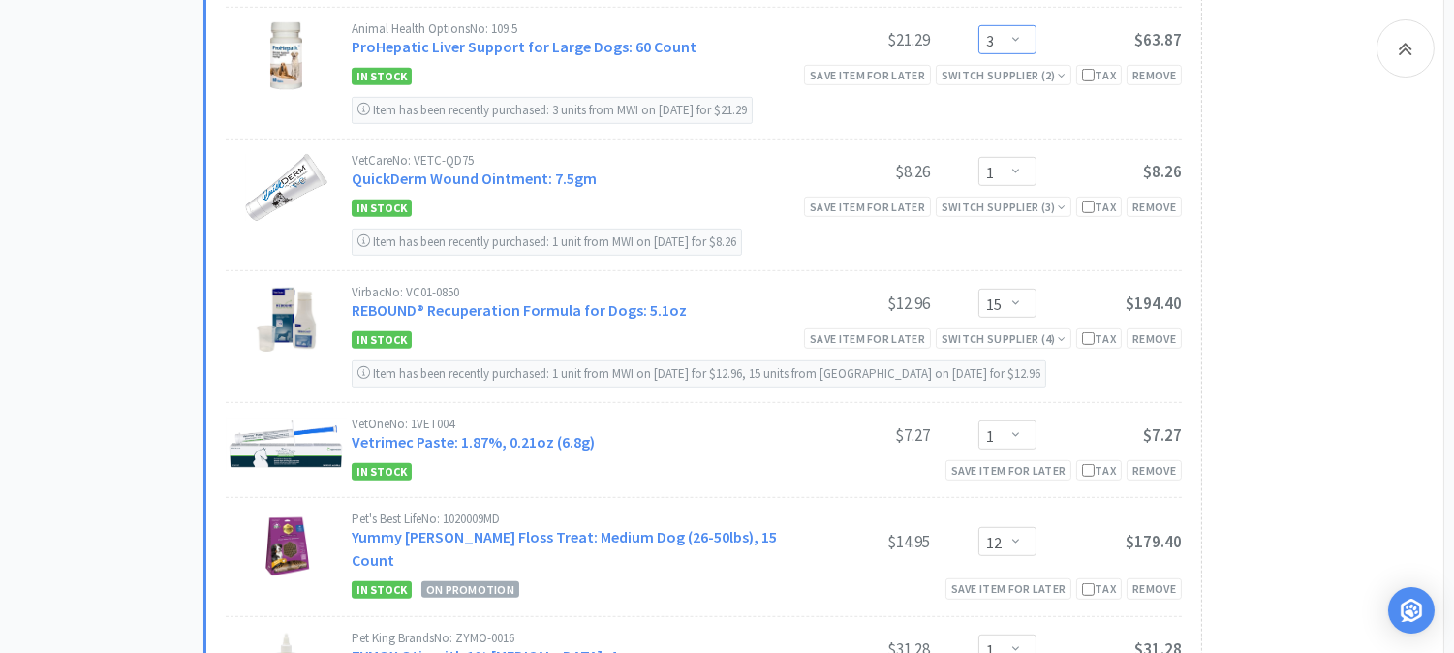
scroll to position [1938, 0]
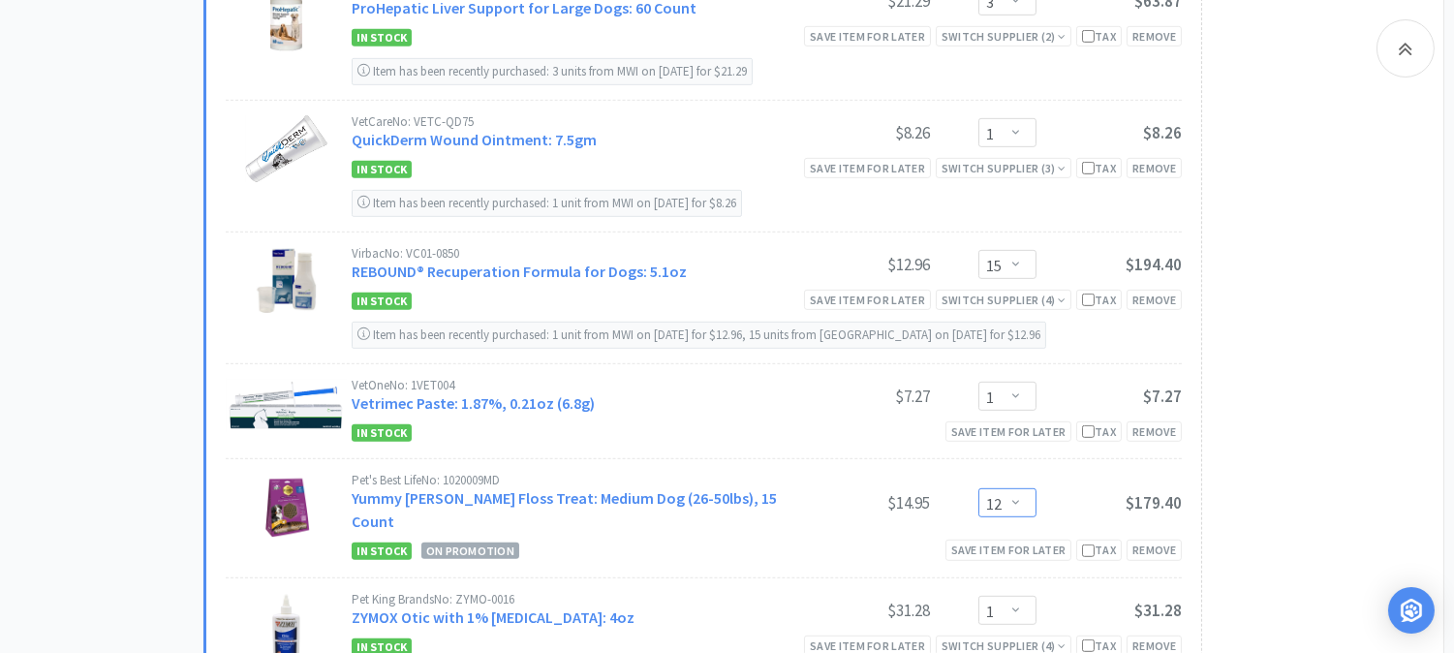
click at [1011, 495] on select "Enter Quantity 1 2 3 4 5 6 7 8 9 10 11 12 13 14 15 16 17 18 19 20 Enter Quantity" at bounding box center [1008, 502] width 58 height 29
click at [979, 488] on select "Enter Quantity 1 2 3 4 5 6 7 8 9 10 11 12 13 14 15 16 17 18 19 20 Enter Quantity" at bounding box center [1008, 502] width 58 height 29
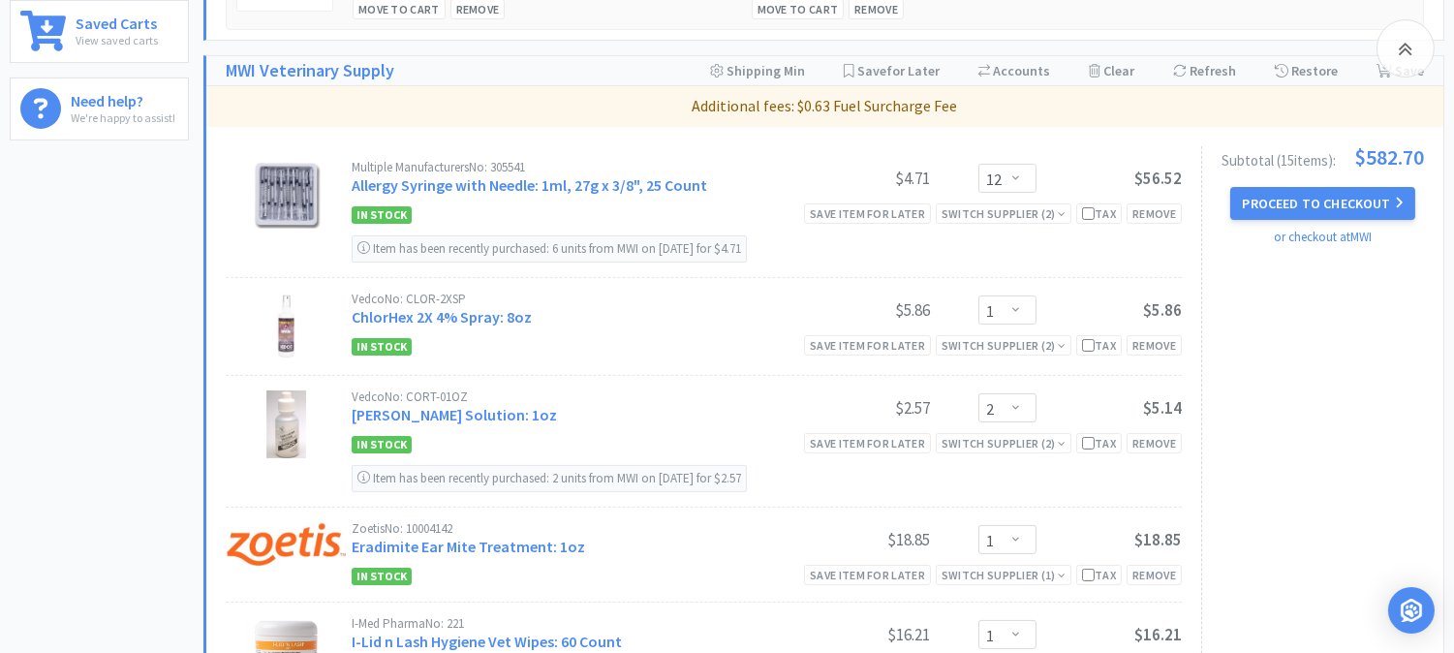
scroll to position [860, 0]
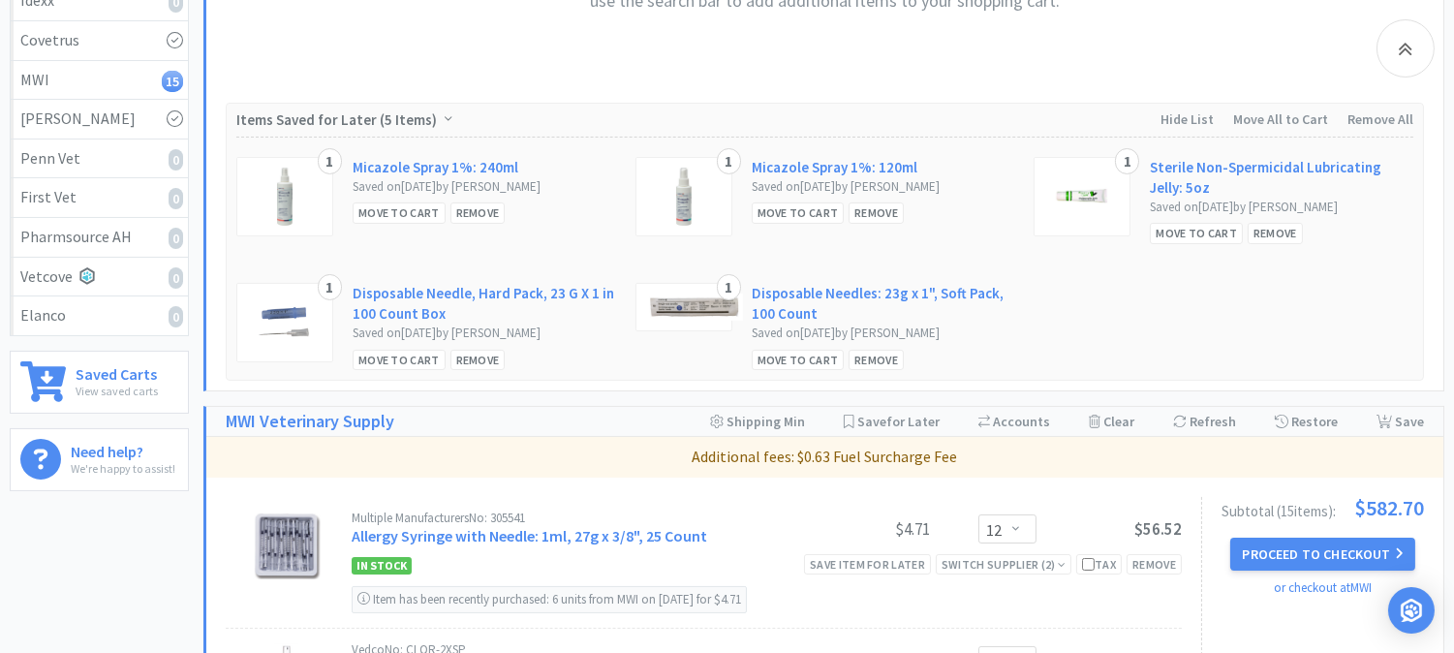
scroll to position [0, 0]
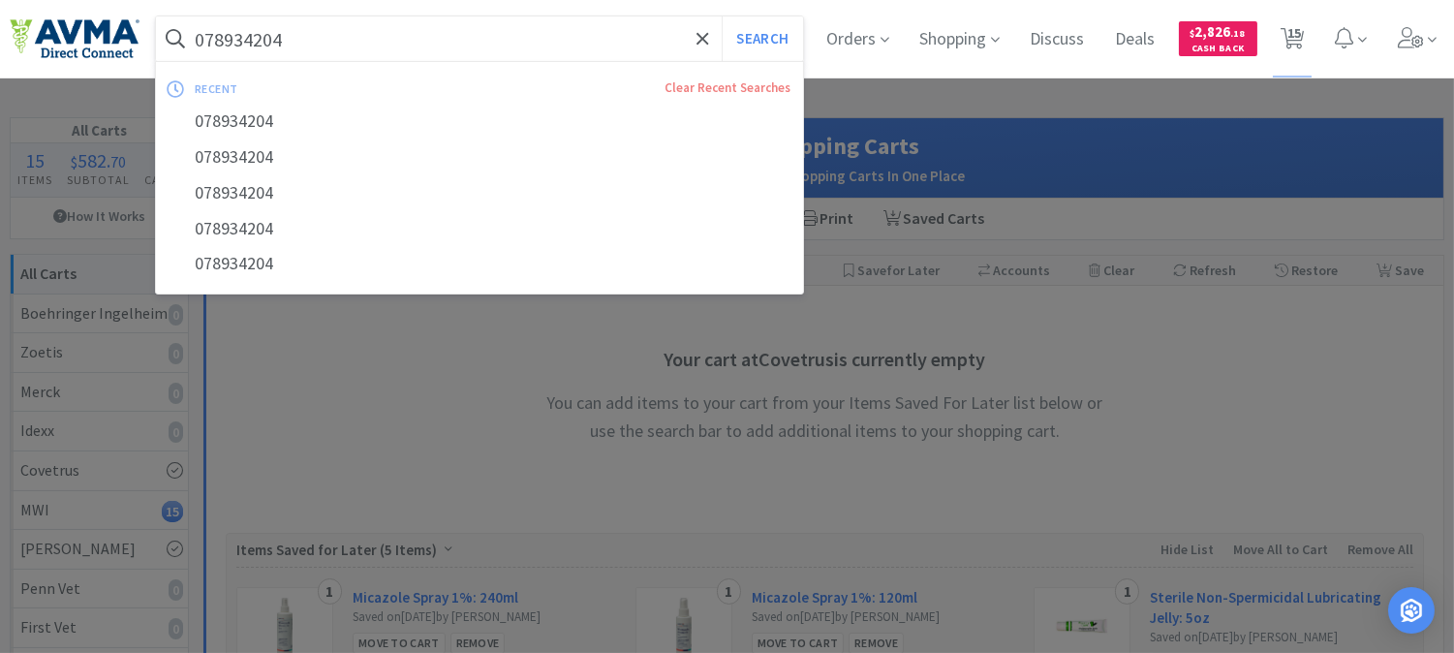
click at [313, 31] on input "078934204" at bounding box center [479, 38] width 647 height 45
paste input "10134"
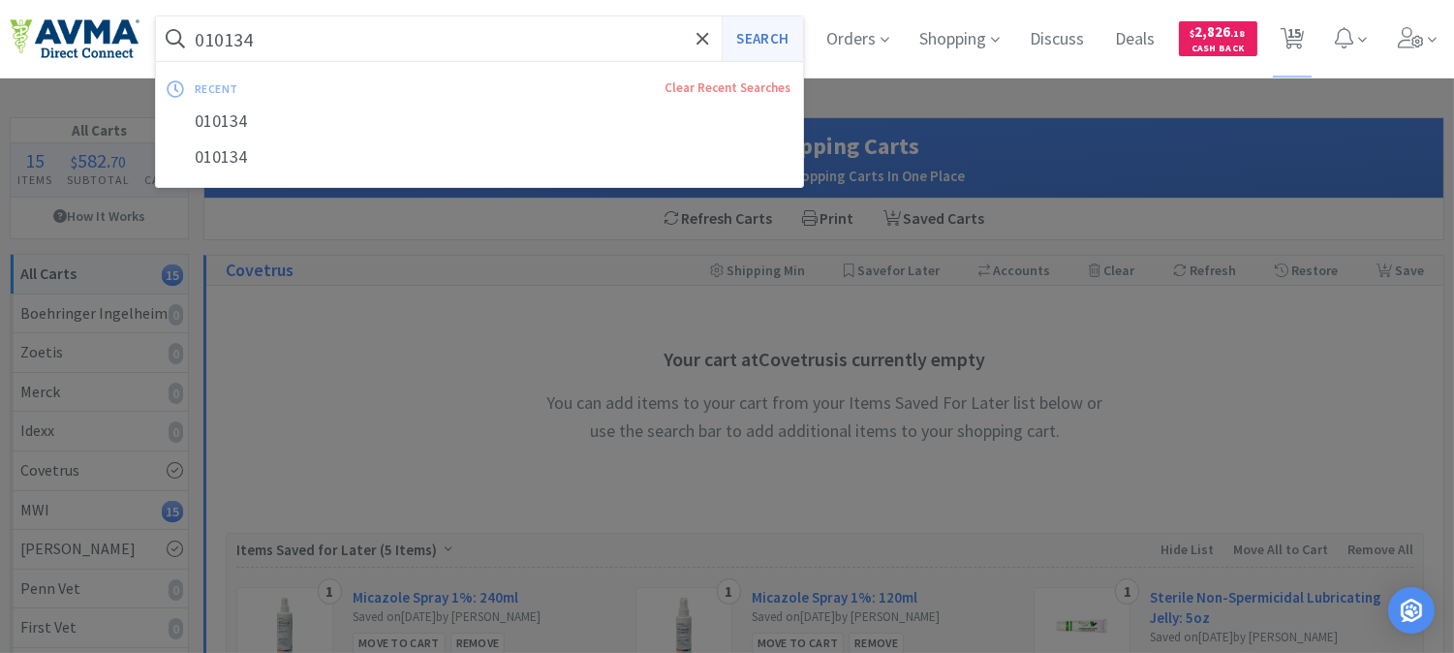
click at [769, 30] on button "Search" at bounding box center [762, 38] width 80 height 45
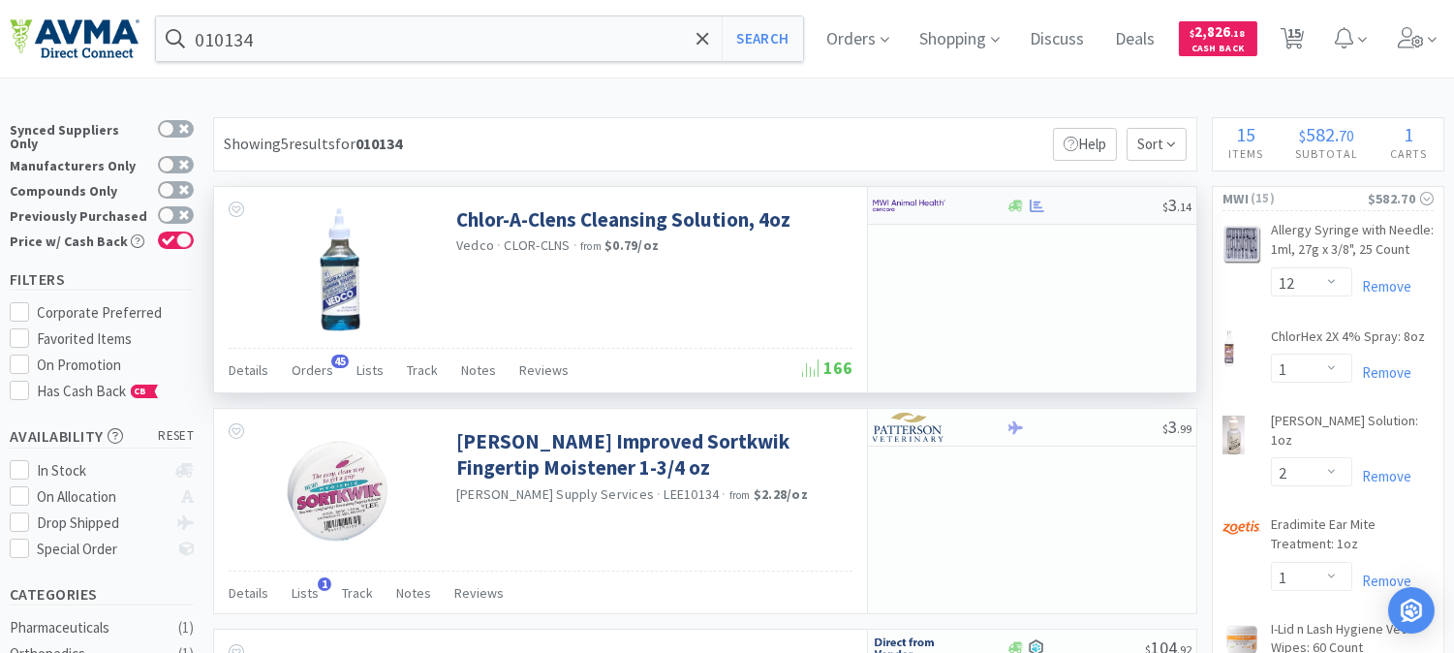
click at [902, 203] on img at bounding box center [909, 205] width 73 height 29
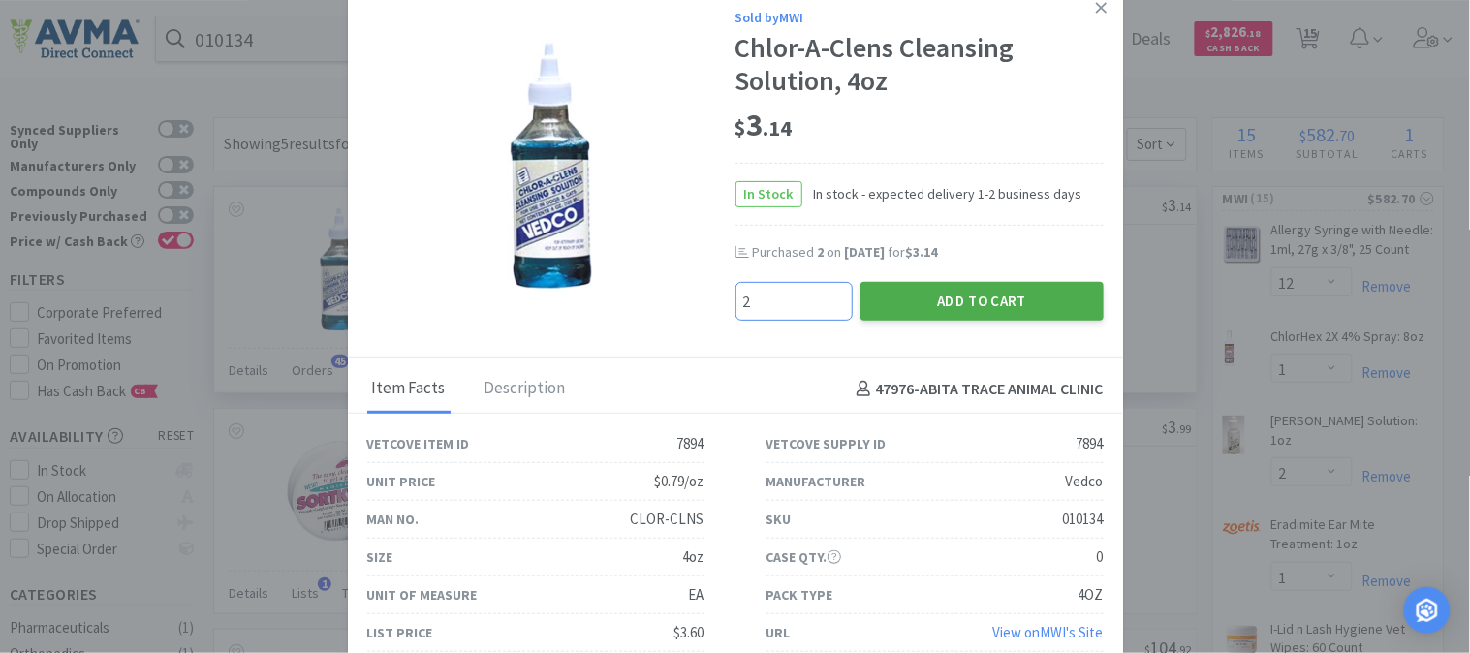
click at [935, 295] on button "Add to Cart" at bounding box center [981, 301] width 243 height 39
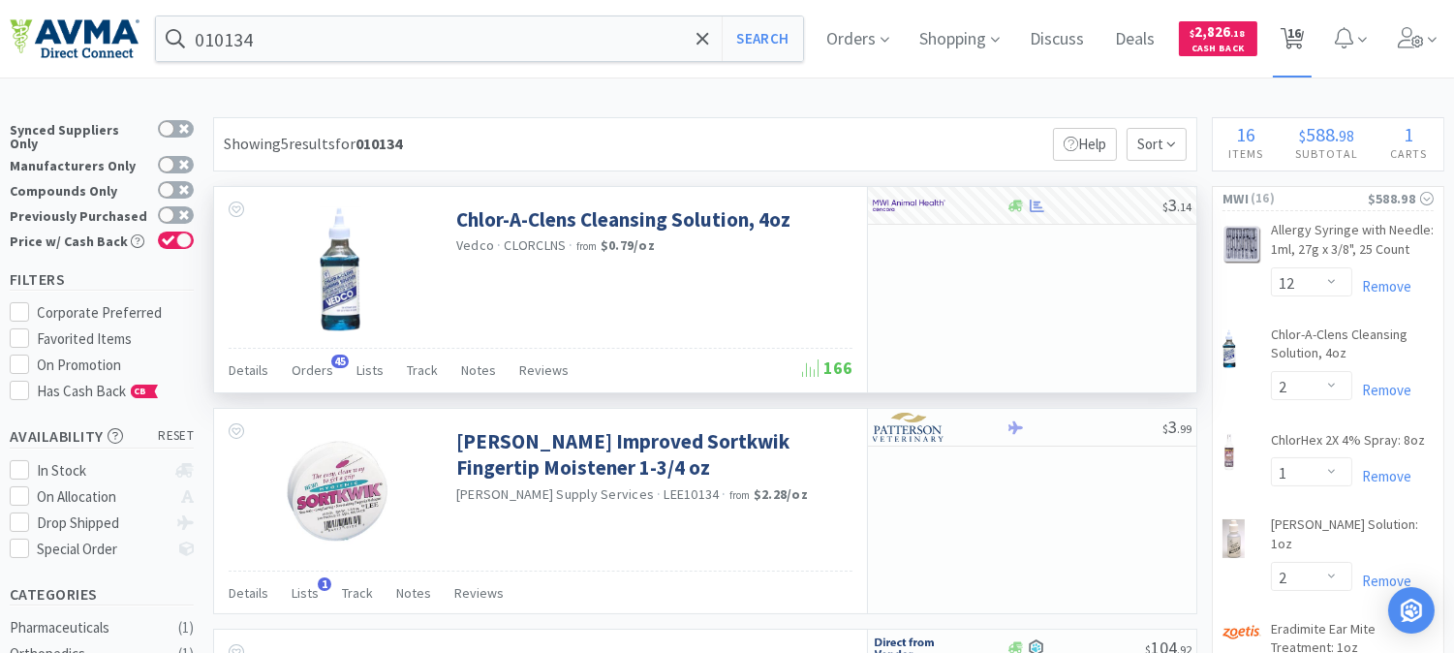
click at [1301, 32] on span "16" at bounding box center [1295, 33] width 14 height 78
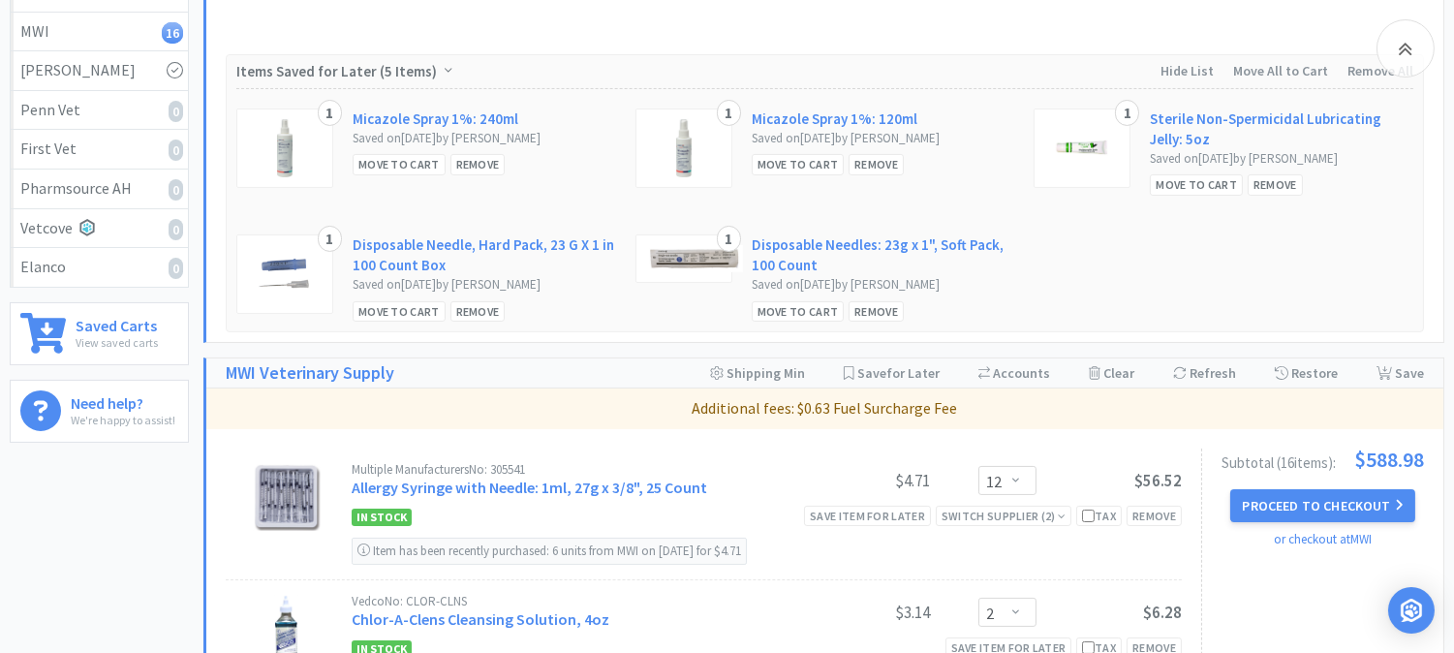
scroll to position [645, 0]
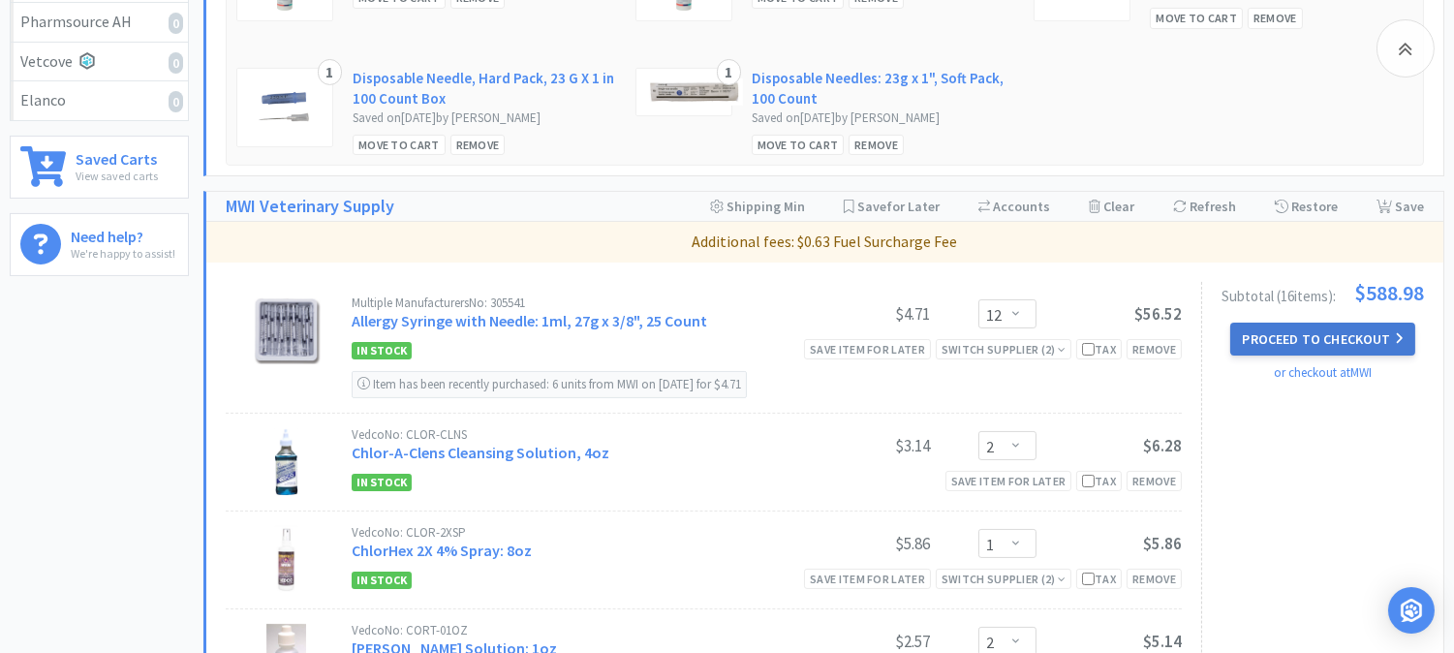
click at [1324, 330] on button "Proceed to Checkout" at bounding box center [1322, 339] width 184 height 33
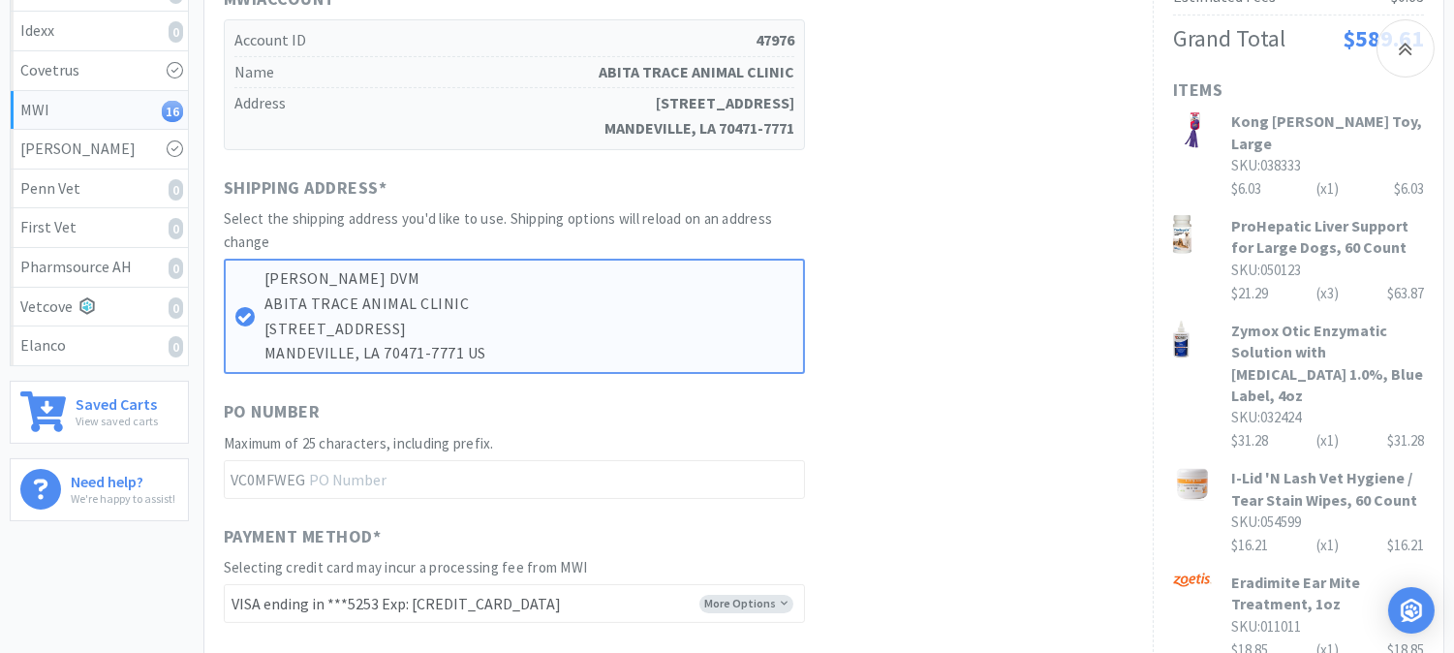
scroll to position [430, 0]
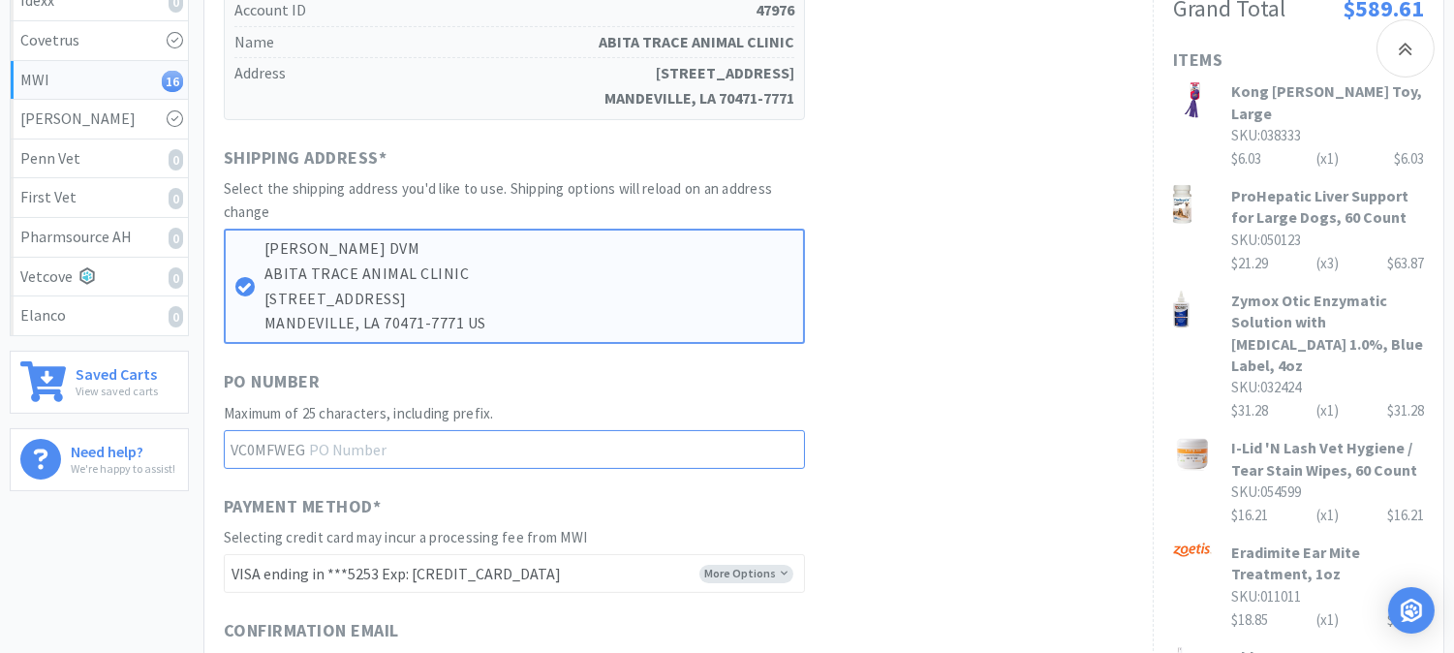
click at [365, 447] on input "text" at bounding box center [514, 449] width 581 height 39
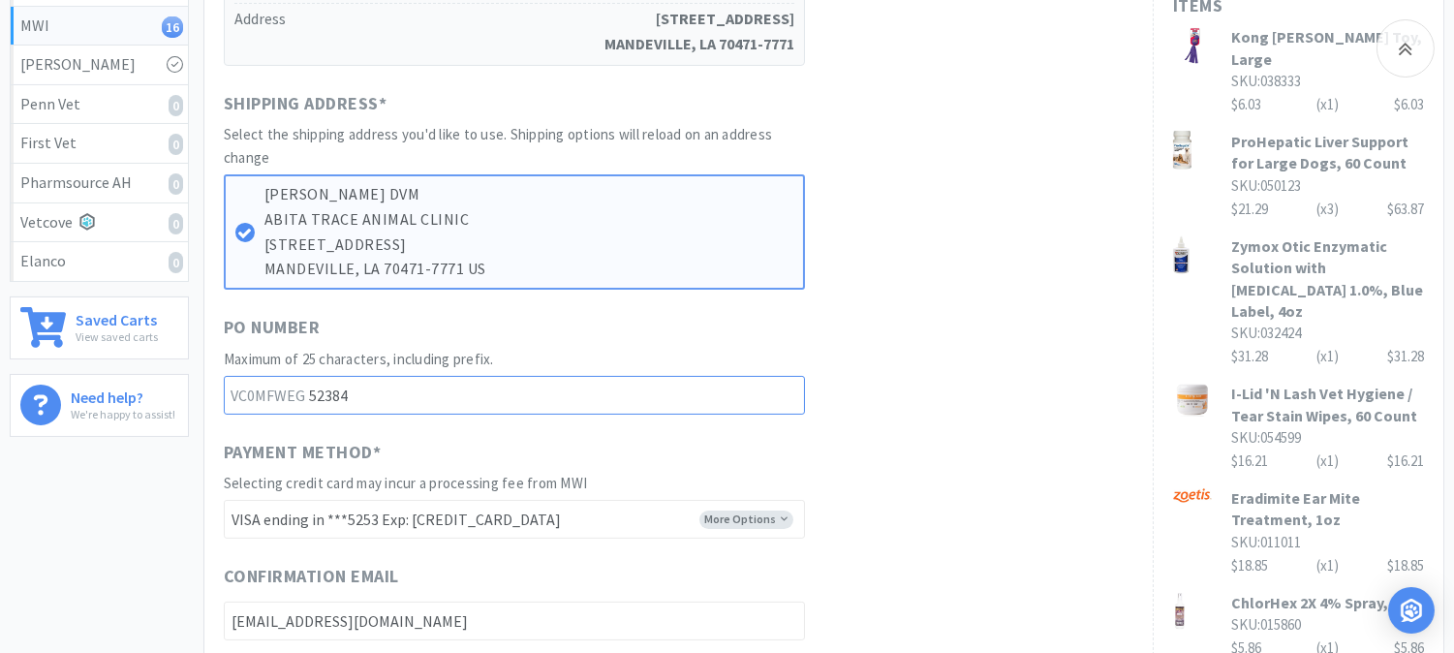
scroll to position [538, 0]
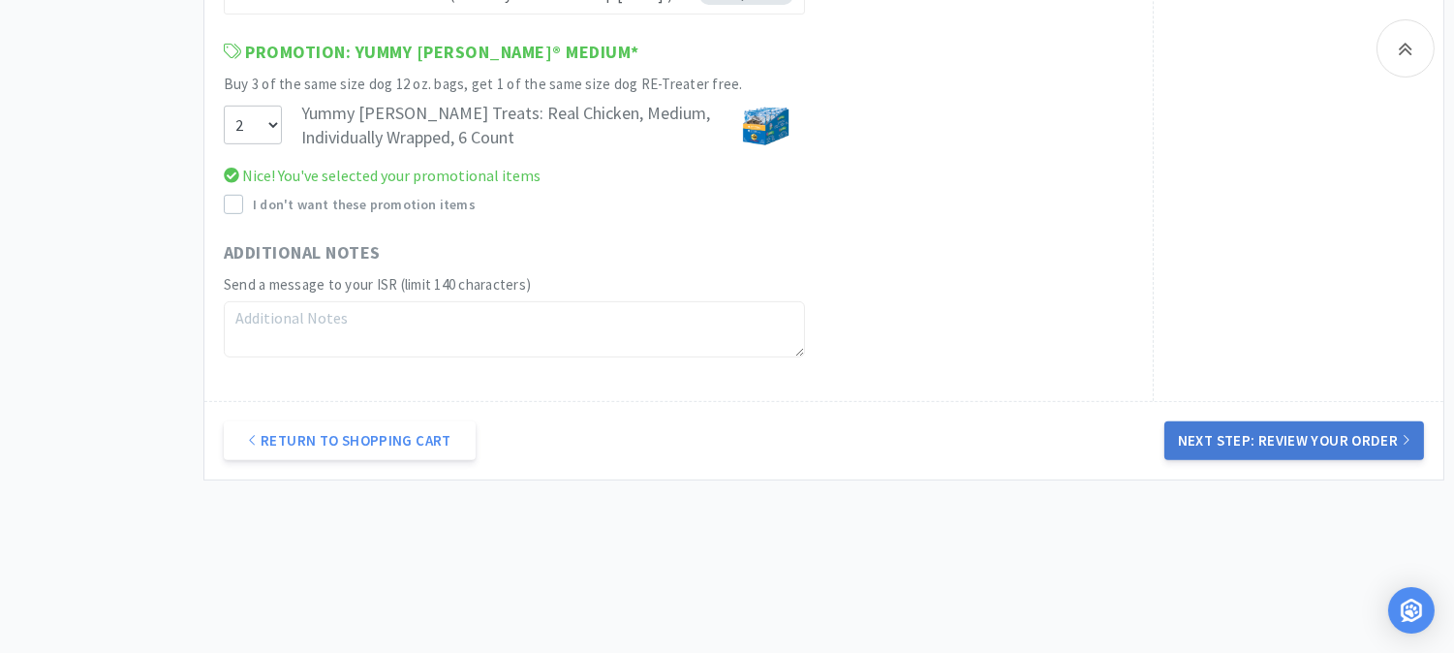
click at [1314, 430] on button "Next Step: Review Your Order" at bounding box center [1295, 440] width 260 height 39
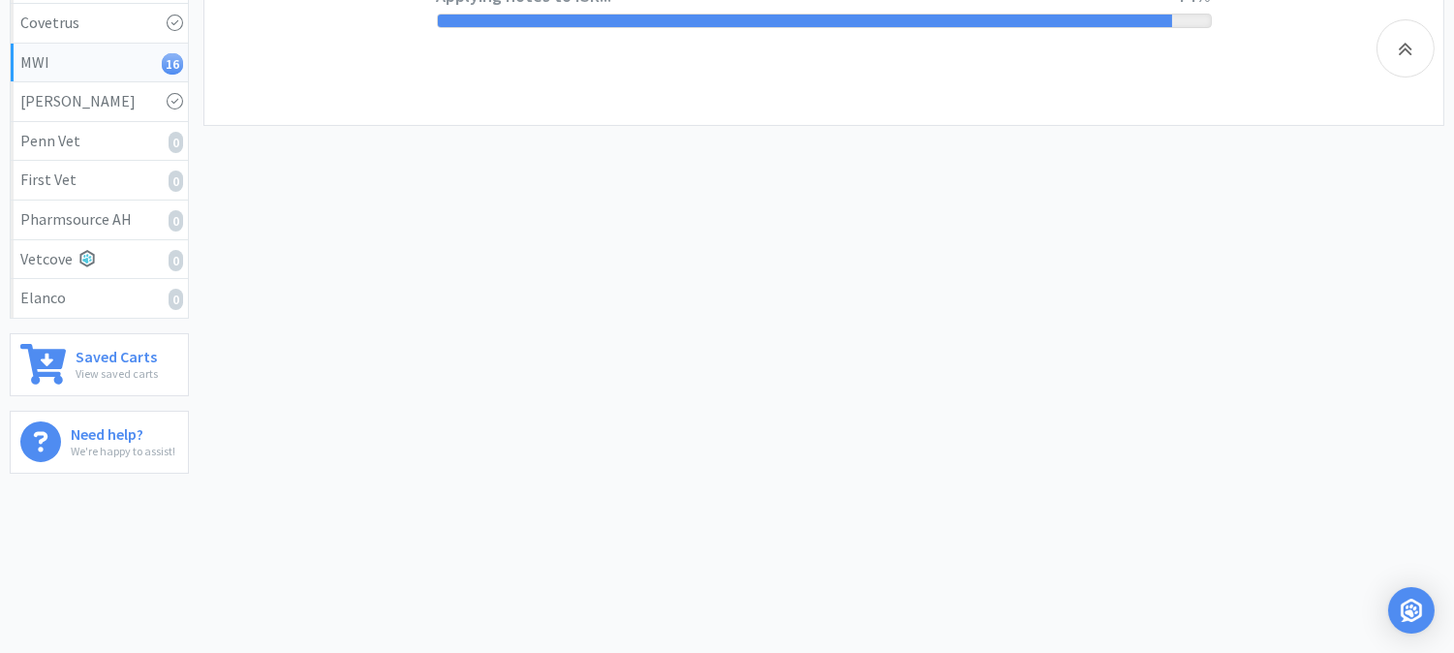
scroll to position [0, 0]
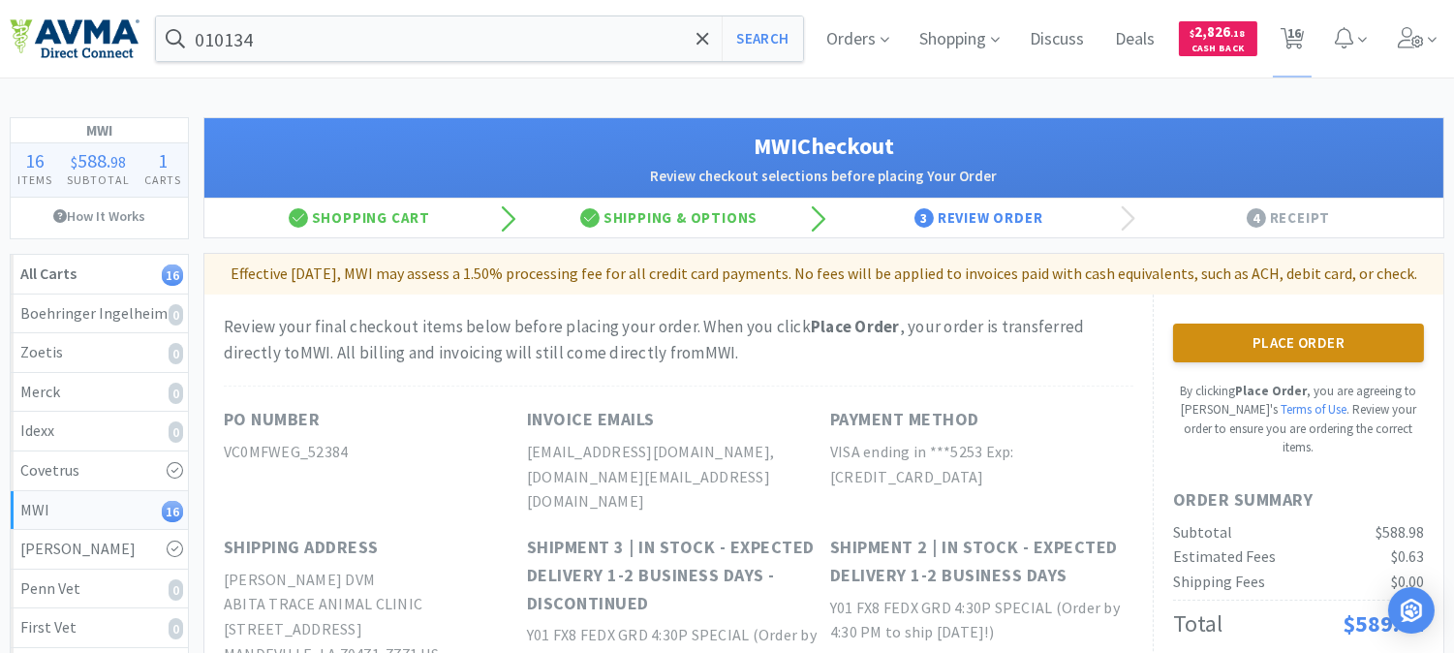
click at [1292, 356] on button "Place Order" at bounding box center [1298, 343] width 251 height 39
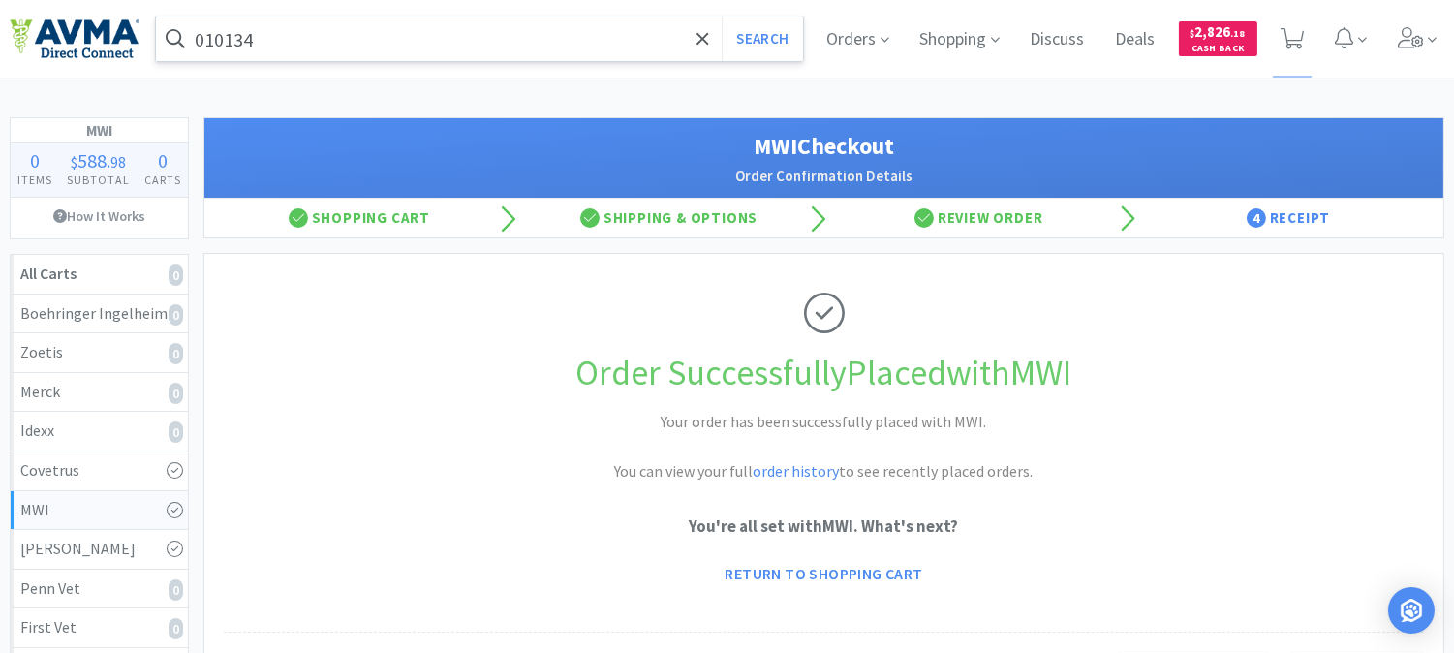
click at [335, 31] on input "010134" at bounding box center [479, 38] width 647 height 45
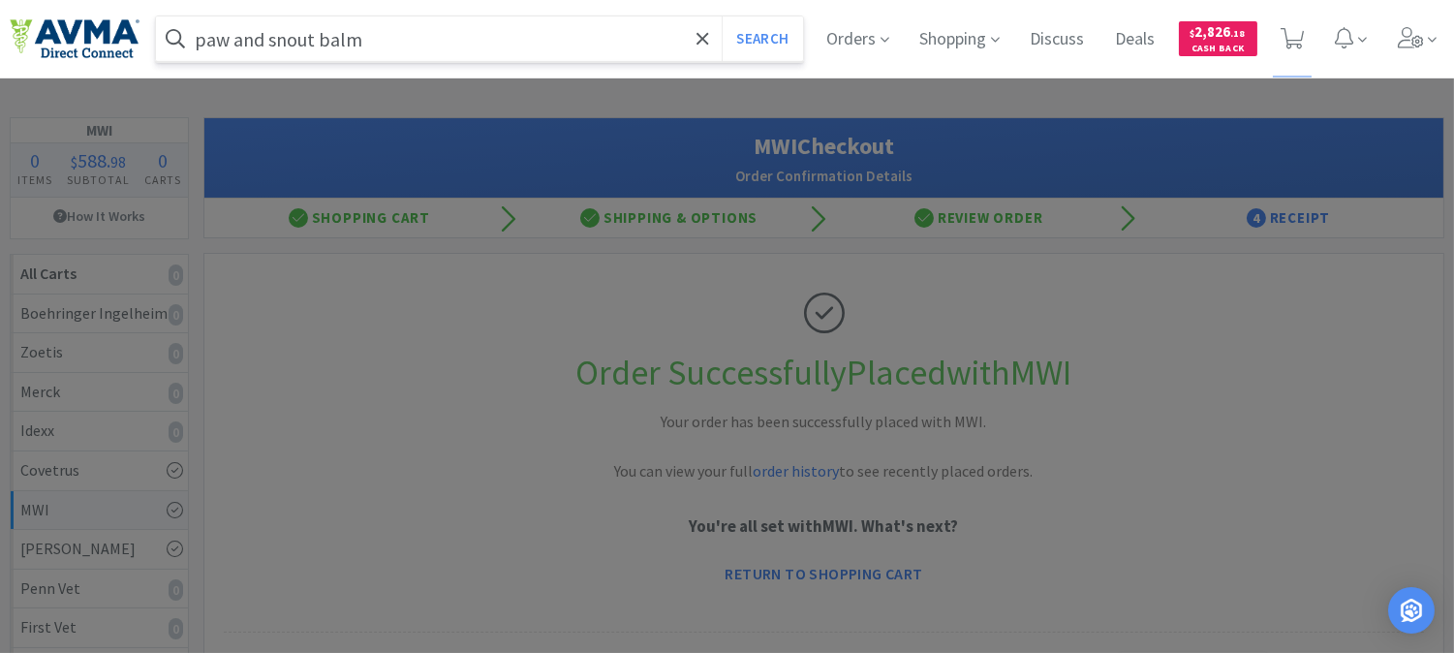
click at [722, 16] on button "Search" at bounding box center [762, 38] width 80 height 45
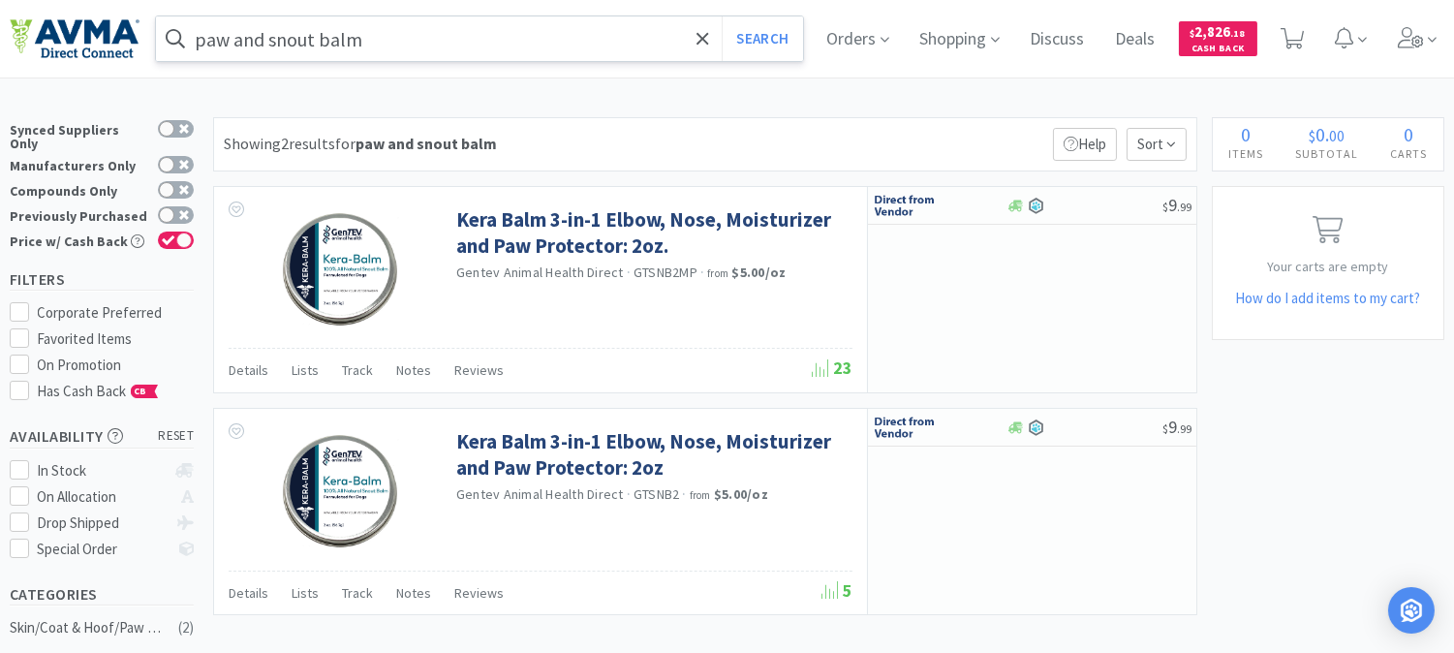
click at [381, 40] on input "paw and snout balm" at bounding box center [479, 38] width 647 height 45
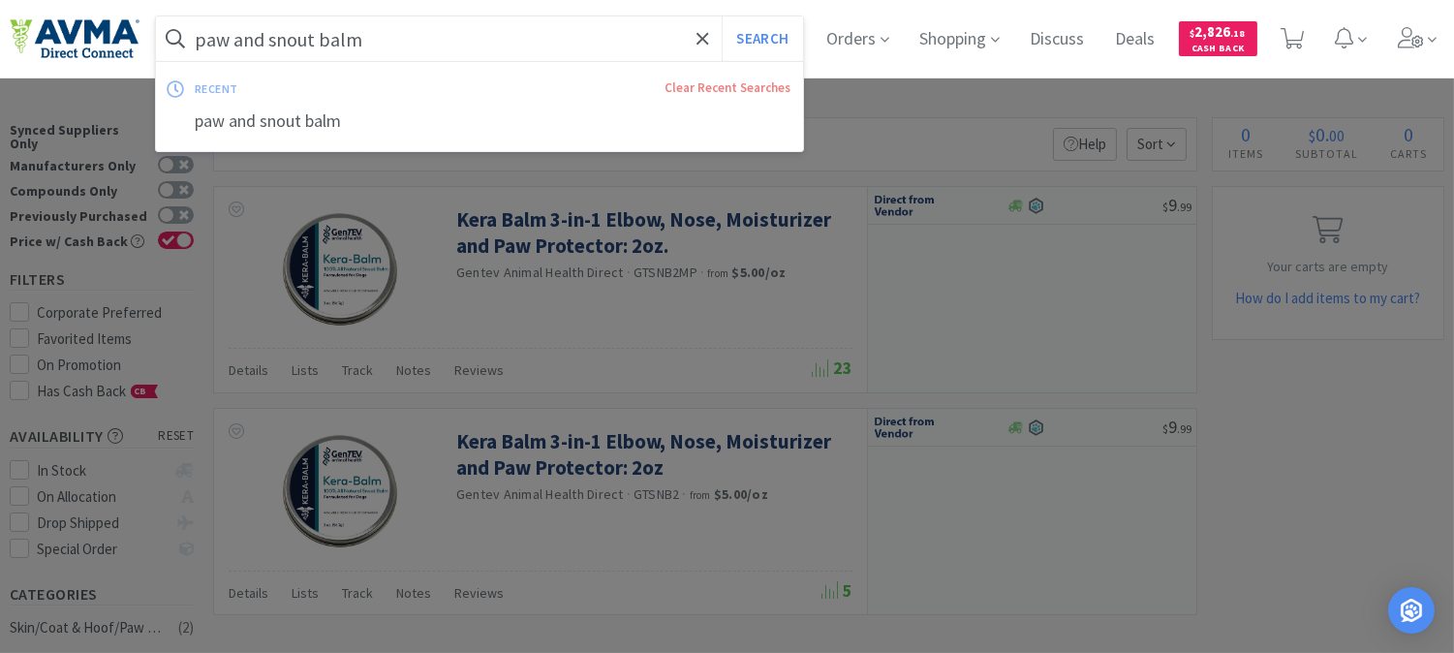
click at [381, 40] on input "paw and snout balm" at bounding box center [479, 38] width 647 height 45
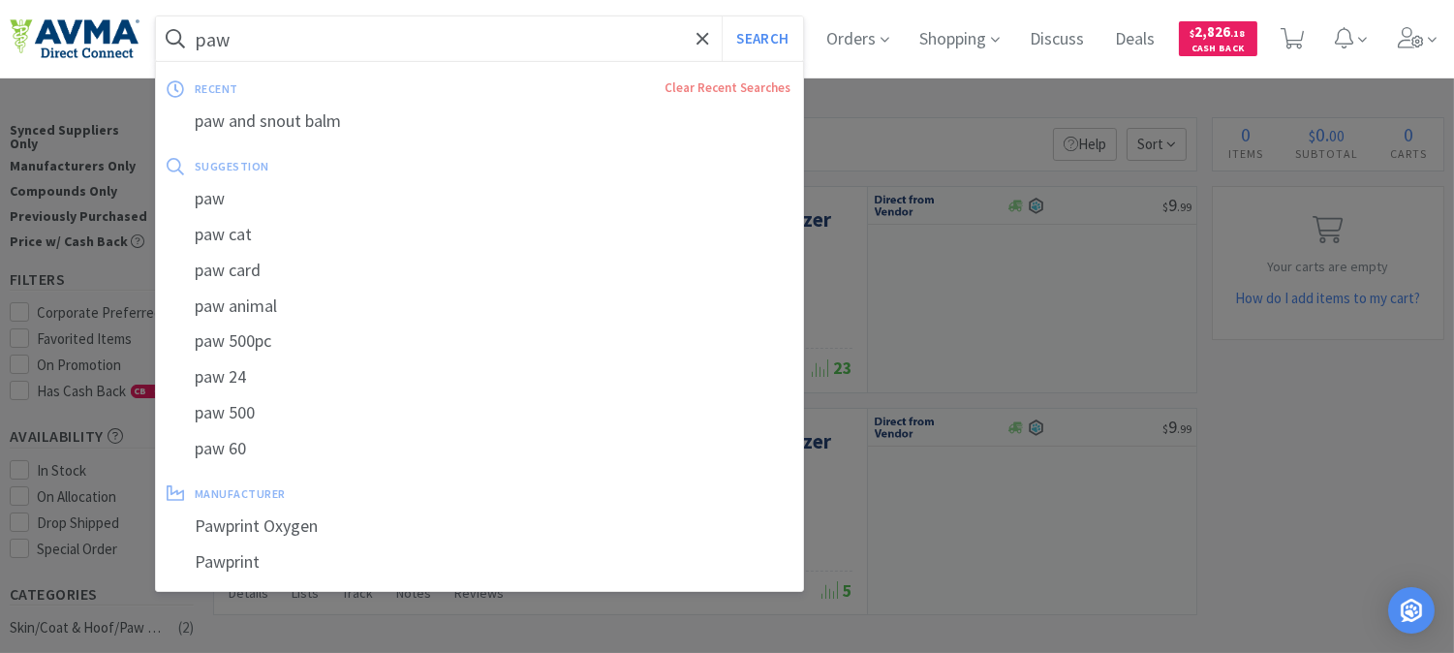
click at [191, 39] on span at bounding box center [175, 38] width 39 height 31
click at [198, 37] on input "paw" at bounding box center [479, 38] width 647 height 45
click at [200, 36] on input "paw" at bounding box center [479, 38] width 647 height 45
click at [191, 40] on span at bounding box center [175, 38] width 39 height 31
click at [195, 39] on input "paw" at bounding box center [479, 38] width 647 height 45
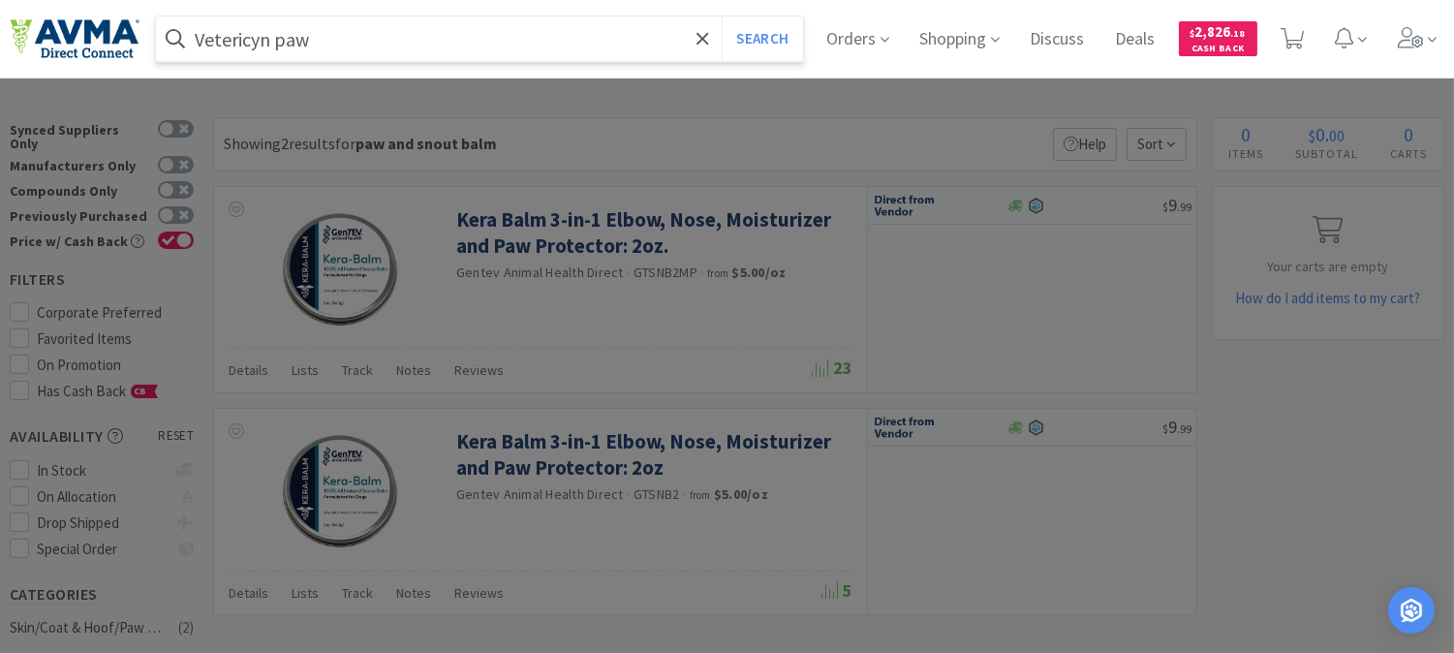
click at [722, 16] on button "Search" at bounding box center [762, 38] width 80 height 45
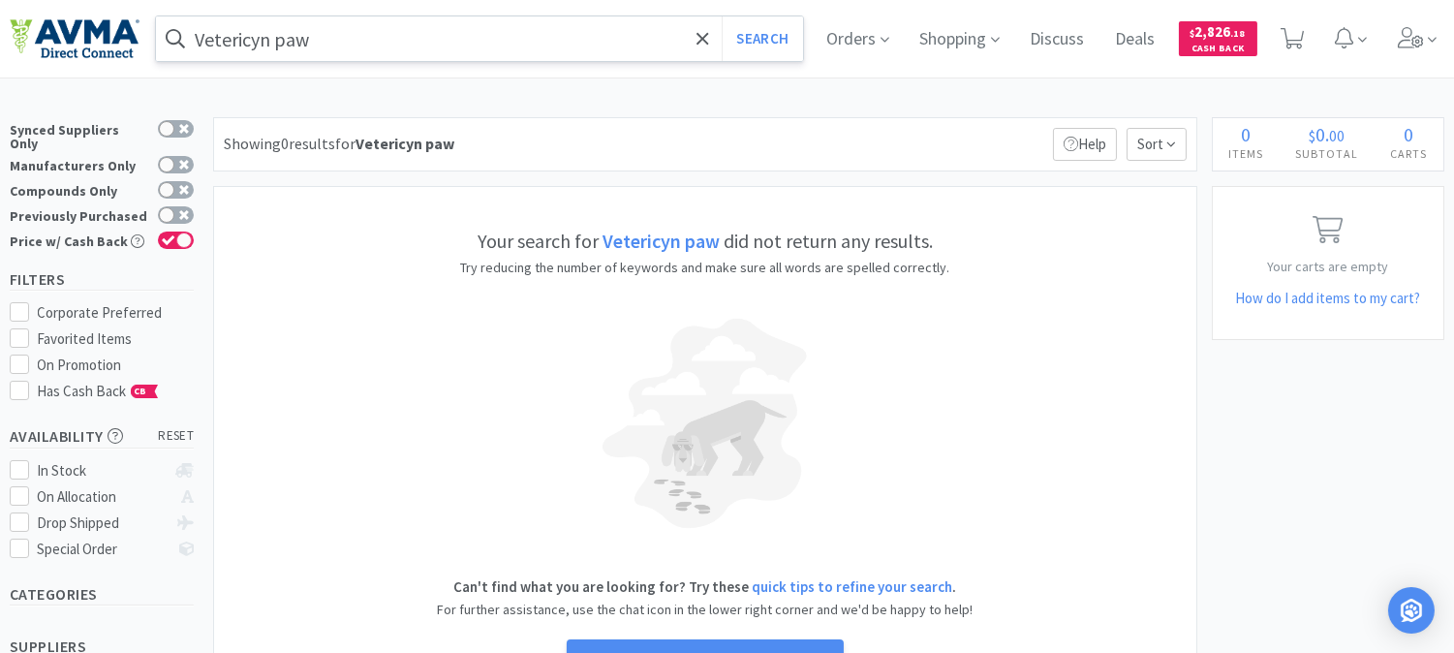
click at [366, 37] on input "Vetericyn paw" at bounding box center [479, 38] width 647 height 45
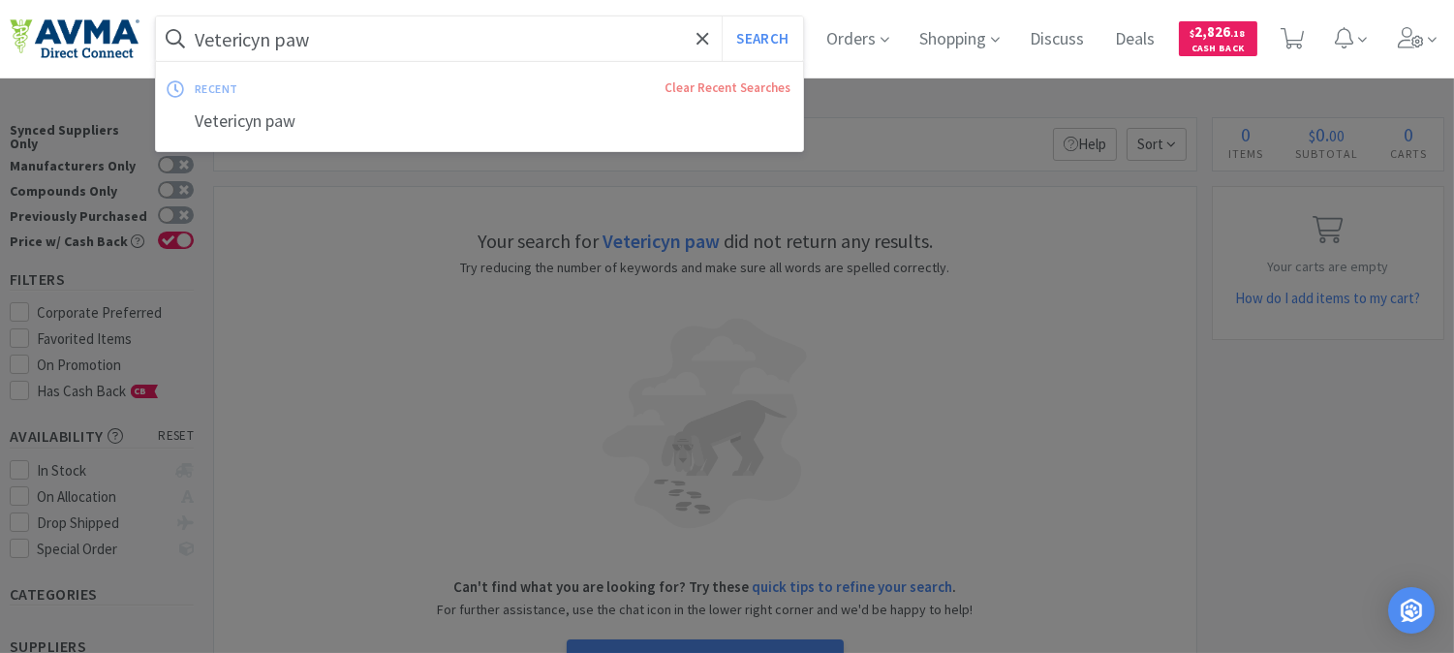
paste input "701004"
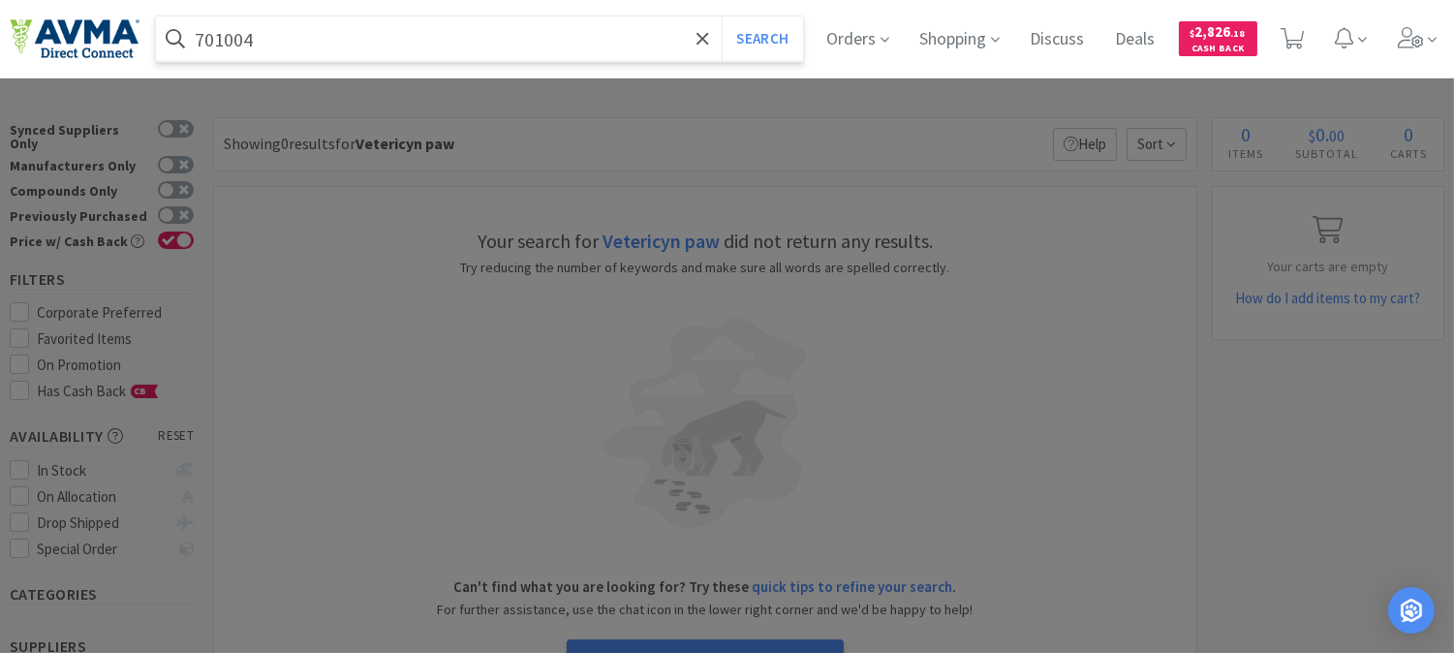
click at [722, 16] on button "Search" at bounding box center [762, 38] width 80 height 45
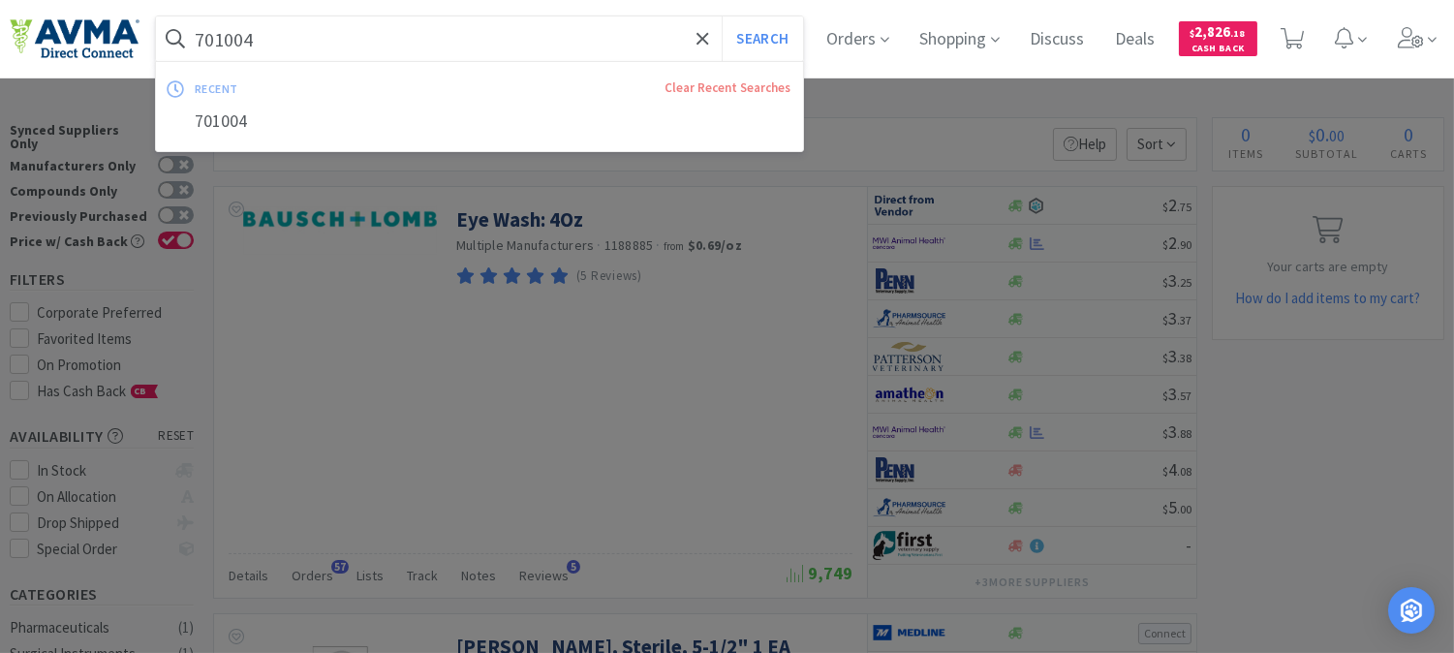
click at [356, 48] on input "701004" at bounding box center [479, 38] width 647 height 45
paste input "501012"
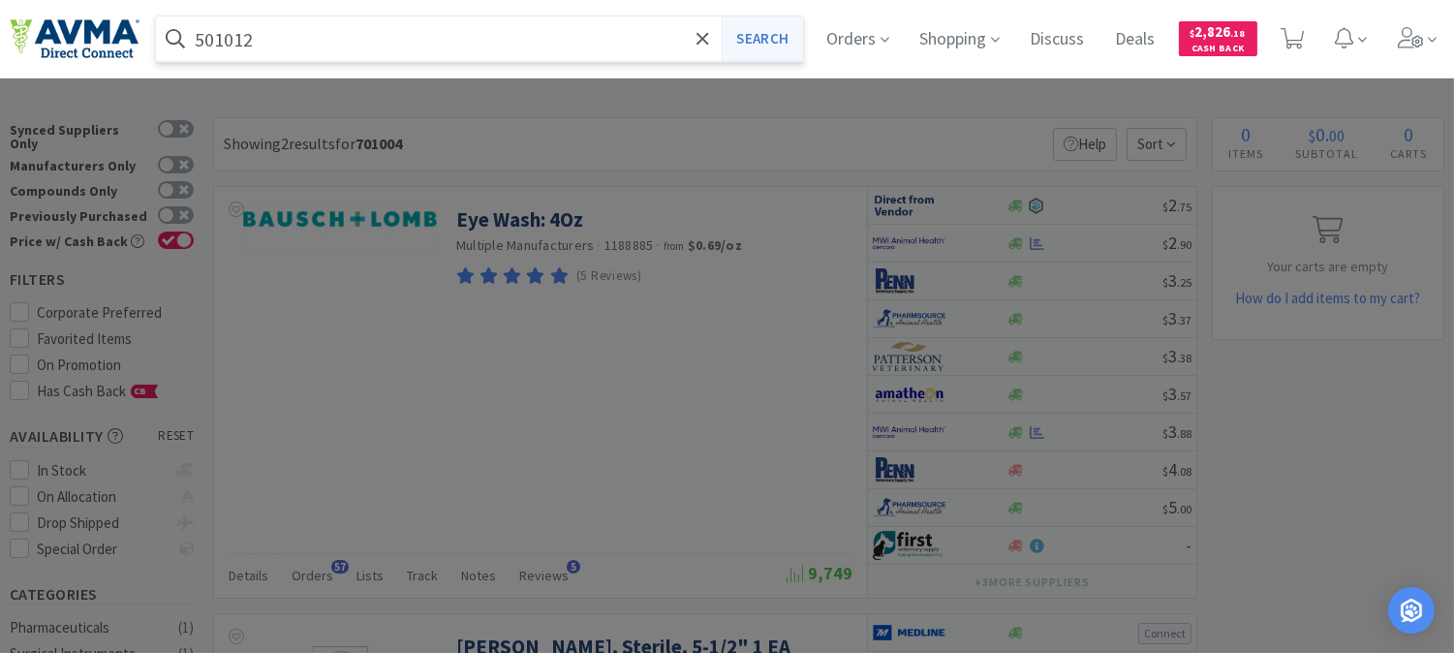
click at [775, 26] on button "Search" at bounding box center [762, 38] width 80 height 45
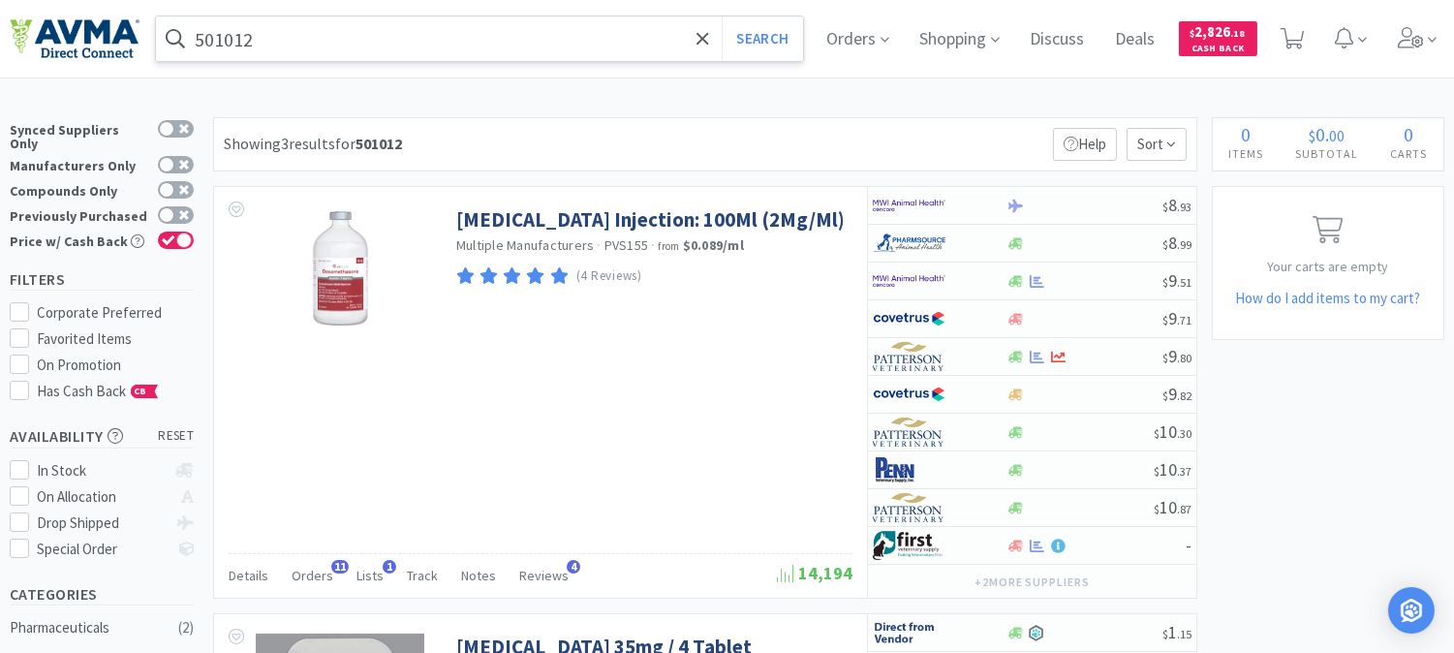
click at [351, 32] on input "501012" at bounding box center [479, 38] width 647 height 45
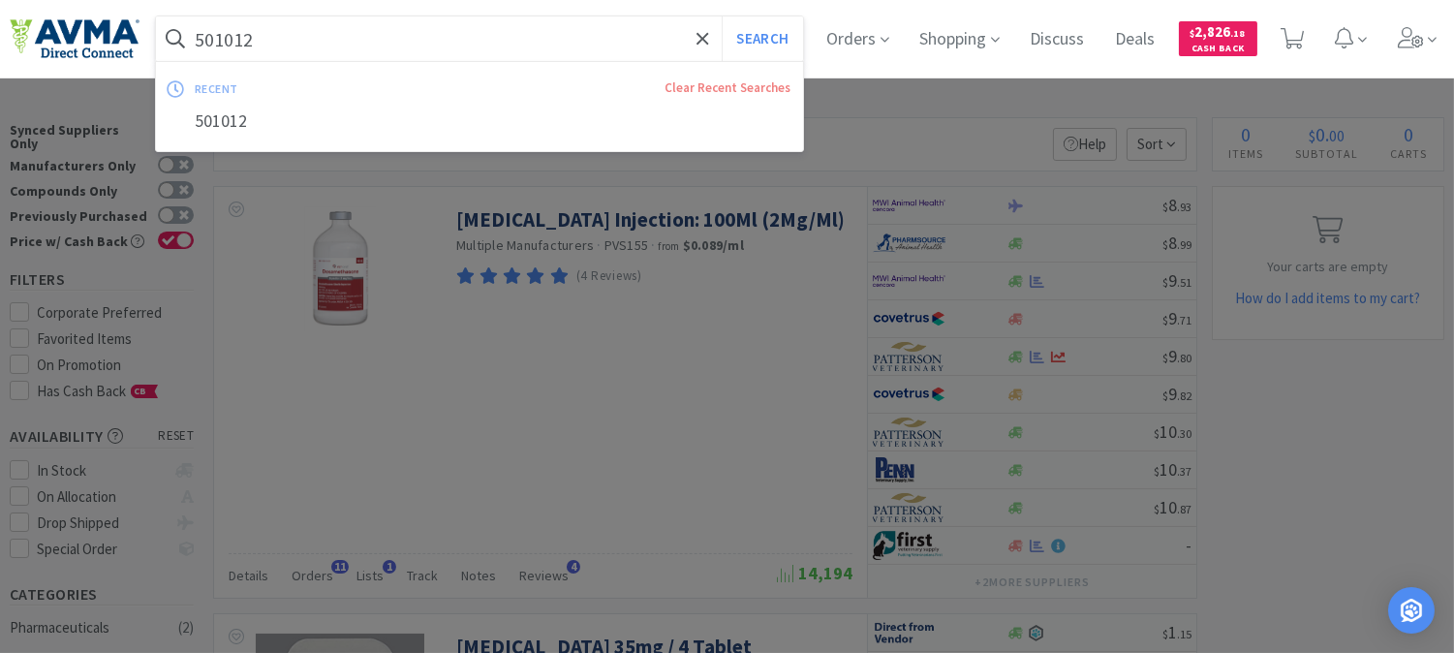
paste input "065366"
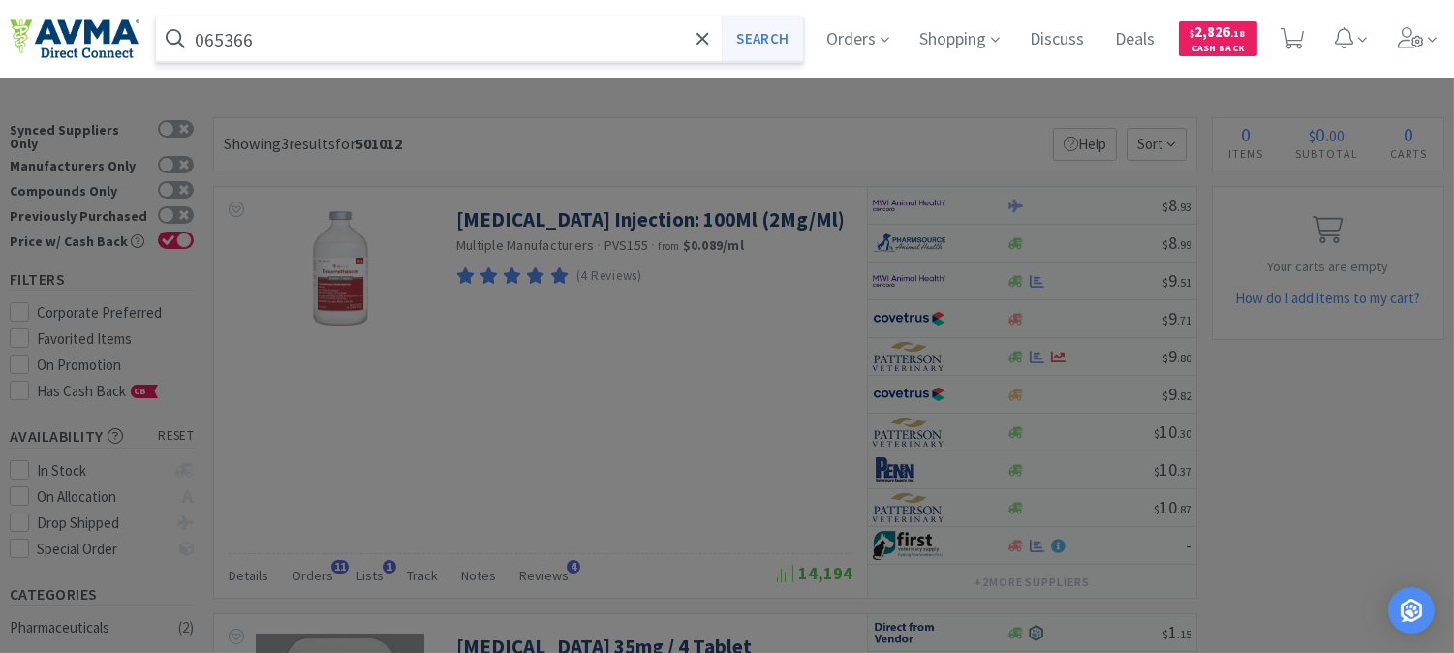
click at [753, 51] on button "Search" at bounding box center [762, 38] width 80 height 45
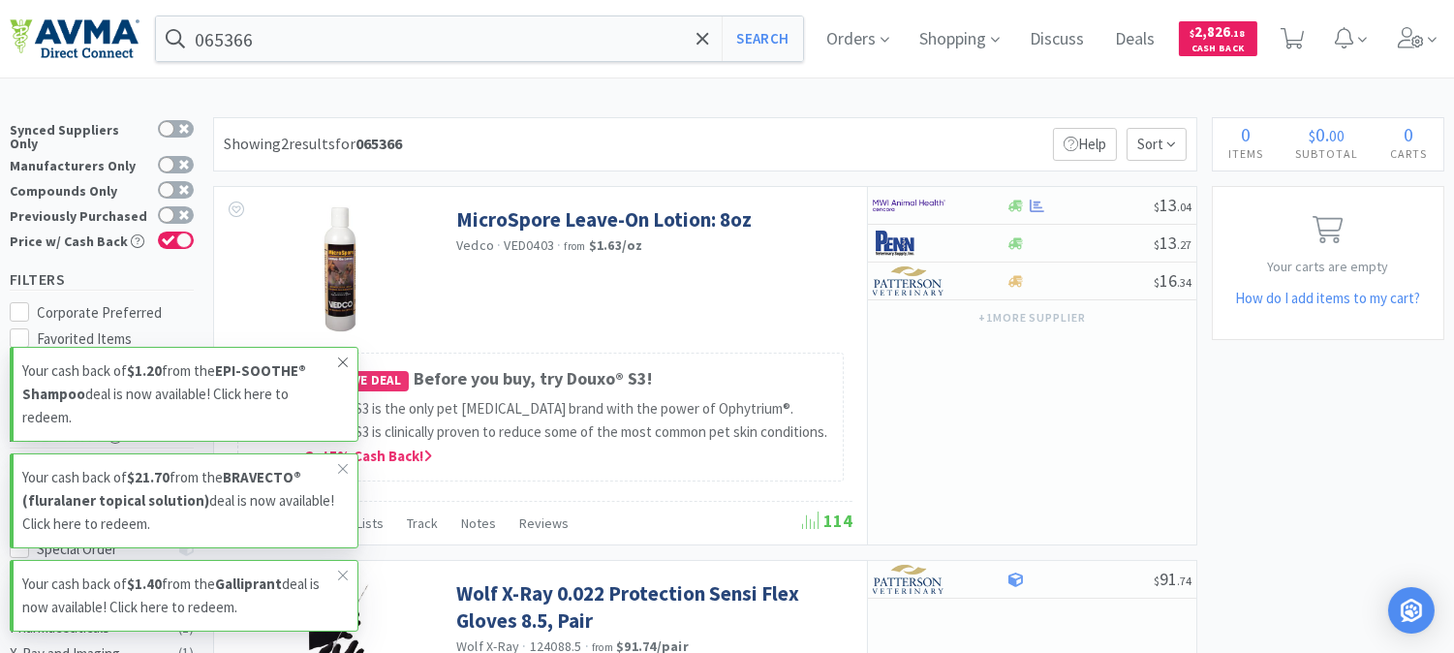
click at [343, 358] on icon at bounding box center [343, 363] width 12 height 16
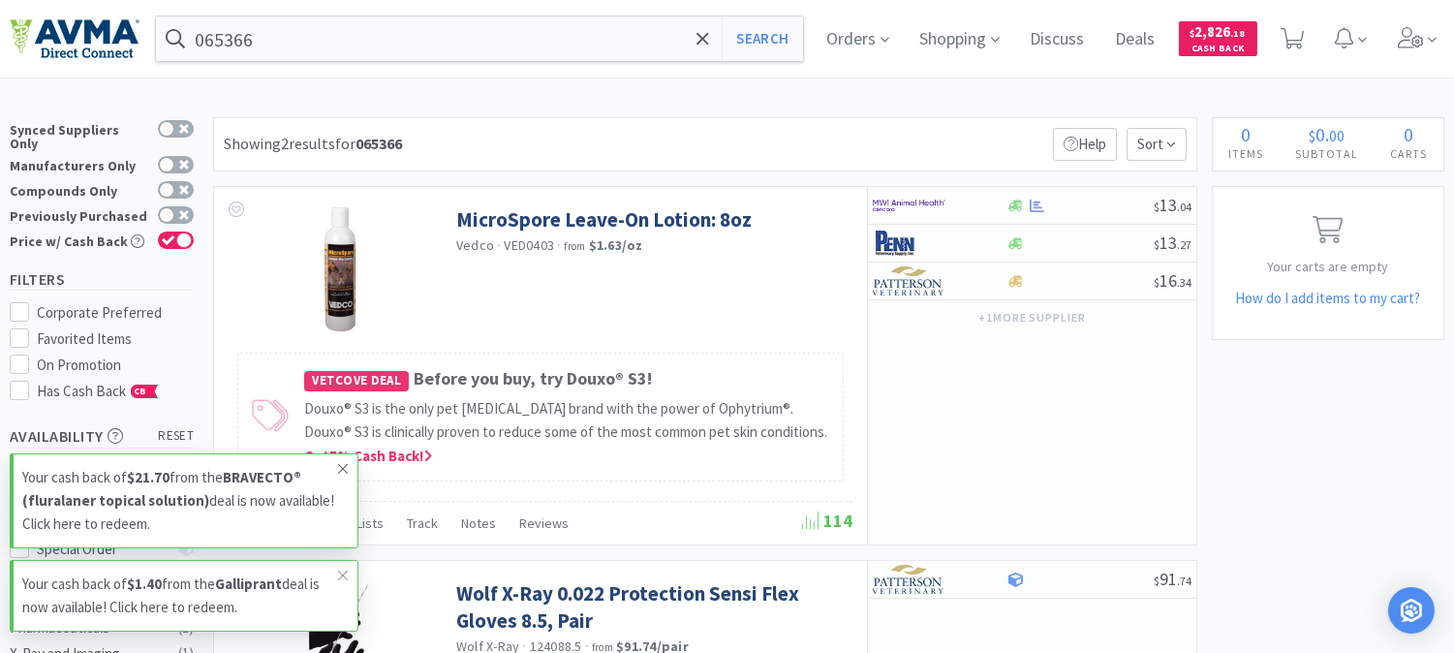
click at [337, 468] on icon at bounding box center [343, 469] width 12 height 16
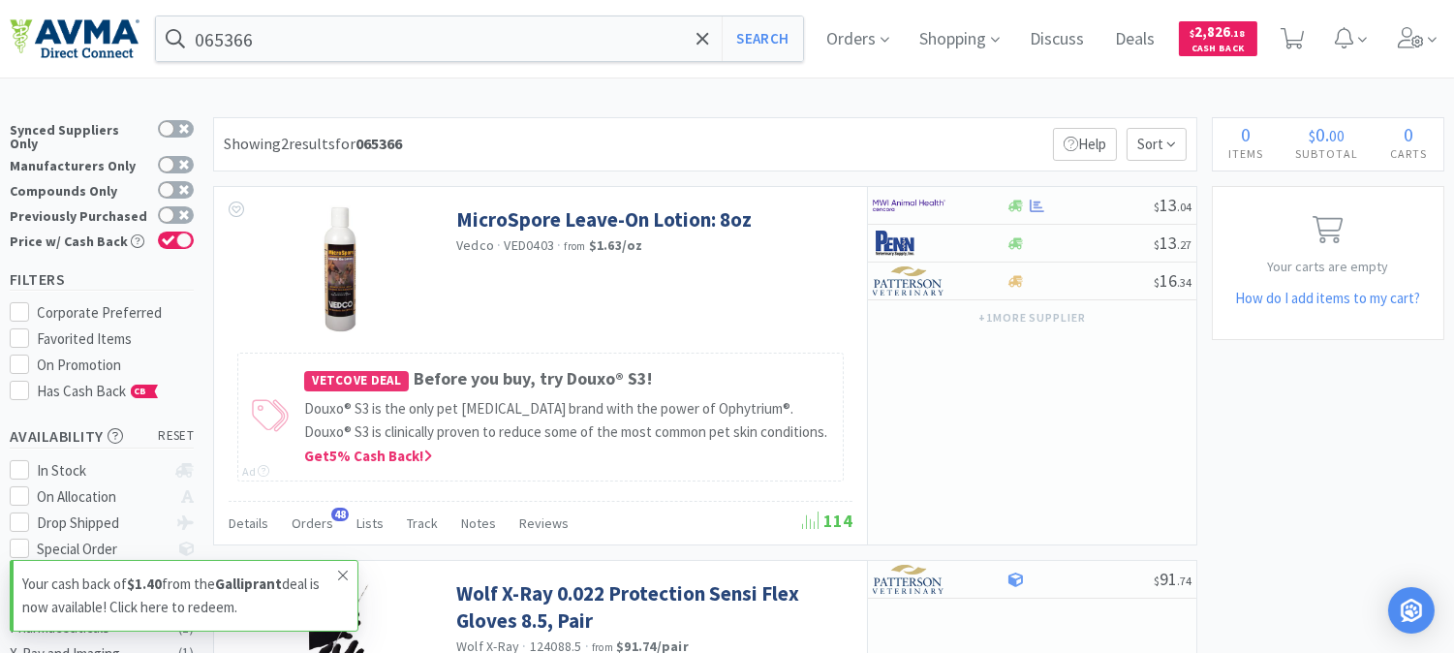
click at [341, 575] on icon at bounding box center [343, 576] width 12 height 16
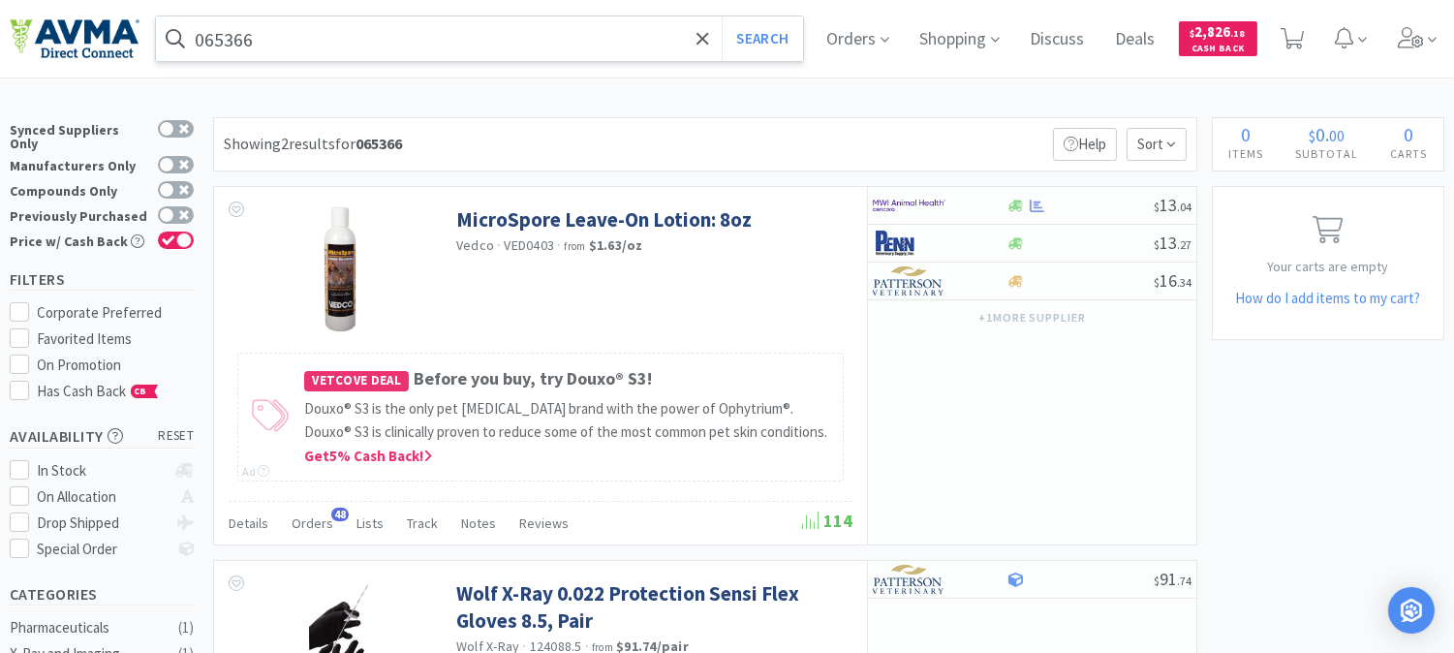
click at [505, 60] on div "065366 Search" at bounding box center [479, 38] width 647 height 45
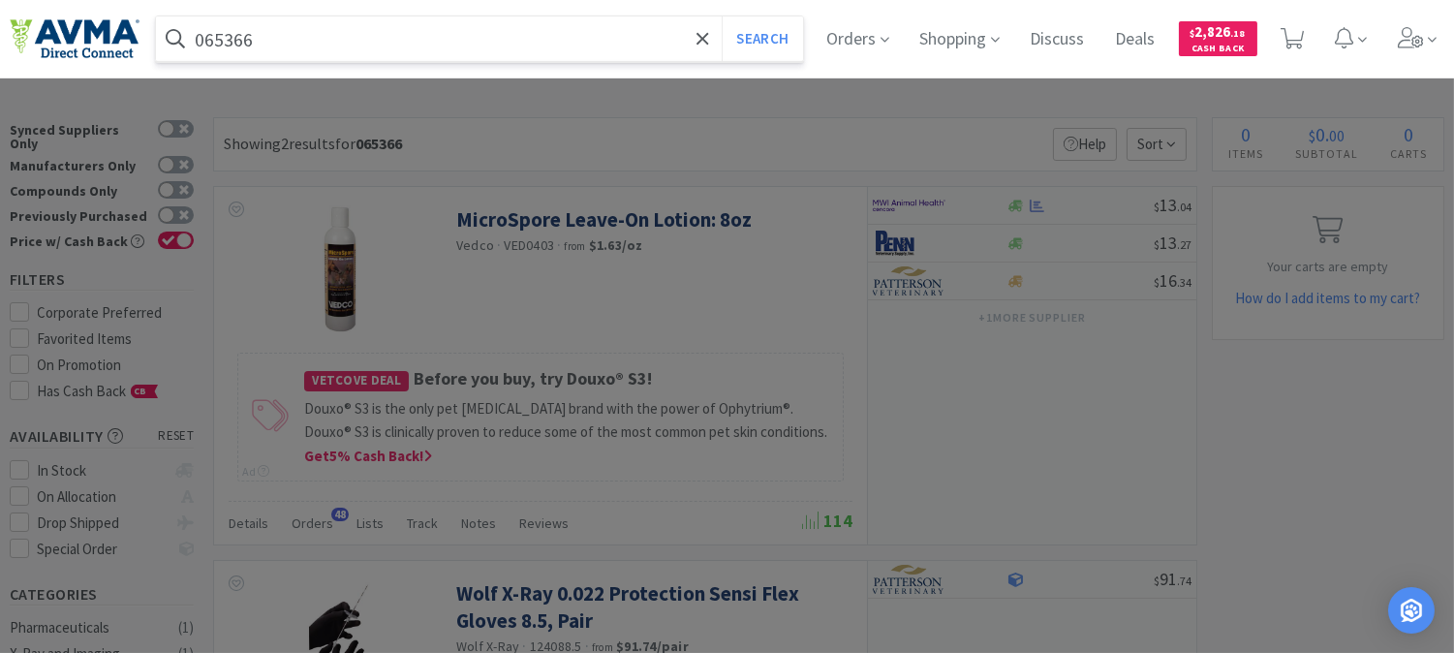
paste input "501088"
click at [765, 31] on button "Search" at bounding box center [762, 38] width 80 height 45
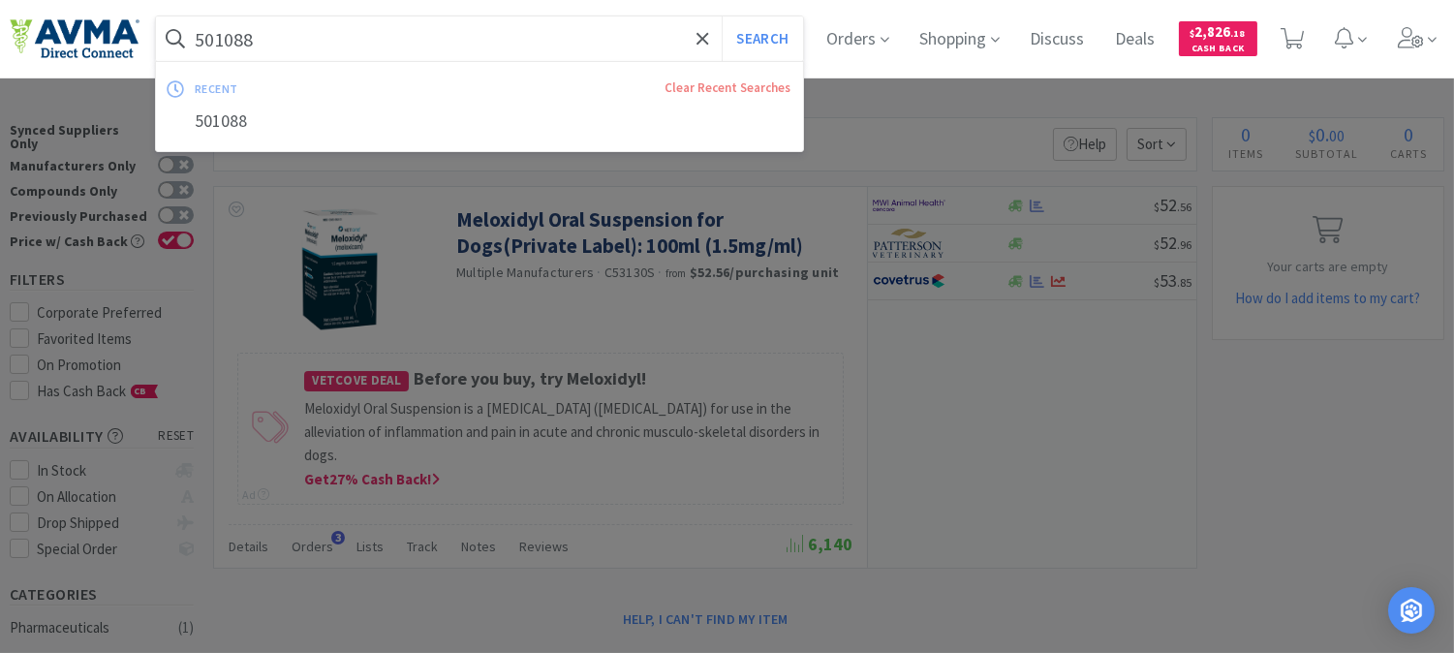
click at [346, 40] on input "501088" at bounding box center [479, 38] width 647 height 45
paste input "JORJ400"
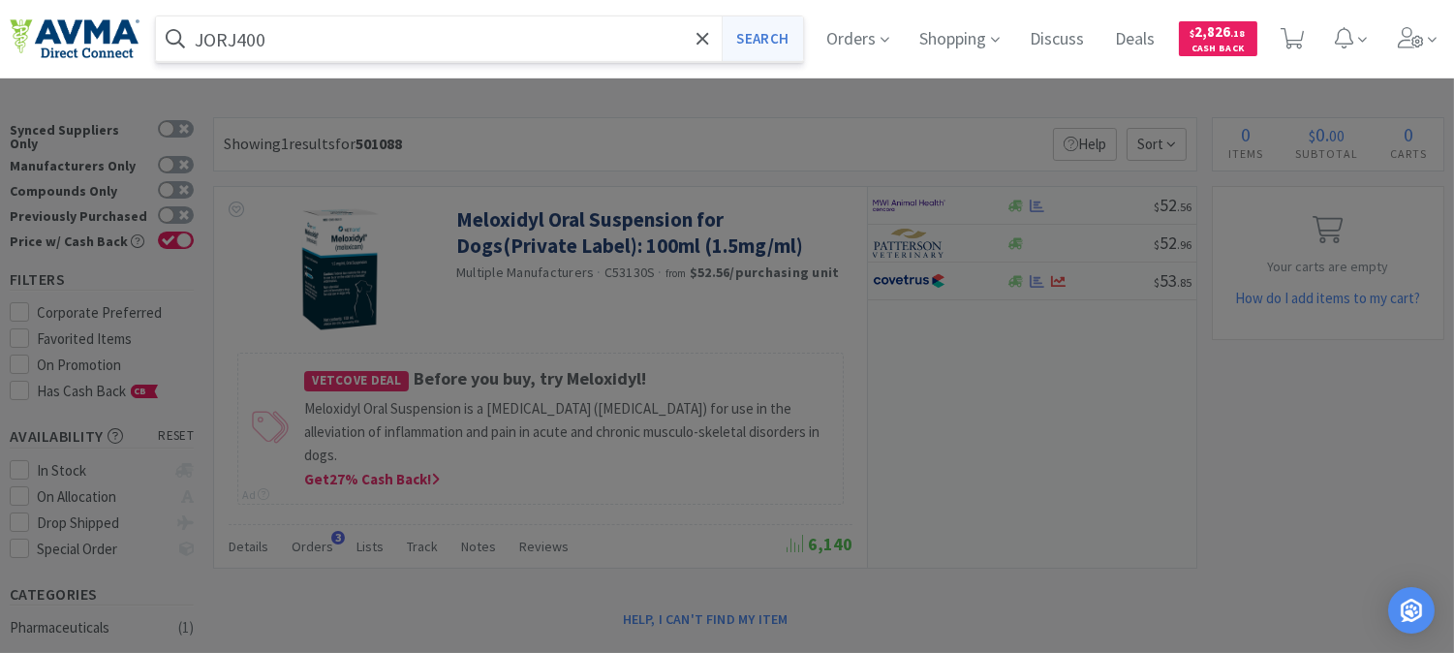
type input "JORJ400"
click at [760, 39] on button "Search" at bounding box center [762, 38] width 80 height 45
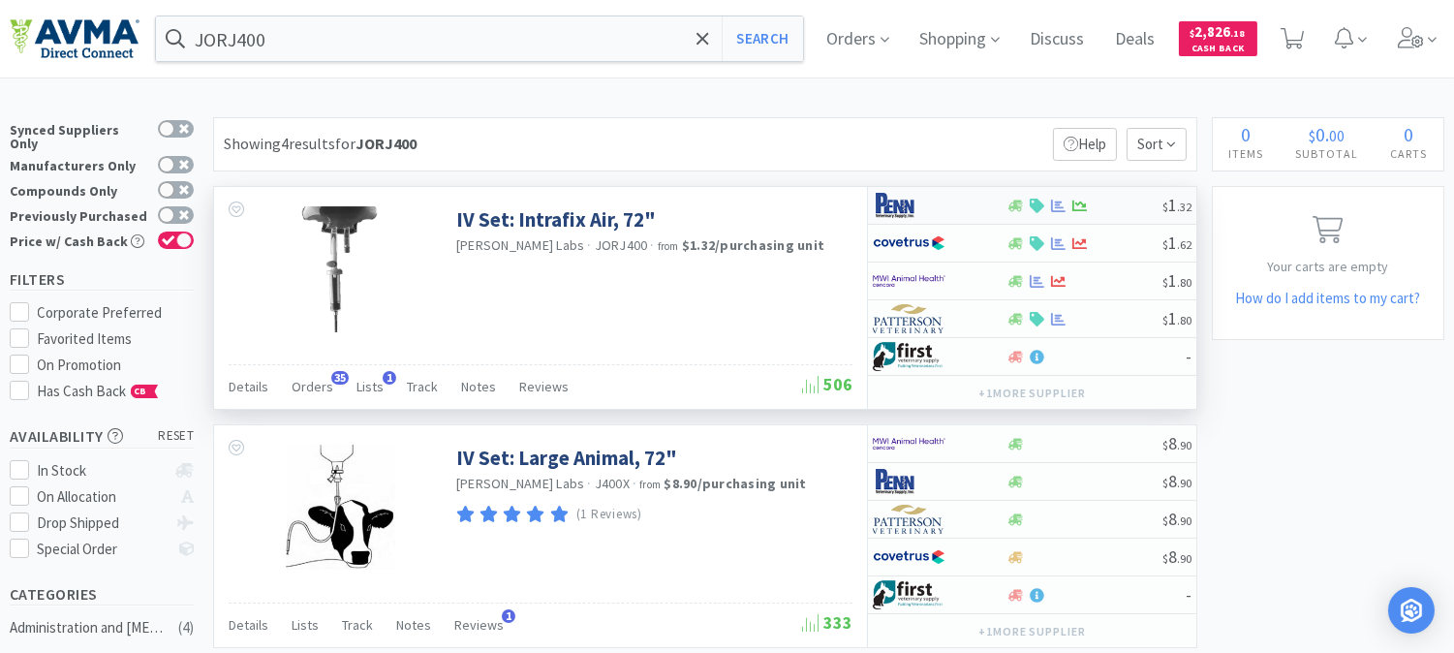
click at [893, 210] on img at bounding box center [909, 205] width 73 height 29
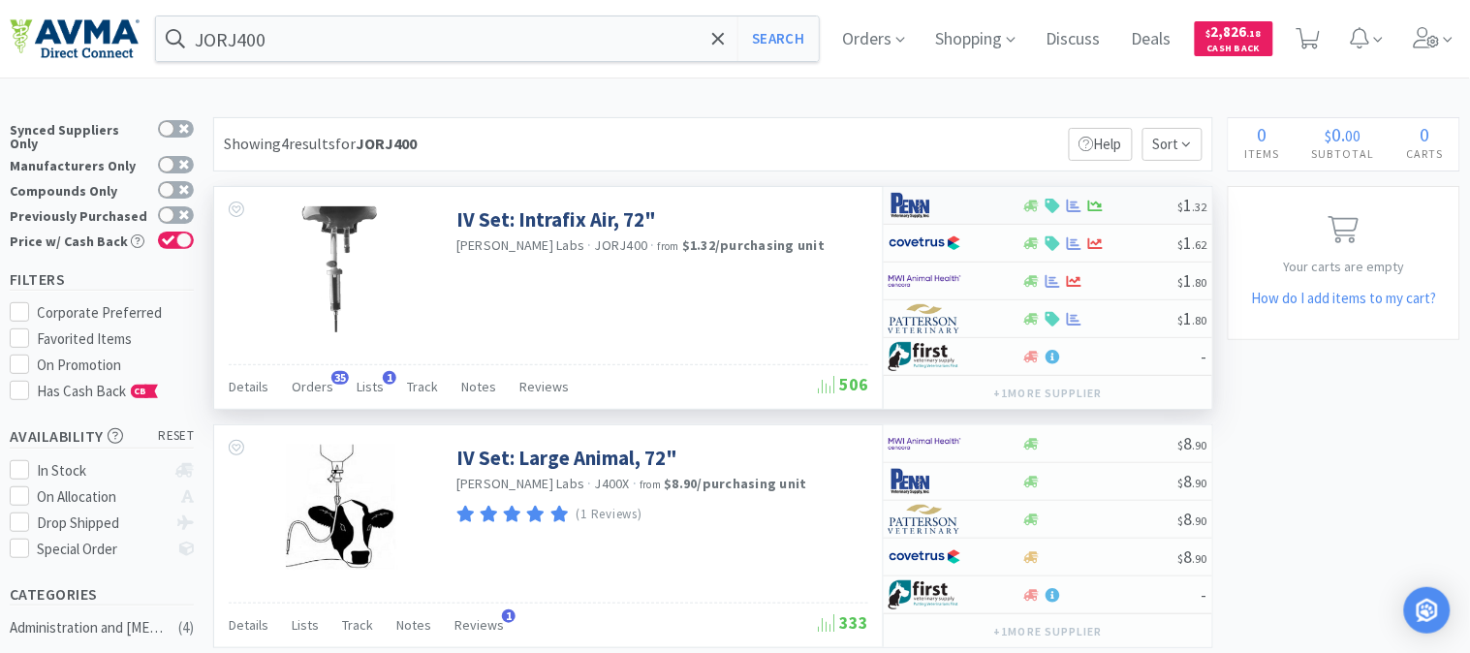
select select "1"
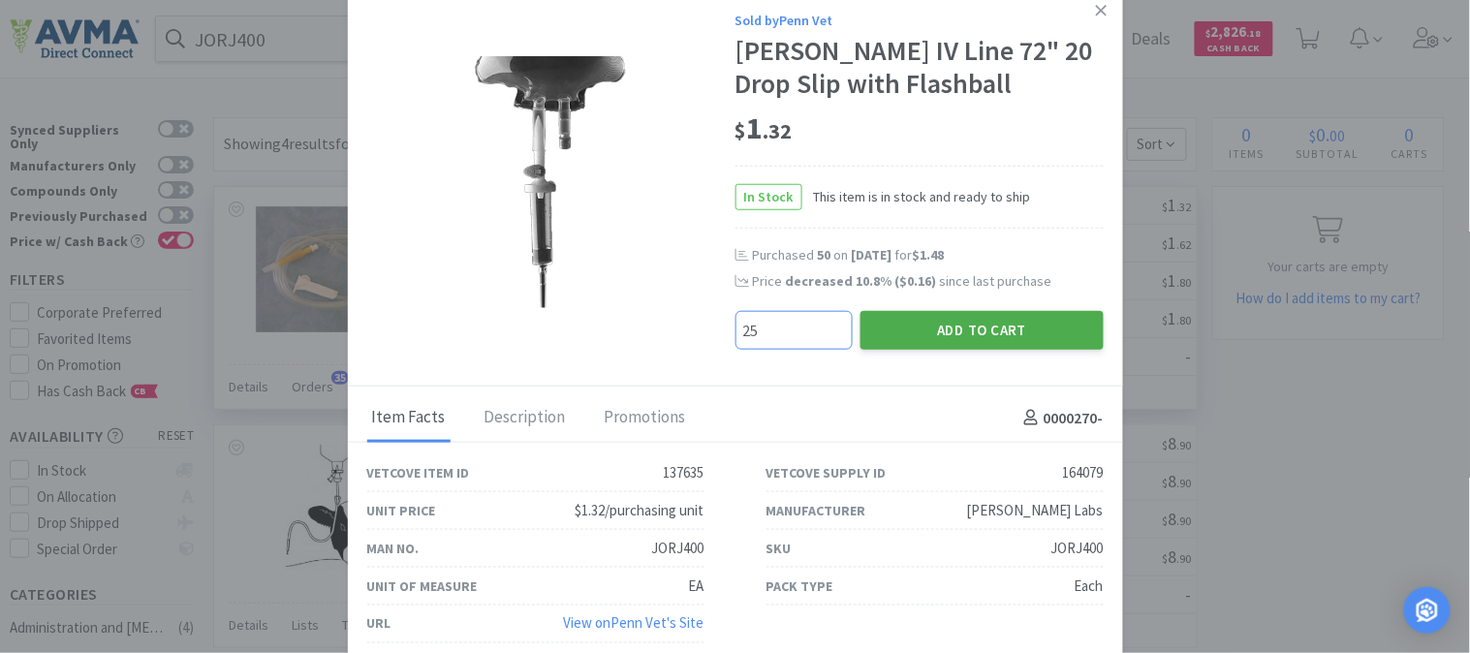
type input "25"
click at [963, 322] on button "Add to Cart" at bounding box center [981, 330] width 243 height 39
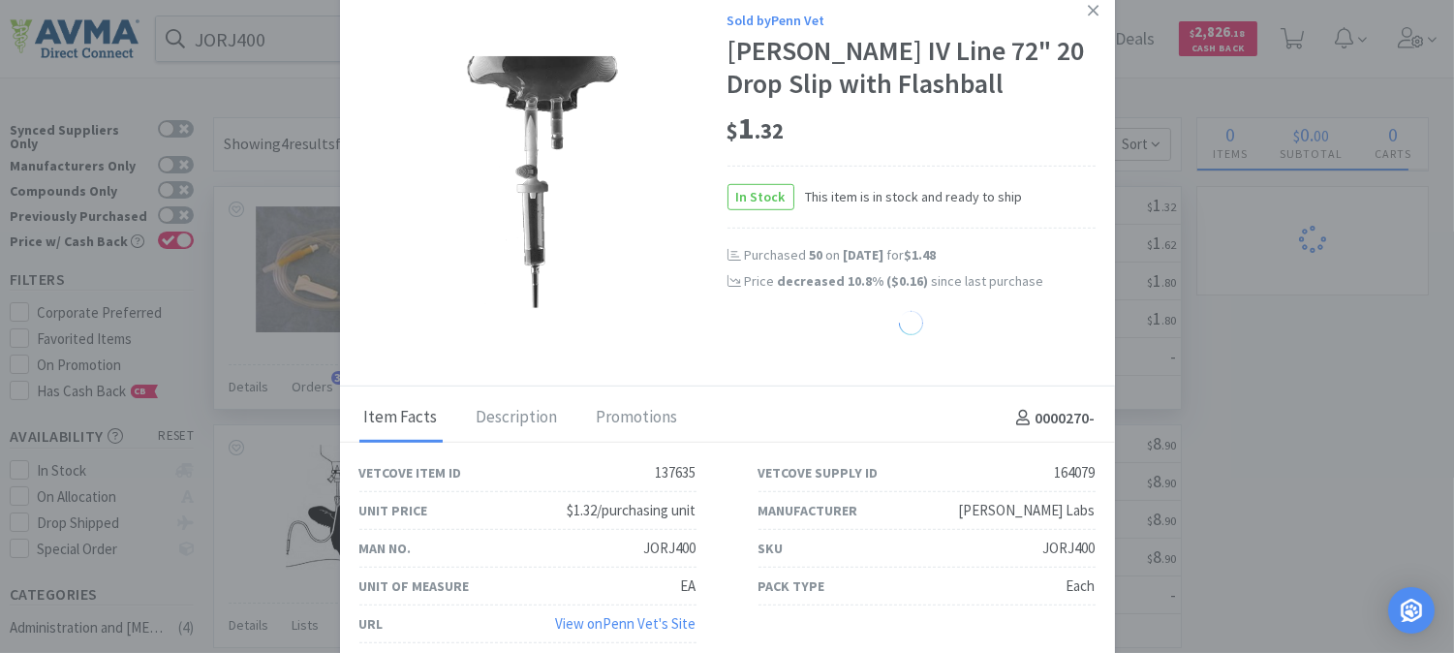
select select "25"
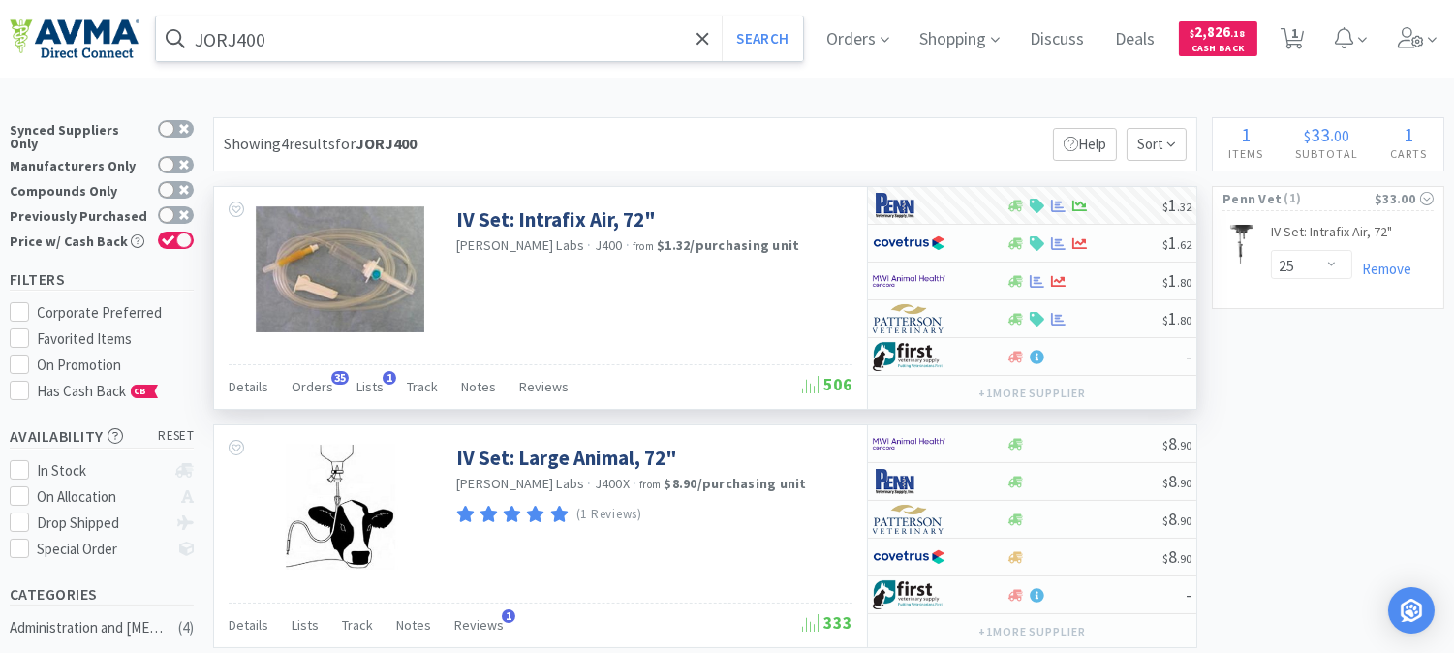
click at [326, 46] on input "JORJ400" at bounding box center [479, 38] width 647 height 45
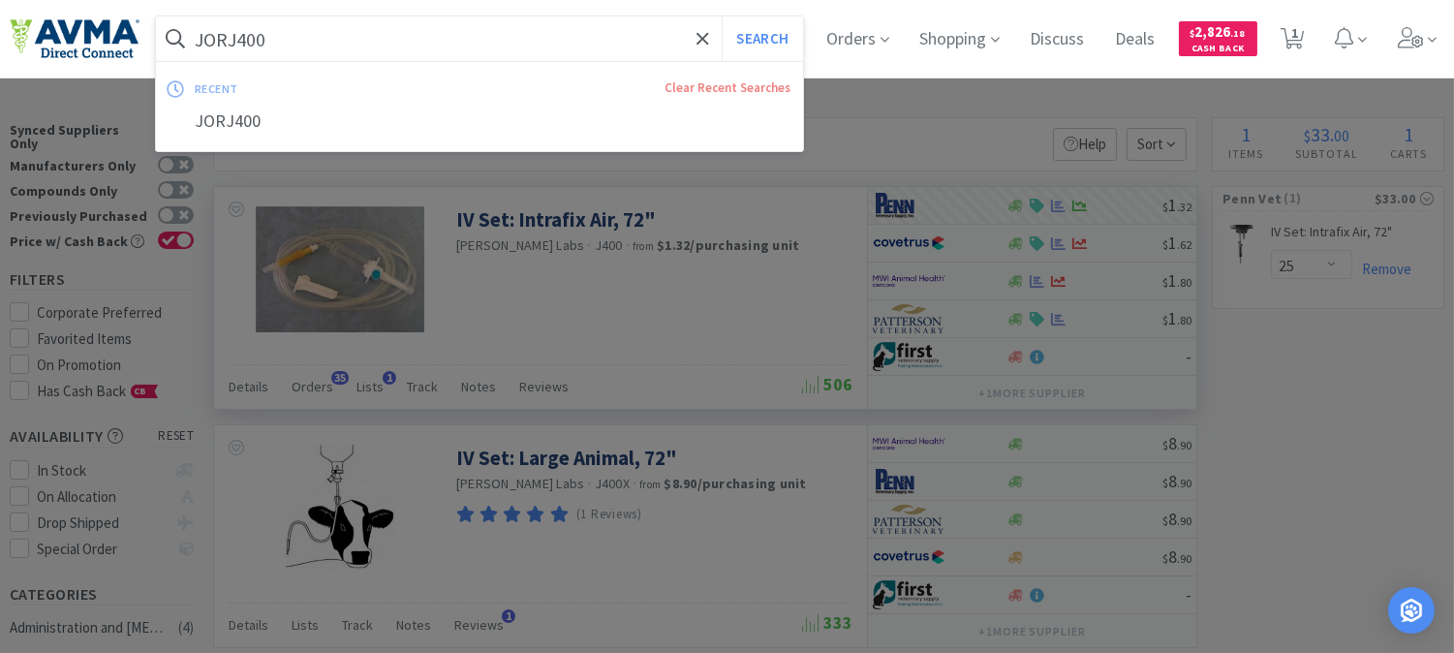
paste input "PVS03124"
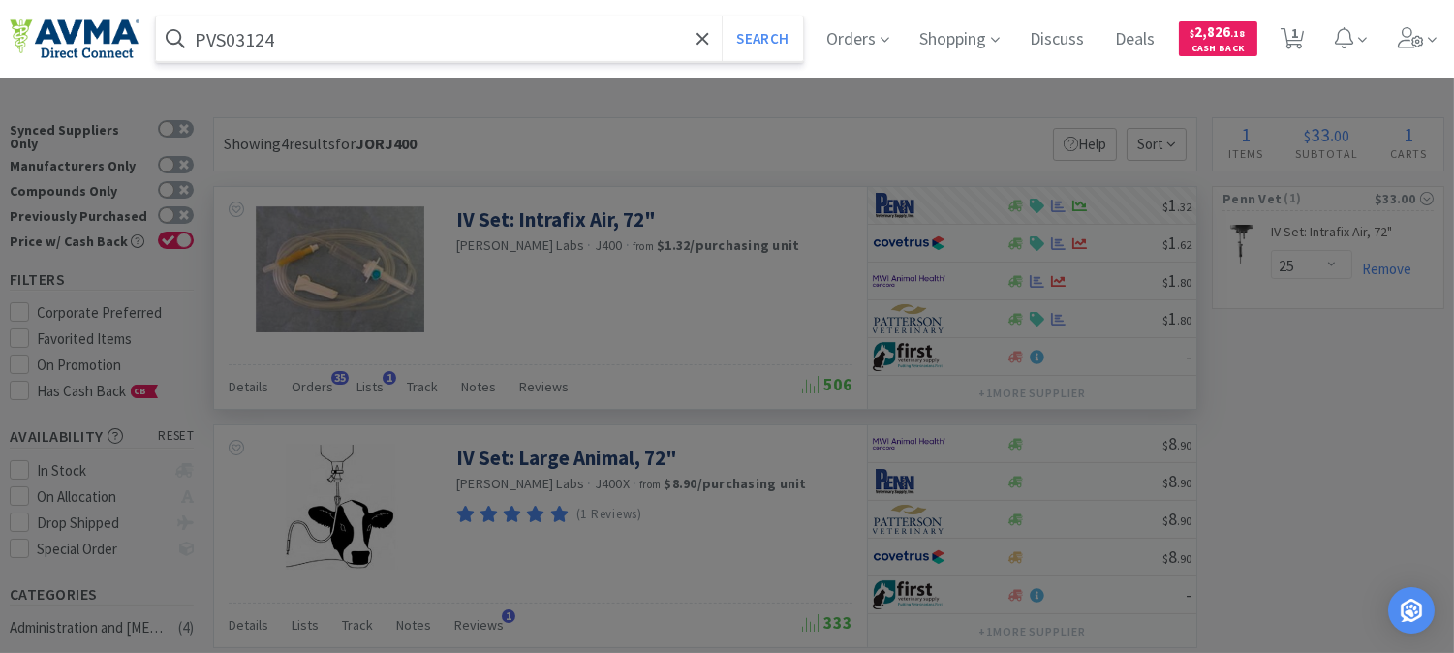
click at [332, 48] on input "PVS03124" at bounding box center [479, 38] width 647 height 45
type input "PVS03124"
click at [722, 16] on button "Search" at bounding box center [762, 38] width 80 height 45
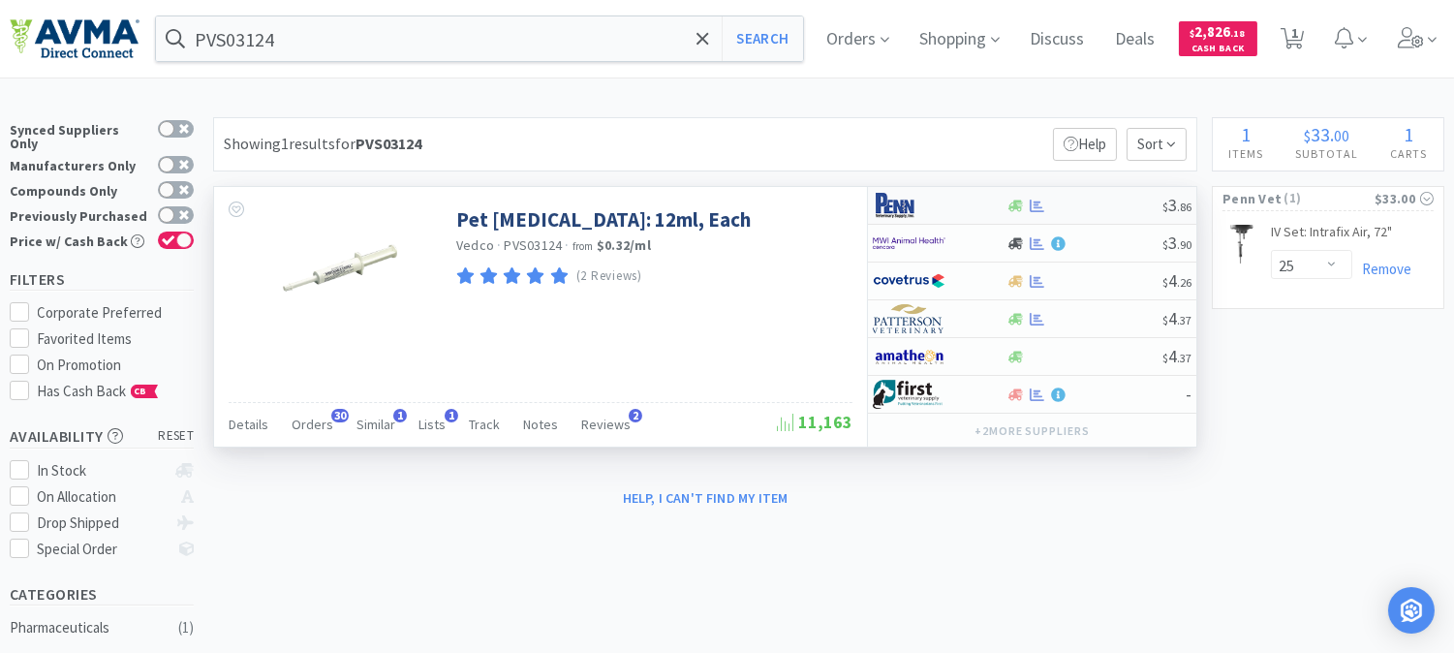
click at [901, 206] on img at bounding box center [909, 205] width 73 height 29
select select "1"
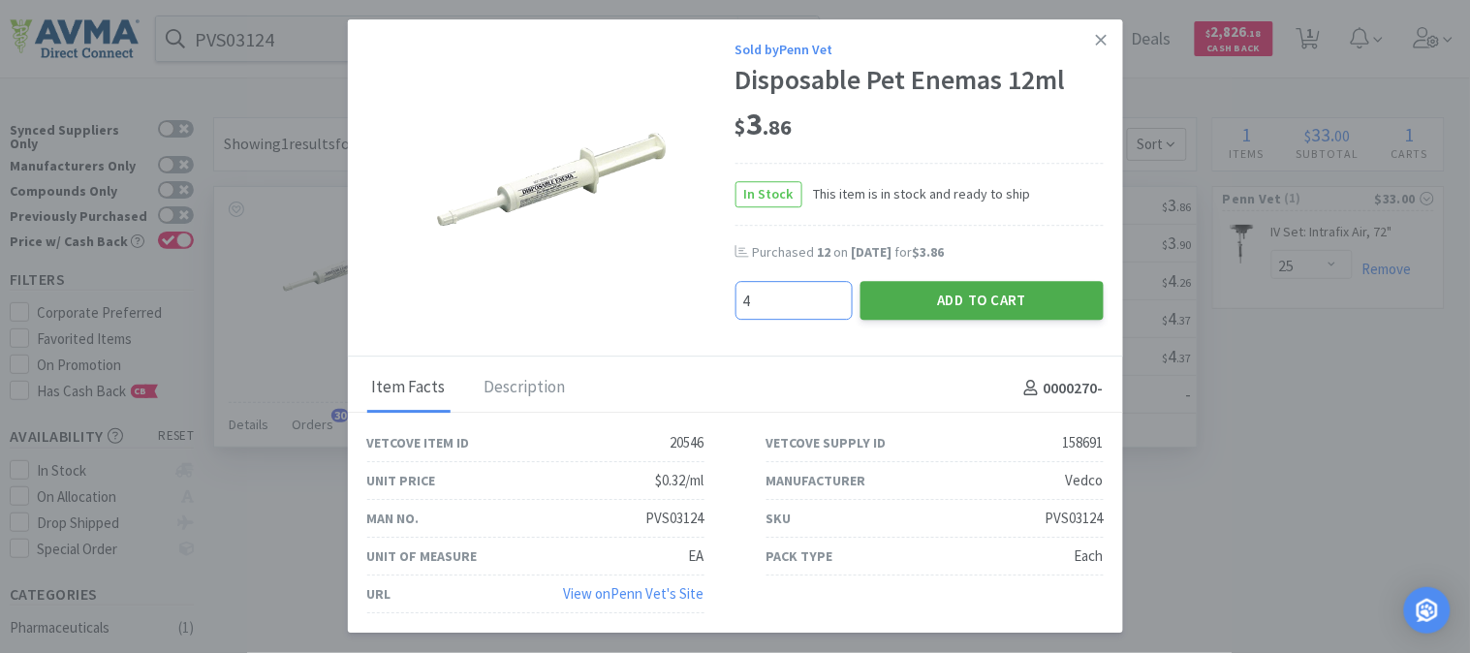
type input "4"
click at [946, 291] on button "Add to Cart" at bounding box center [981, 300] width 243 height 39
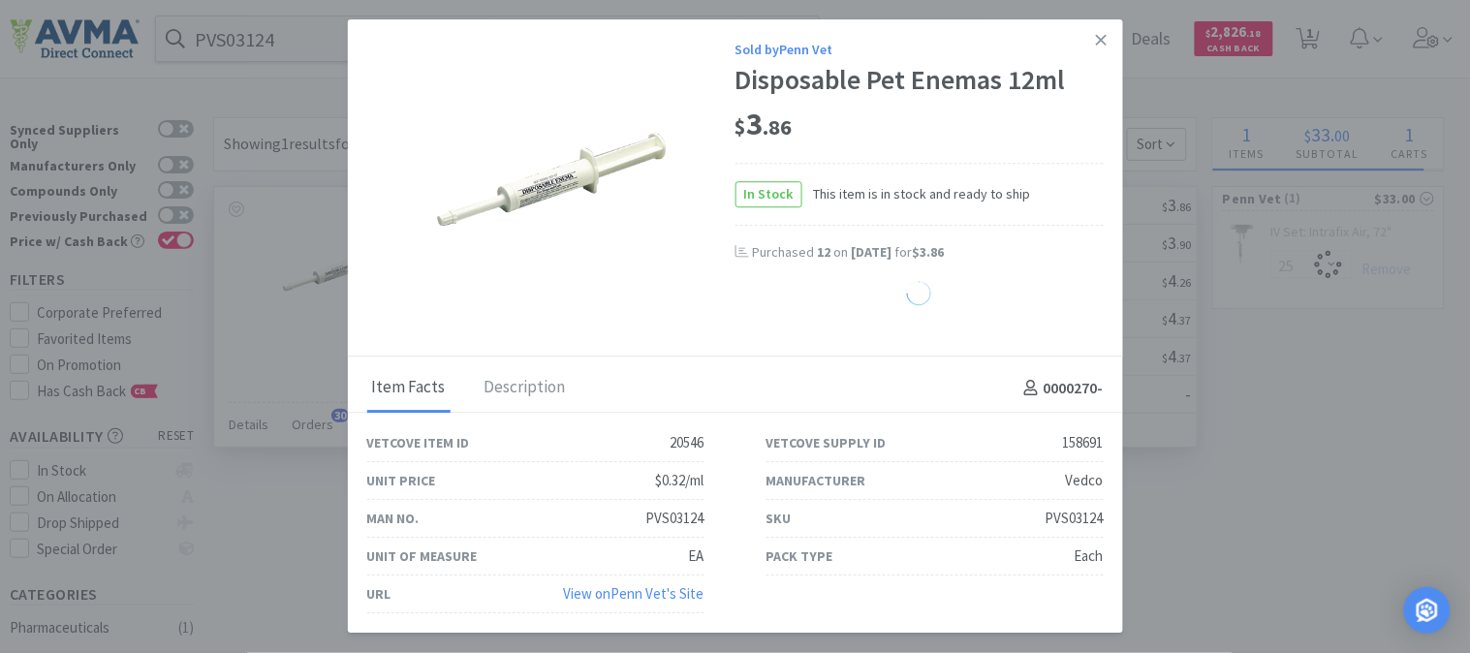
select select "4"
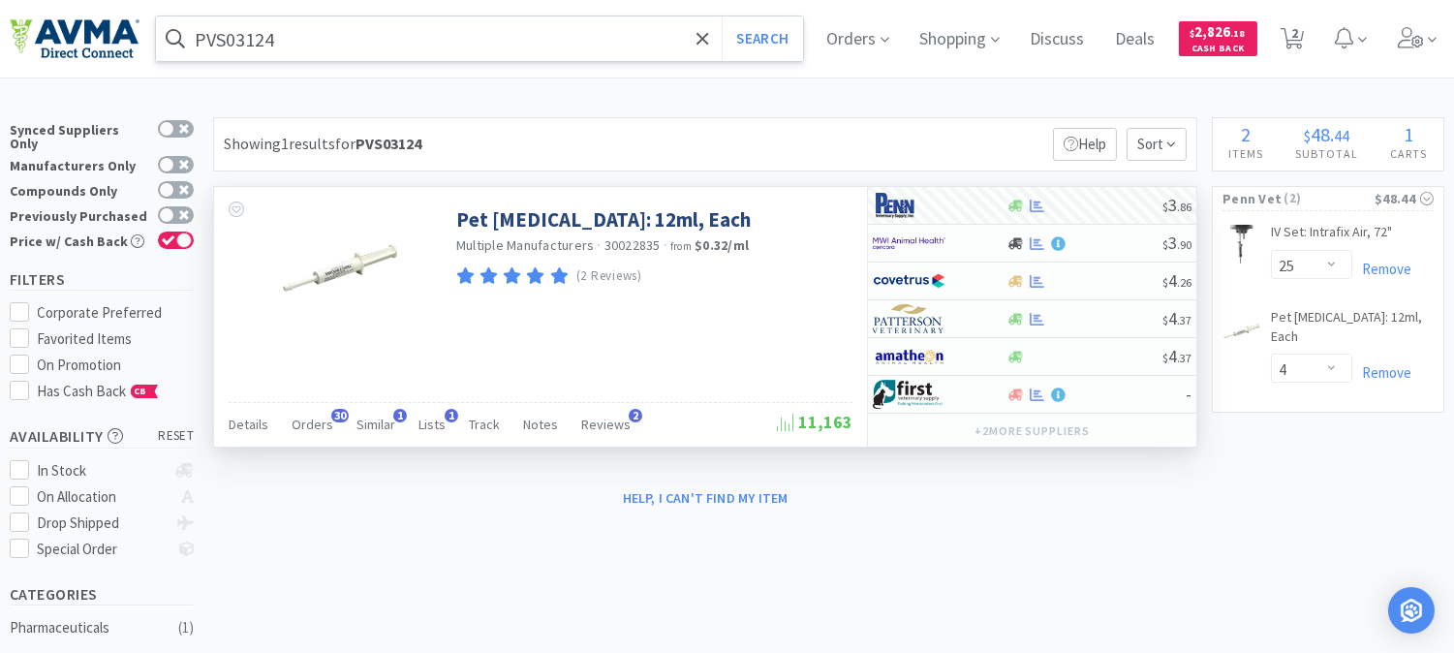
click at [226, 44] on input "PVS03124" at bounding box center [479, 38] width 647 height 45
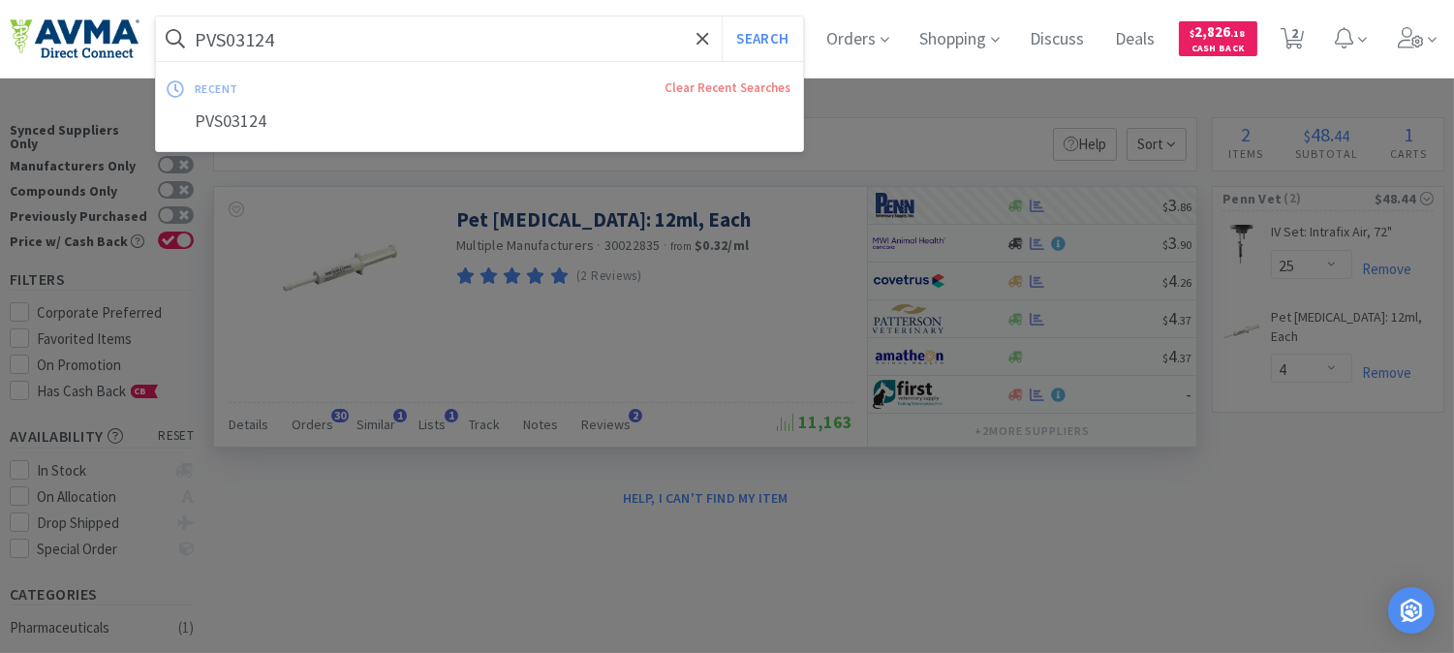
paste input "AUR1015"
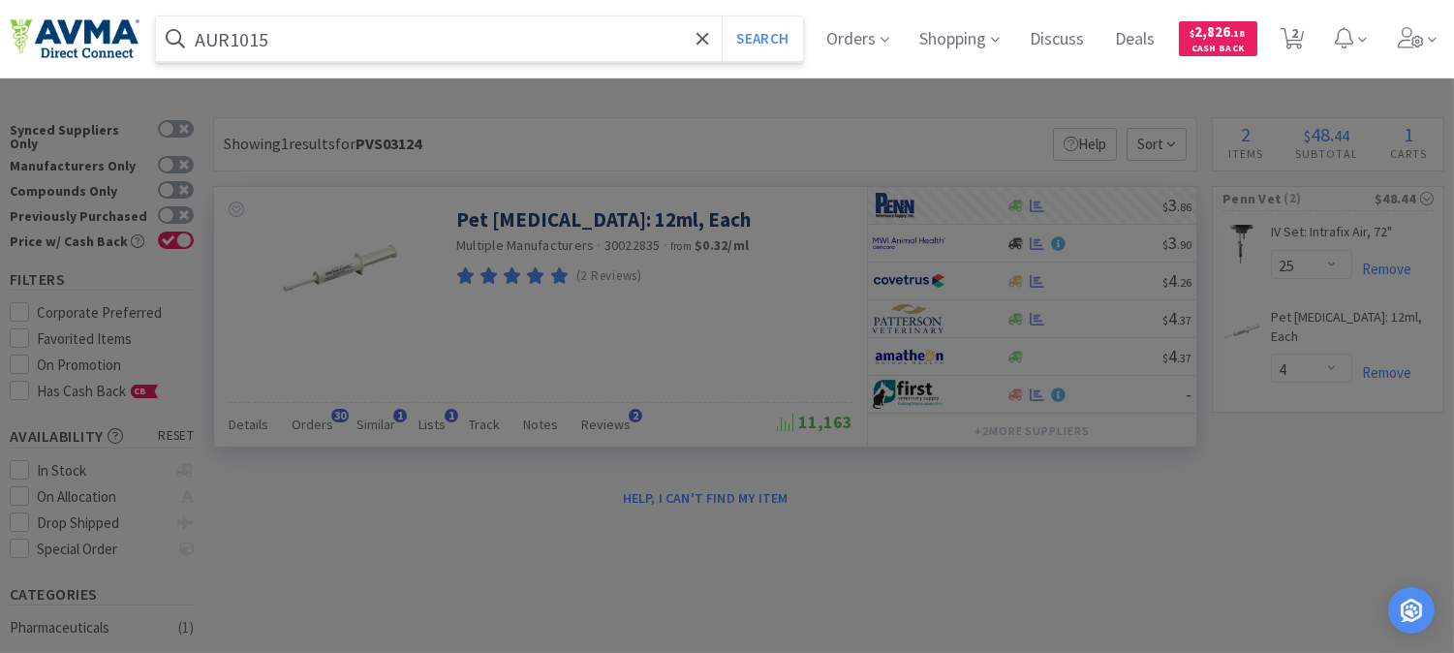
drag, startPoint x: 228, startPoint y: 45, endPoint x: 575, endPoint y: 49, distance: 347.8
click at [472, 51] on input "AUR1015" at bounding box center [479, 38] width 647 height 45
type input "AUR1015"
drag, startPoint x: 746, startPoint y: 36, endPoint x: 756, endPoint y: 51, distance: 18.3
click at [746, 37] on button "Search" at bounding box center [762, 38] width 80 height 45
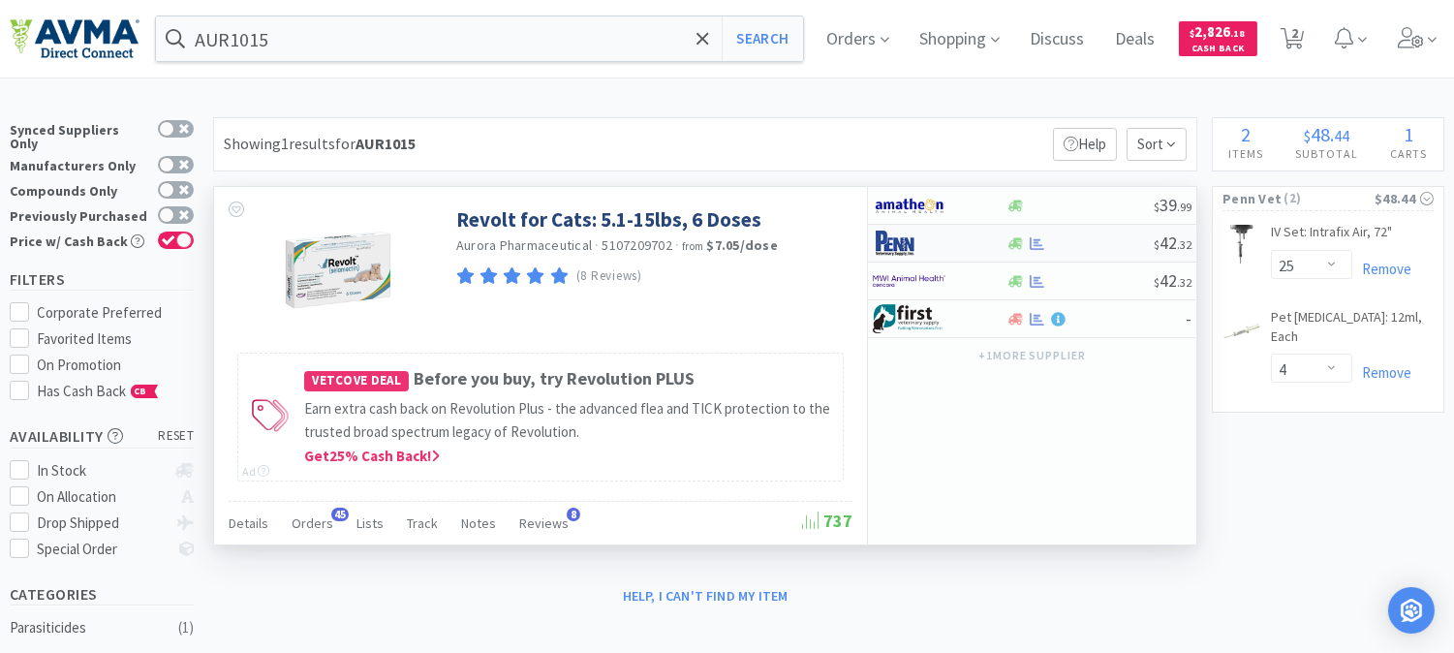
click at [898, 245] on img at bounding box center [909, 243] width 73 height 29
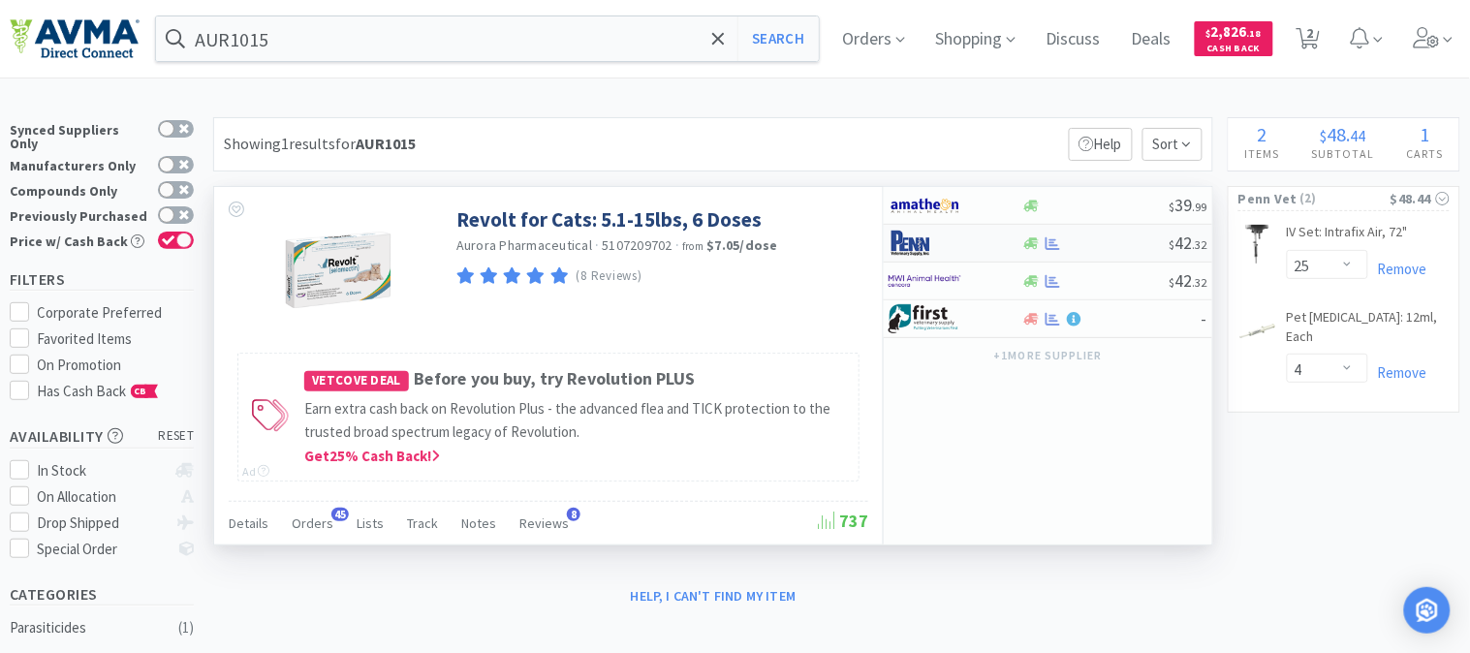
select select "1"
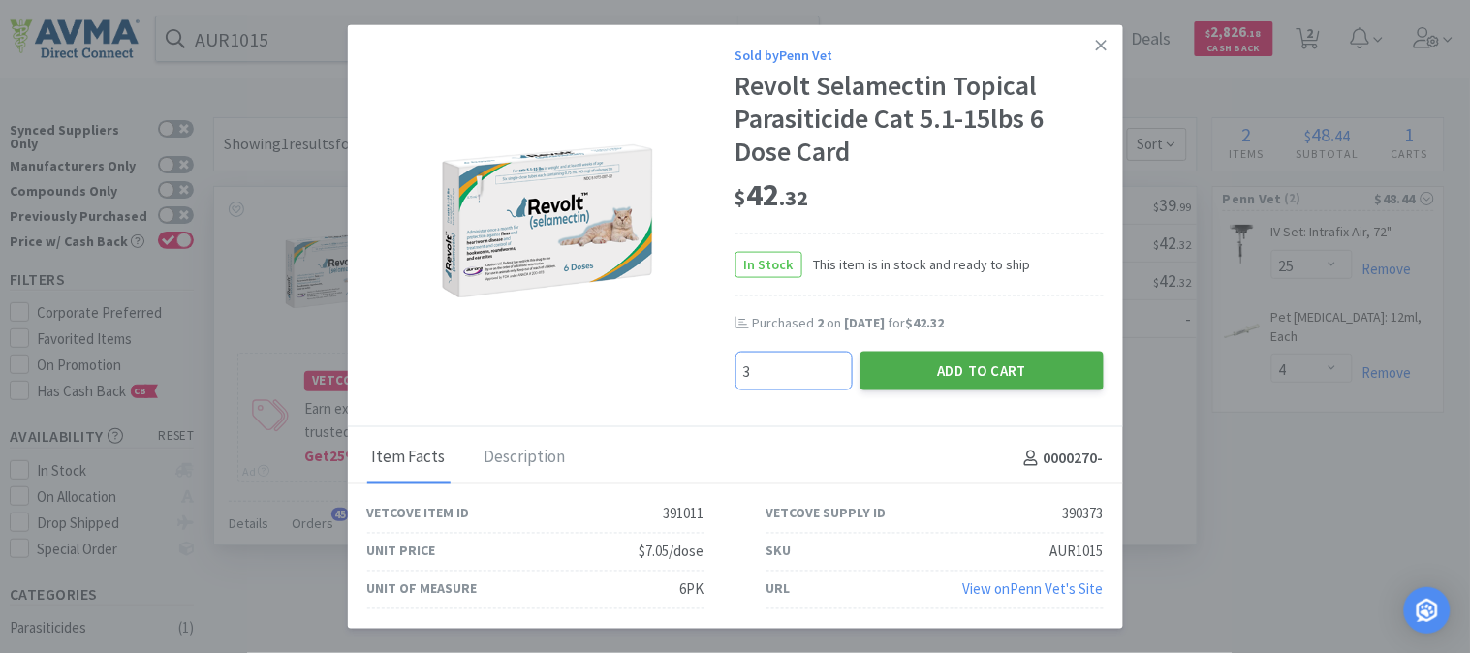
type input "3"
click at [946, 366] on button "Add to Cart" at bounding box center [981, 371] width 243 height 39
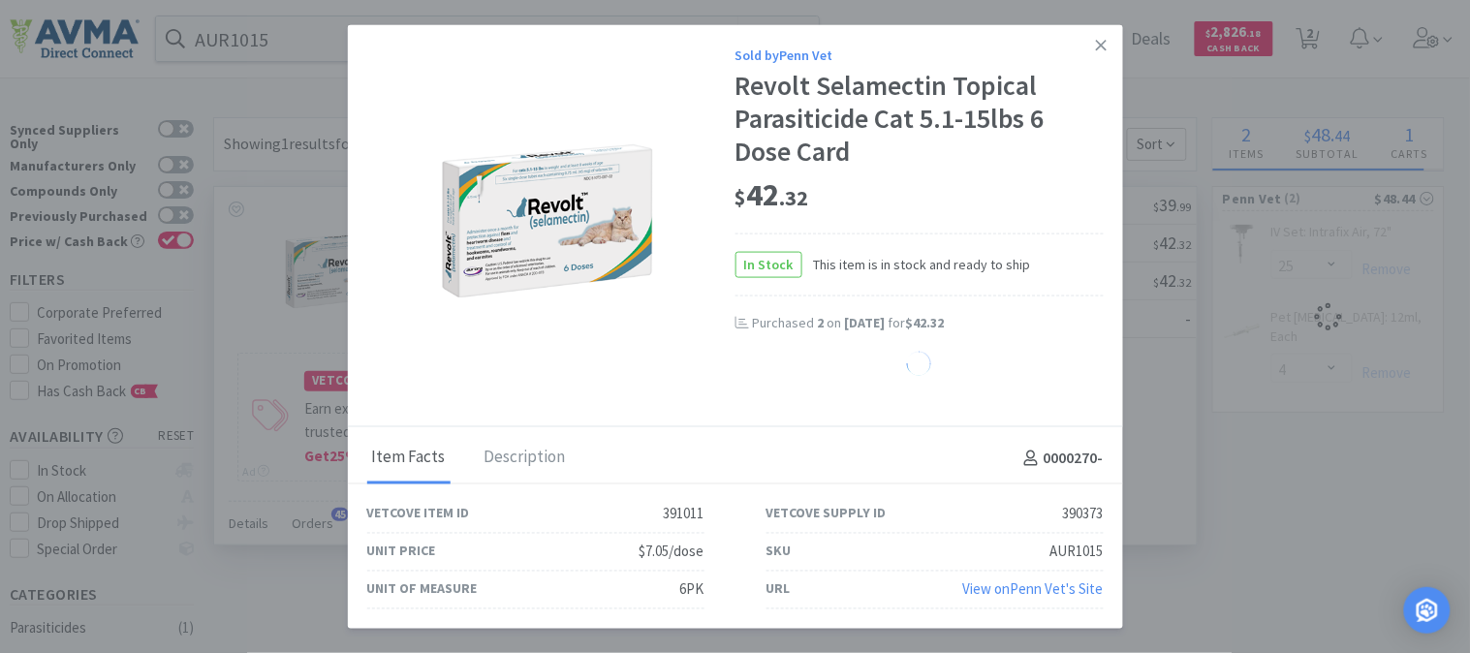
select select "3"
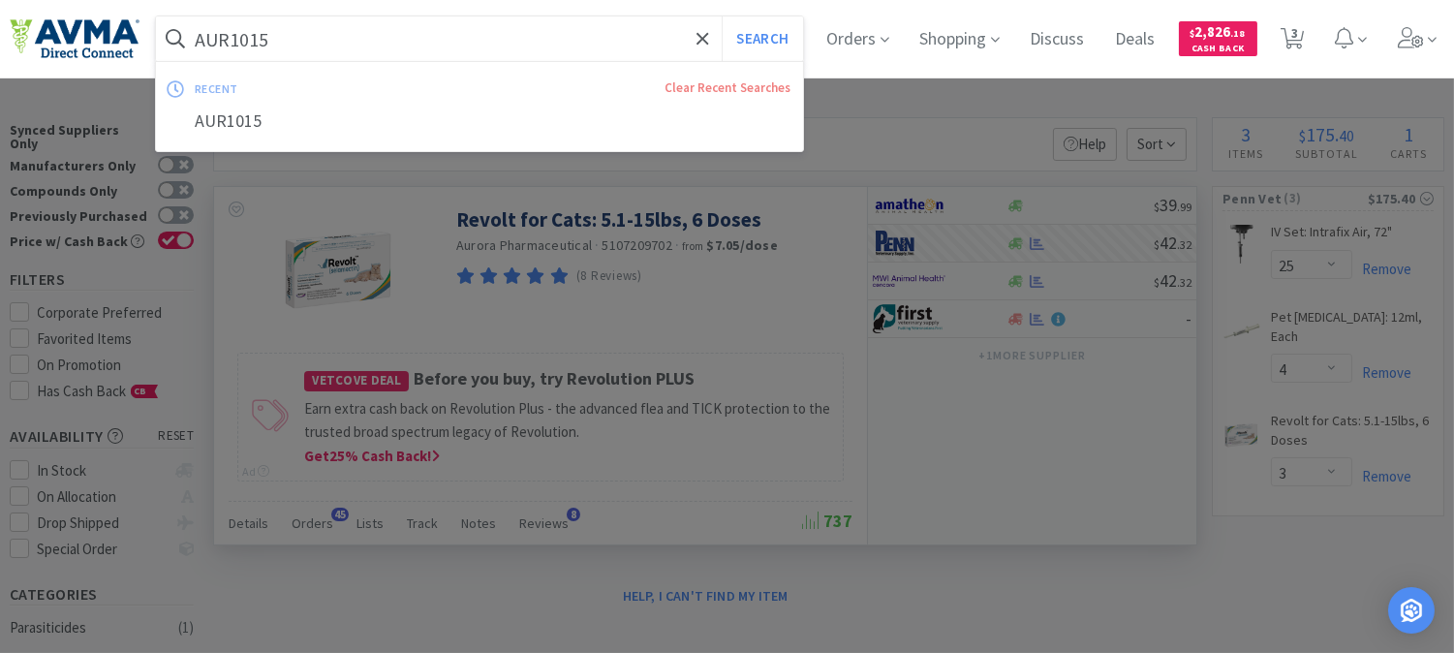
click at [215, 40] on input "AUR1015" at bounding box center [479, 38] width 647 height 45
paste input "00"
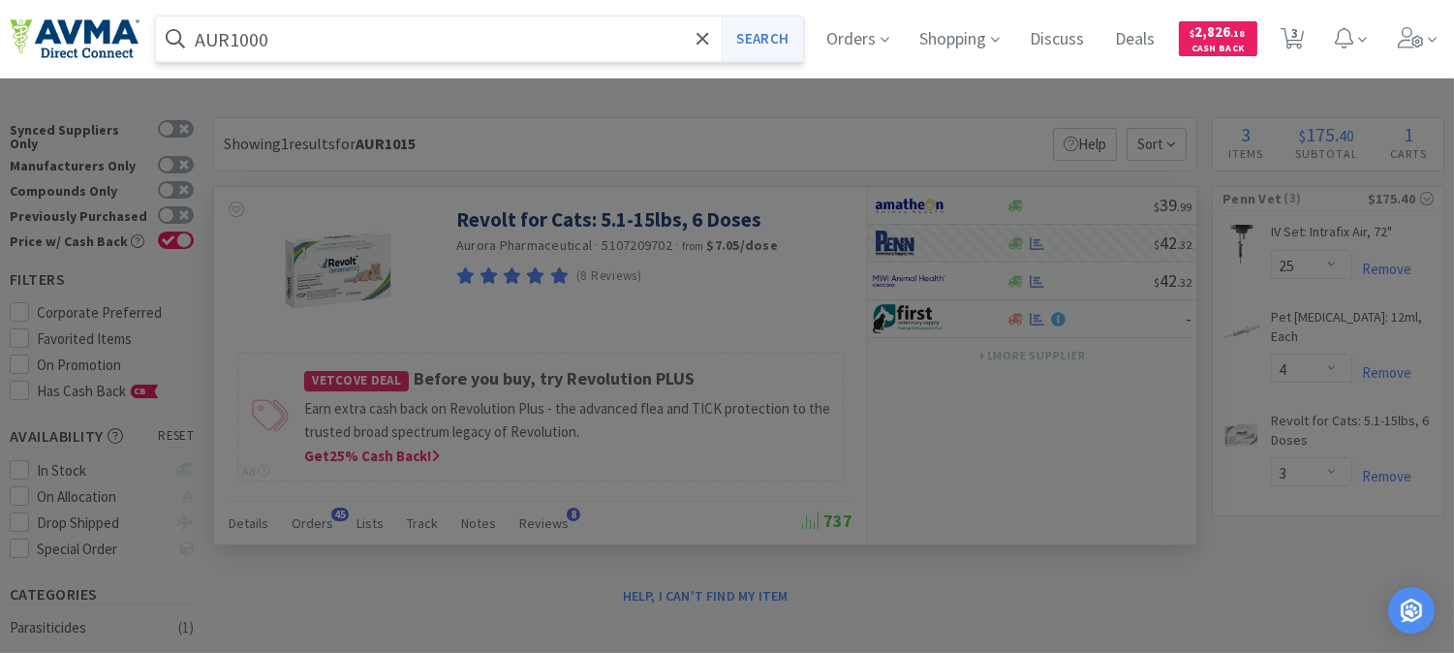
type input "AUR1000"
click at [789, 39] on button "Search" at bounding box center [762, 38] width 80 height 45
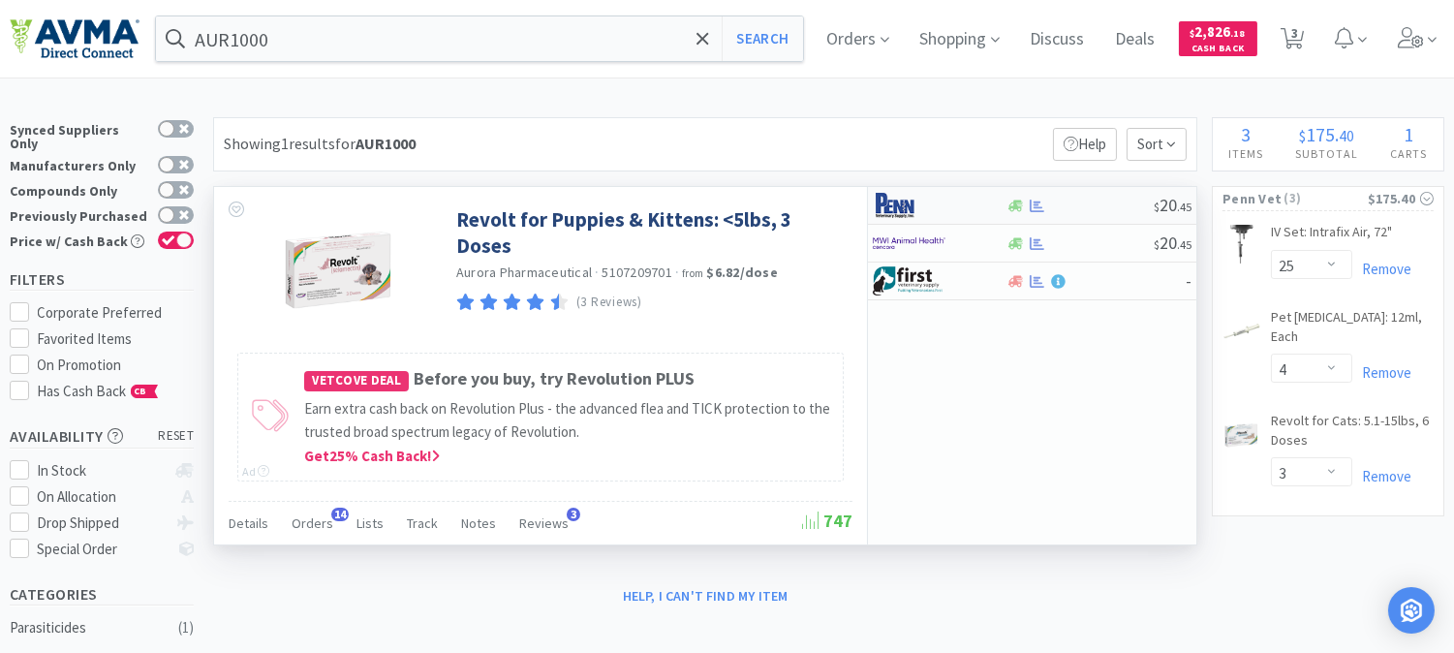
click at [895, 209] on img at bounding box center [909, 205] width 73 height 29
select select "1"
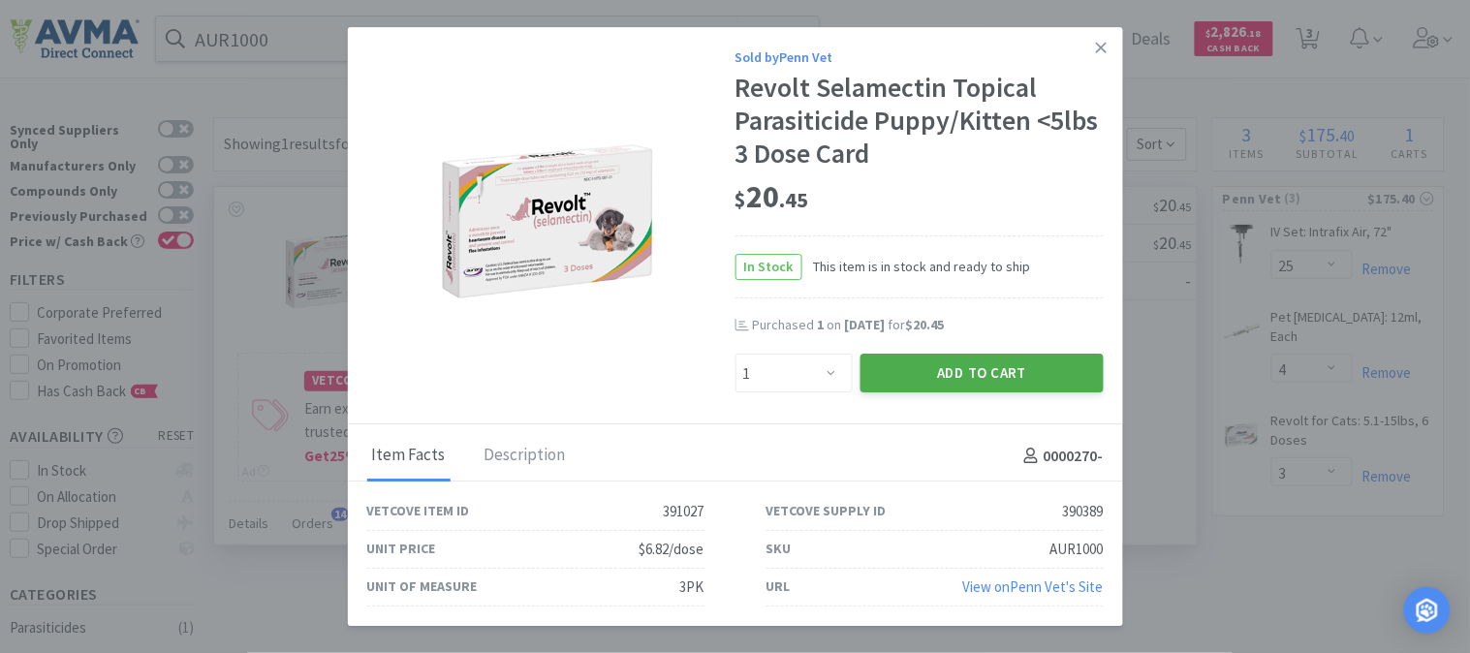
click at [1022, 373] on button "Add to Cart" at bounding box center [981, 374] width 243 height 39
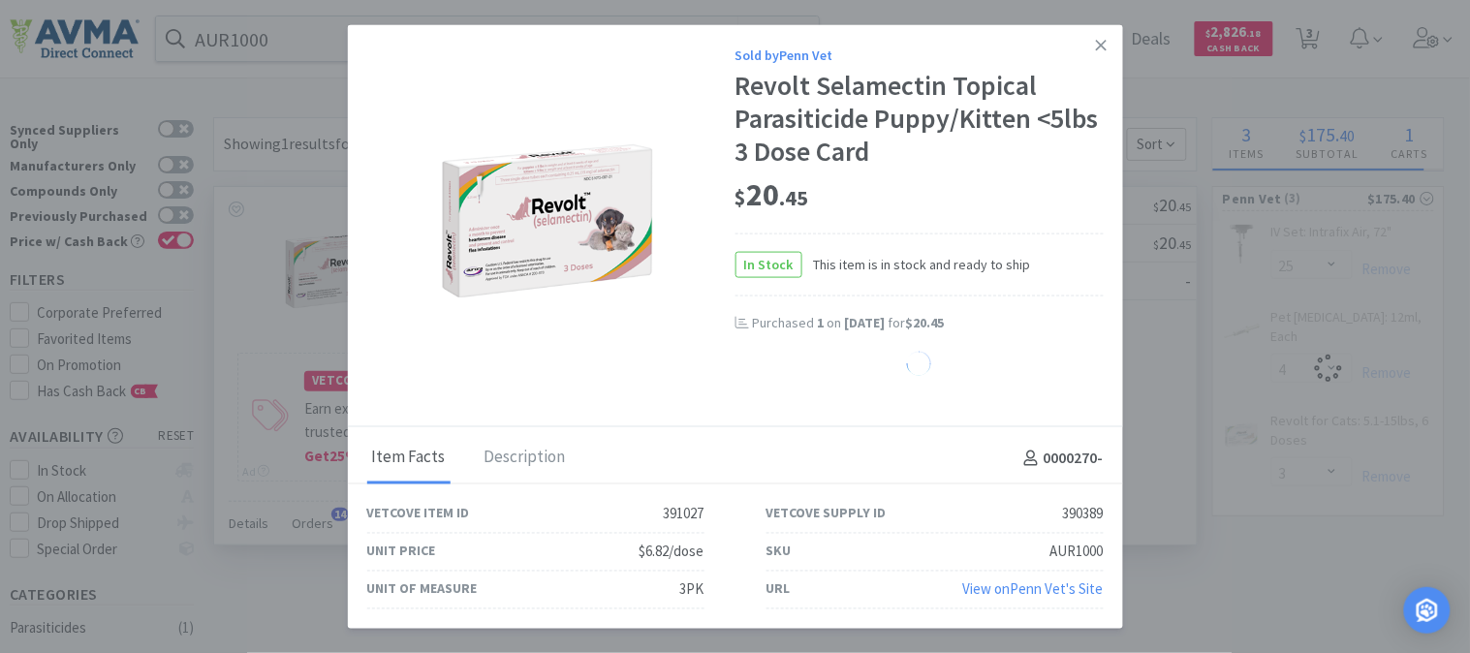
select select "1"
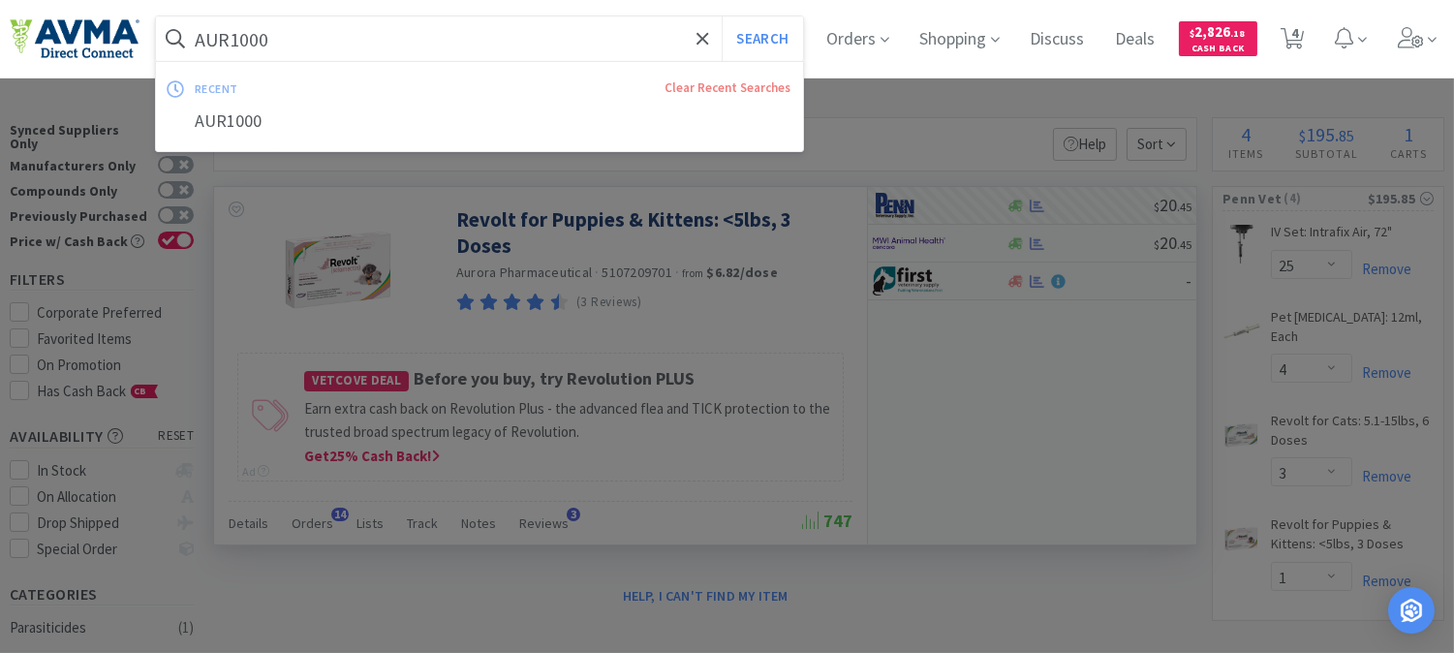
click at [308, 37] on input "AUR1000" at bounding box center [479, 38] width 647 height 45
paste input "701004"
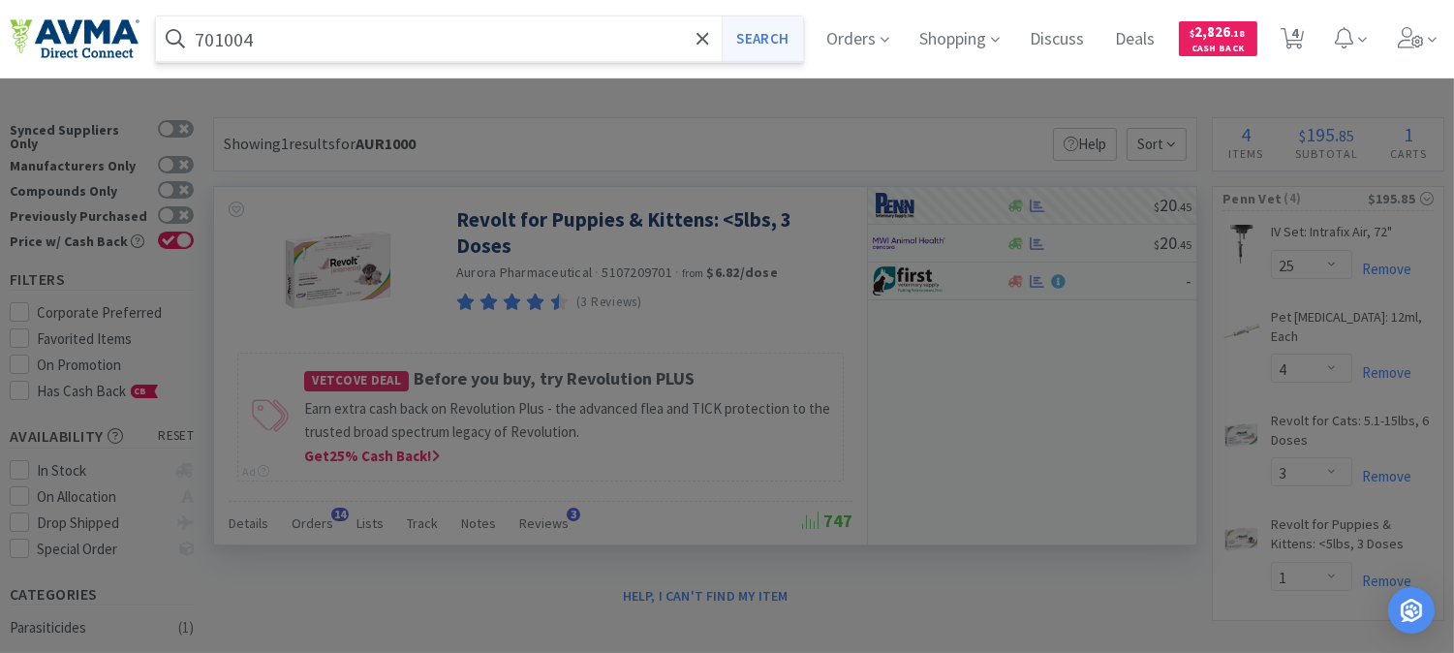
click at [770, 36] on button "Search" at bounding box center [762, 38] width 80 height 45
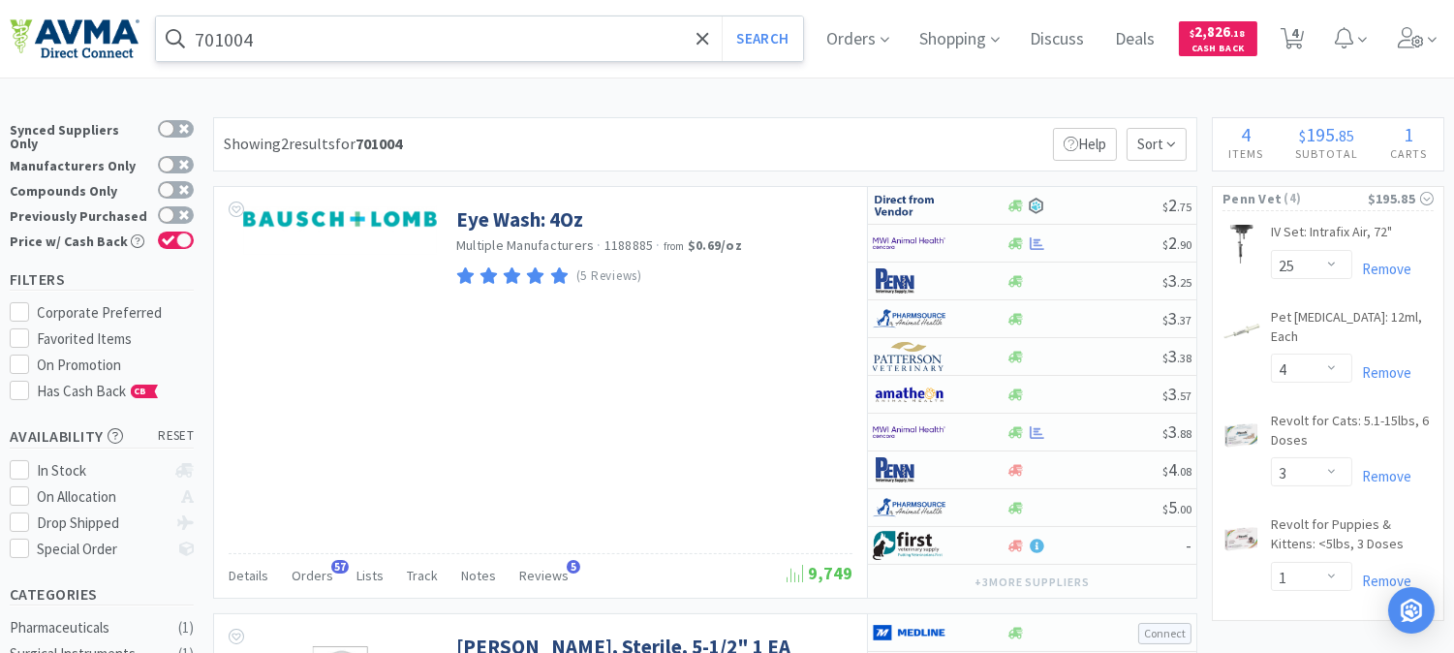
click at [452, 42] on input "701004" at bounding box center [479, 38] width 647 height 45
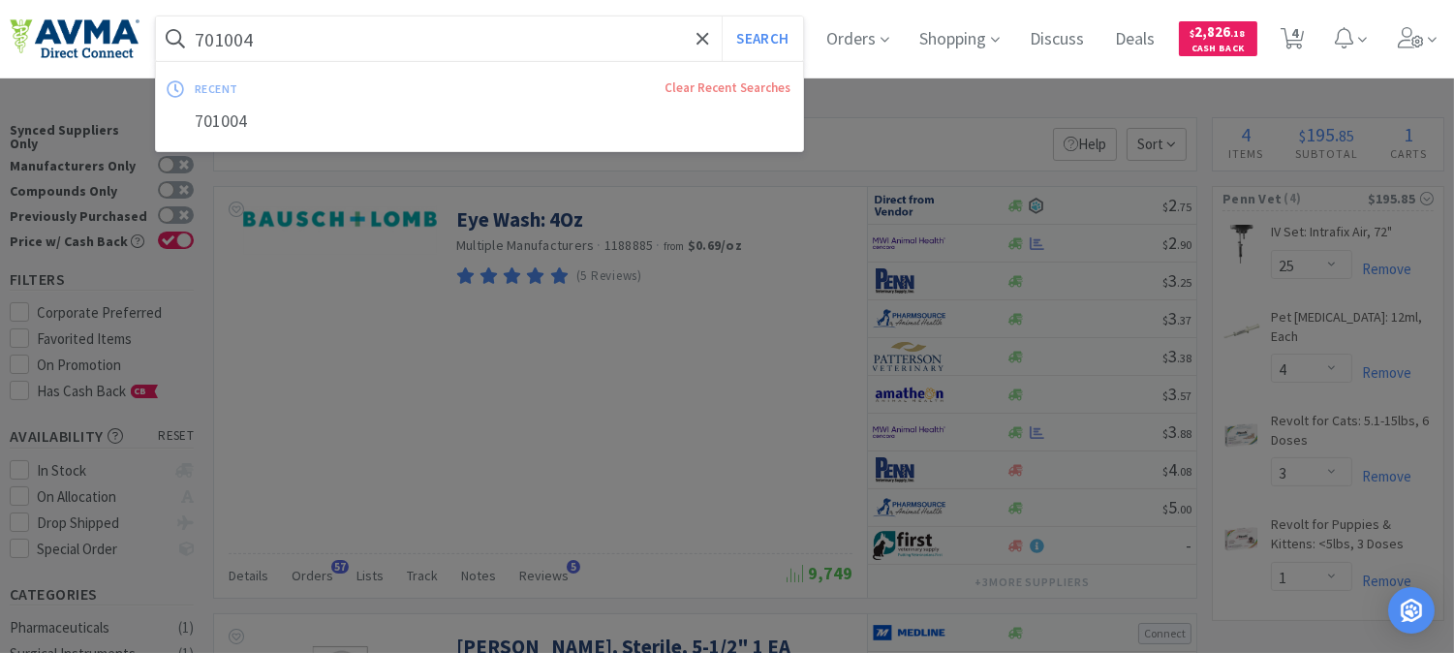
paste input "020842"
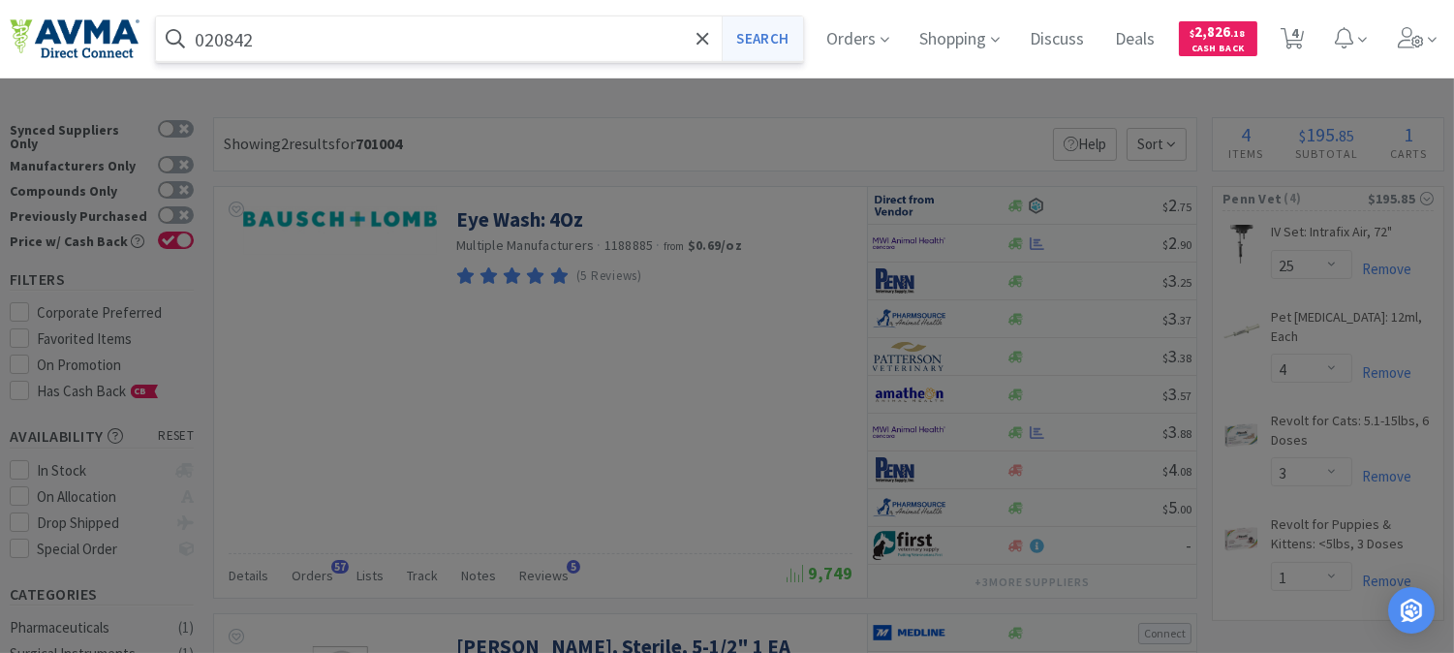
type input "020842"
click at [757, 36] on button "Search" at bounding box center [762, 38] width 80 height 45
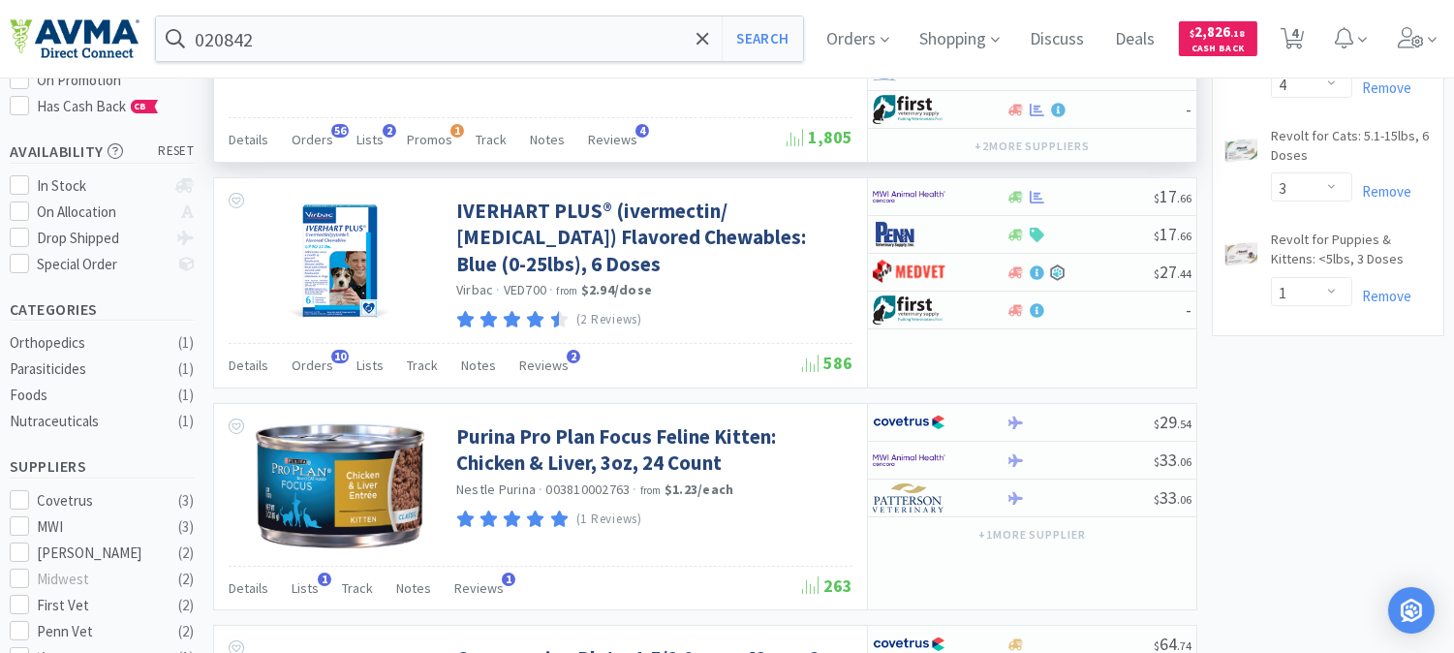
scroll to position [323, 0]
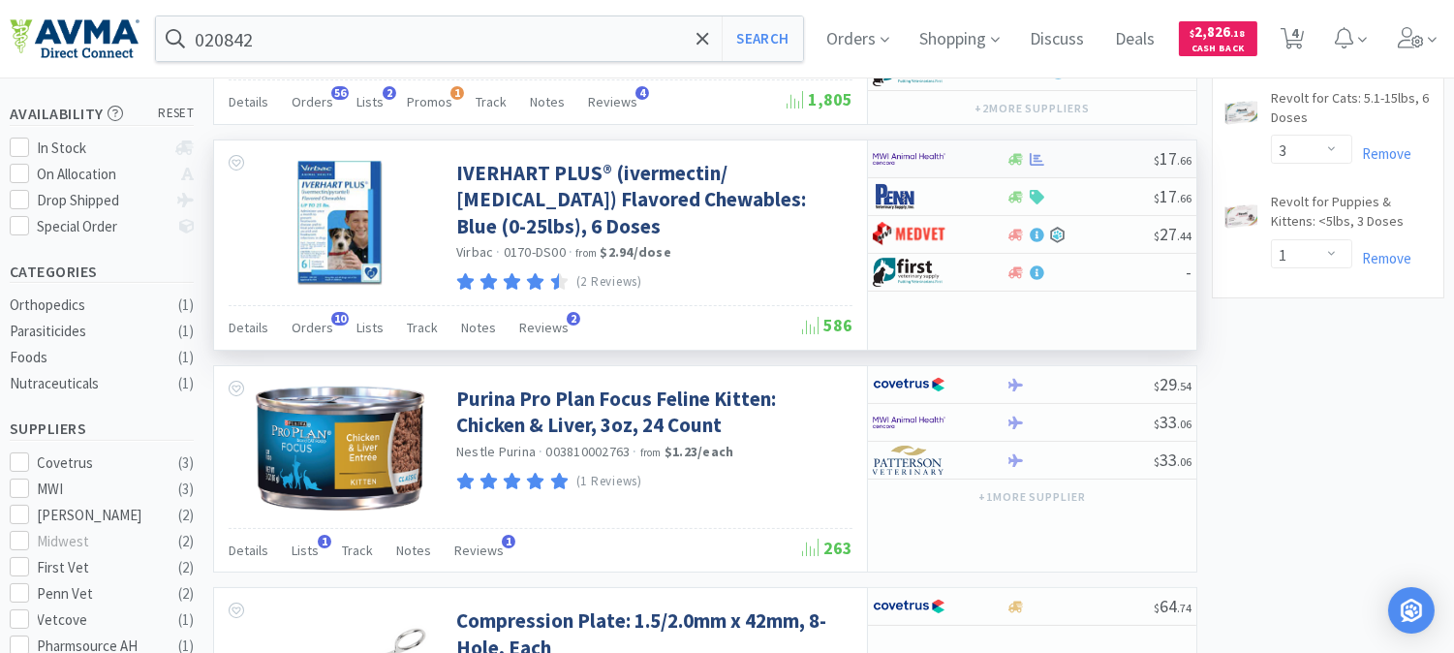
click at [897, 165] on img at bounding box center [909, 158] width 73 height 29
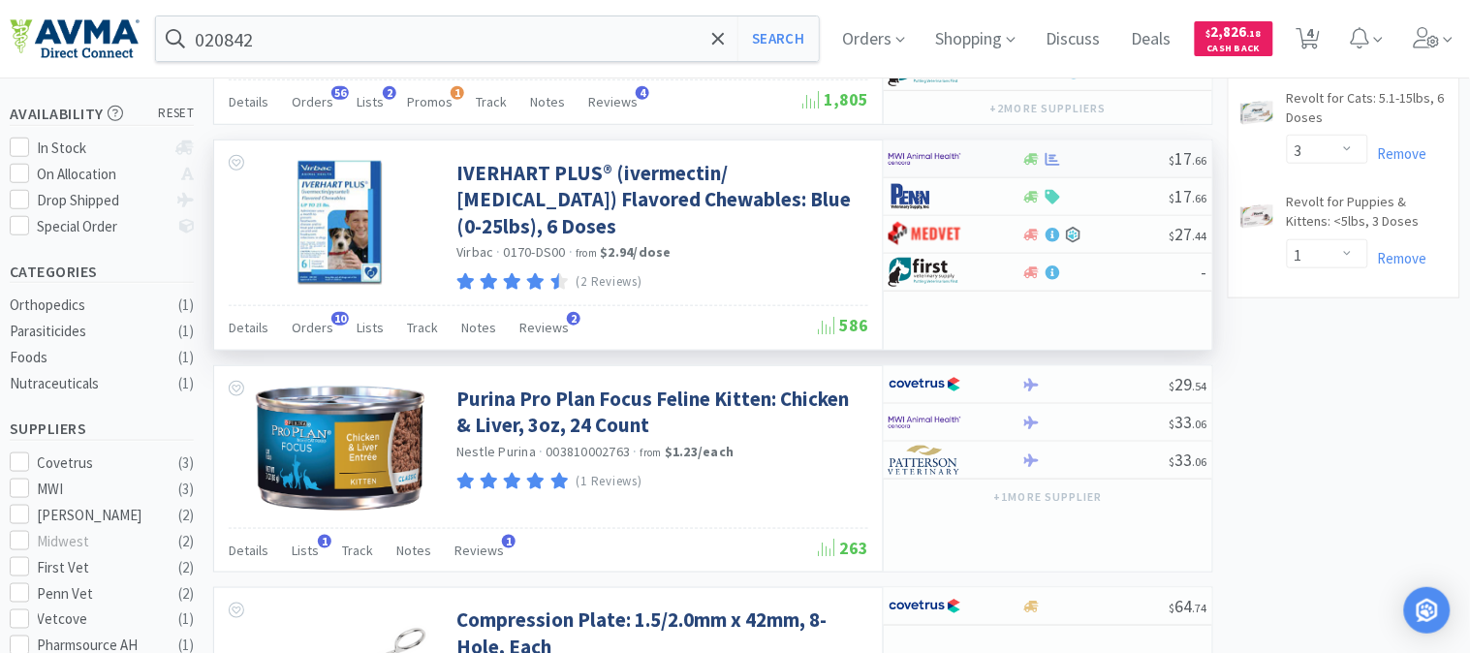
select select "1"
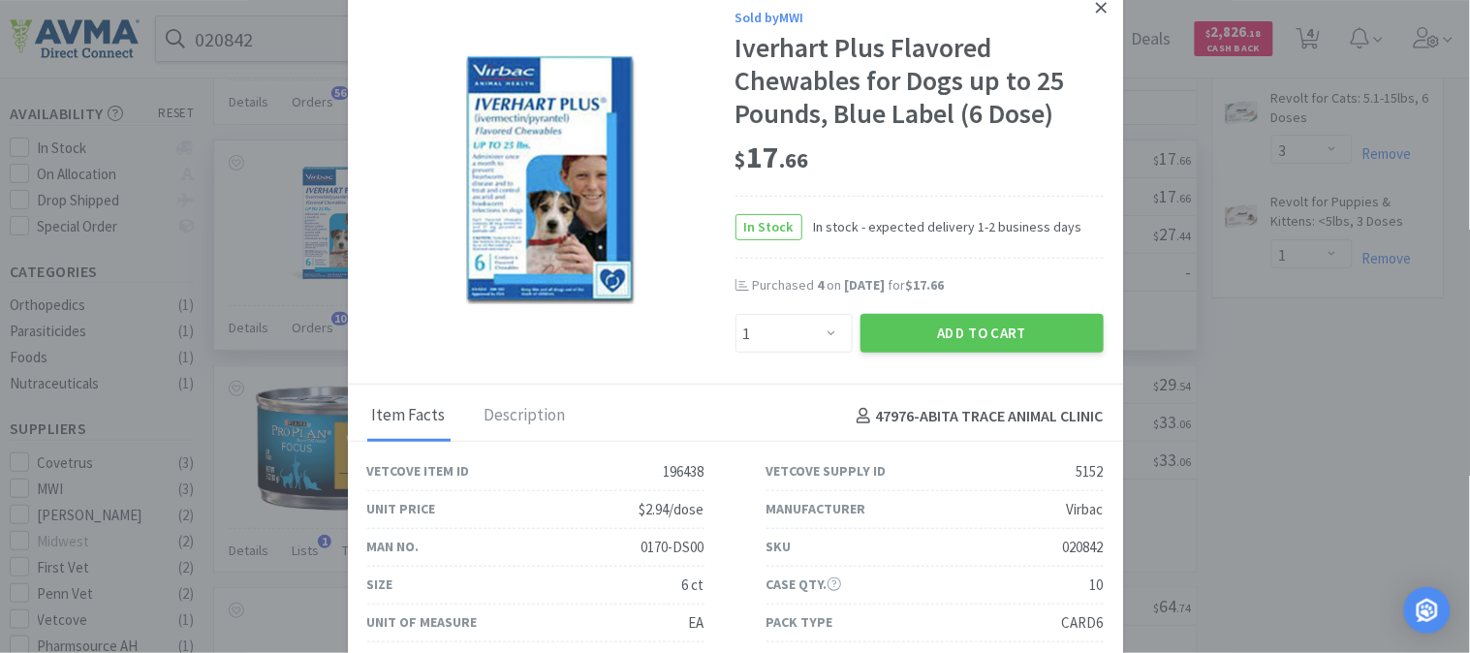
click at [1096, 4] on icon at bounding box center [1101, 7] width 11 height 17
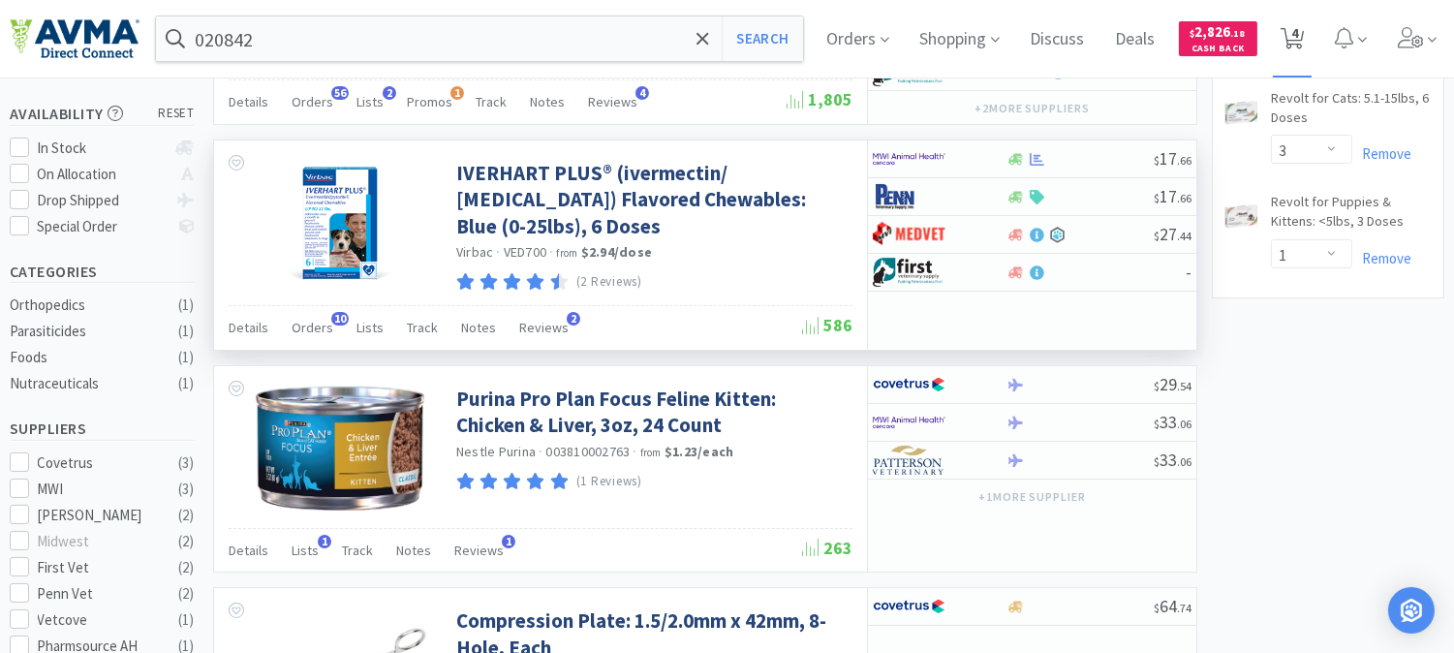
click at [1298, 26] on span "4" at bounding box center [1294, 33] width 7 height 78
select select "25"
select select "4"
select select "3"
select select "1"
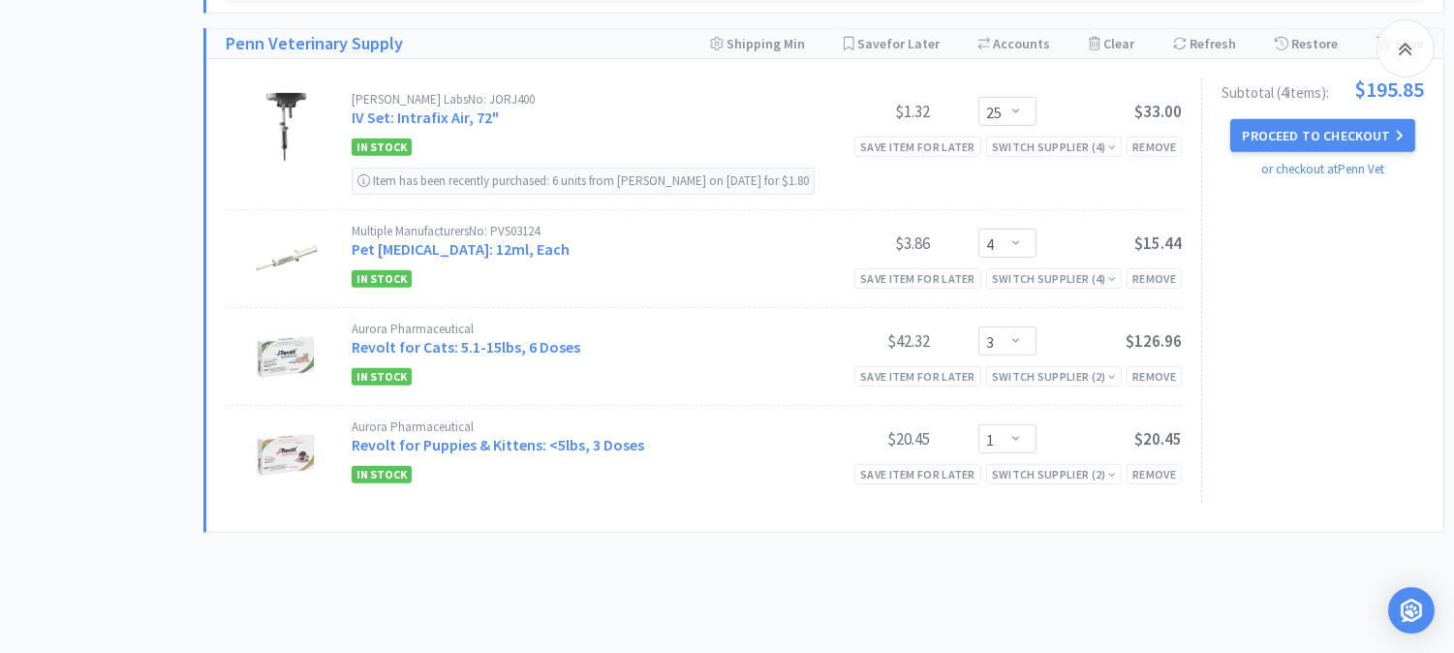
scroll to position [1829, 0]
click at [1155, 281] on div "Remove" at bounding box center [1154, 277] width 55 height 20
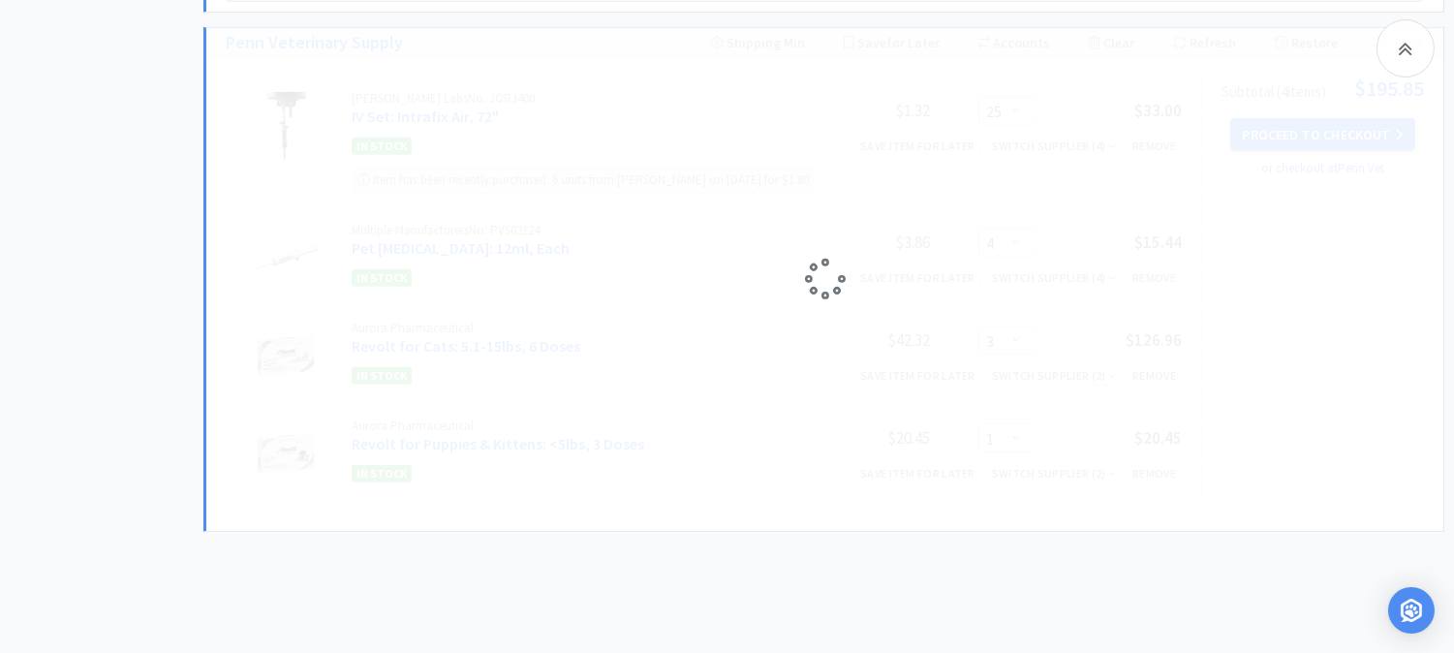
select select "3"
select select "1"
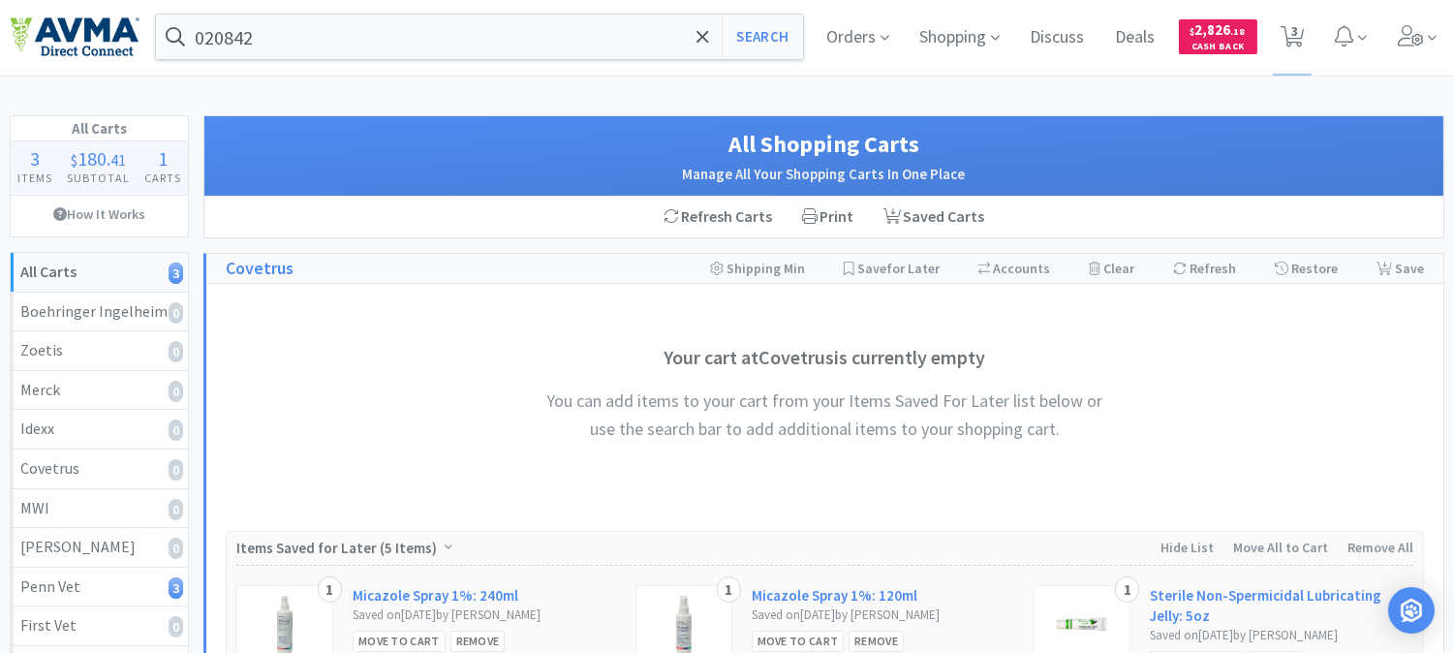
scroll to position [0, 0]
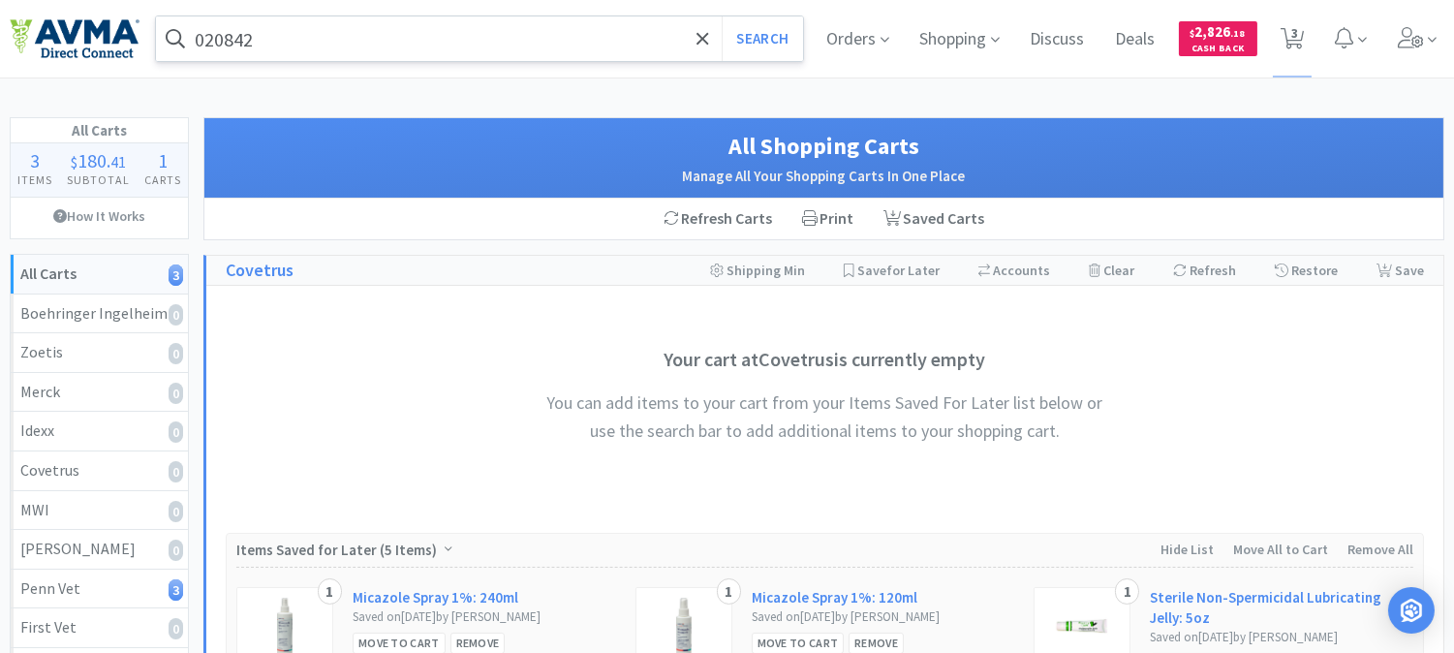
click at [593, 32] on input "020842" at bounding box center [479, 38] width 647 height 45
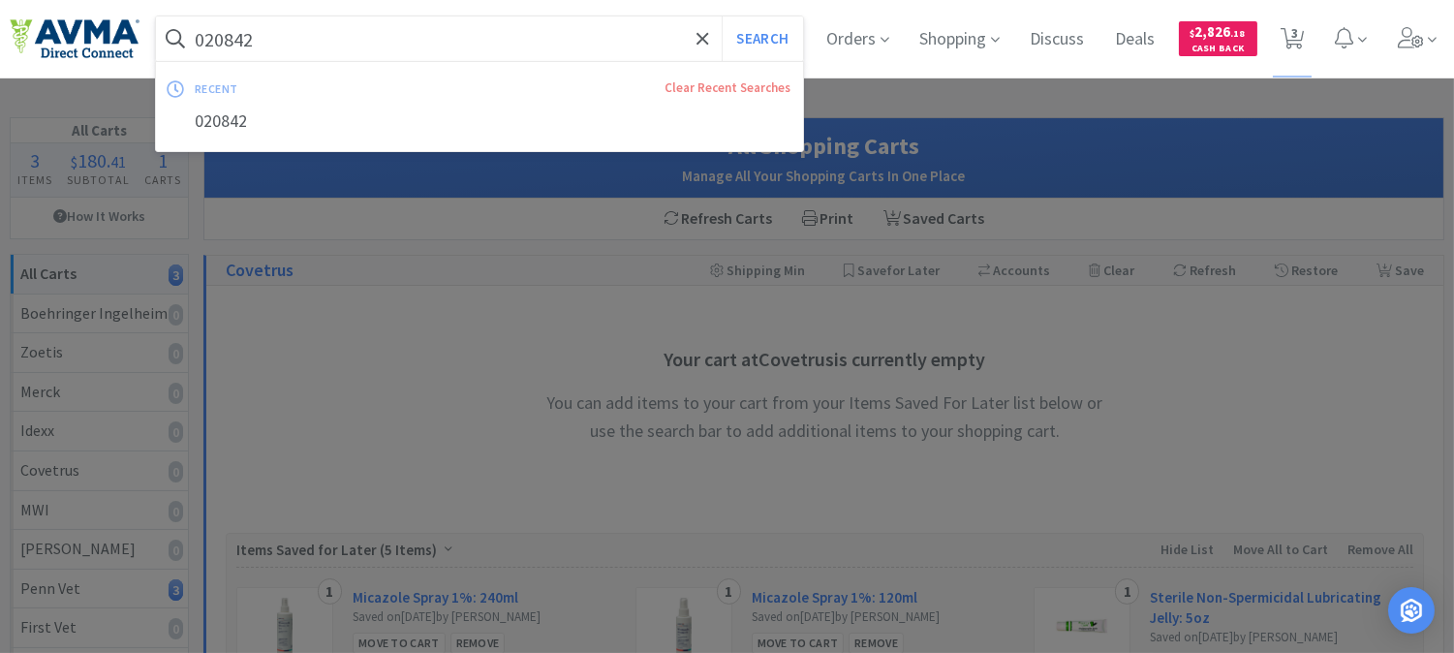
paste input "VED700"
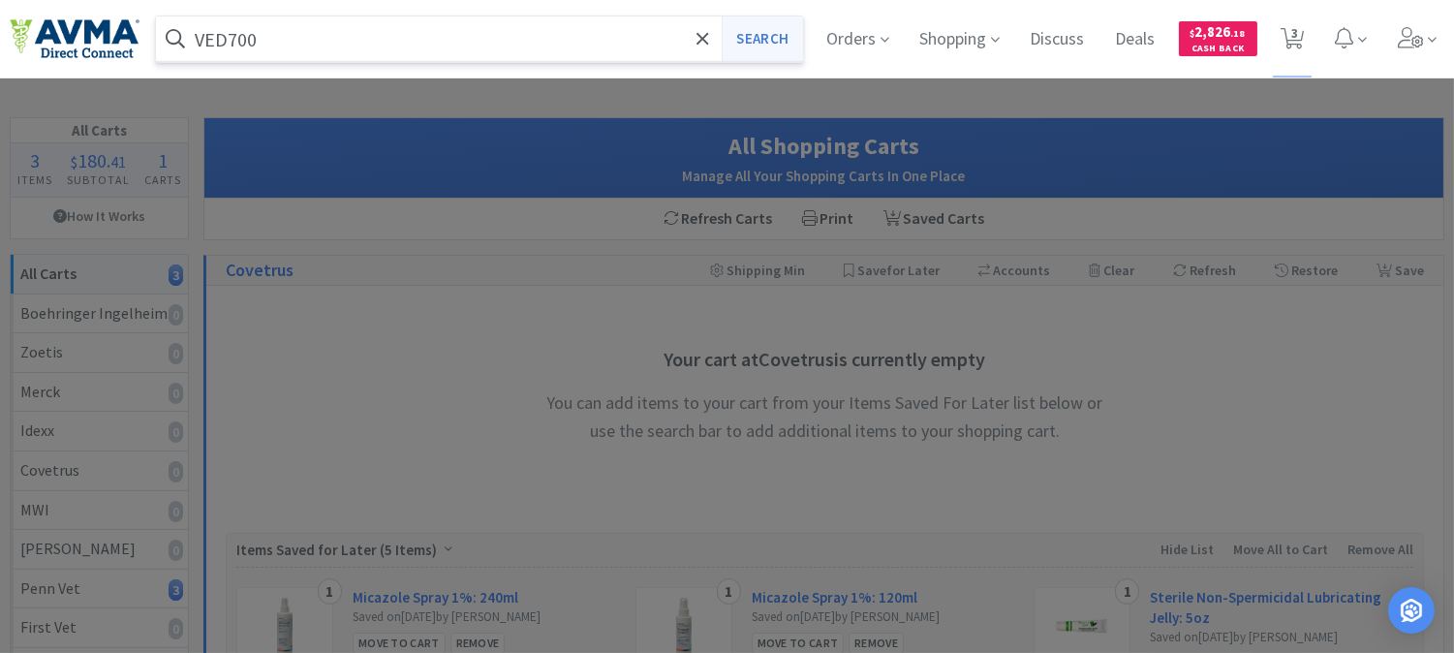
type input "VED700"
click at [781, 35] on button "Search" at bounding box center [762, 38] width 80 height 45
select select "25"
select select "3"
select select "1"
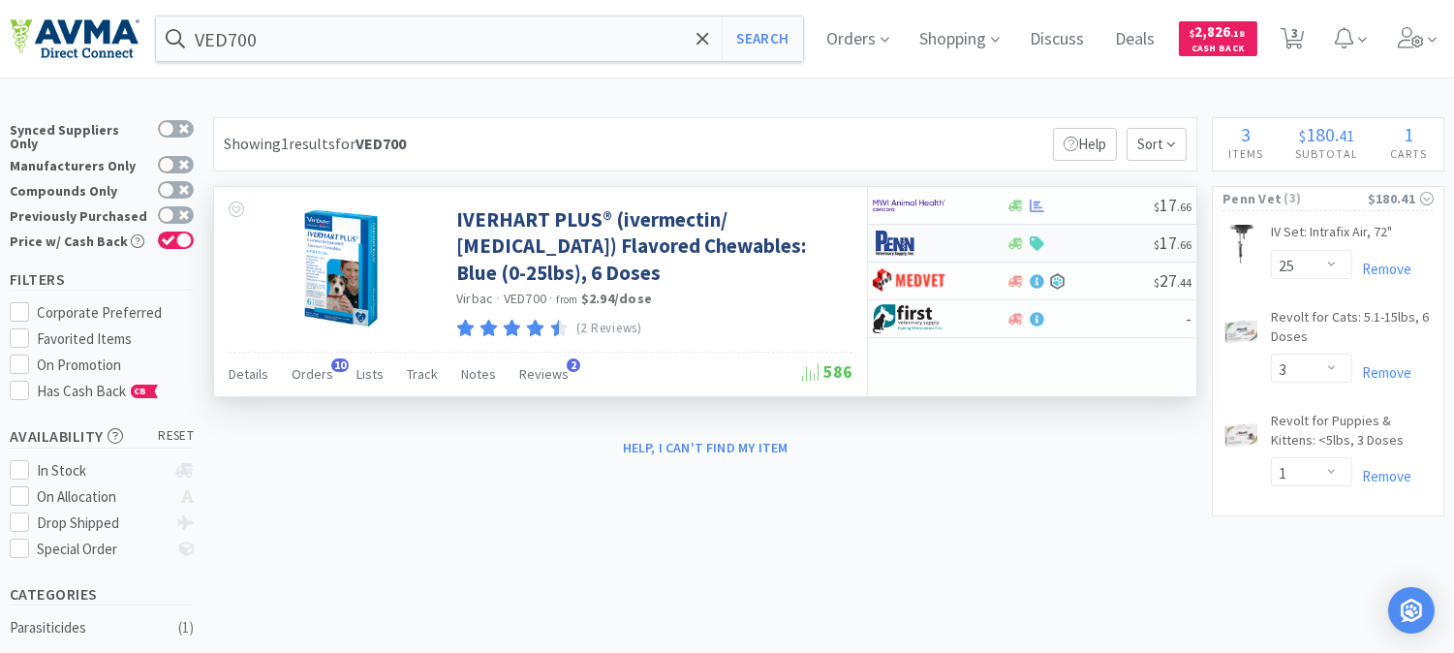
click at [888, 249] on img at bounding box center [909, 243] width 73 height 29
select select "1"
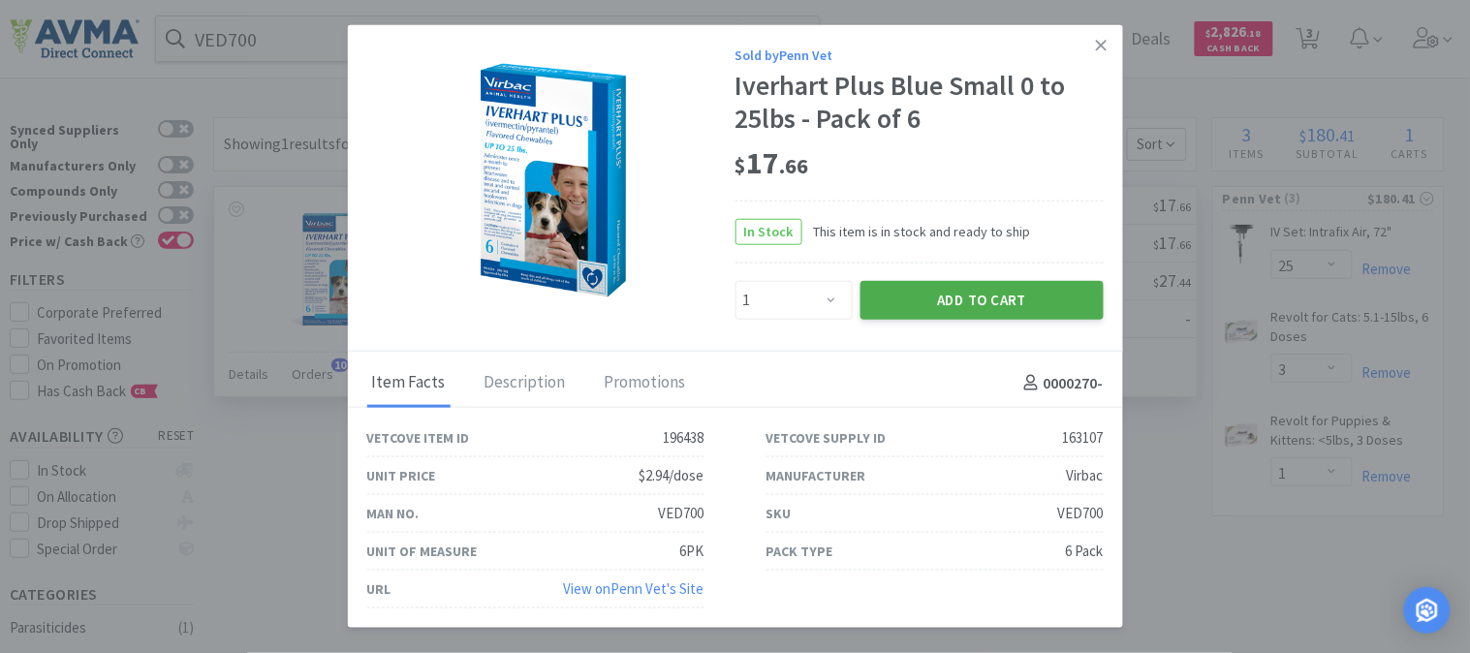
click at [936, 304] on button "Add to Cart" at bounding box center [981, 300] width 243 height 39
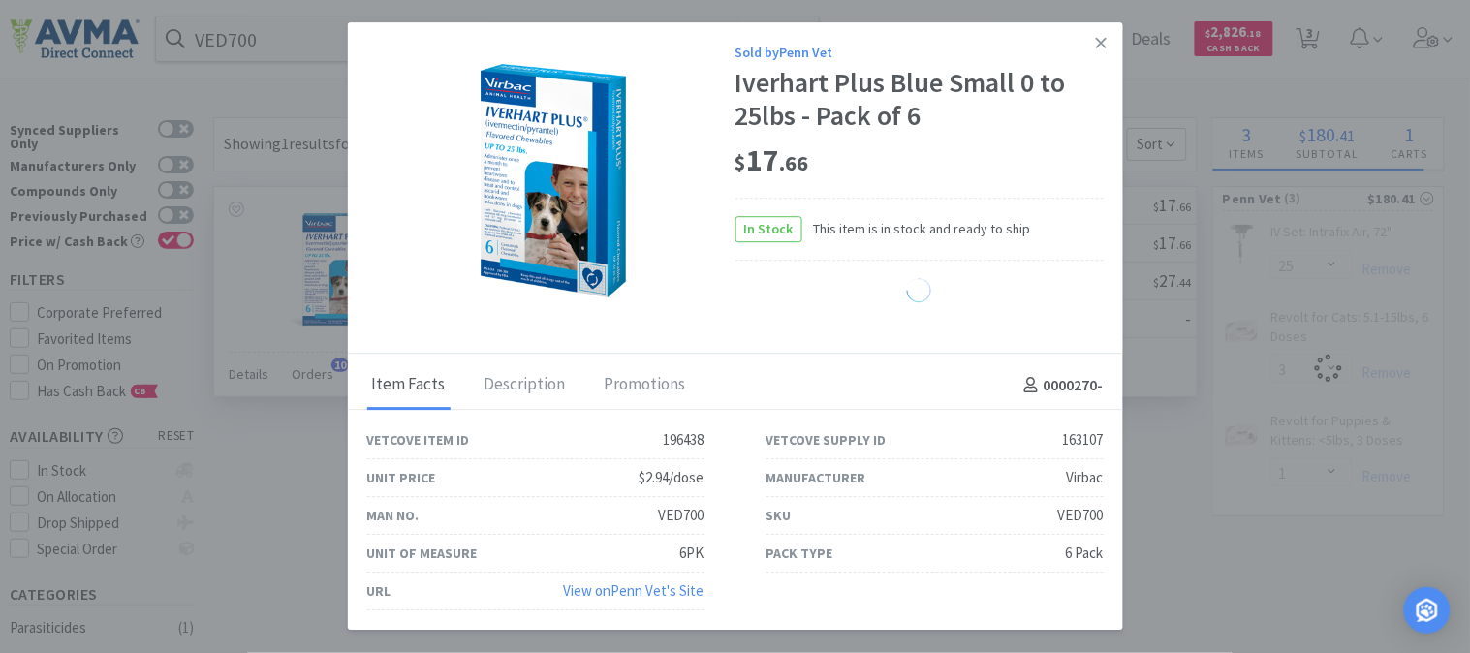
select select "1"
select select "3"
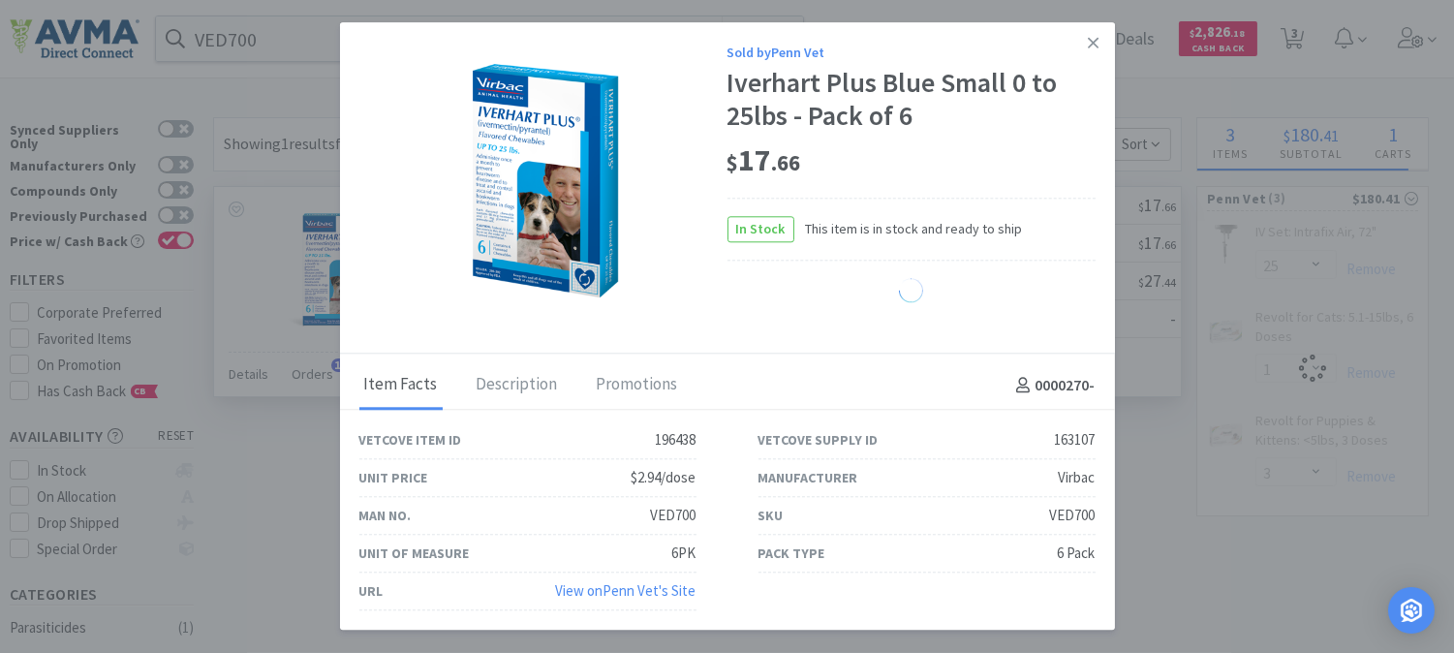
select select "1"
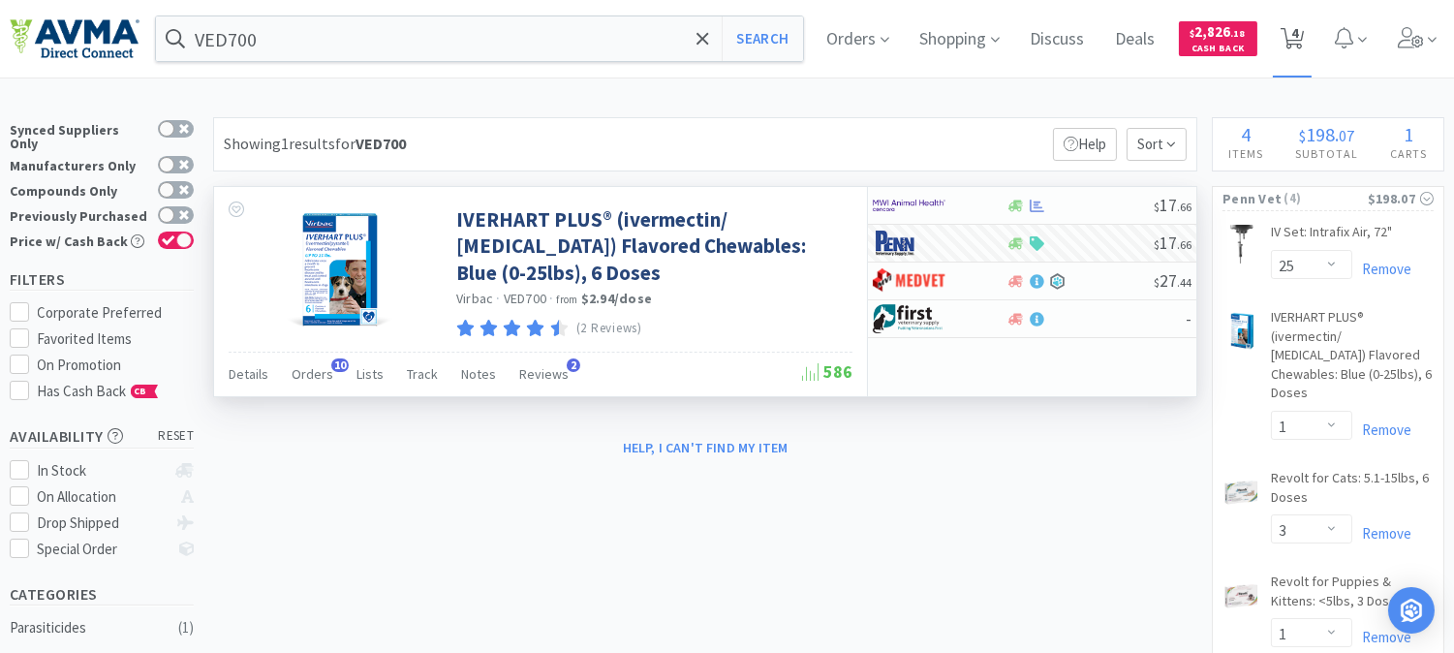
click at [1305, 30] on icon at bounding box center [1293, 38] width 24 height 21
select select "25"
select select "1"
select select "3"
select select "1"
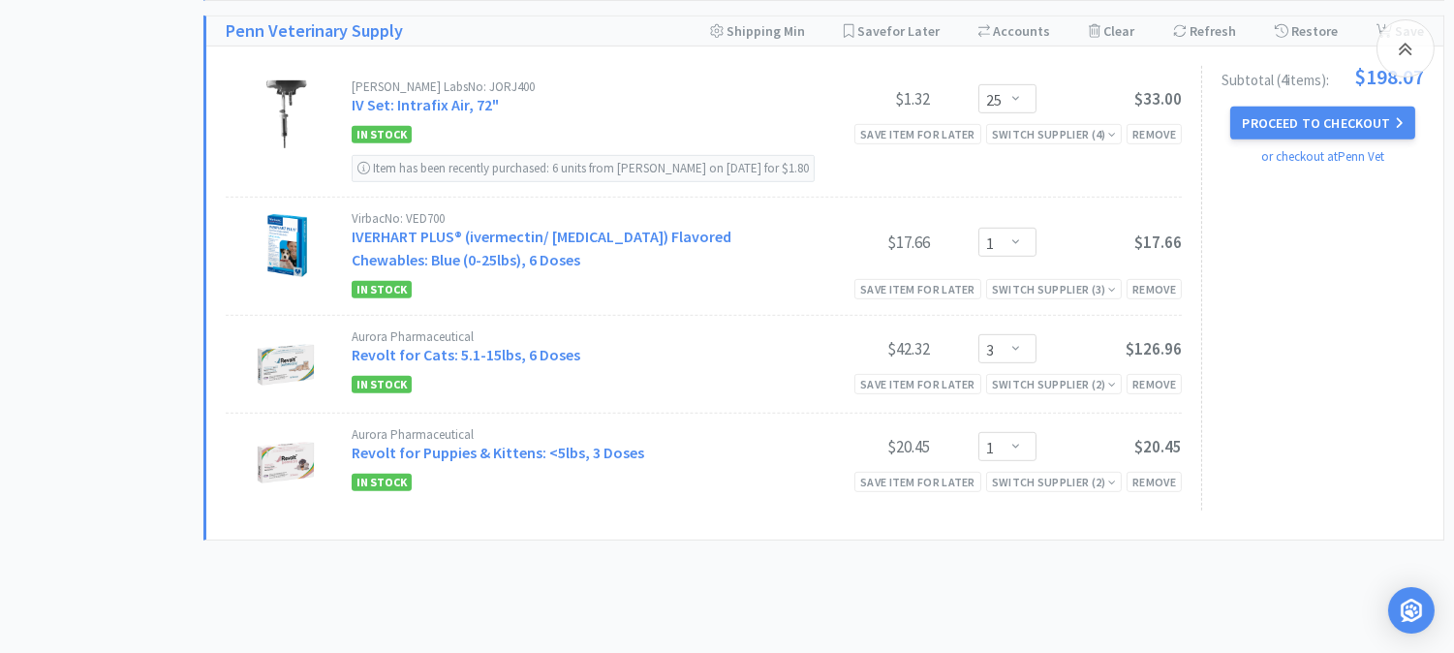
scroll to position [1716, 0]
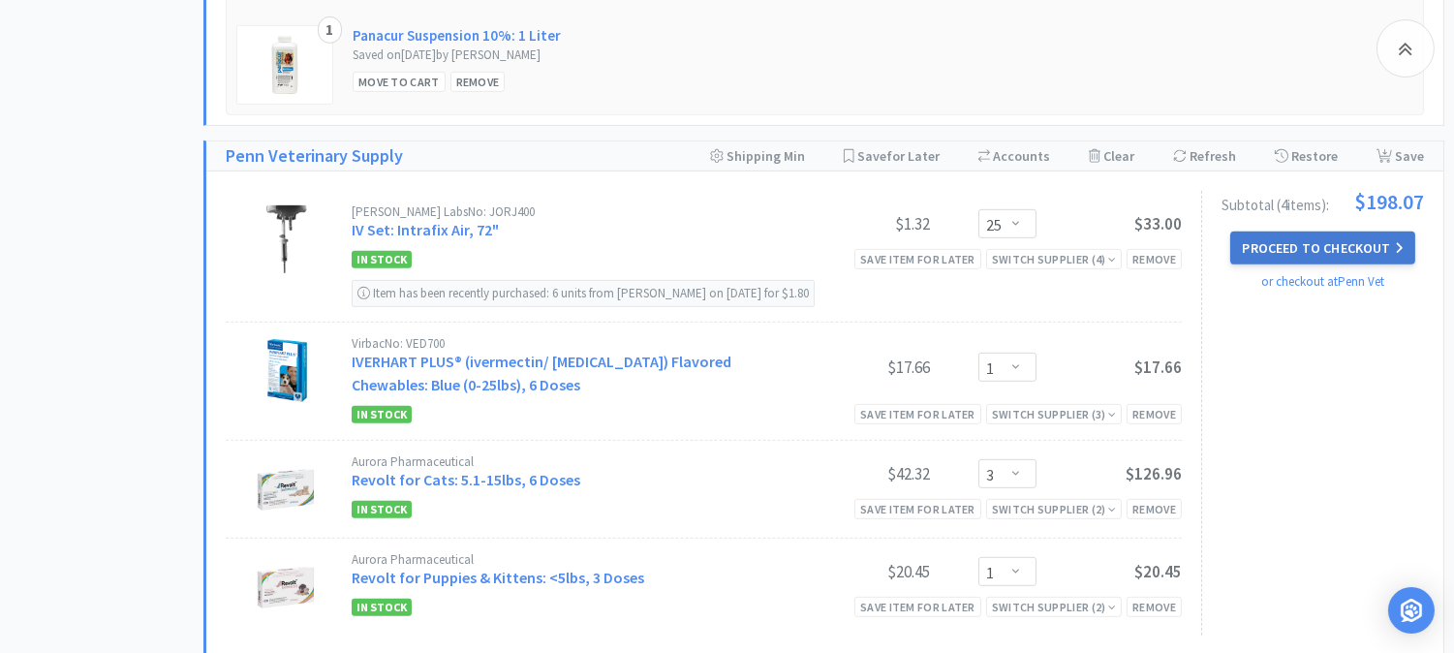
click at [1319, 252] on button "Proceed to Checkout" at bounding box center [1322, 248] width 184 height 33
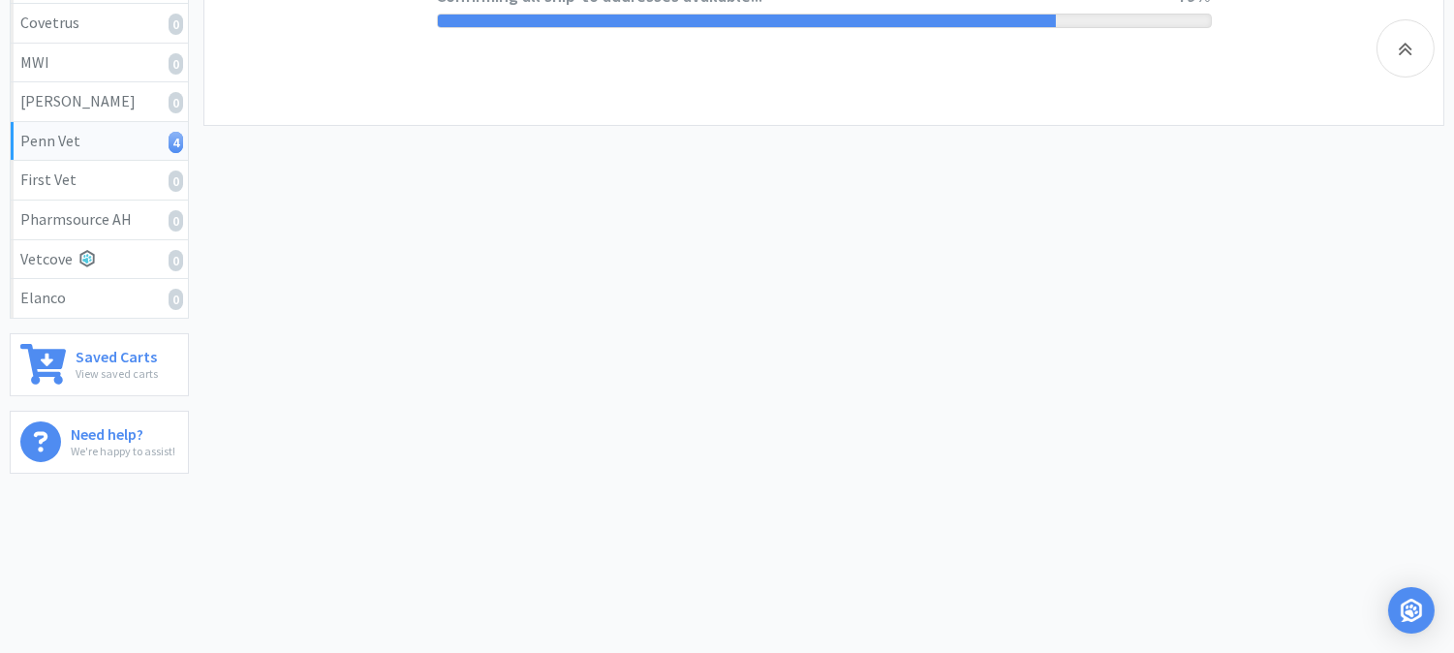
select select "V0537"
select select "U001"
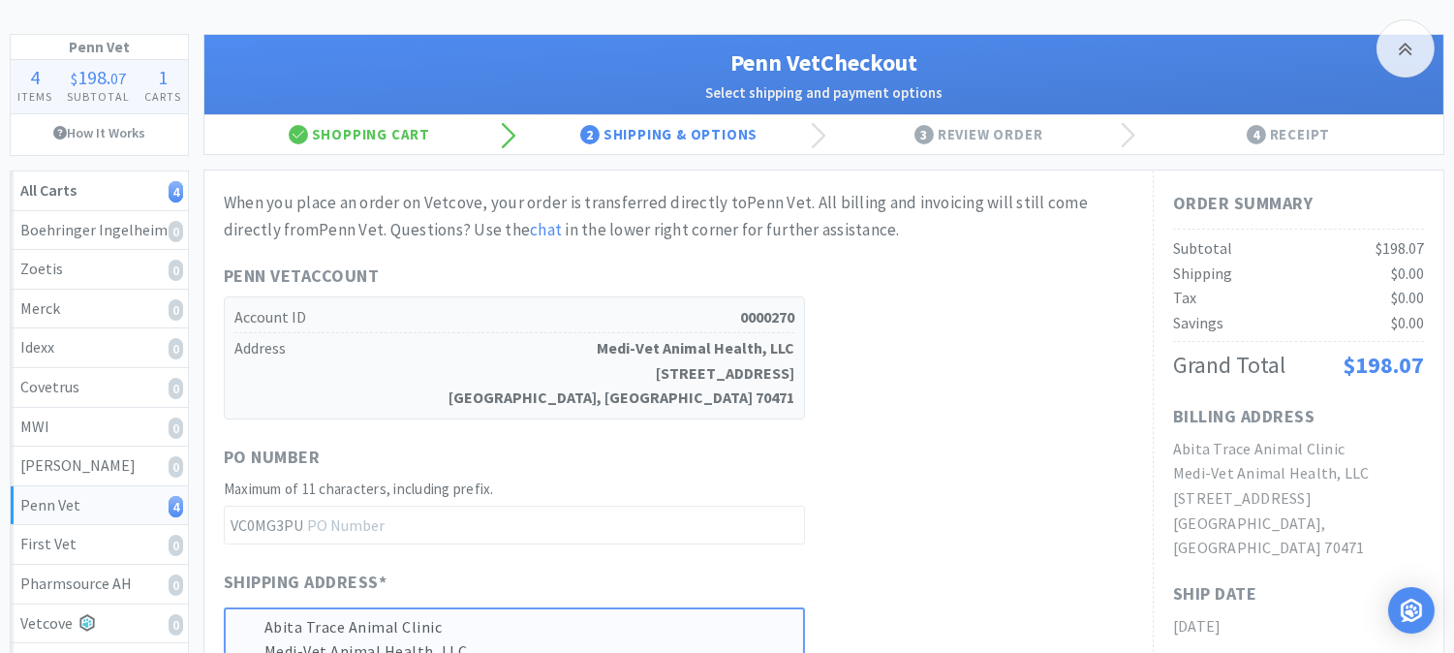
scroll to position [215, 0]
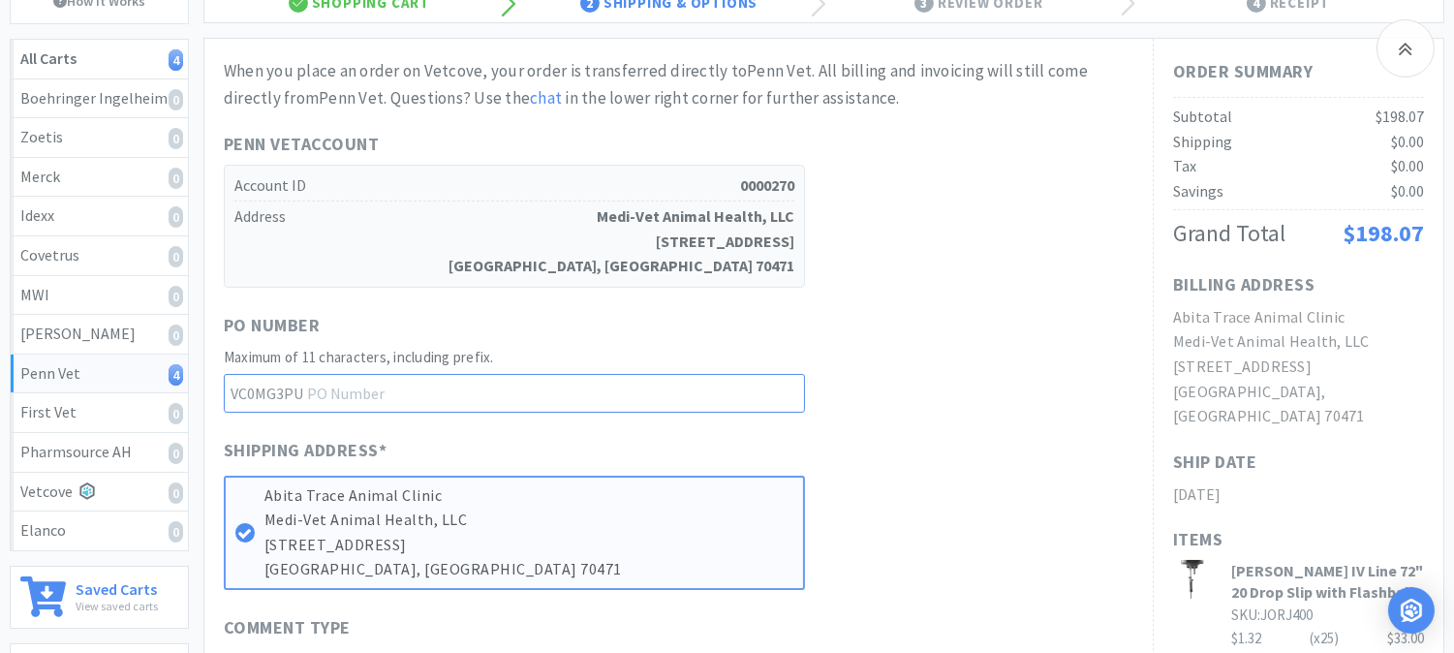
click at [587, 391] on input "text" at bounding box center [514, 393] width 581 height 39
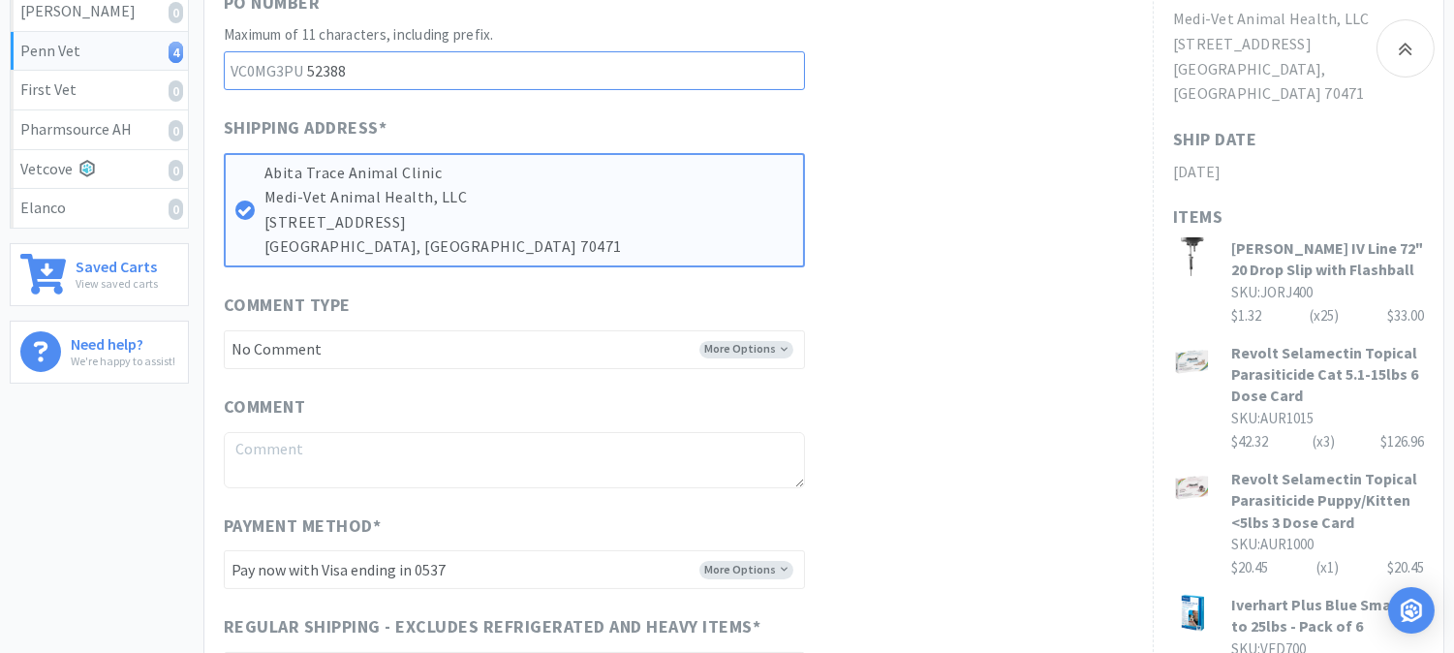
scroll to position [645, 0]
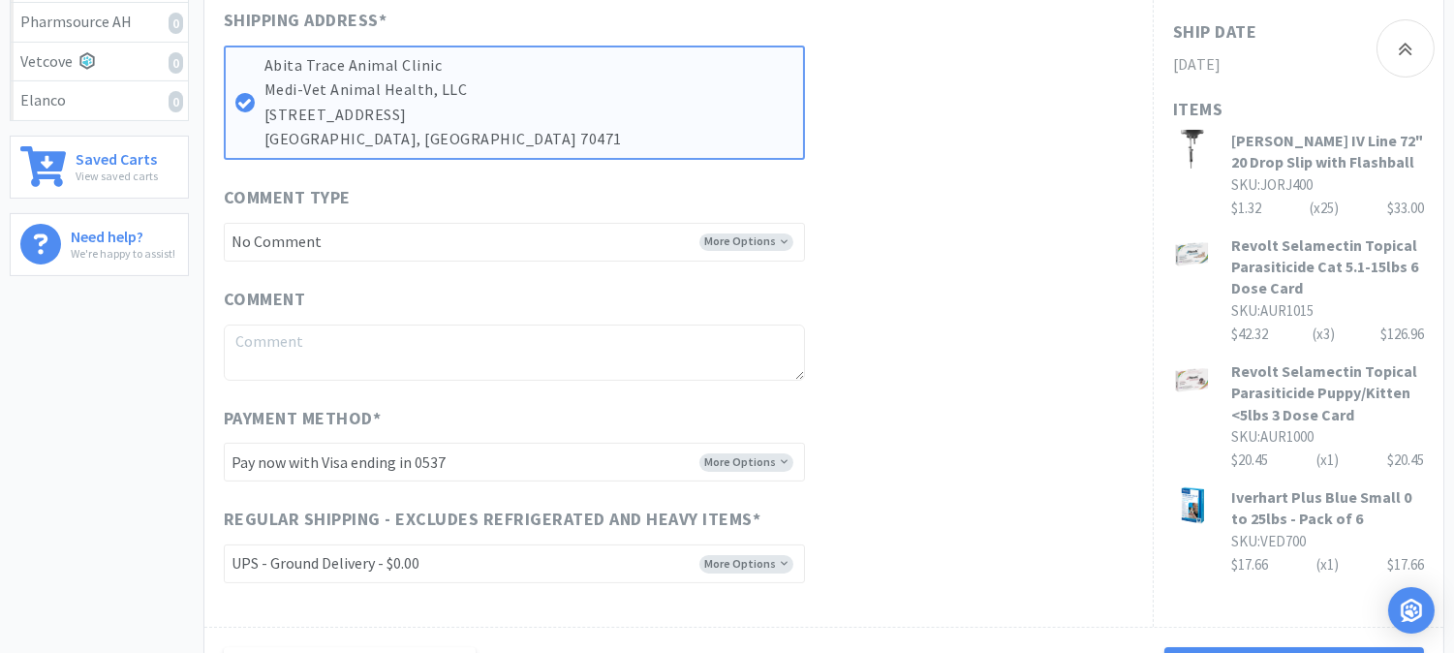
type input "52388"
click at [531, 455] on select "-------- Pay now with Visa ending in 0537 Pay now with Visa ending in 4277 Pay …" at bounding box center [514, 462] width 581 height 39
select select "V5253"
click at [224, 443] on select "-------- Pay now with Visa ending in 0537 Pay now with Visa ending in 4277 Pay …" at bounding box center [514, 462] width 581 height 39
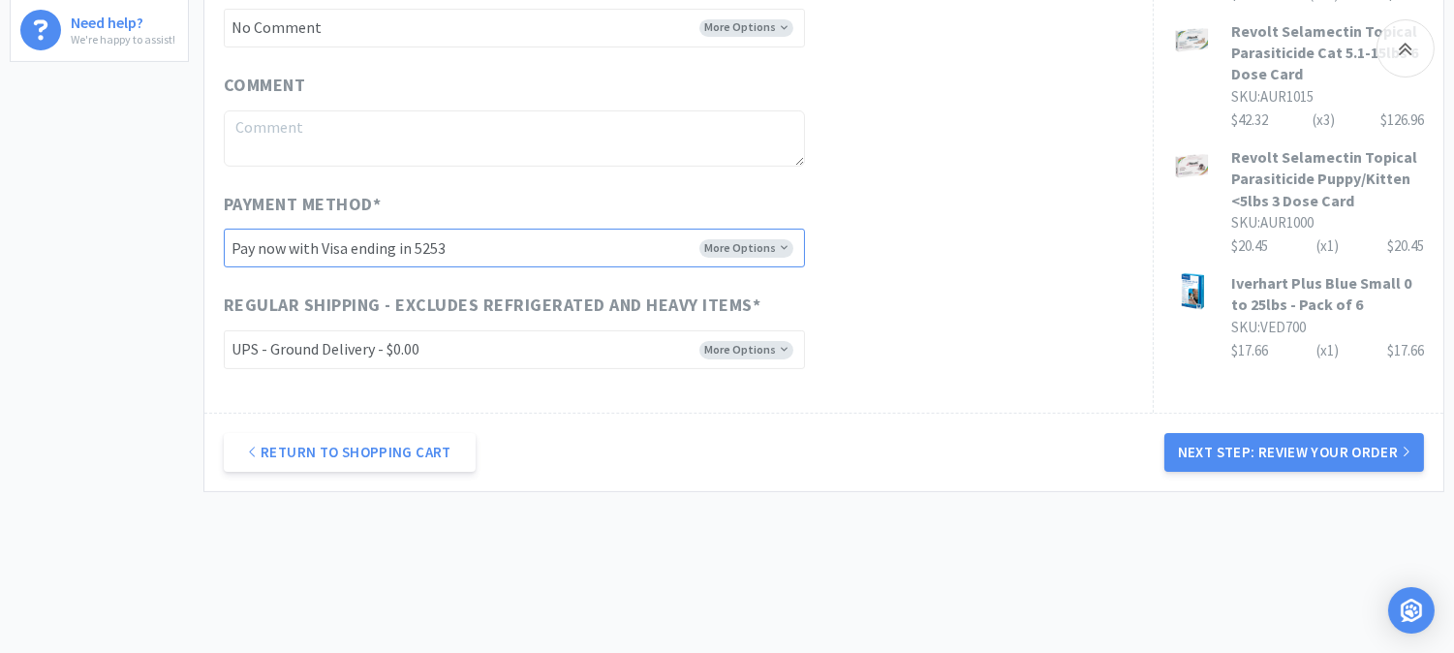
scroll to position [860, 0]
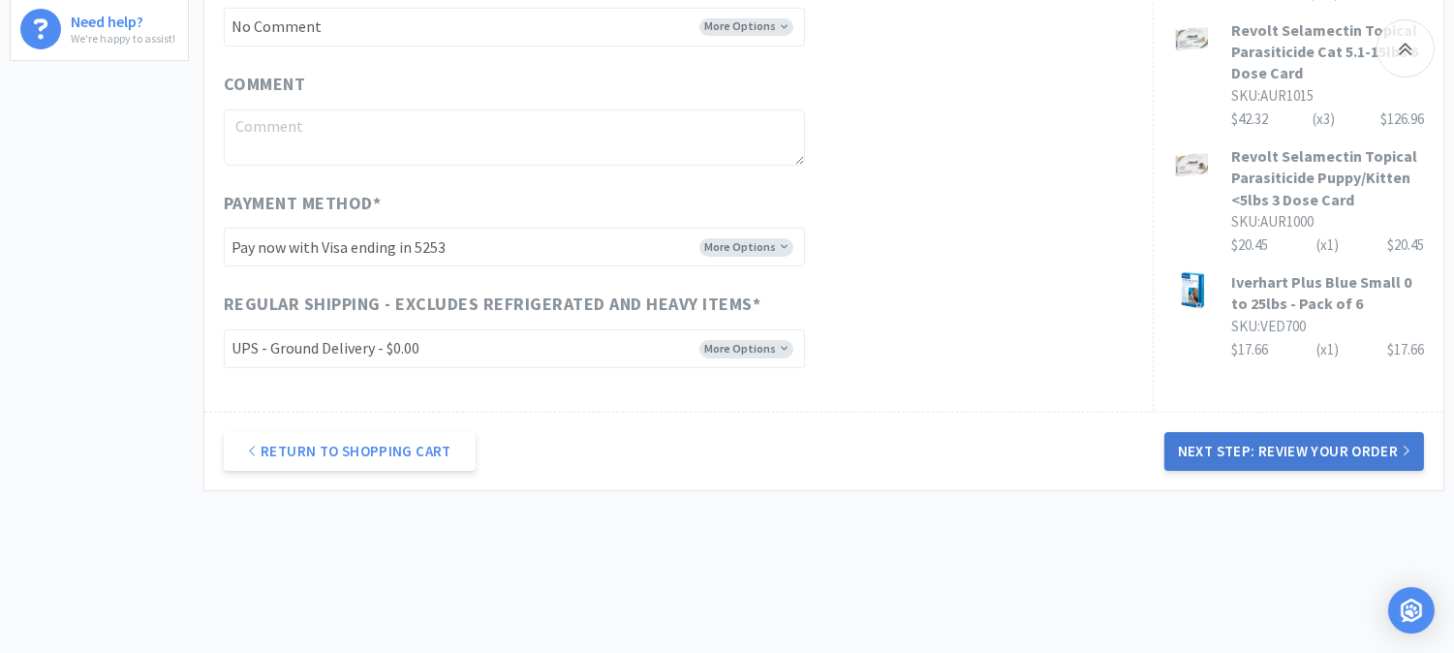
click at [1286, 446] on button "Next Step: Review Your Order" at bounding box center [1295, 451] width 260 height 39
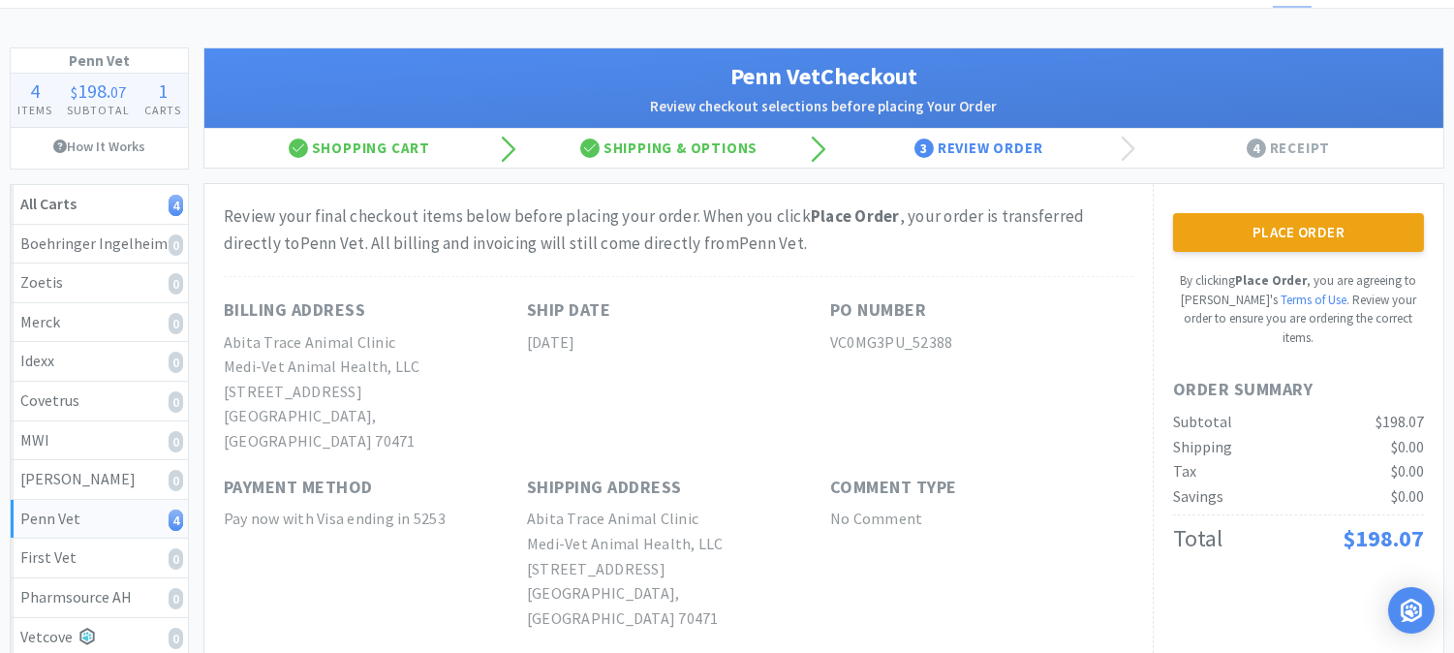
scroll to position [108, 0]
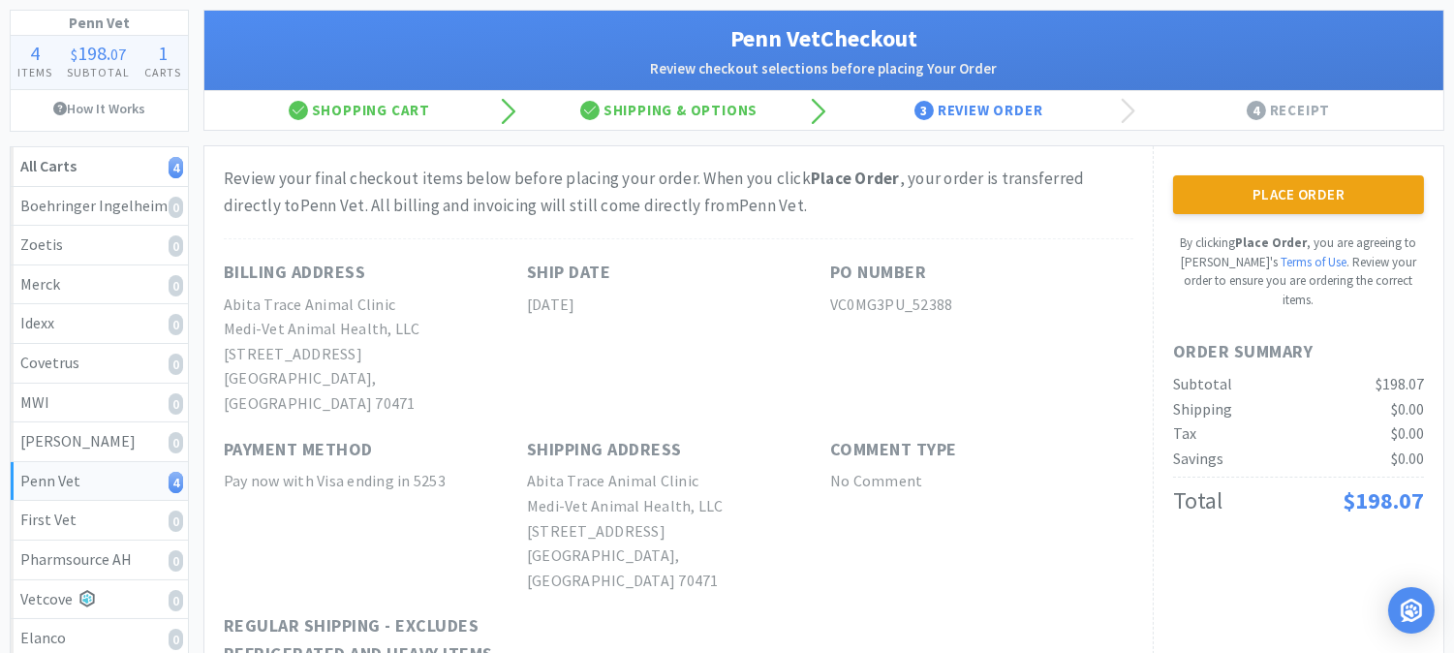
click at [1292, 185] on button "Place Order" at bounding box center [1298, 194] width 251 height 39
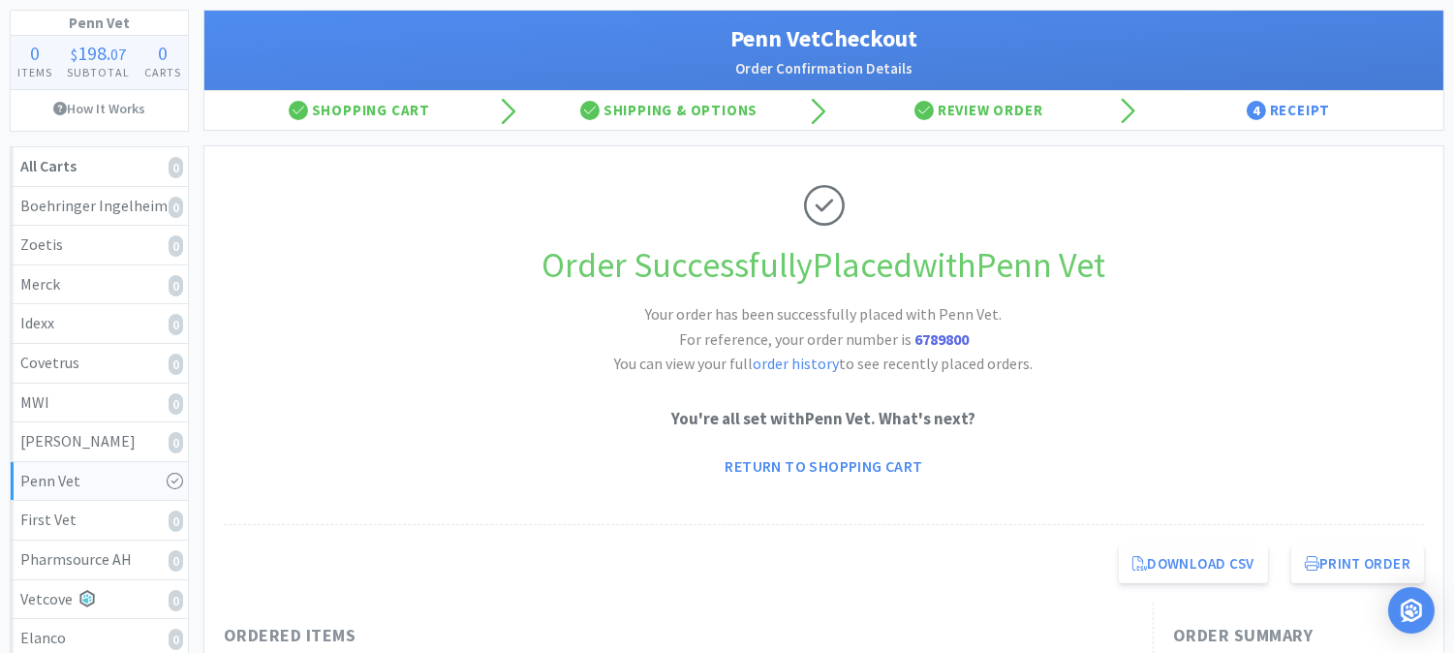
click at [935, 331] on strong "6789800" at bounding box center [942, 338] width 54 height 19
click at [935, 332] on strong "6789800" at bounding box center [942, 338] width 54 height 19
copy strong "6789800"
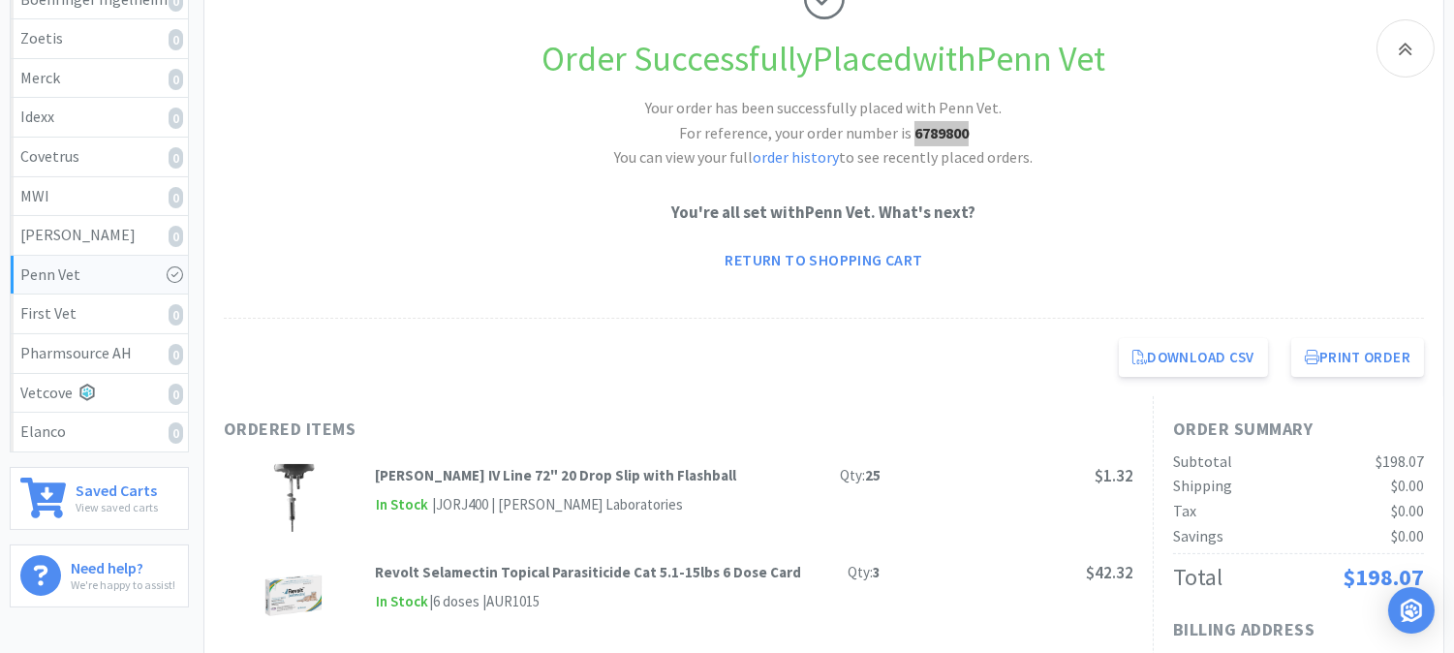
scroll to position [323, 0]
